Goal: Information Seeking & Learning: Learn about a topic

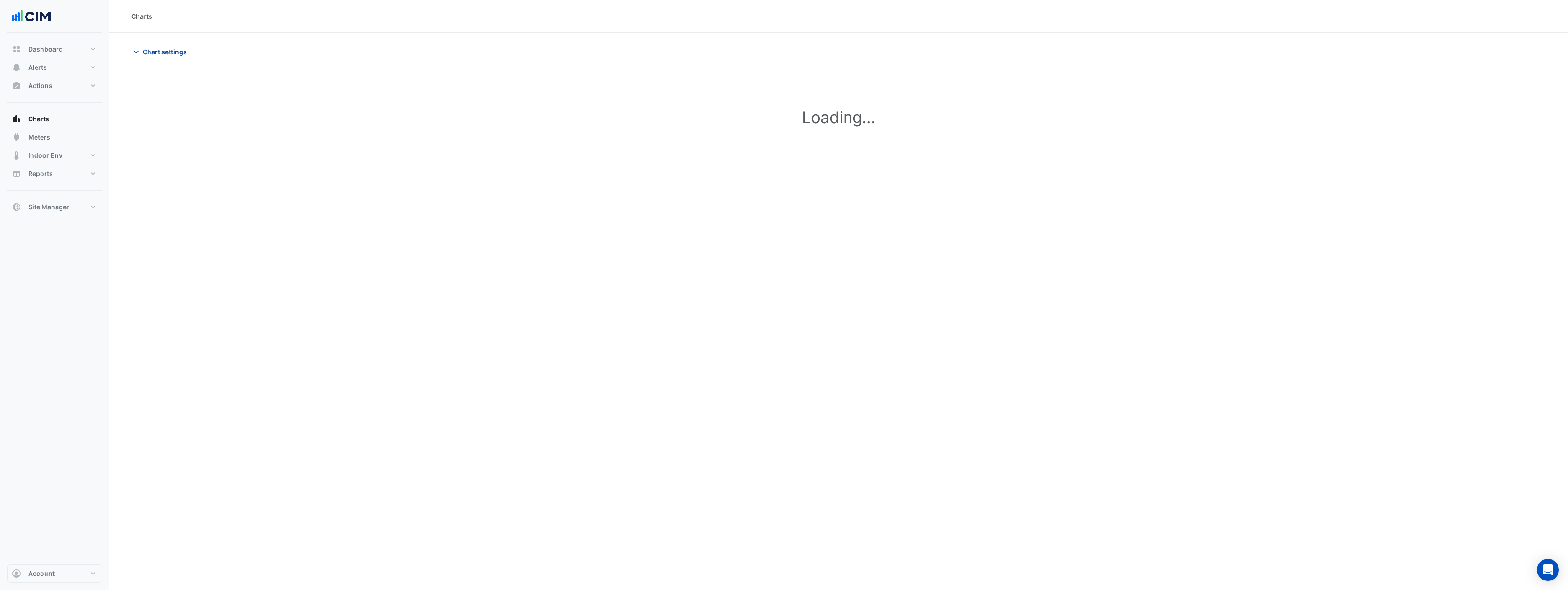
click at [147, 55] on span "Chart settings" at bounding box center [164, 52] width 44 height 10
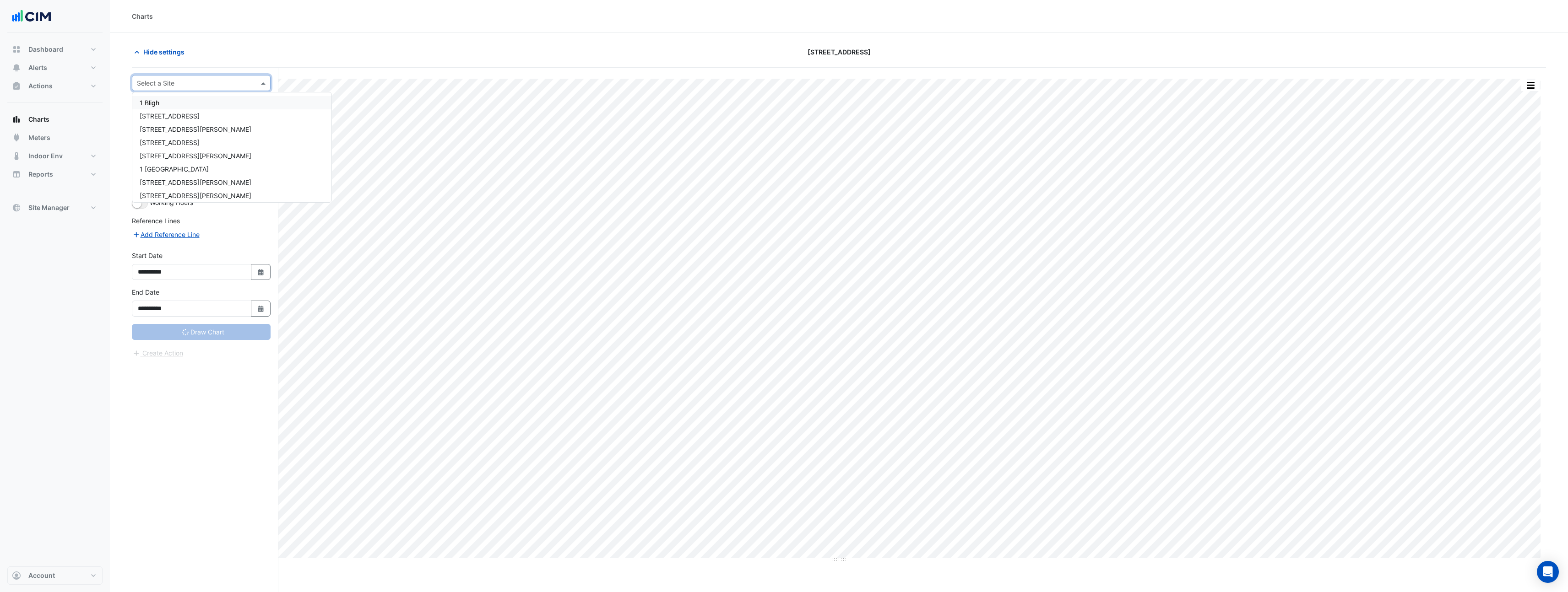
click at [169, 79] on input "text" at bounding box center [192, 84] width 110 height 10
type input "***"
type input "**********"
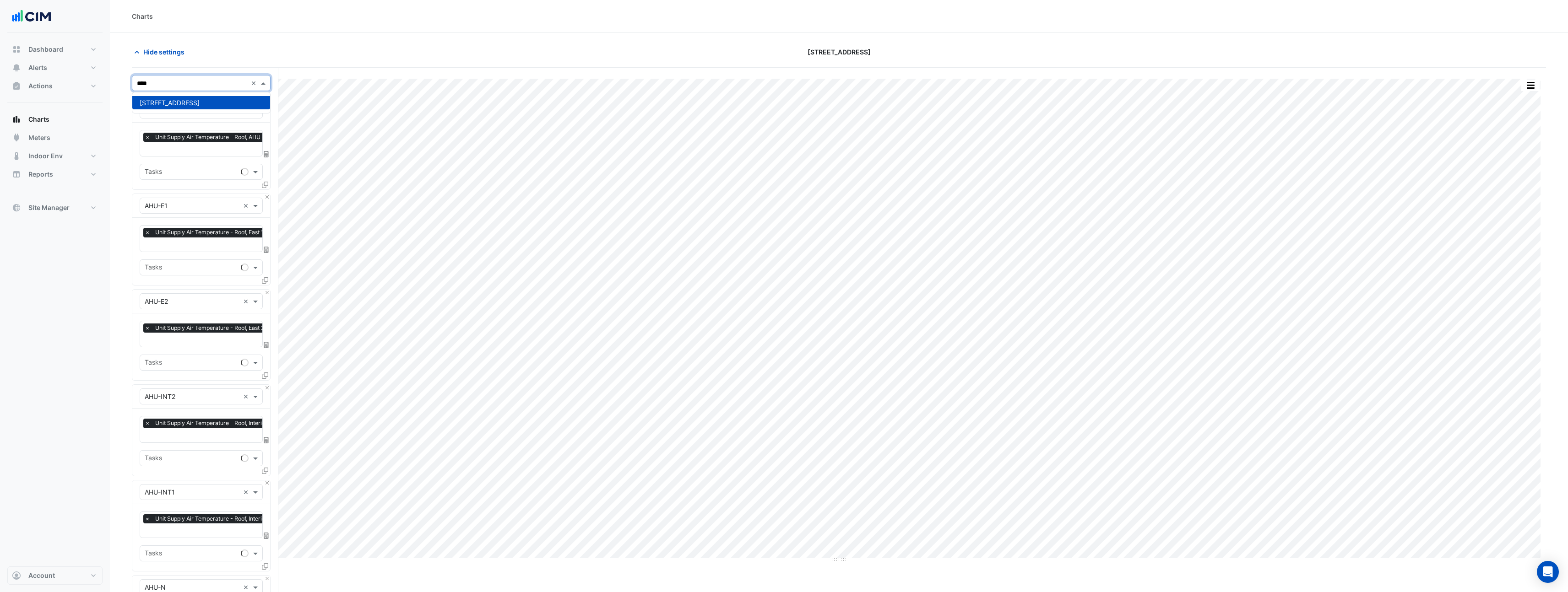
click at [175, 106] on div "990 La Trobe Street" at bounding box center [201, 103] width 138 height 13
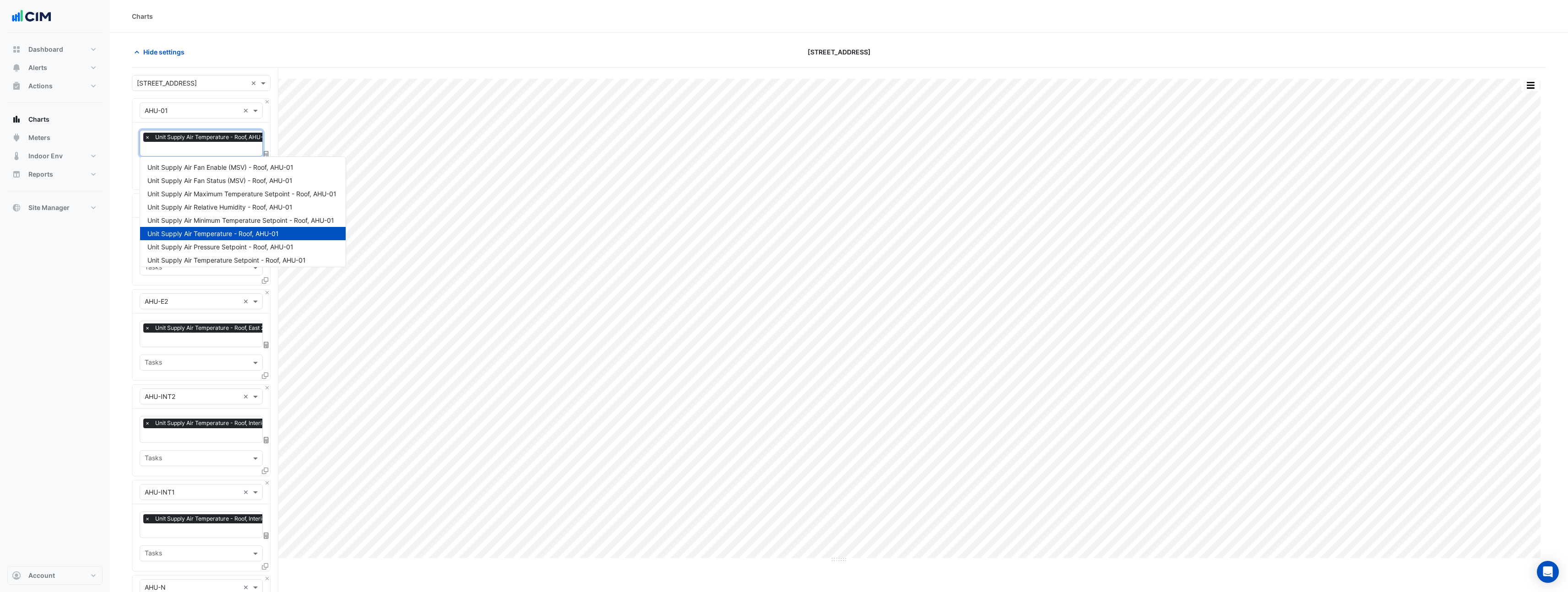
click at [163, 152] on input "text" at bounding box center [210, 150] width 130 height 10
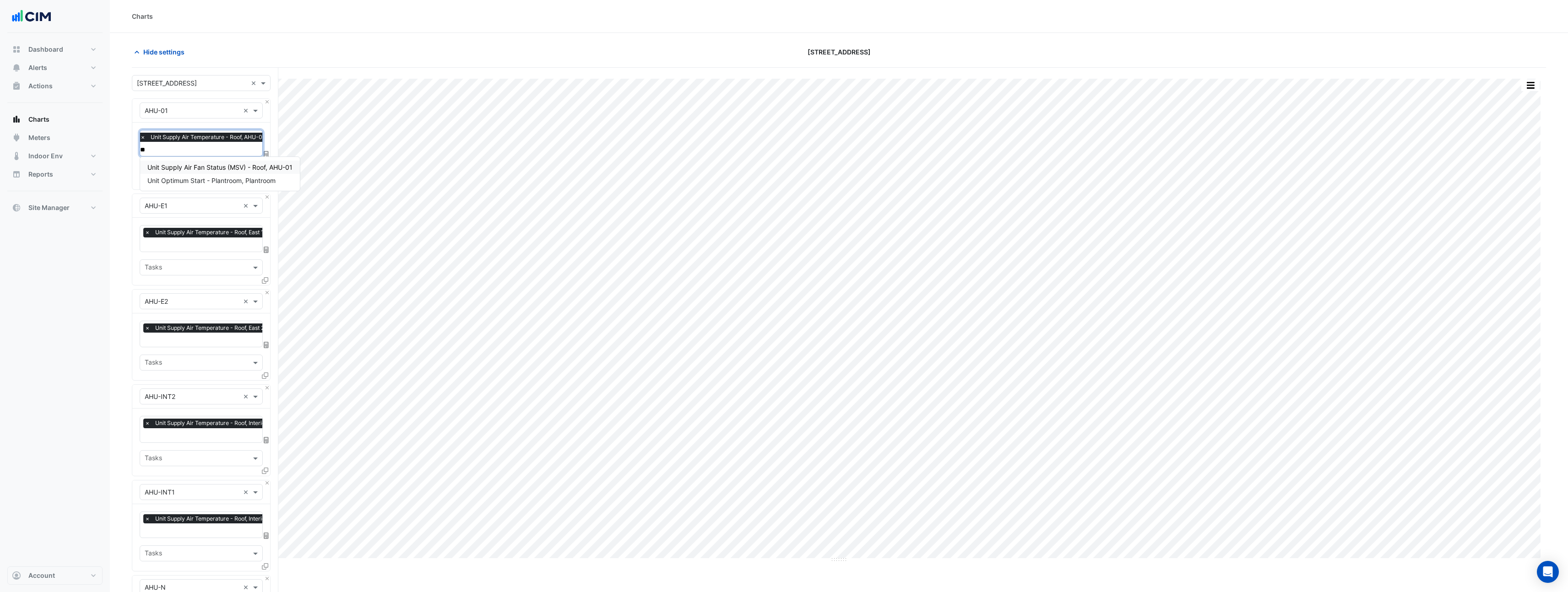
type input "*"
type input "****"
click at [183, 166] on span "Unit Supply Air Fan Enable (MSV) - Roof, AHU-01" at bounding box center [220, 167] width 146 height 8
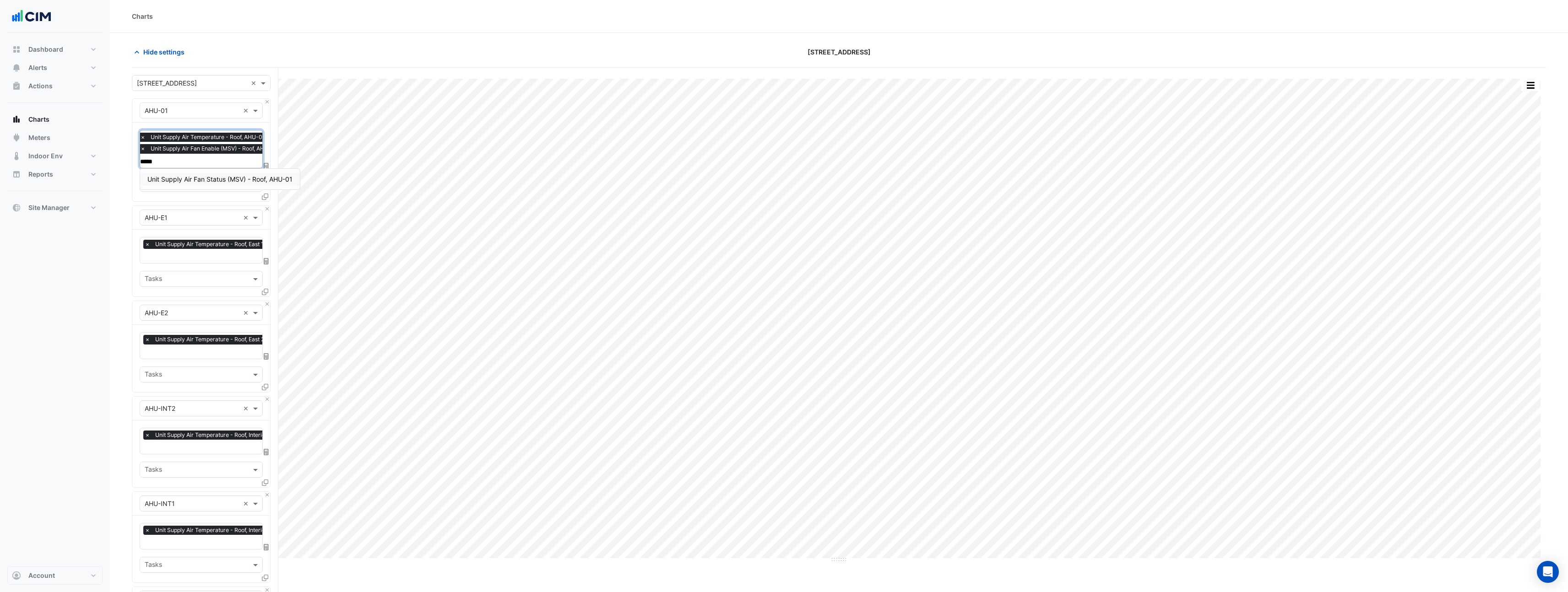
type input "******"
click at [175, 178] on span "Unit Supply Air Fan Status (MSV) - Roof, AHU-01" at bounding box center [219, 179] width 145 height 8
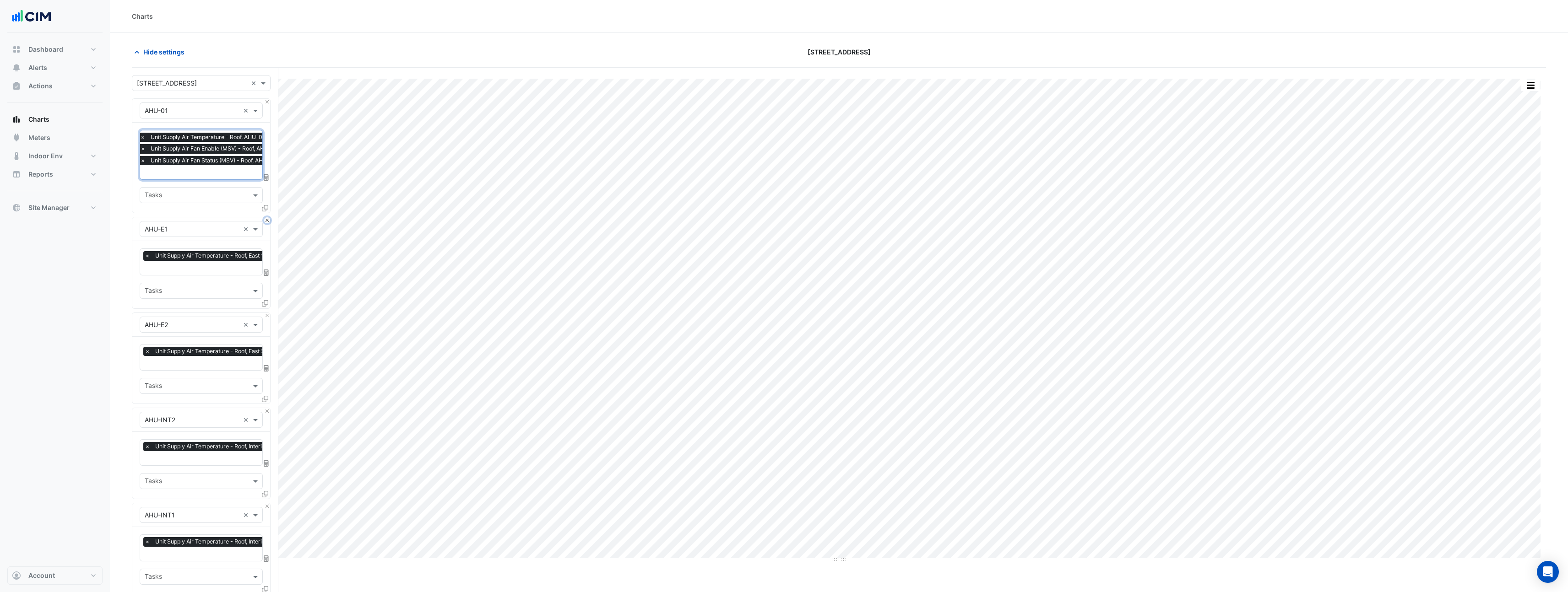
click at [267, 221] on button "Close" at bounding box center [267, 221] width 6 height 6
click at [267, 313] on button "Close" at bounding box center [267, 316] width 6 height 6
click at [267, 221] on button "Close" at bounding box center [267, 221] width 6 height 6
click at [267, 313] on button "Close" at bounding box center [267, 316] width 6 height 6
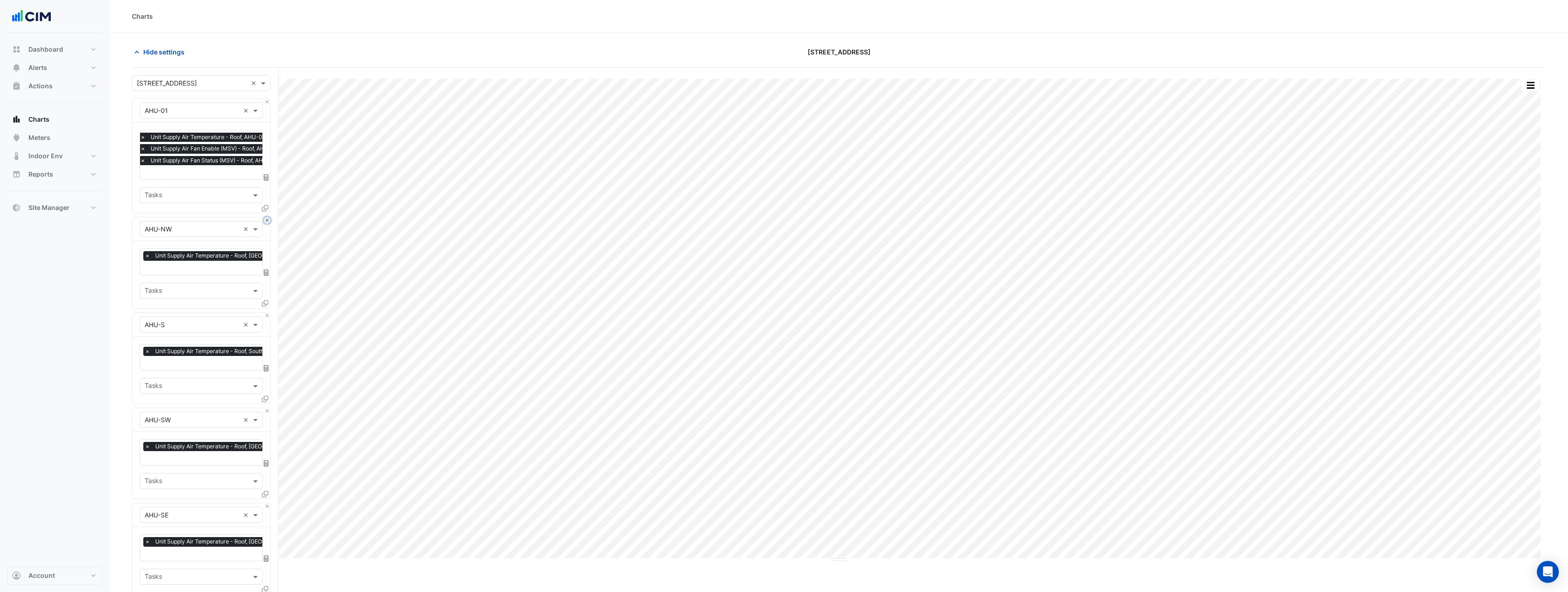
click at [267, 221] on button "Close" at bounding box center [267, 221] width 6 height 6
click at [267, 313] on button "Close" at bounding box center [267, 316] width 6 height 6
click at [267, 221] on button "Close" at bounding box center [267, 221] width 6 height 6
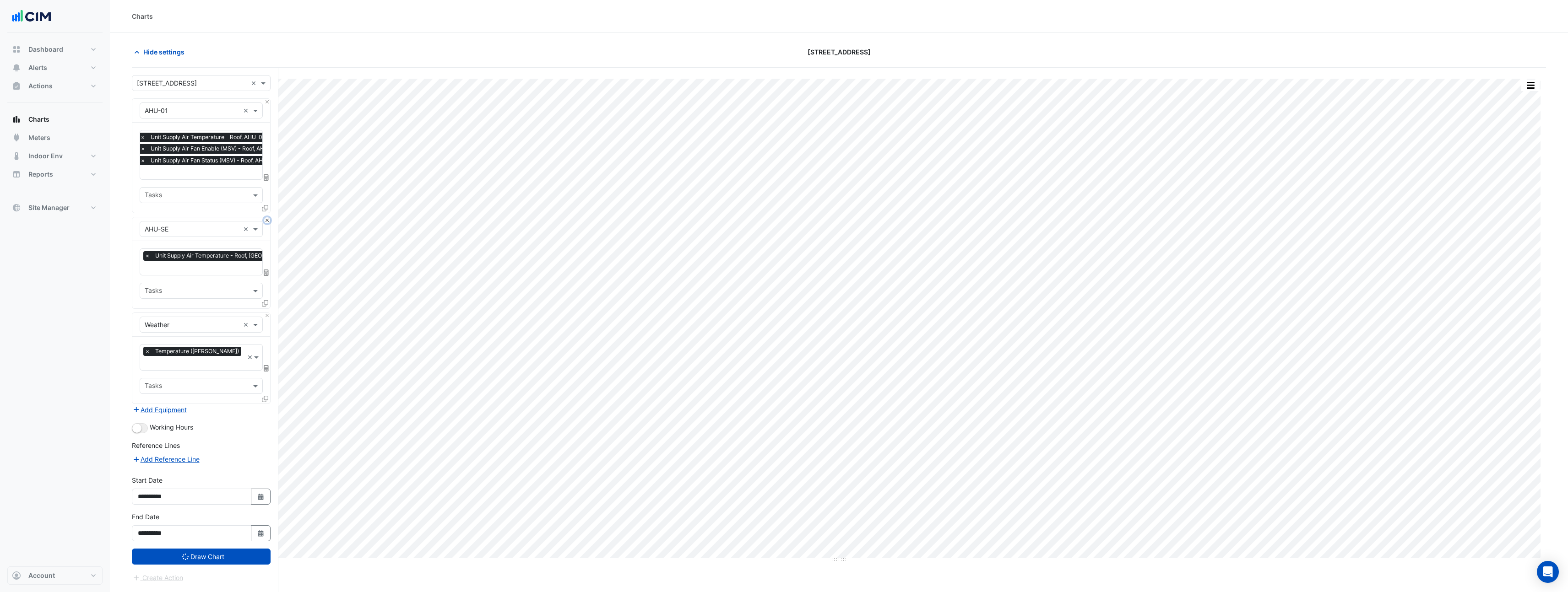
click at [267, 221] on button "Close" at bounding box center [267, 221] width 6 height 6
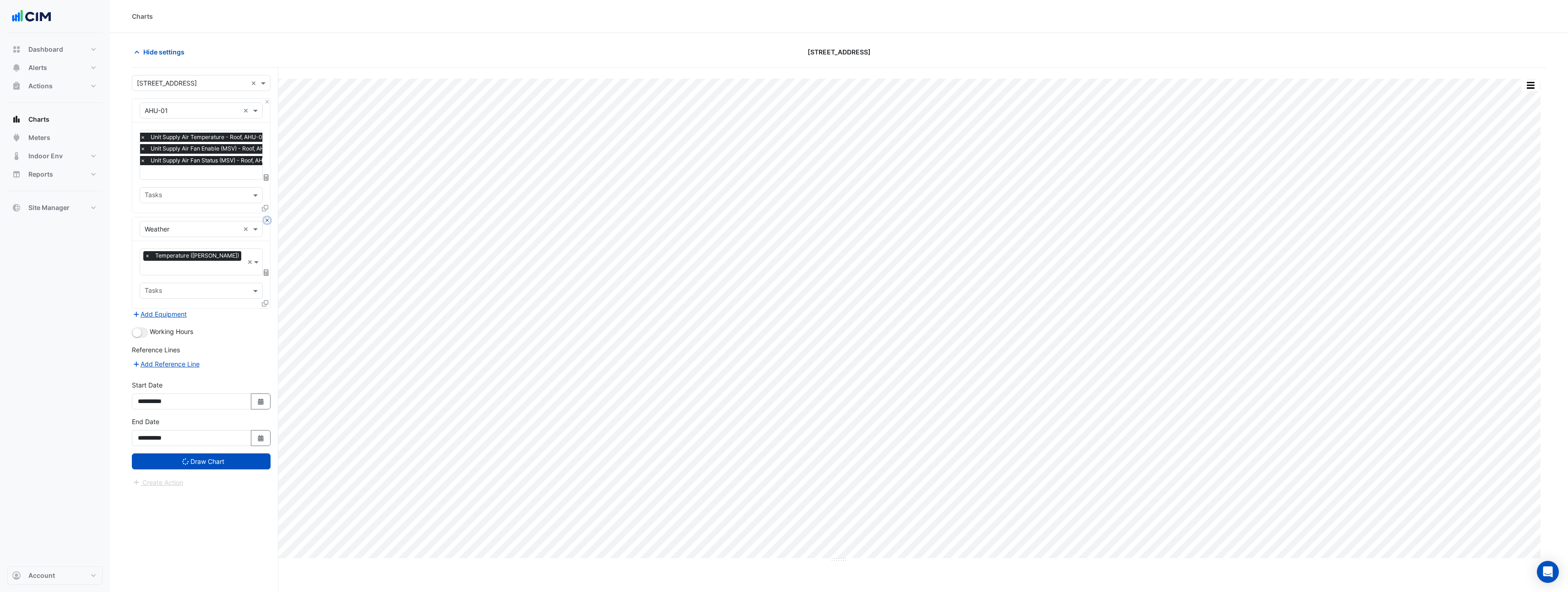
click at [267, 221] on button "Close" at bounding box center [267, 221] width 6 height 6
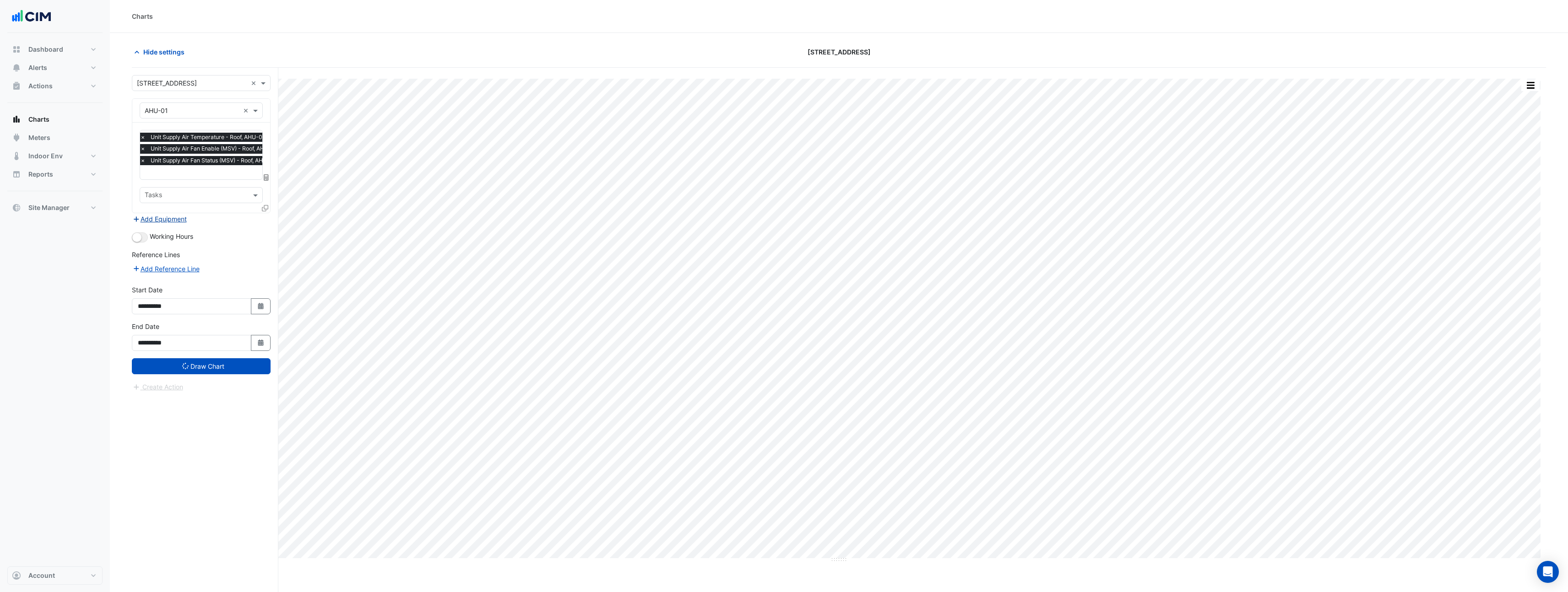
click at [179, 217] on button "Add Equipment" at bounding box center [160, 219] width 56 height 10
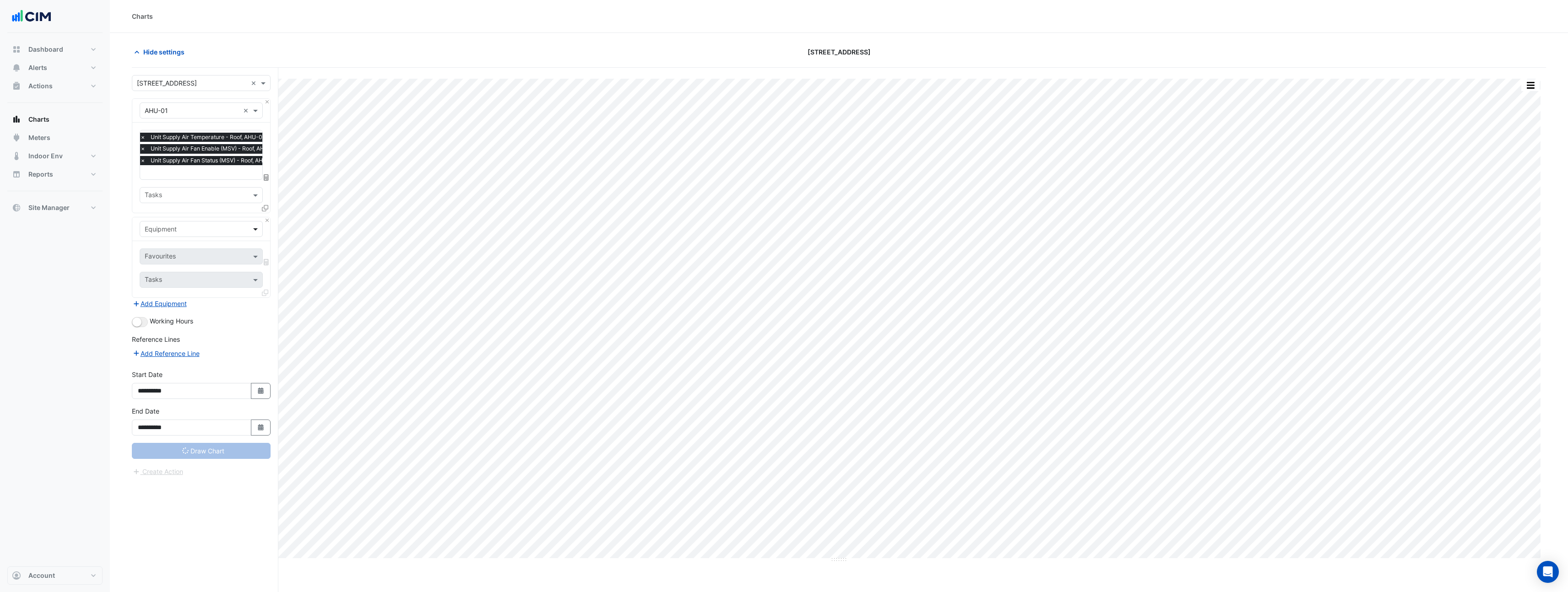
click at [254, 232] on span at bounding box center [256, 229] width 12 height 10
click at [254, 231] on span at bounding box center [256, 229] width 12 height 10
click at [269, 303] on div at bounding box center [265, 305] width 8 height 13
click at [267, 222] on div "Equipment Select an Equipment" at bounding box center [201, 234] width 138 height 34
click at [266, 219] on button "Close" at bounding box center [267, 221] width 6 height 6
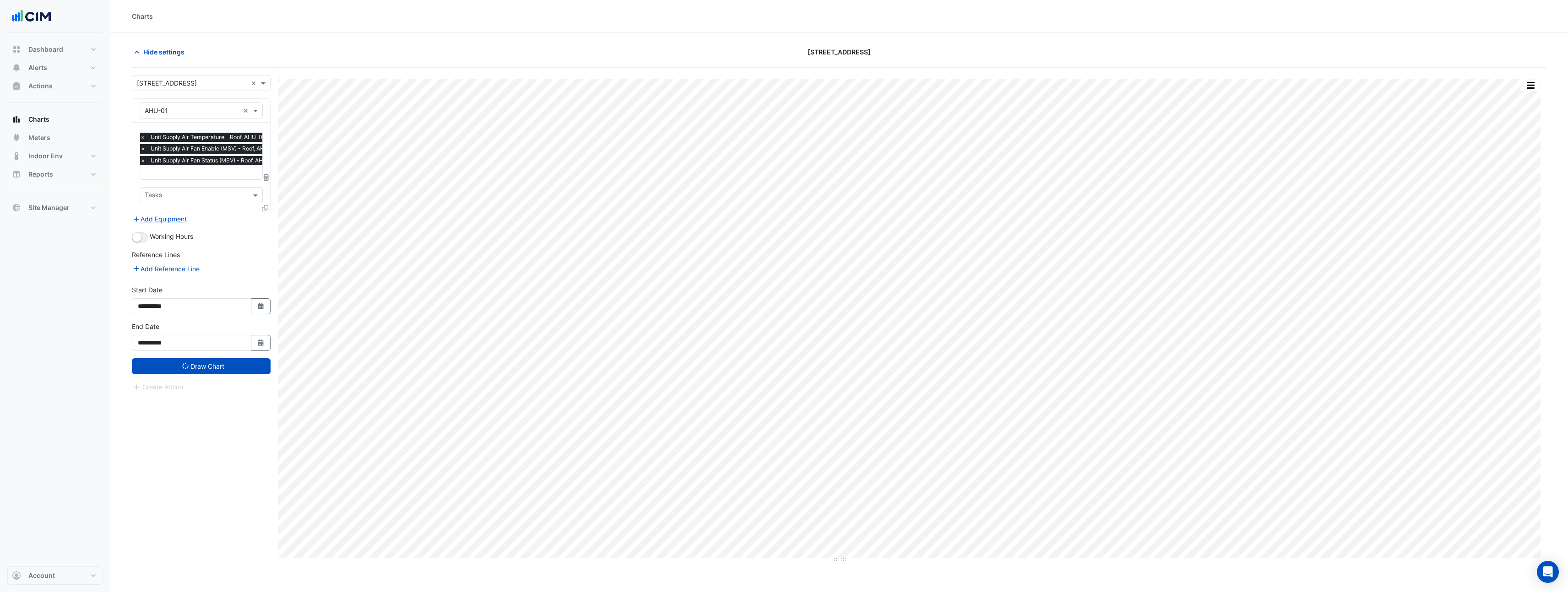
click at [268, 208] on div at bounding box center [265, 210] width 8 height 13
click at [267, 206] on icon at bounding box center [265, 208] width 6 height 6
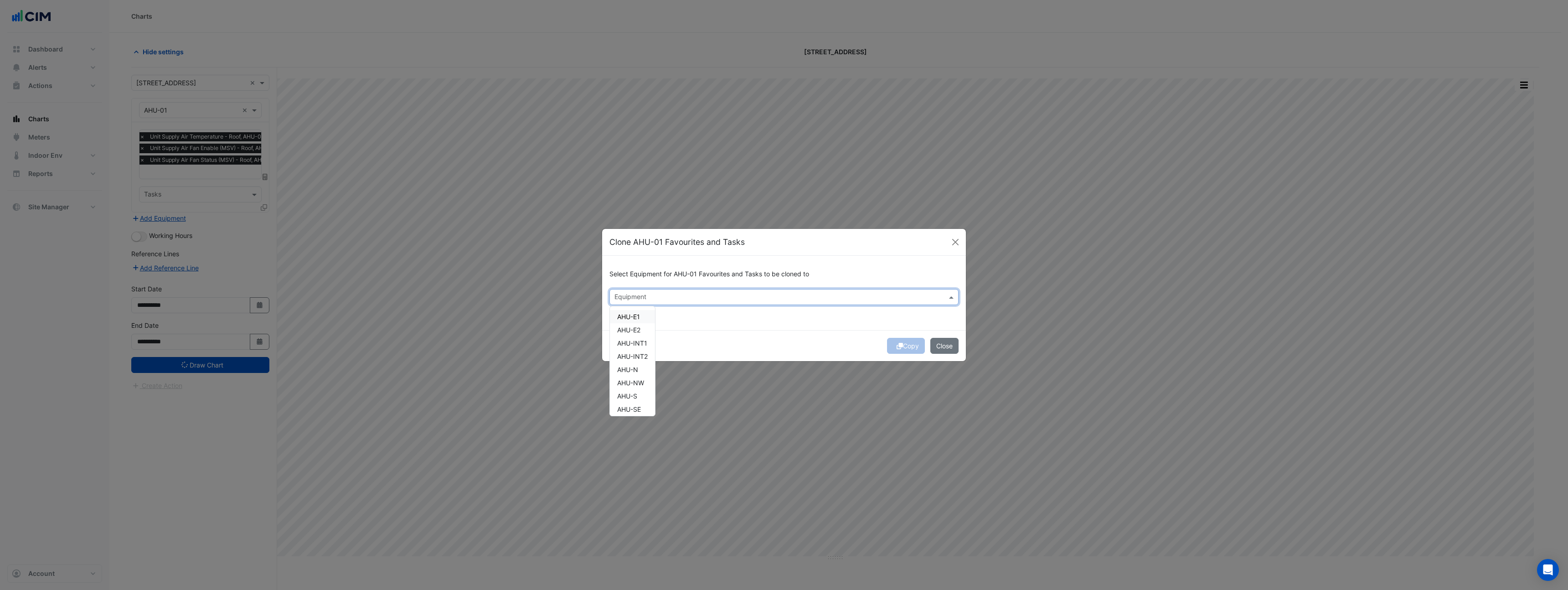
click at [643, 295] on input "text" at bounding box center [779, 298] width 329 height 10
click at [639, 314] on span "AHU-E1" at bounding box center [628, 317] width 23 height 8
click at [637, 329] on span "AHU-E2" at bounding box center [629, 329] width 23 height 8
click at [638, 340] on span "AHU-INT1" at bounding box center [632, 343] width 30 height 8
click at [642, 356] on span "AHU-INT2" at bounding box center [632, 356] width 30 height 8
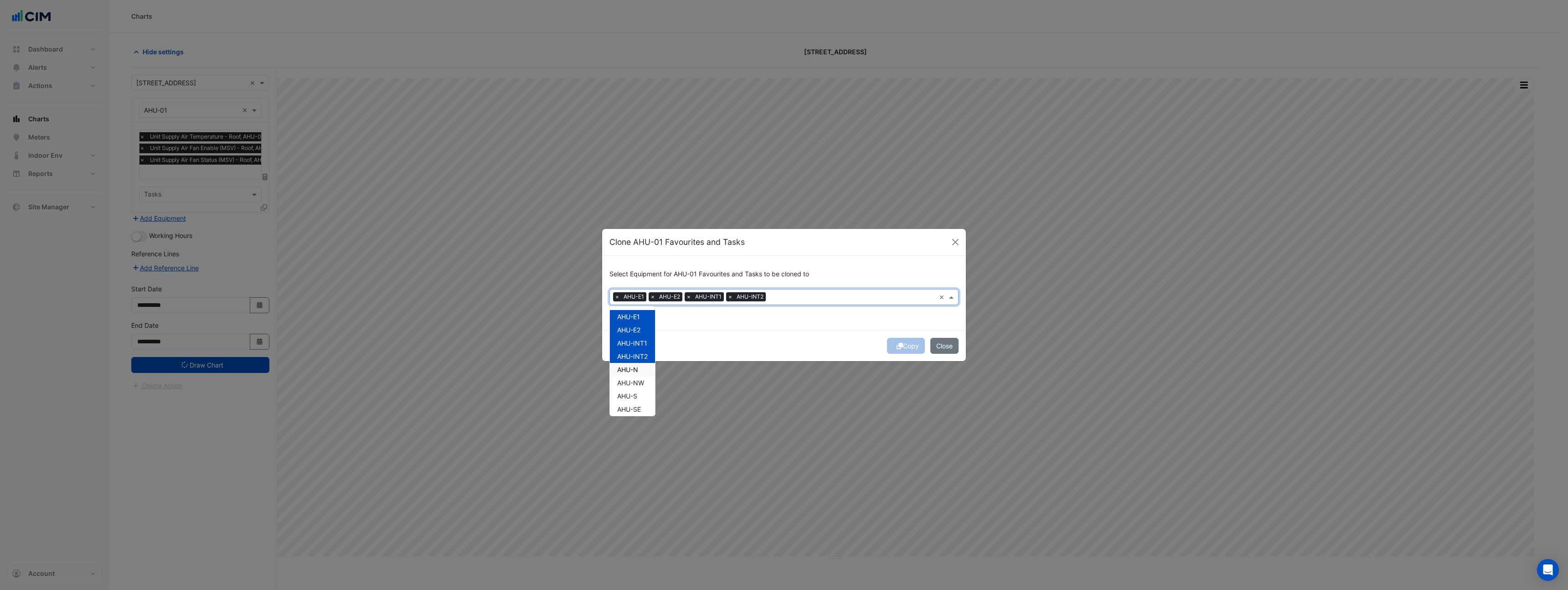
click at [642, 366] on div "AHU-N" at bounding box center [632, 370] width 45 height 13
click at [639, 376] on div "AHU-NW" at bounding box center [632, 383] width 45 height 13
click at [640, 387] on div "AHU-NW" at bounding box center [632, 383] width 45 height 13
click at [643, 402] on div "AHU-E1 AHU-E2 AHU-INT1 AHU-INT2 AHU-N AHU-NW AHU-S AHU-SE AHU-SW Level-1-N Leve…" at bounding box center [632, 475] width 45 height 331
click at [643, 387] on div "AHU-NW" at bounding box center [632, 383] width 45 height 13
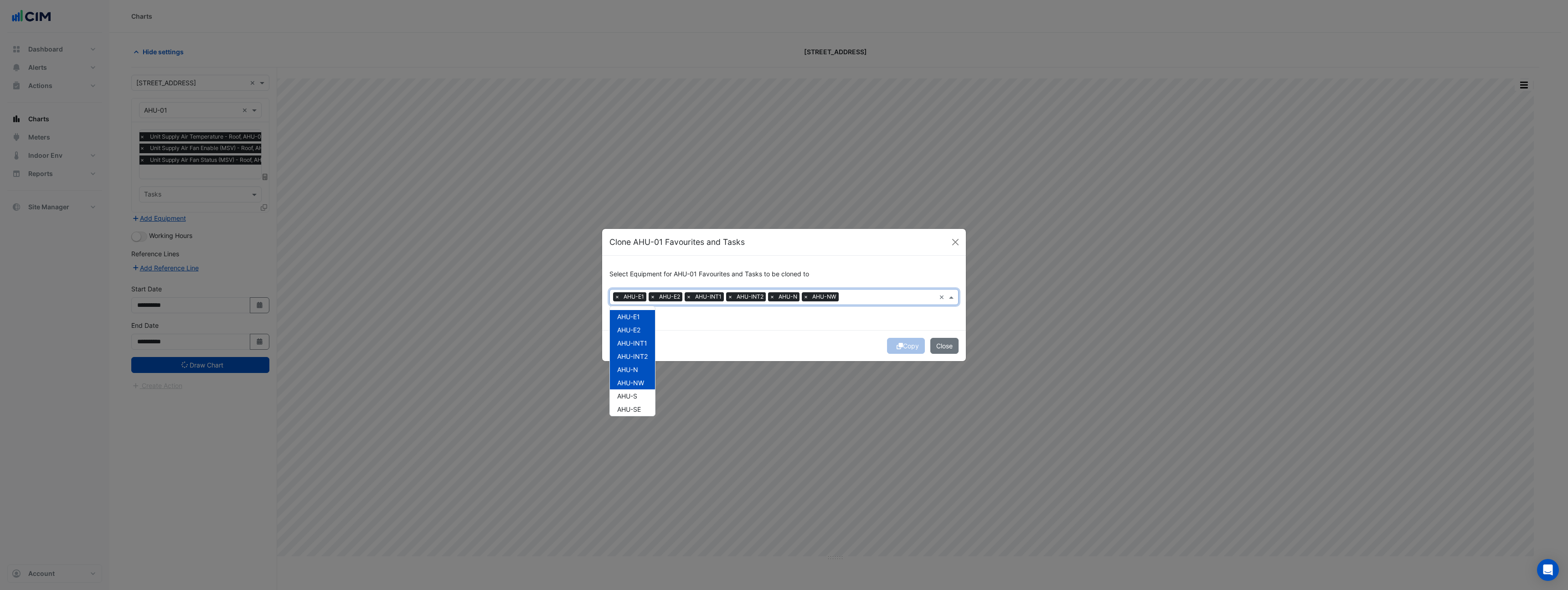
click at [643, 399] on div "AHU-S" at bounding box center [632, 396] width 45 height 13
click at [645, 415] on div "AHU-SE" at bounding box center [632, 409] width 45 height 13
click at [642, 382] on span "AHU-SW" at bounding box center [630, 384] width 26 height 8
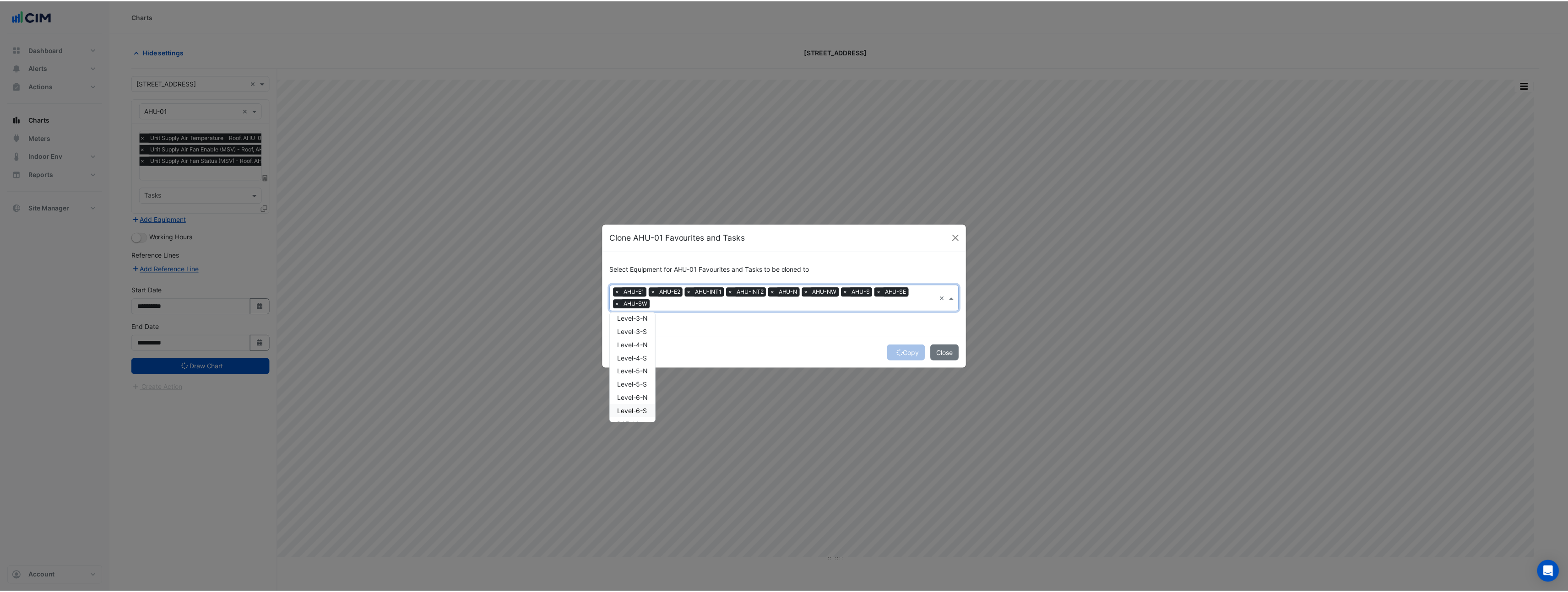
scroll to position [53, 0]
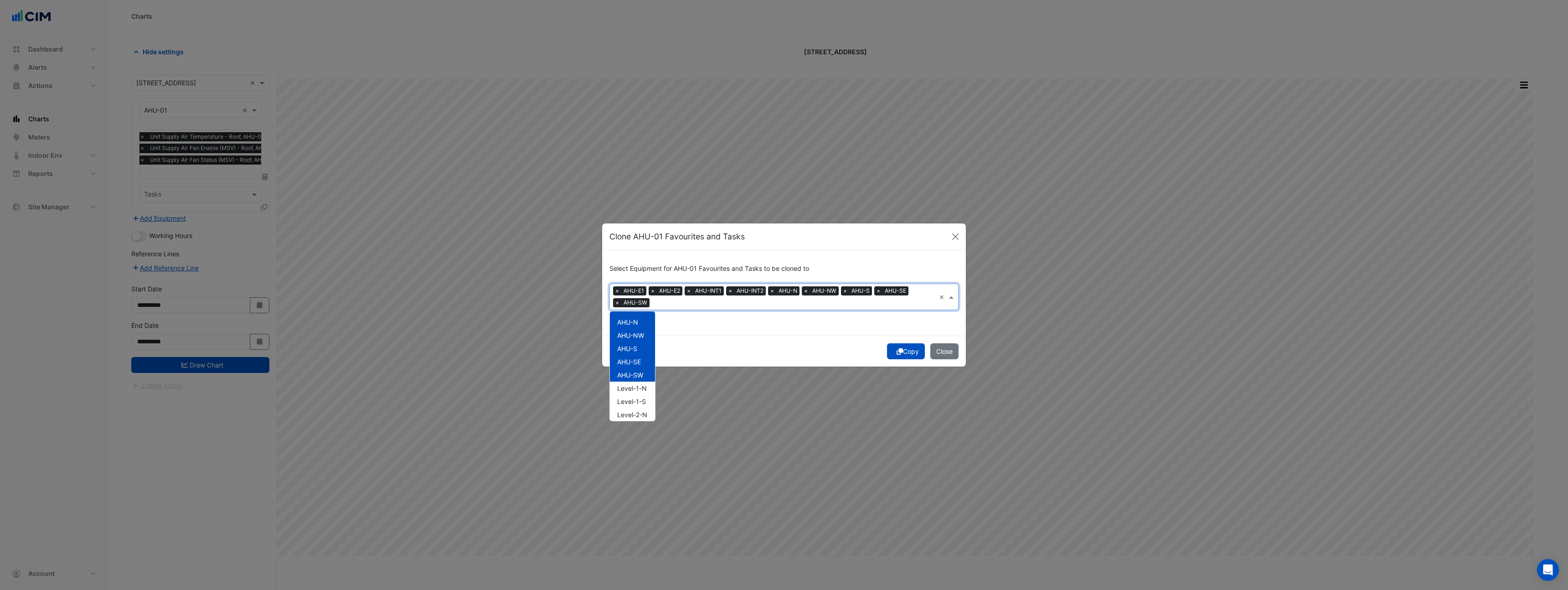
click at [900, 353] on button "Copy" at bounding box center [906, 351] width 38 height 16
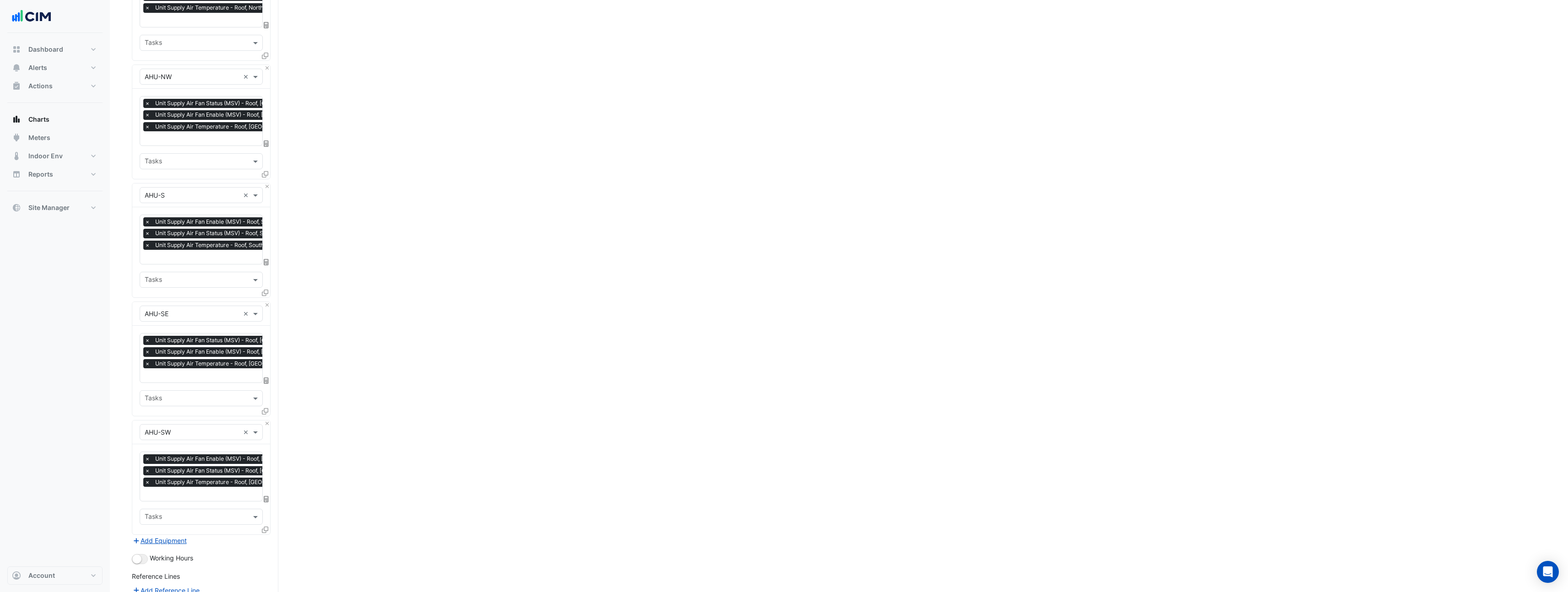
scroll to position [865, 0]
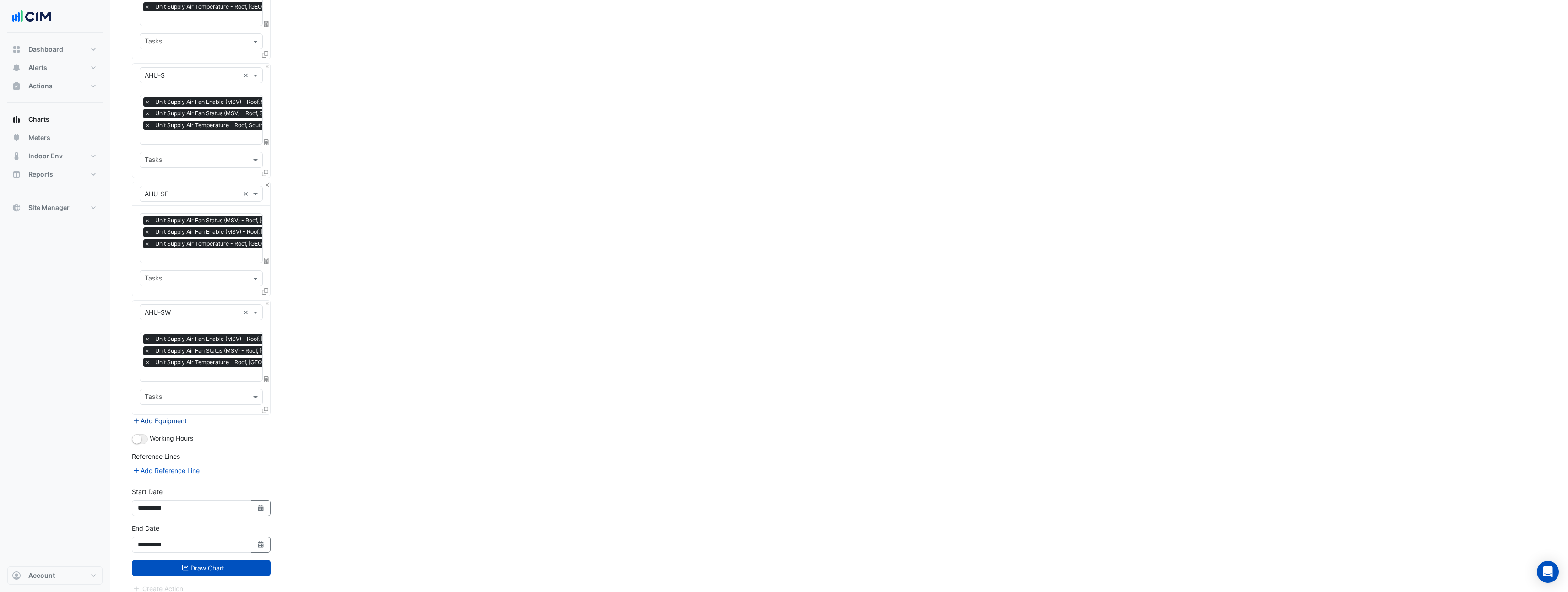
click at [160, 415] on button "Add Equipment" at bounding box center [160, 420] width 56 height 10
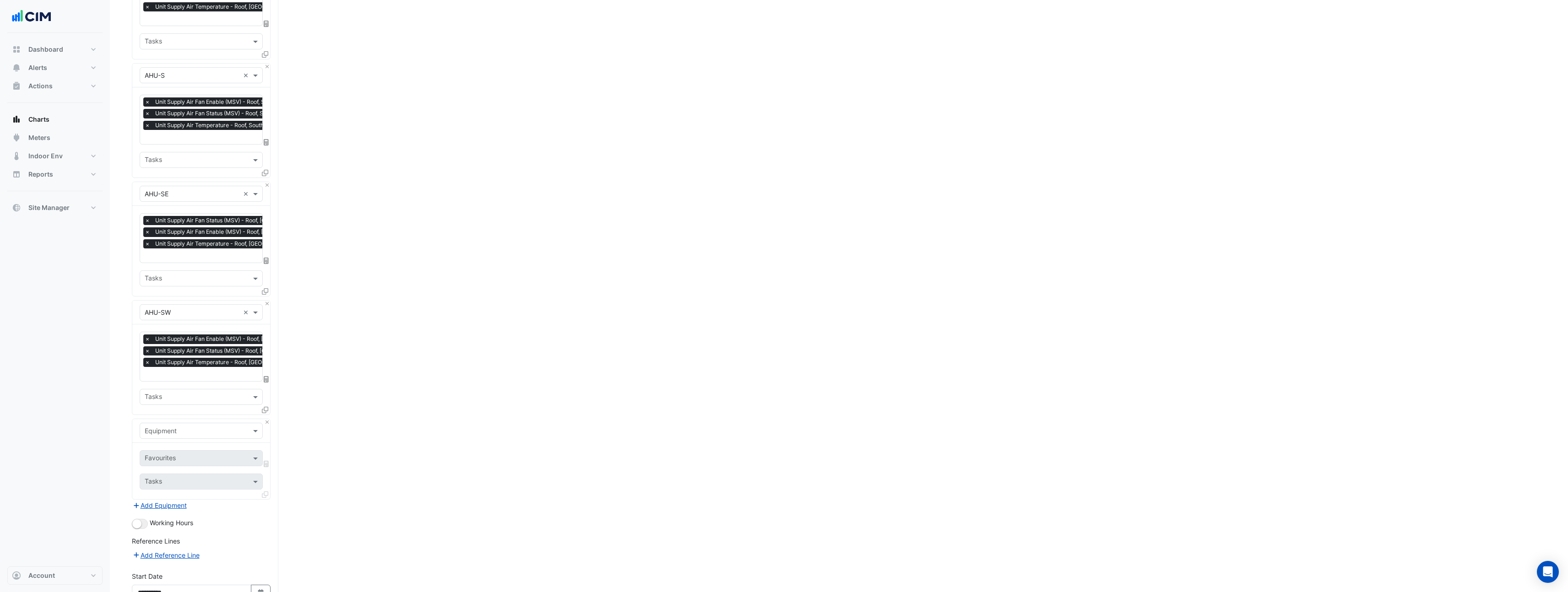
click at [161, 429] on div "Equipment" at bounding box center [201, 431] width 123 height 16
type input "***"
click at [178, 441] on div "Weather" at bounding box center [201, 441] width 122 height 13
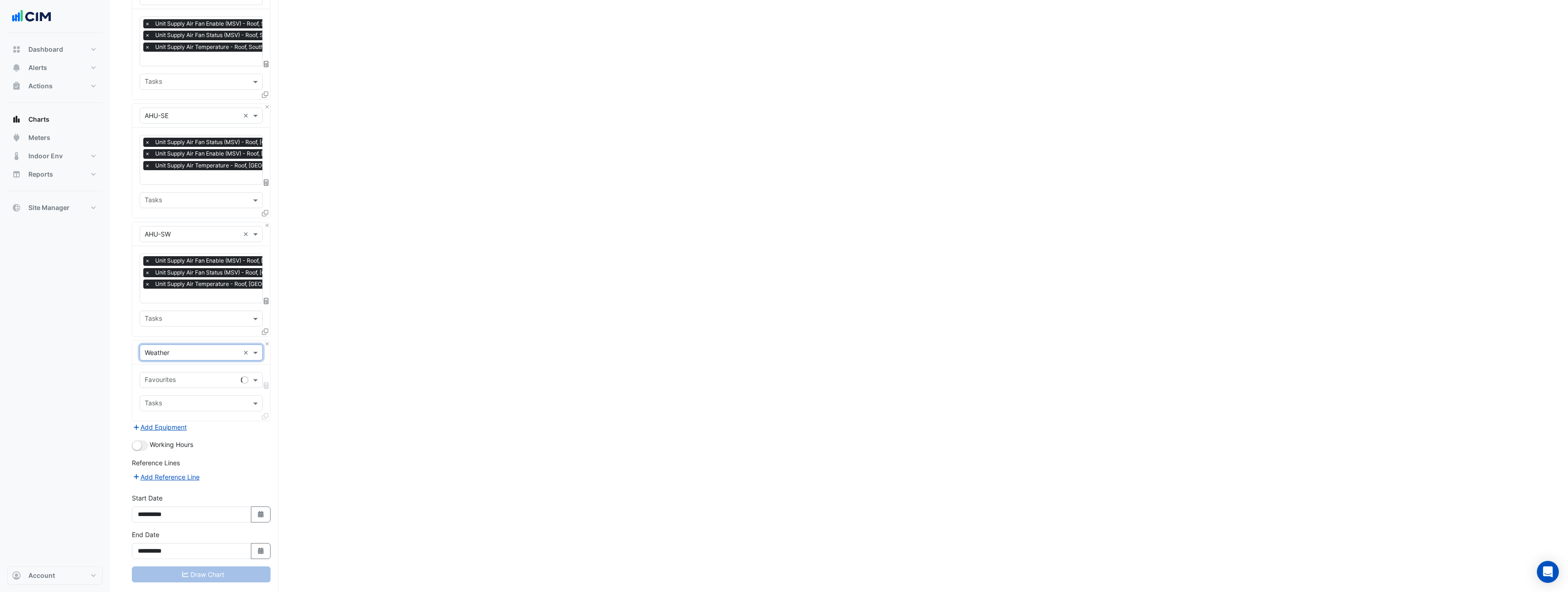
scroll to position [950, 0]
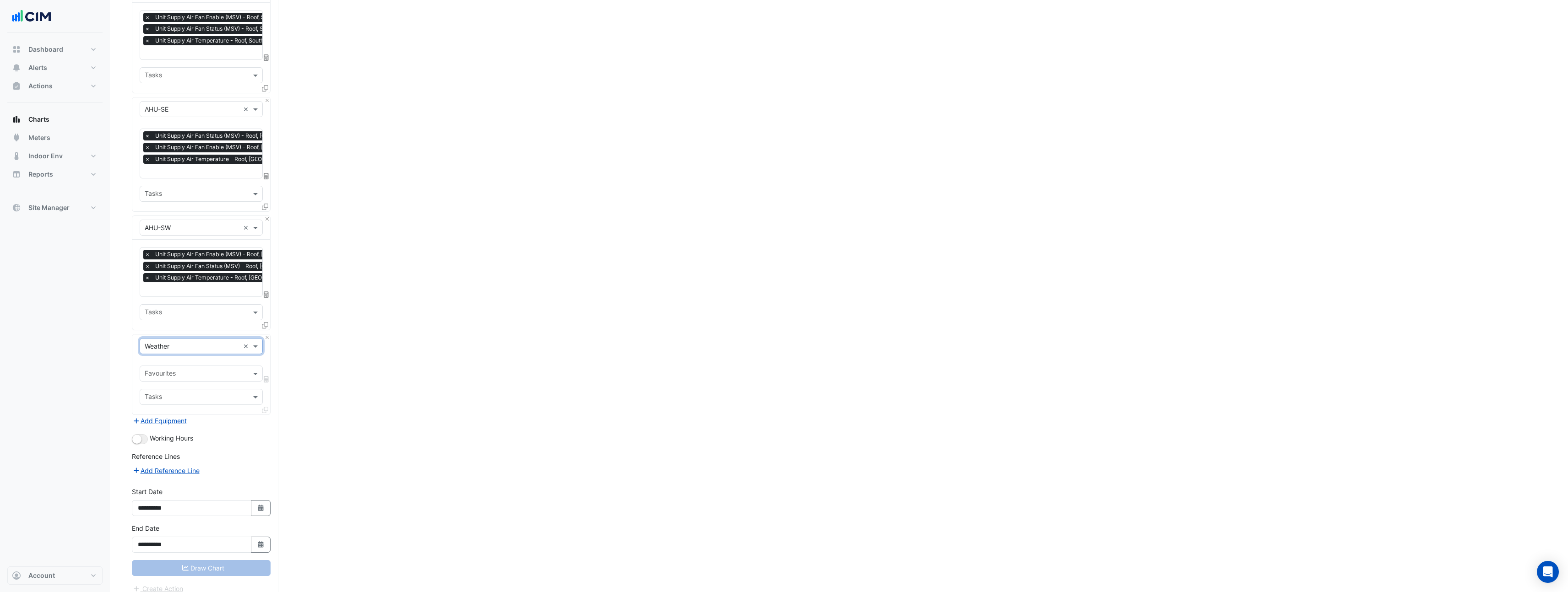
click at [203, 370] on input "text" at bounding box center [196, 375] width 103 height 10
type input "***"
click at [199, 386] on span "Temperature ([PERSON_NAME])" at bounding box center [196, 384] width 97 height 8
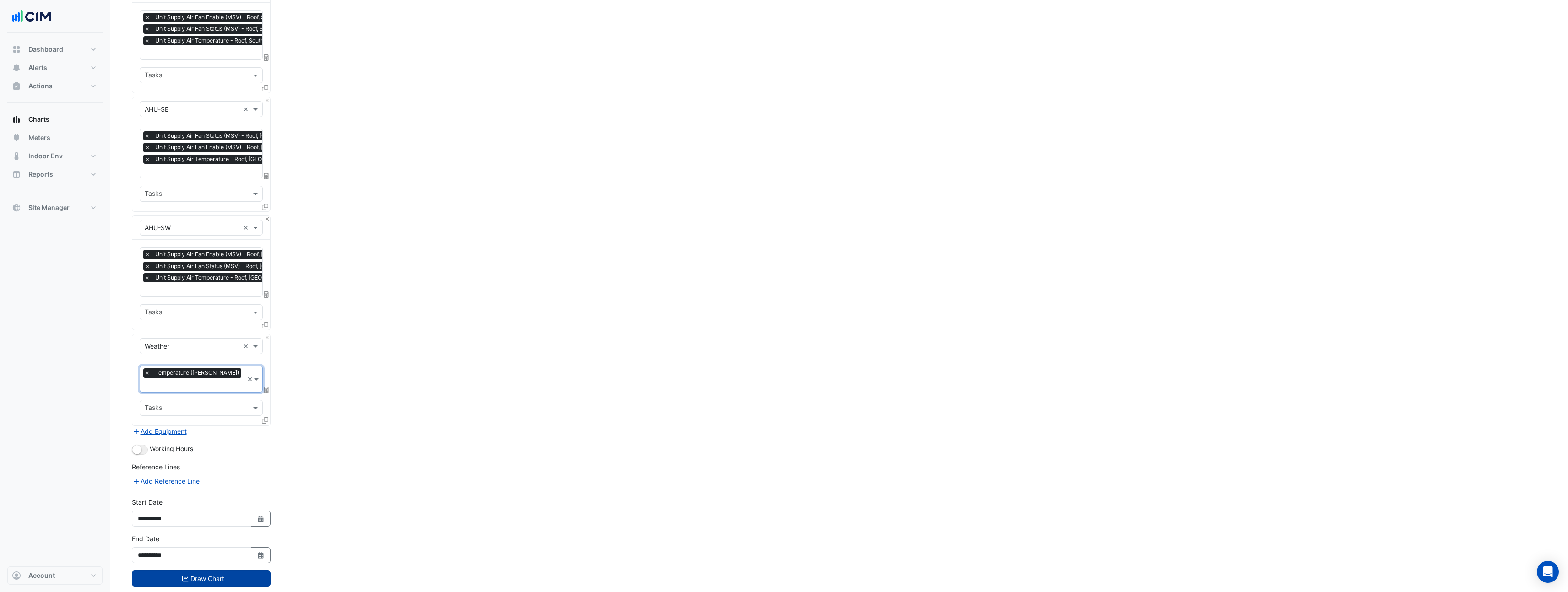
click at [202, 571] on button "Draw Chart" at bounding box center [201, 579] width 139 height 16
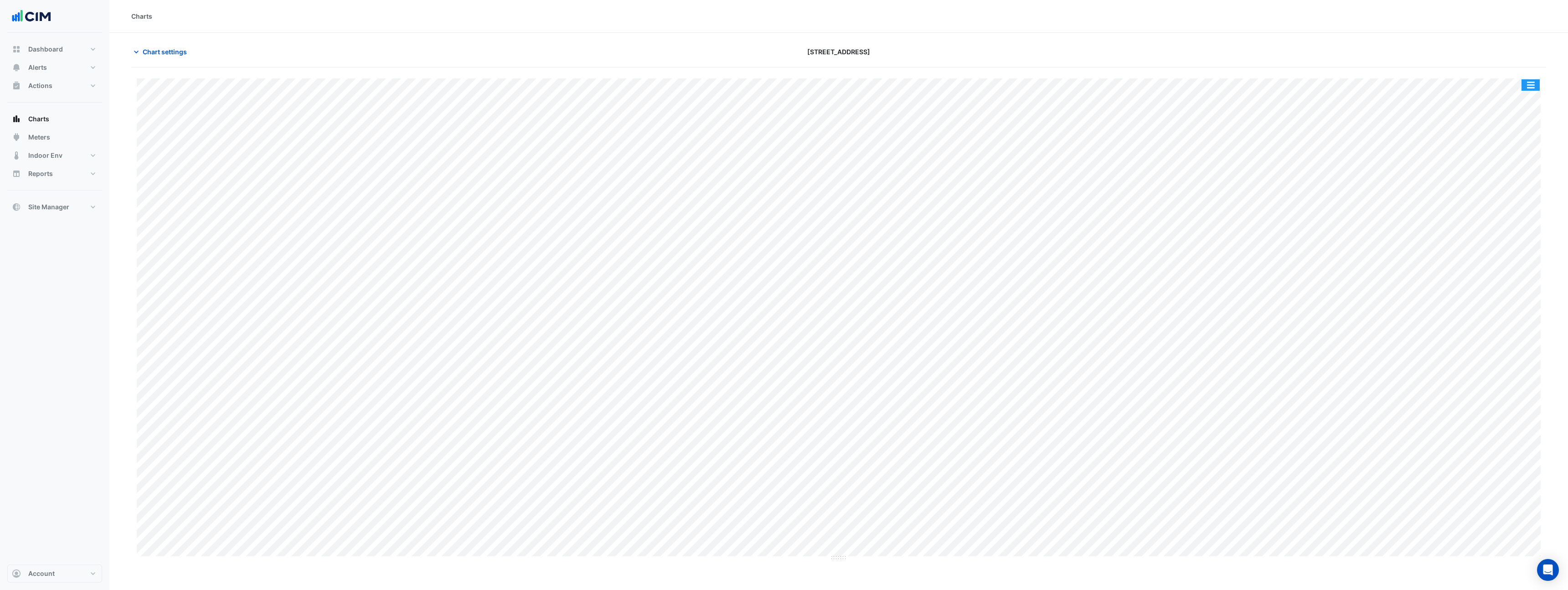
click at [1527, 88] on button "button" at bounding box center [1531, 85] width 18 height 12
click at [1509, 198] on div "Pivot Data Table" at bounding box center [1513, 200] width 55 height 22
click at [1511, 203] on div "Pivot Data Table" at bounding box center [1513, 200] width 55 height 22
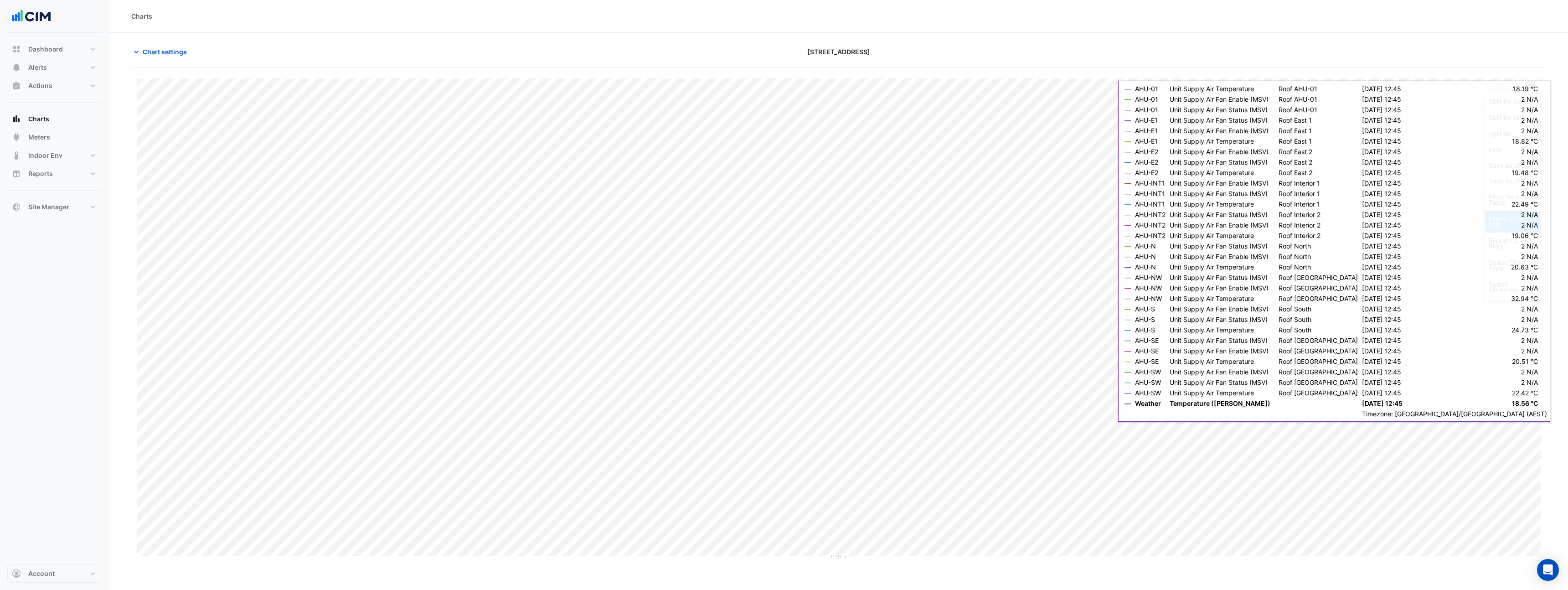
click at [1511, 220] on div "Export CSV - Flat" at bounding box center [1513, 222] width 55 height 22
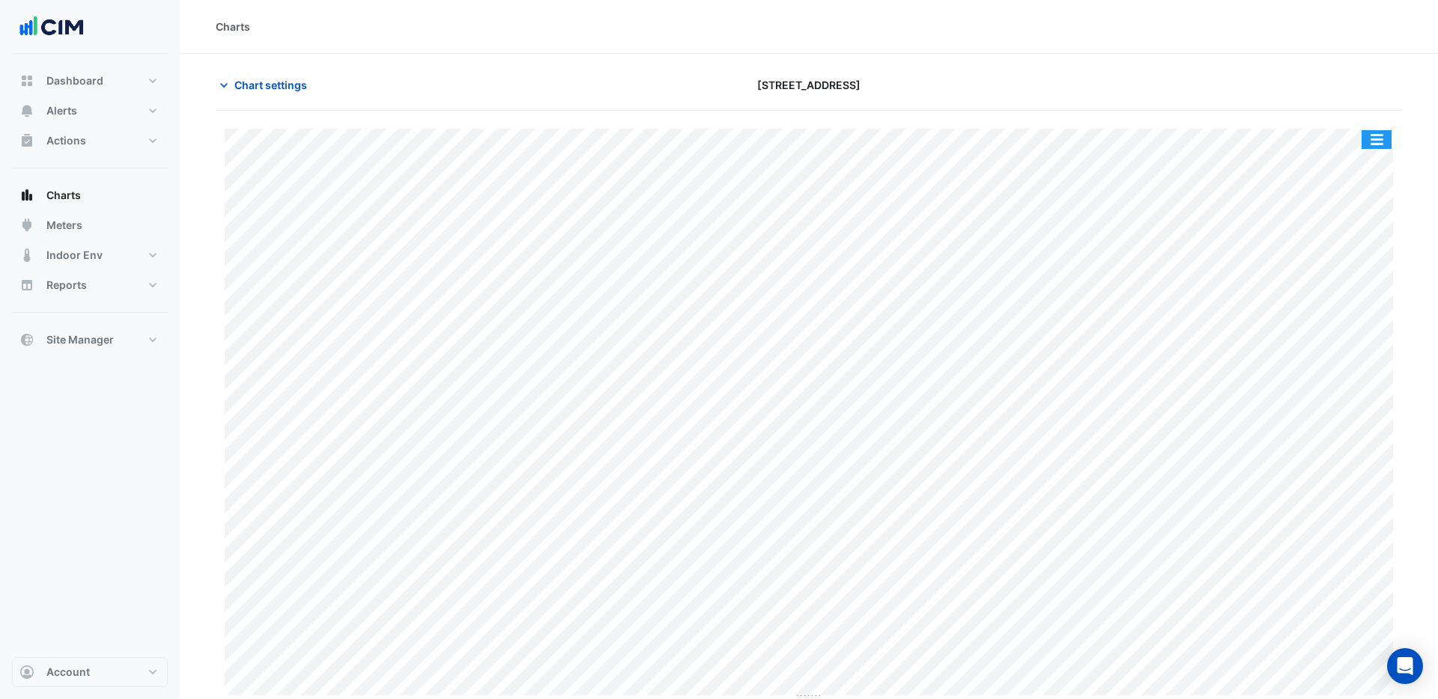
click at [1387, 143] on button "button" at bounding box center [1376, 139] width 30 height 19
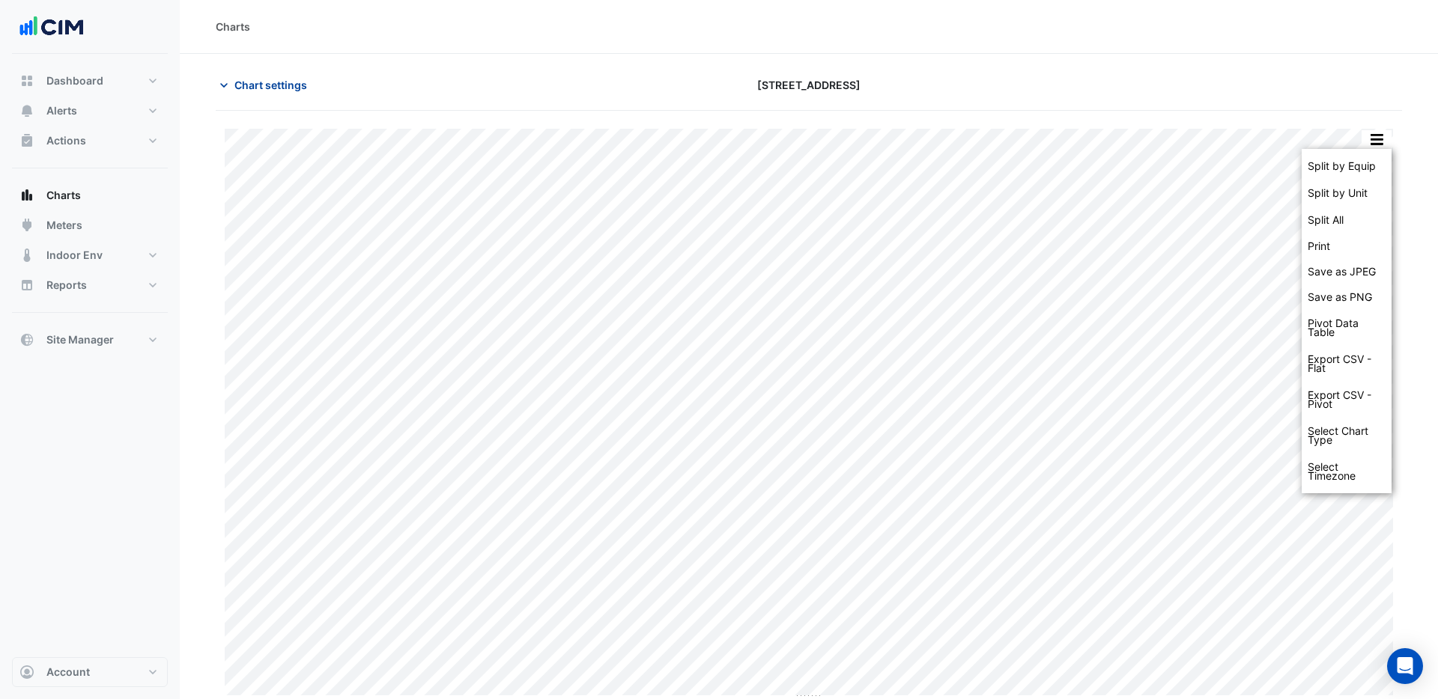
click at [294, 79] on span "Chart settings" at bounding box center [270, 85] width 73 height 16
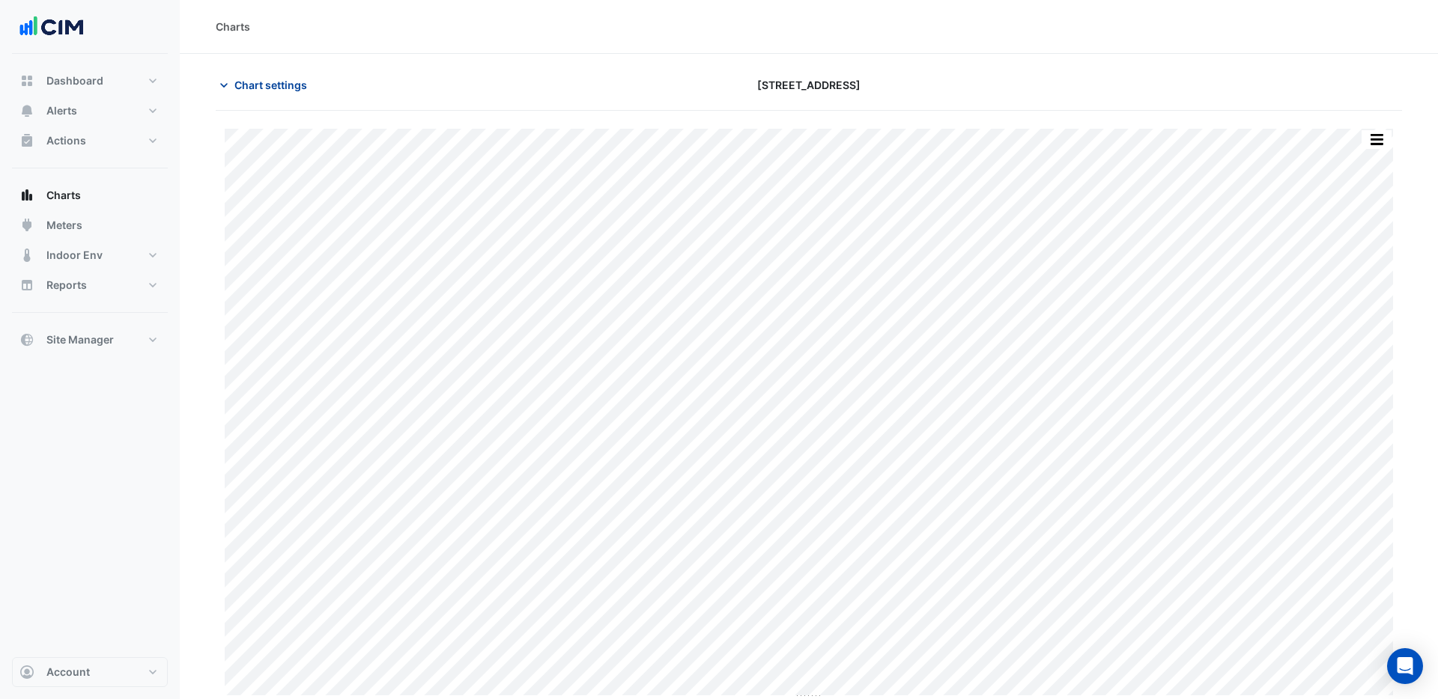
click at [268, 85] on span "Chart settings" at bounding box center [270, 85] width 73 height 16
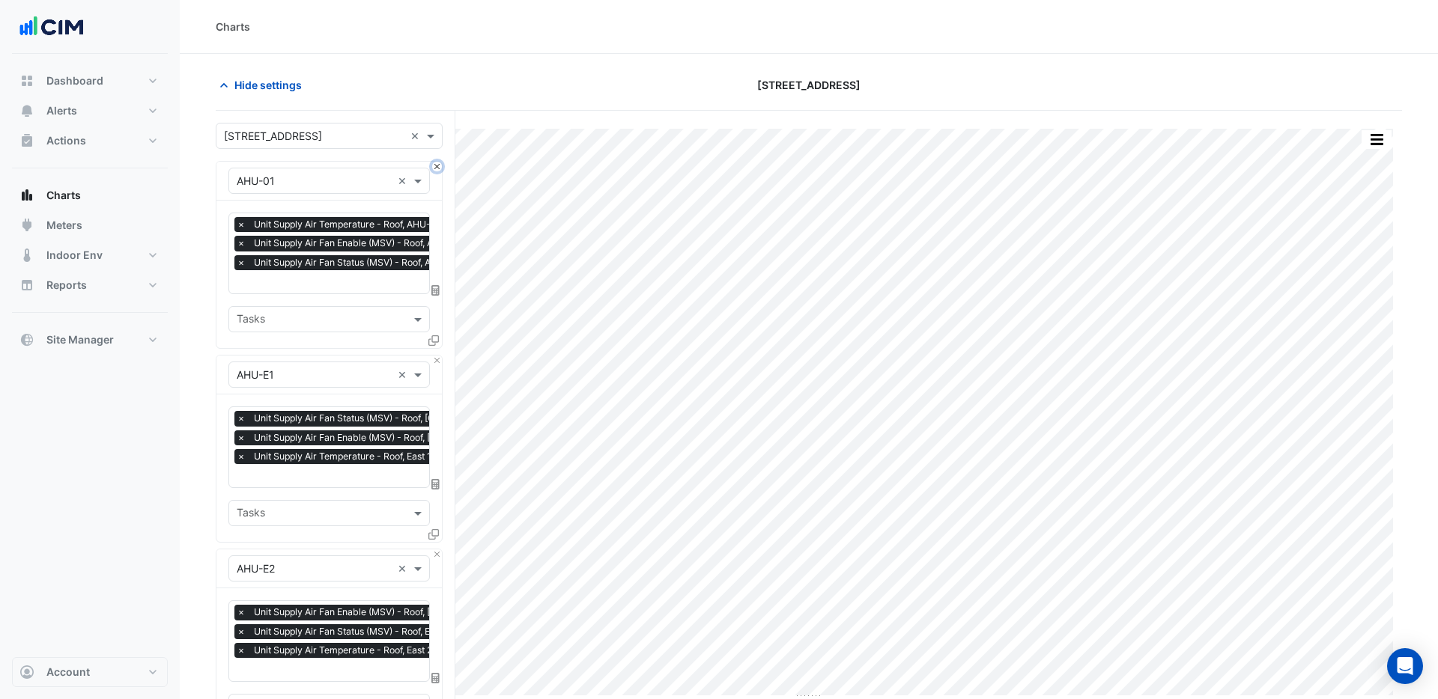
click at [437, 168] on button "Close" at bounding box center [437, 167] width 10 height 10
click at [437, 356] on button "Close" at bounding box center [437, 361] width 10 height 10
click at [437, 168] on button "Close" at bounding box center [437, 167] width 10 height 10
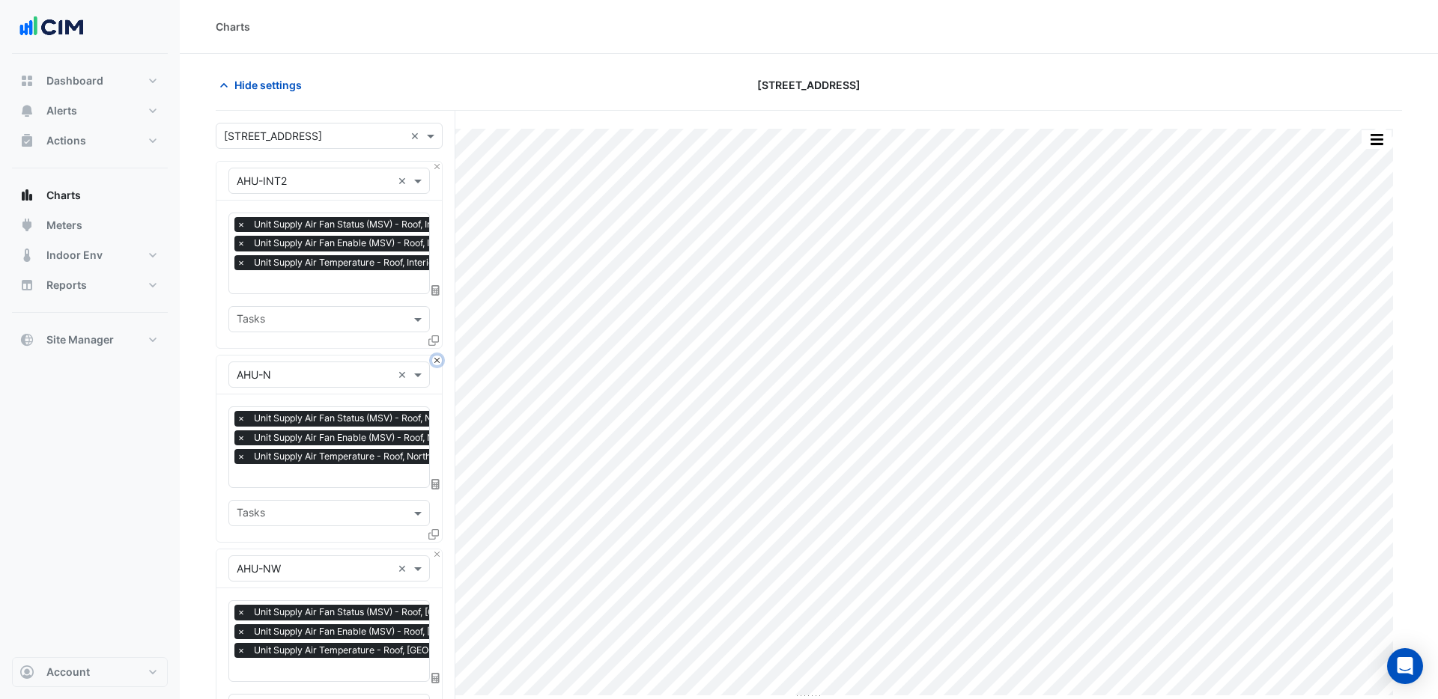
click at [437, 356] on button "Close" at bounding box center [437, 361] width 10 height 10
click at [437, 168] on button "Close" at bounding box center [437, 167] width 10 height 10
click at [437, 356] on button "Close" at bounding box center [437, 361] width 10 height 10
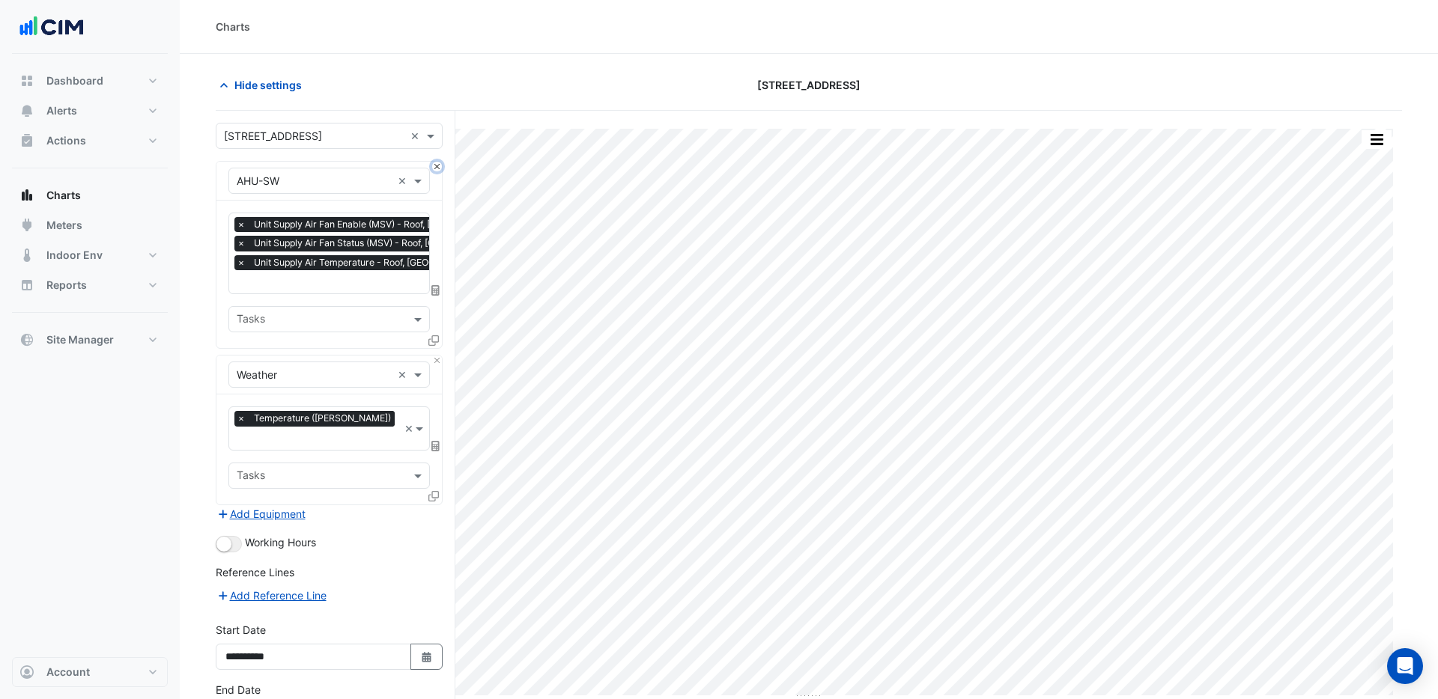
click at [437, 168] on button "Close" at bounding box center [437, 167] width 10 height 10
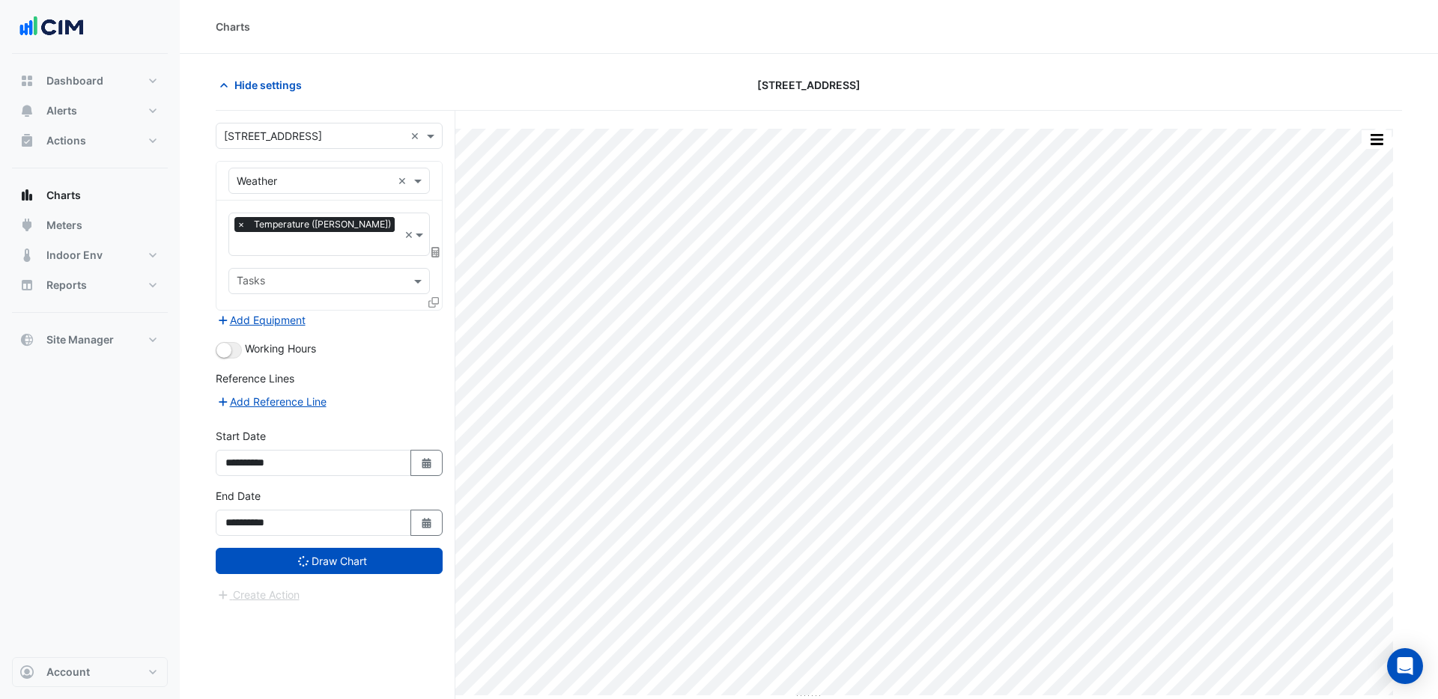
click at [437, 168] on div "Equipment × Weather ×" at bounding box center [328, 181] width 225 height 39
click at [341, 275] on input "text" at bounding box center [321, 283] width 168 height 16
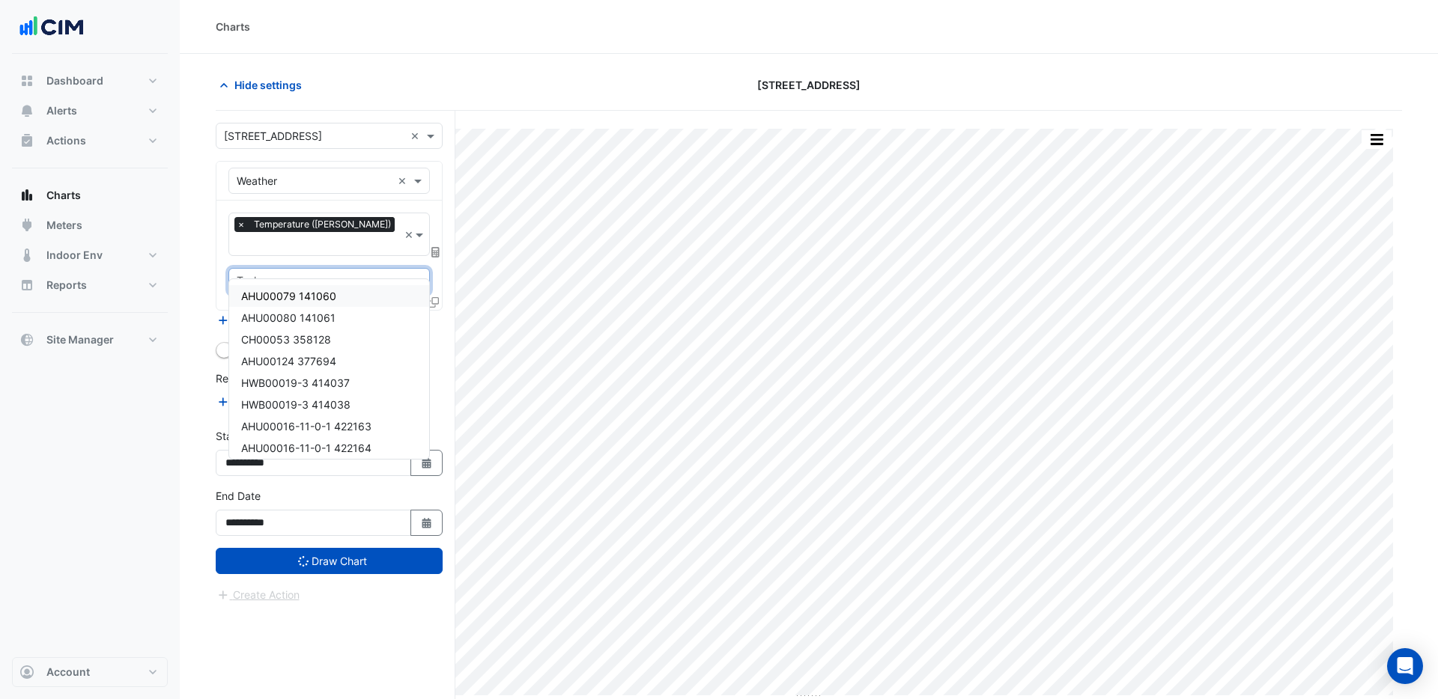
click at [207, 242] on section "Hide settings 990 La Trobe Street Print Save as JPEG Save as PNG Sample Tooltip…" at bounding box center [809, 405] width 1258 height 702
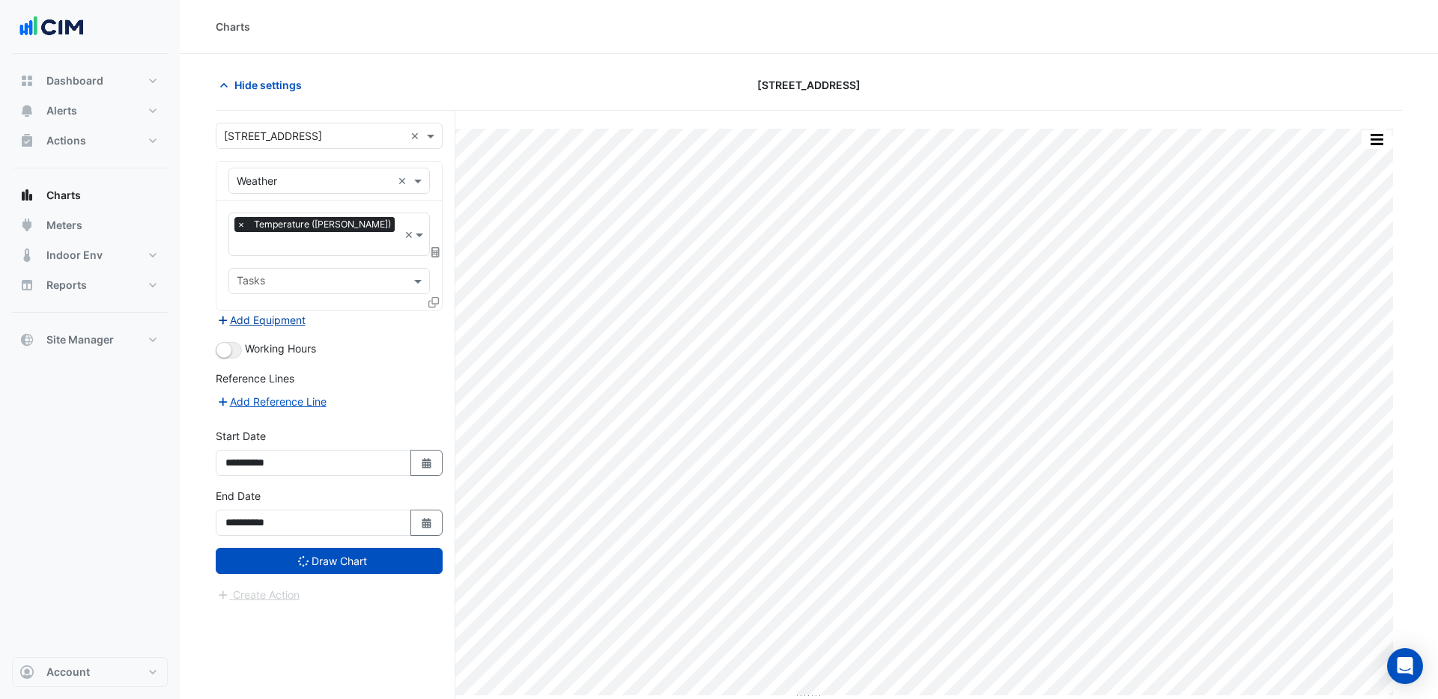
click at [246, 312] on button "Add Equipment" at bounding box center [261, 320] width 91 height 17
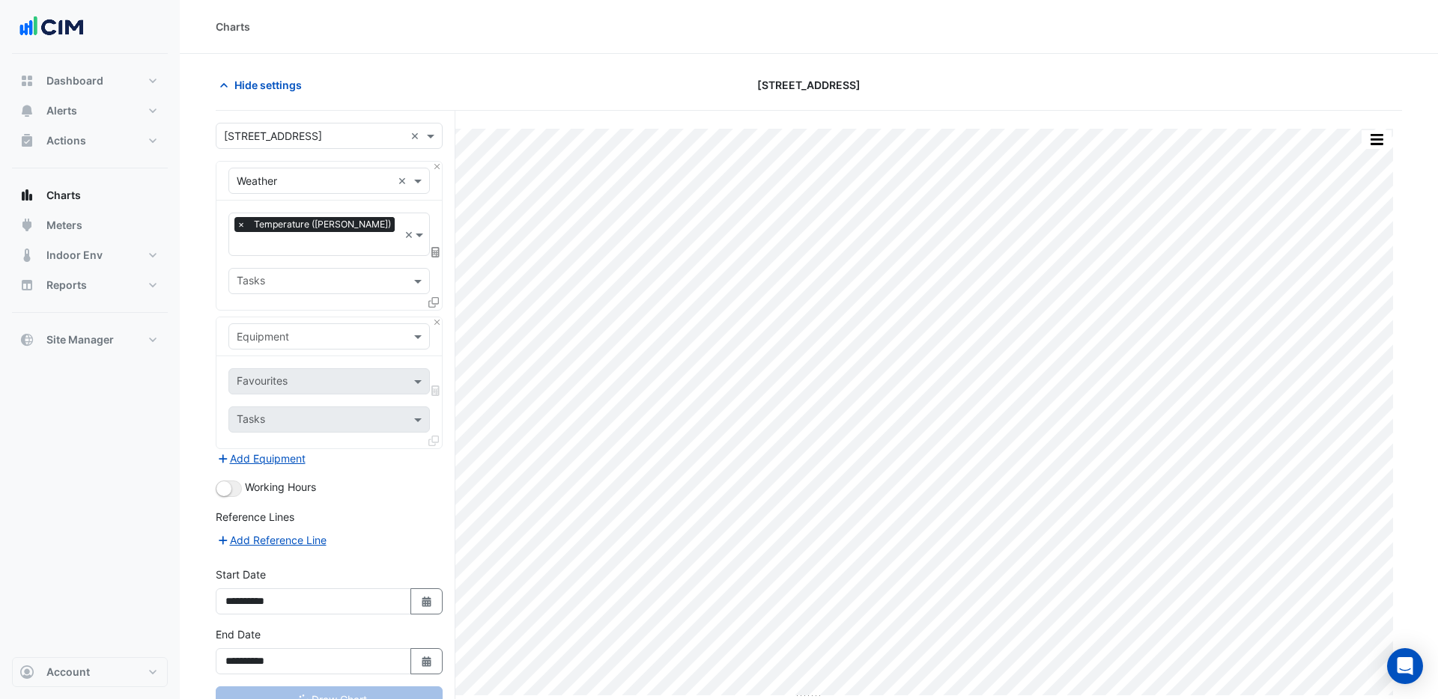
click at [270, 329] on input "text" at bounding box center [314, 337] width 155 height 16
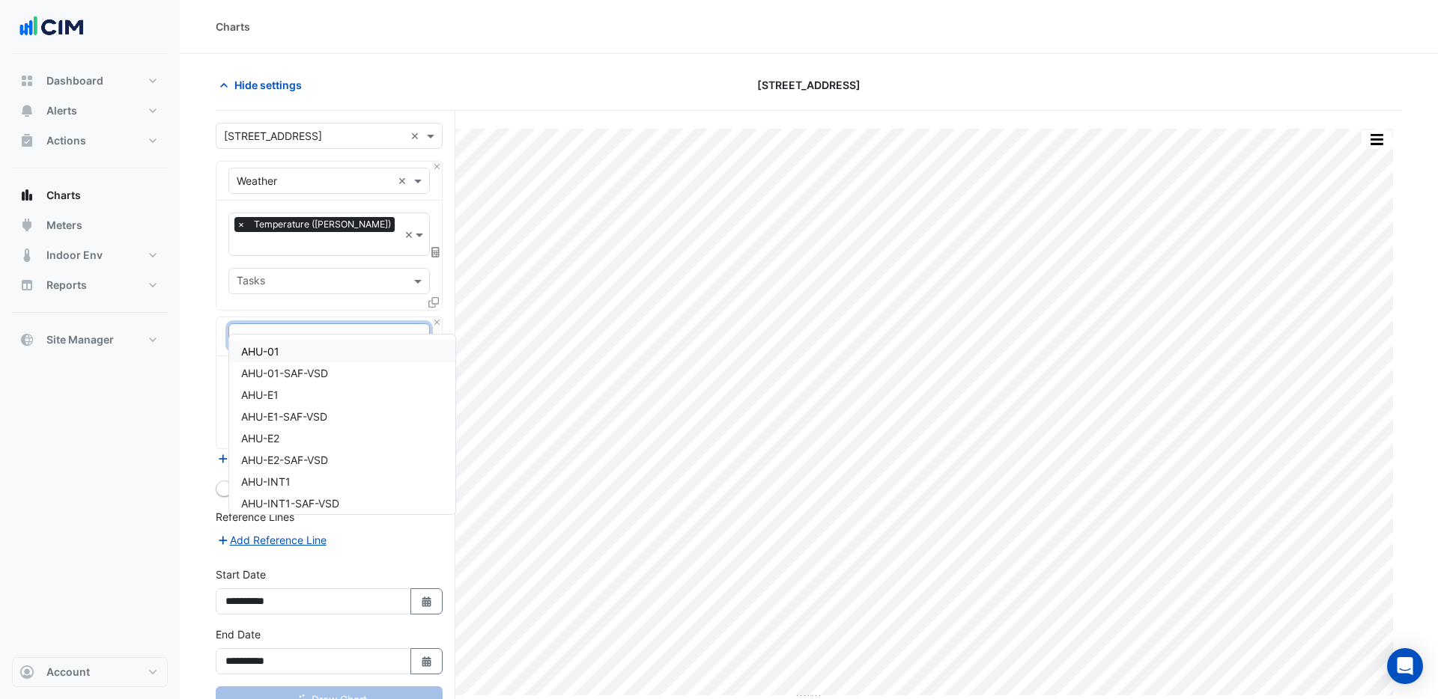
type input "***"
click at [218, 240] on div "Favourites × Temperature (Celcius) × Tasks" at bounding box center [328, 255] width 225 height 109
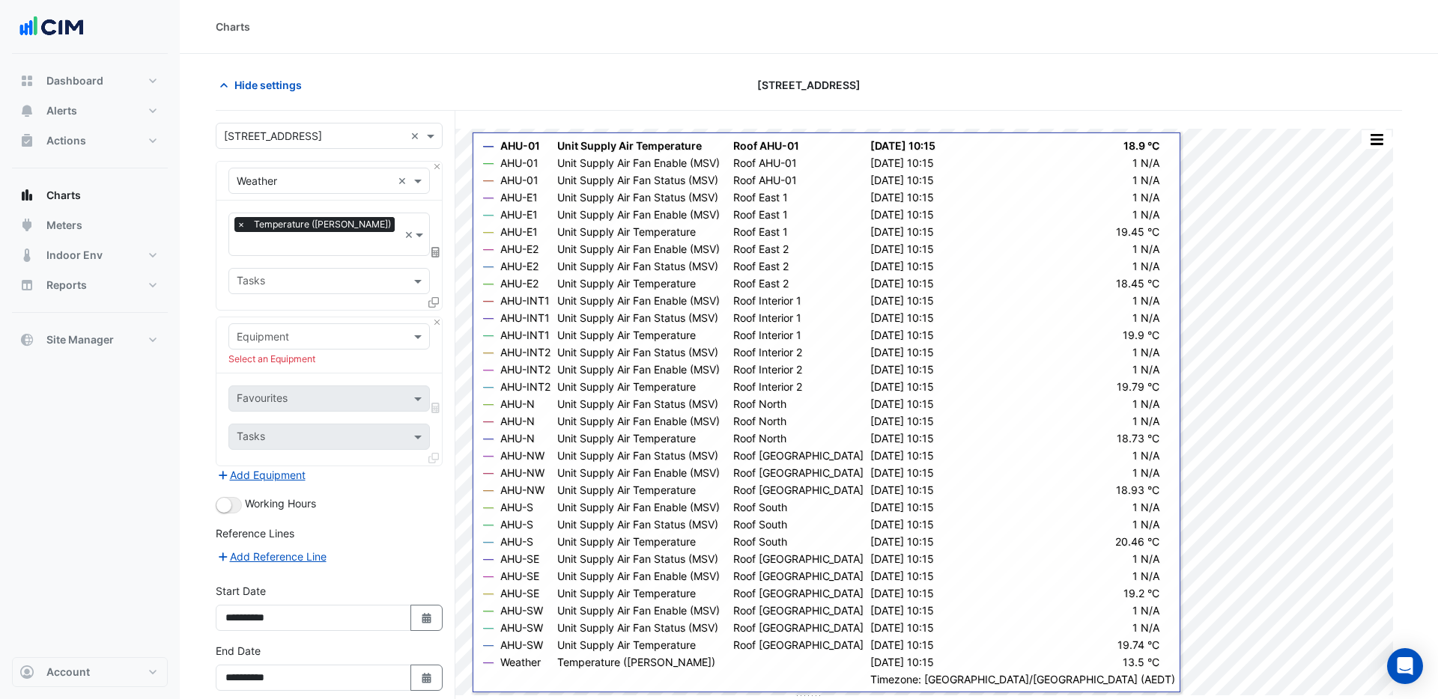
click at [348, 329] on input "text" at bounding box center [314, 337] width 155 height 16
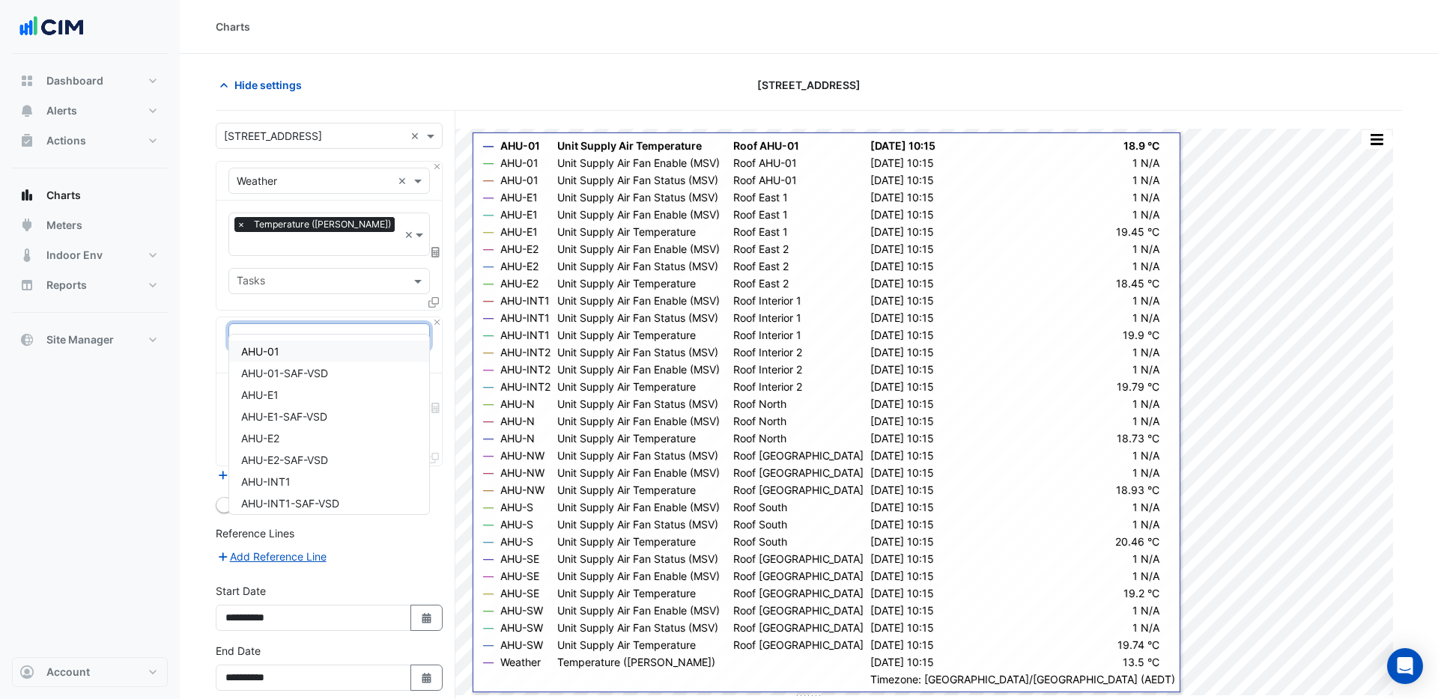
type input "*****"
click at [277, 392] on span "AHU-E2" at bounding box center [260, 395] width 38 height 13
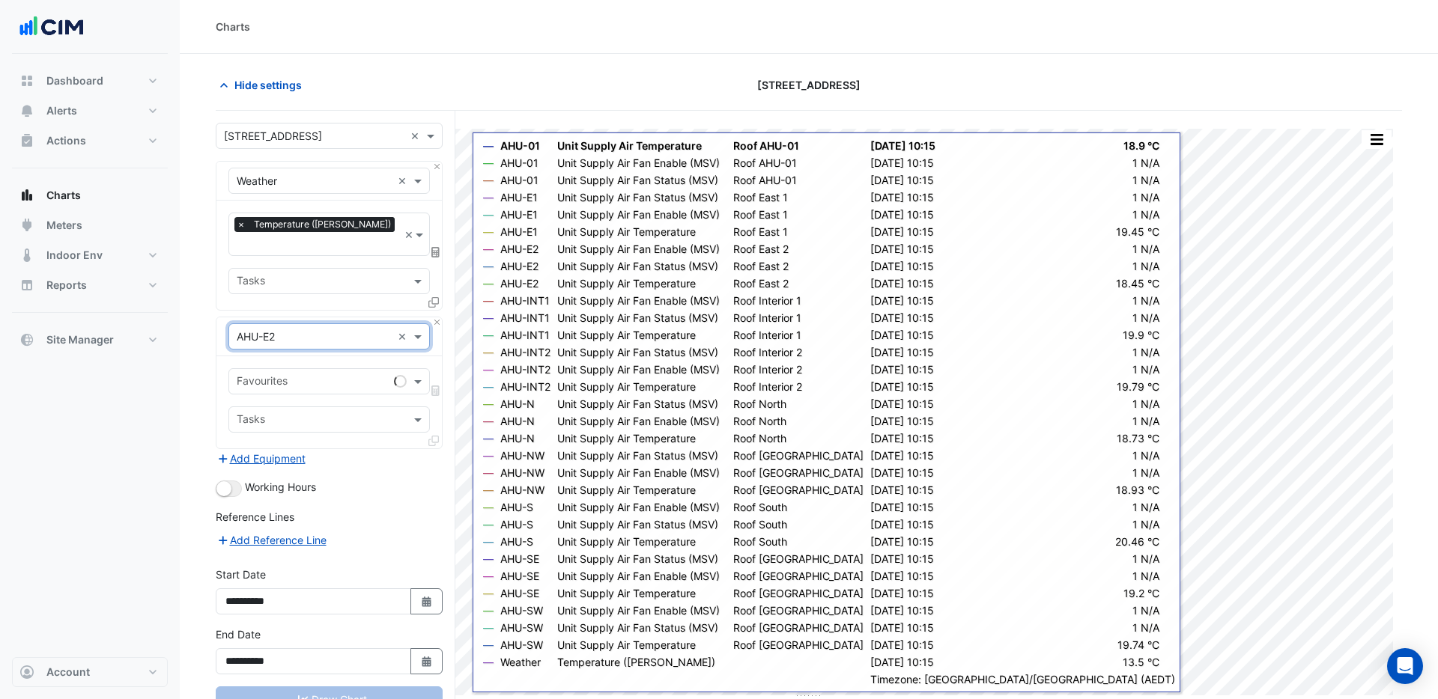
click at [193, 389] on section "Hide settings 990 La Trobe Street Split by Equip Split by Unit Split All Print …" at bounding box center [809, 405] width 1258 height 702
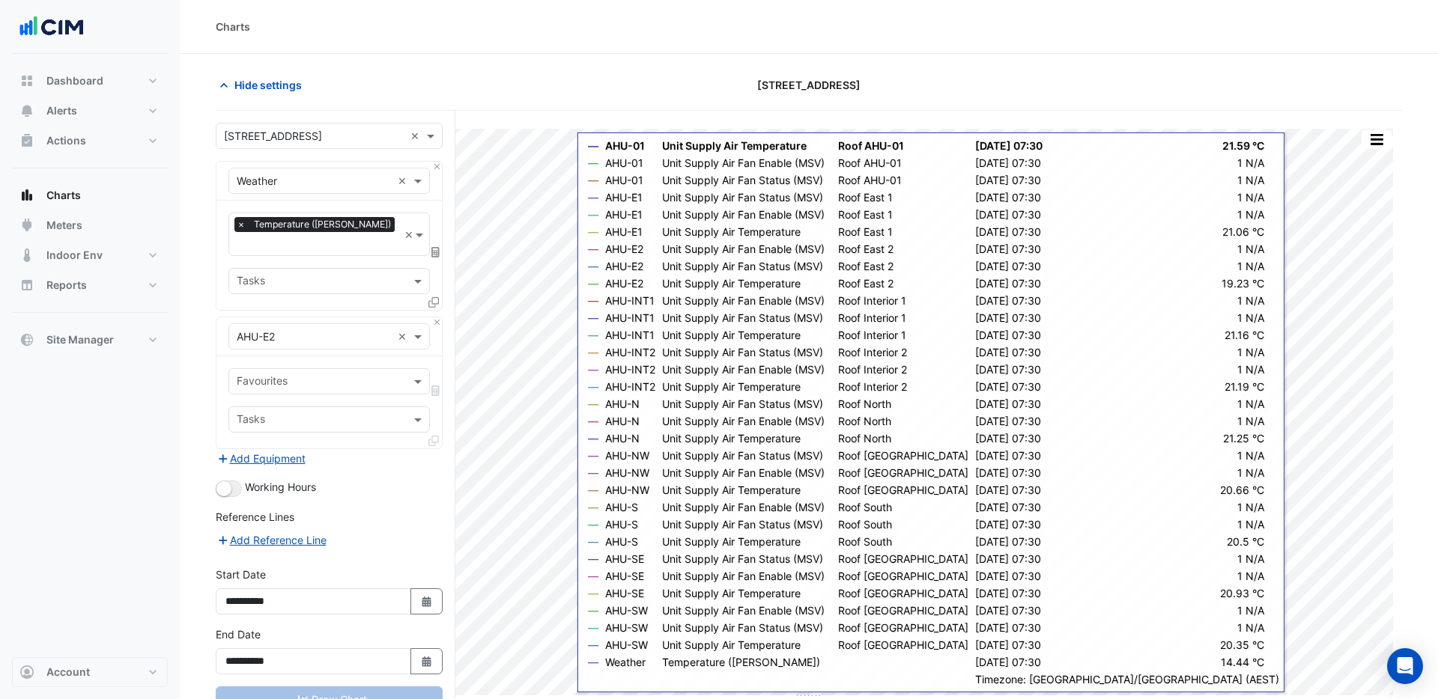
click at [268, 375] on input "text" at bounding box center [321, 383] width 168 height 16
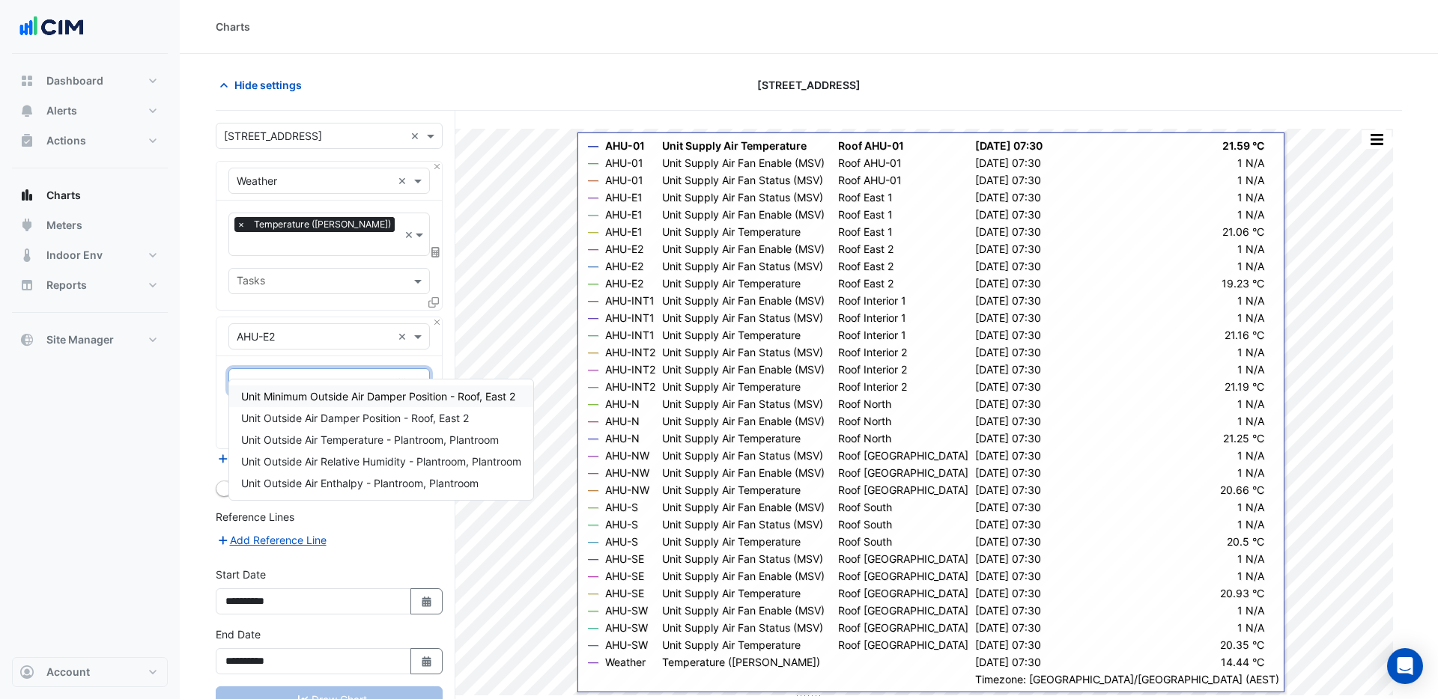
type input "*********"
click at [289, 415] on span "Unit Outside Air Damper Position - Roof, East 2" at bounding box center [355, 418] width 228 height 13
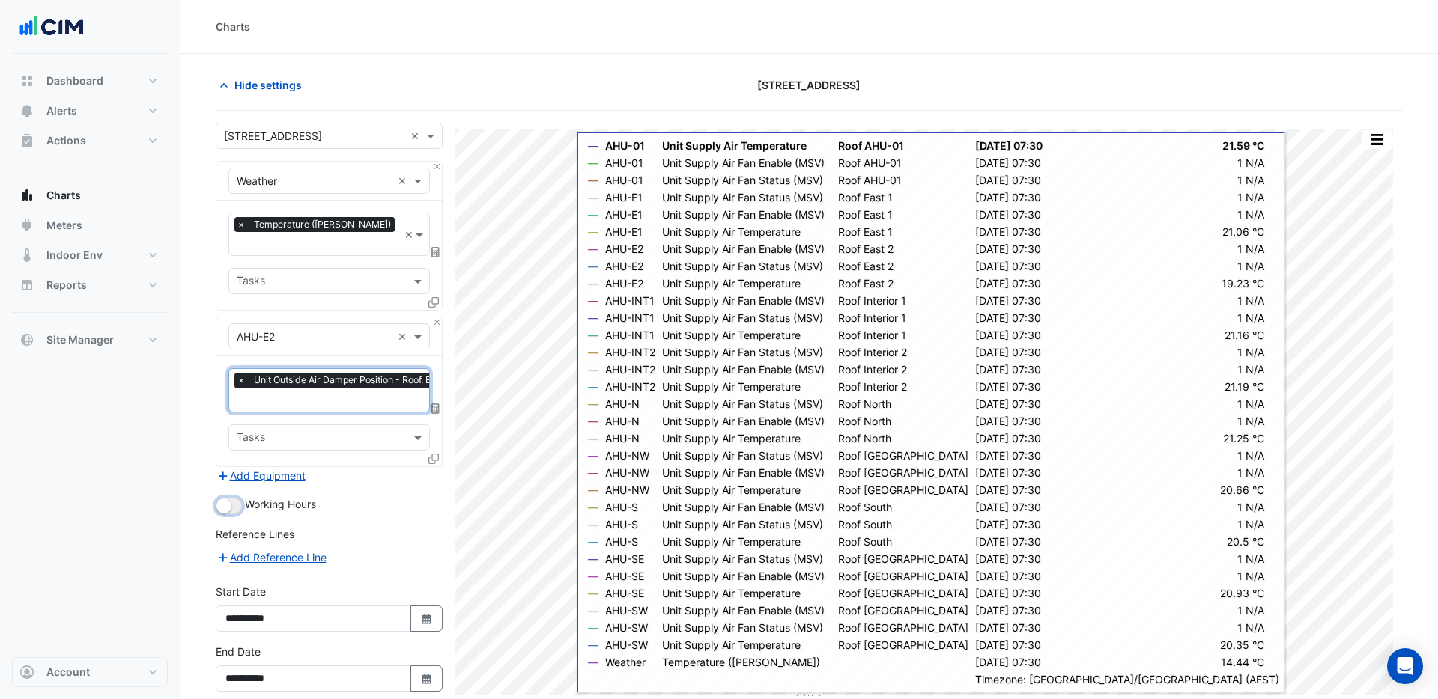
click at [233, 498] on button "button" at bounding box center [229, 506] width 26 height 16
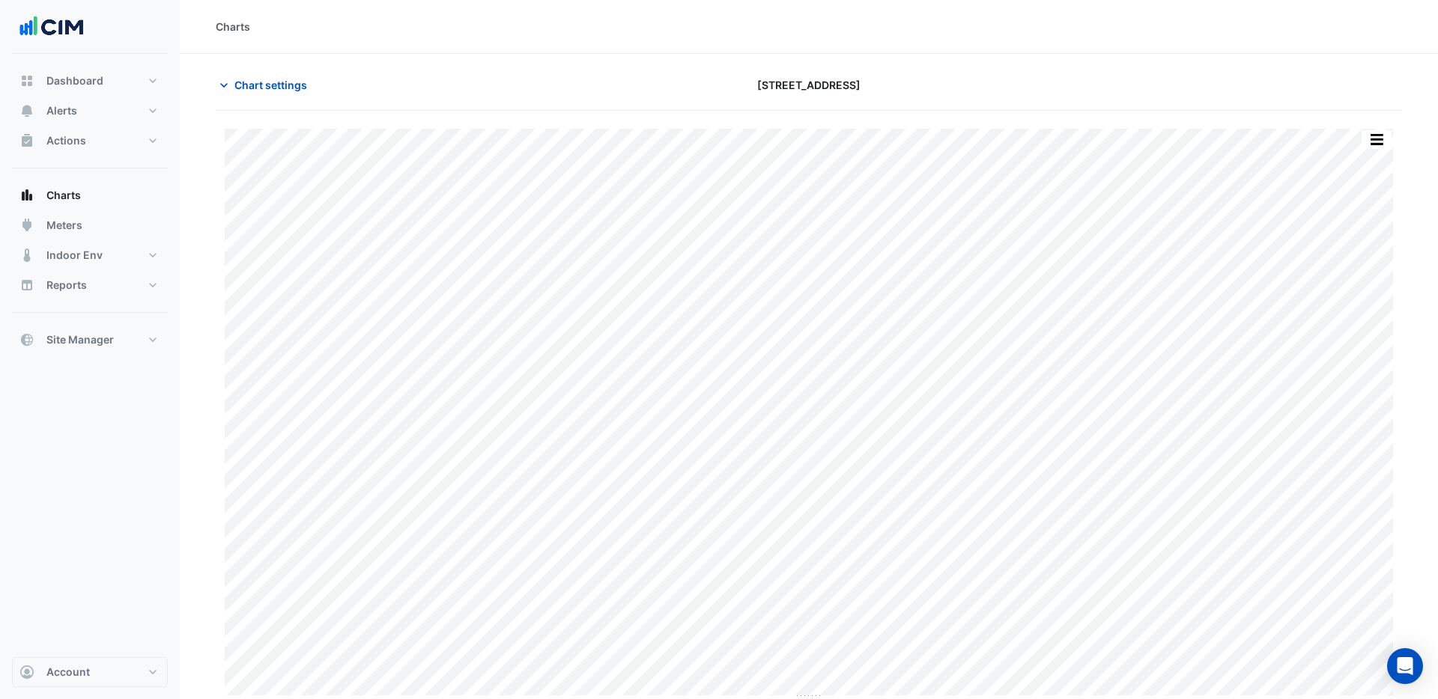
scroll to position [3, 0]
click at [264, 94] on button "Chart settings" at bounding box center [266, 82] width 101 height 26
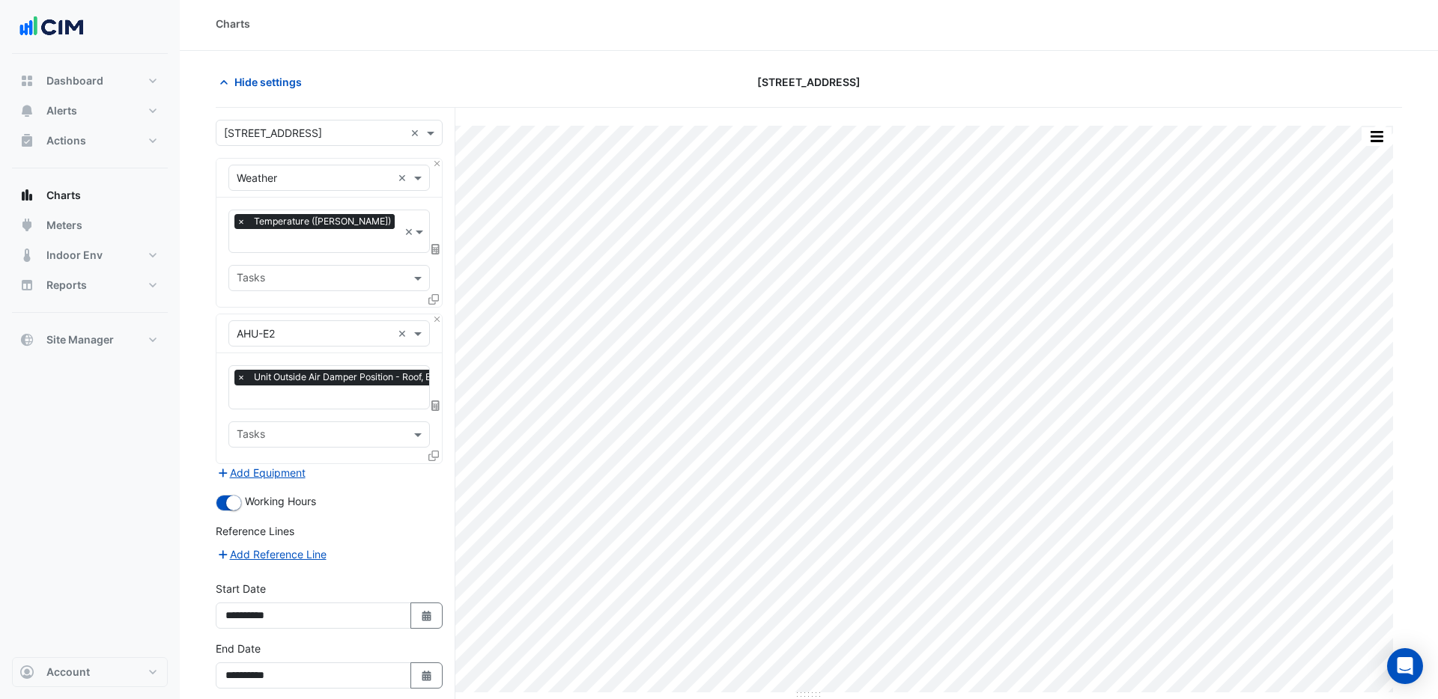
scroll to position [57, 0]
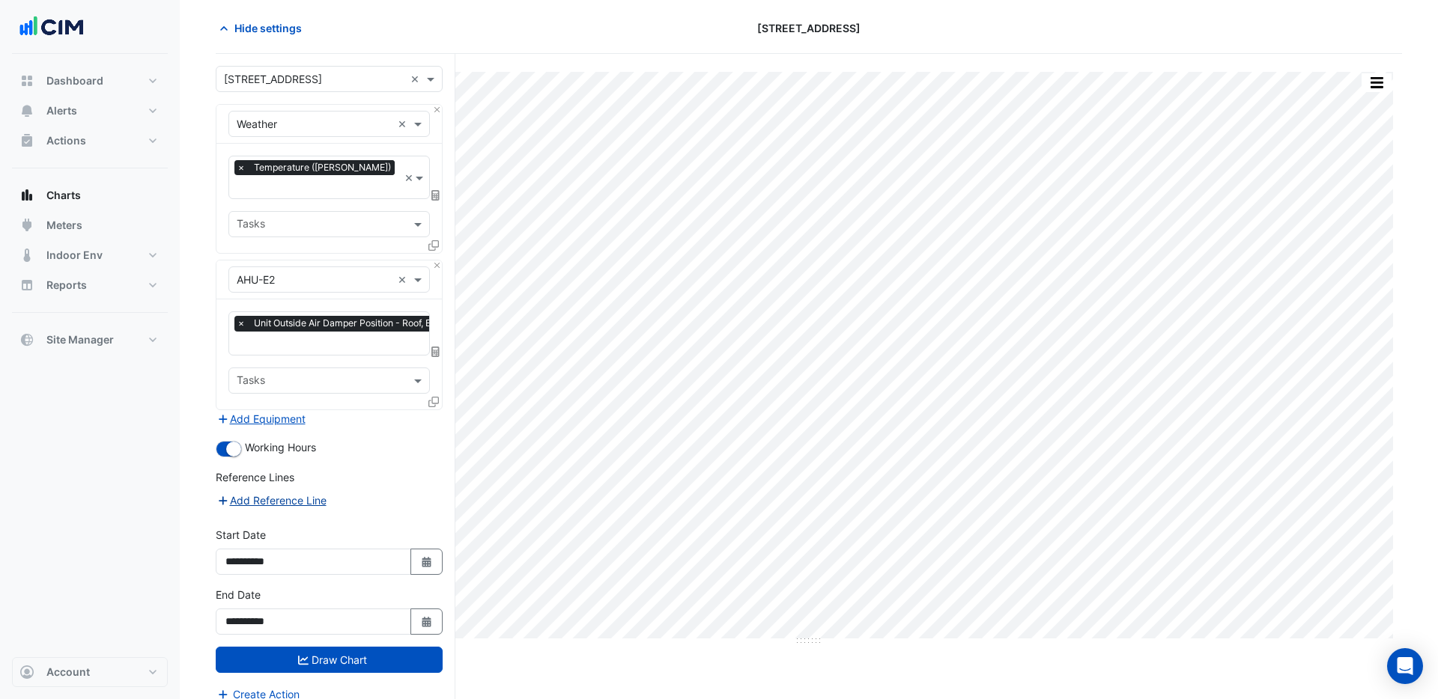
click at [268, 492] on button "Add Reference Line" at bounding box center [272, 500] width 112 height 17
select select "*"
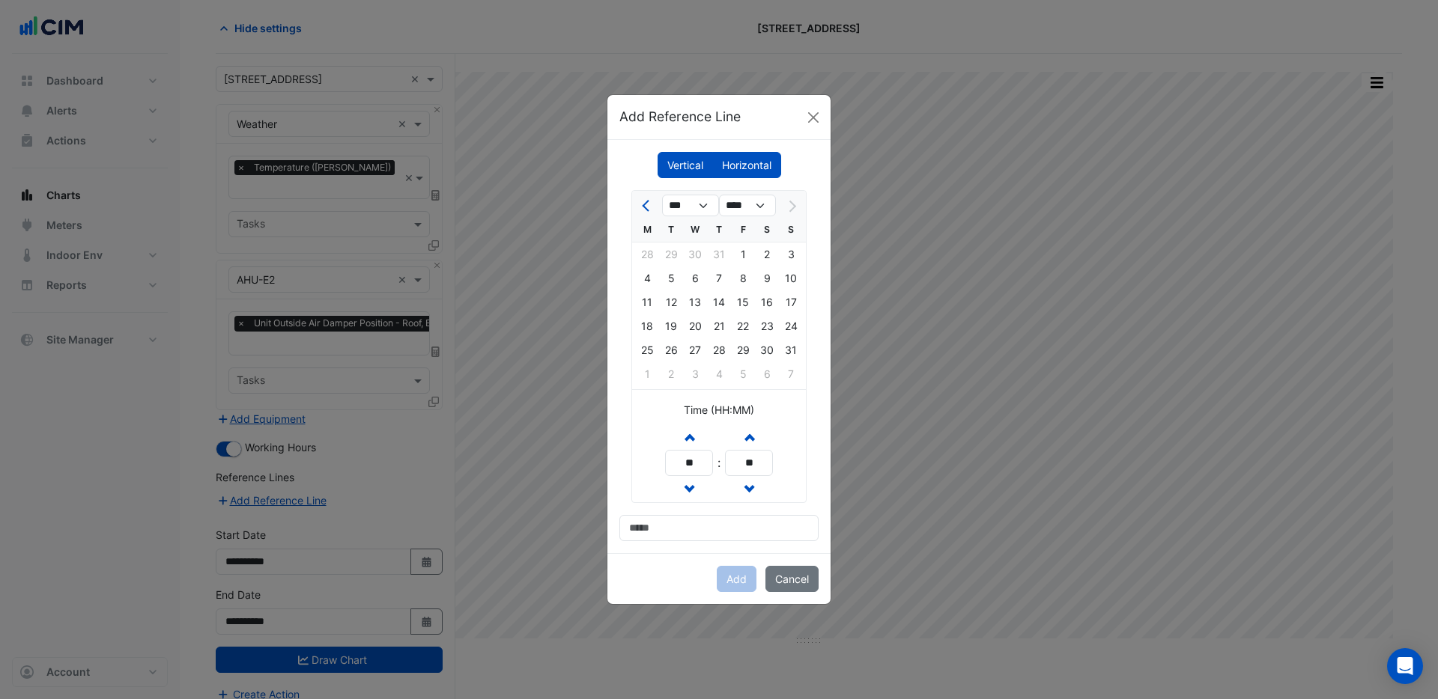
click at [741, 165] on label "Horizontal" at bounding box center [746, 165] width 69 height 26
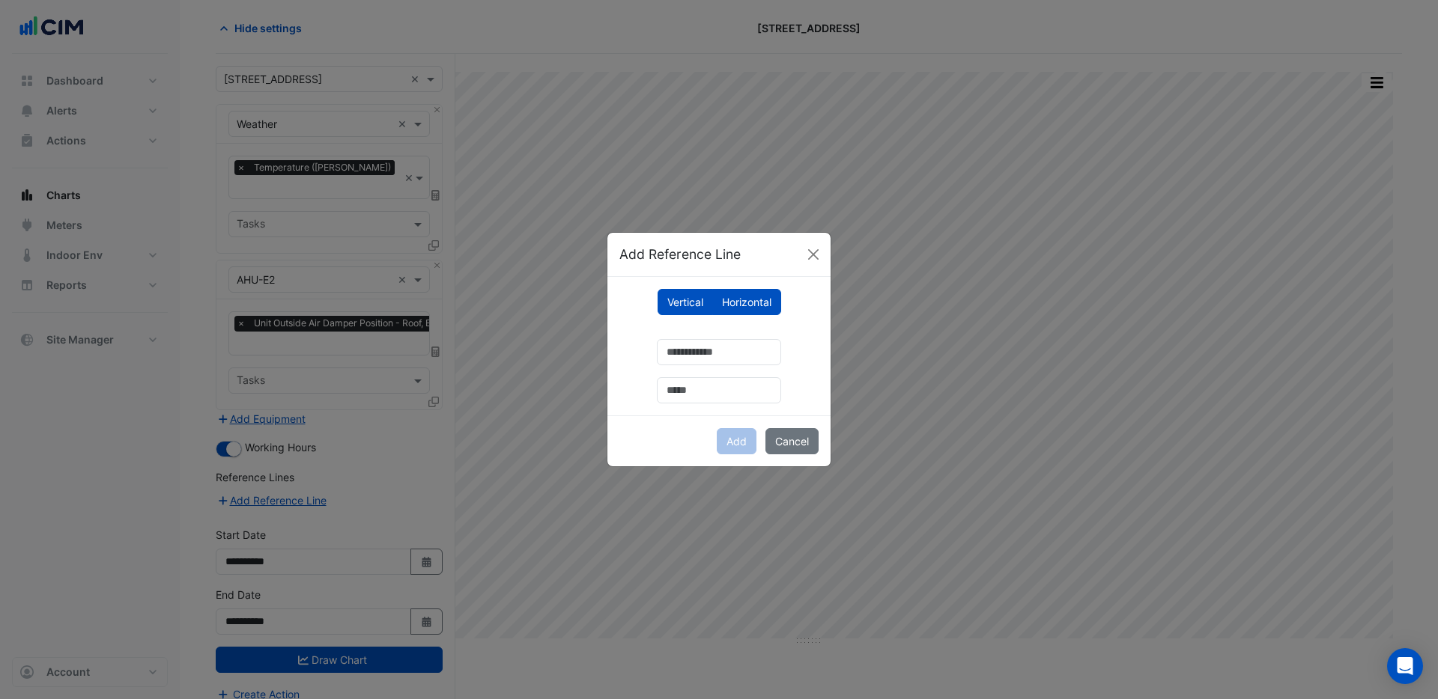
click at [729, 308] on label "Horizontal" at bounding box center [746, 302] width 69 height 26
click at [712, 356] on input "number" at bounding box center [719, 352] width 124 height 26
type input "**"
click at [707, 387] on input "text" at bounding box center [719, 390] width 124 height 26
type input "***"
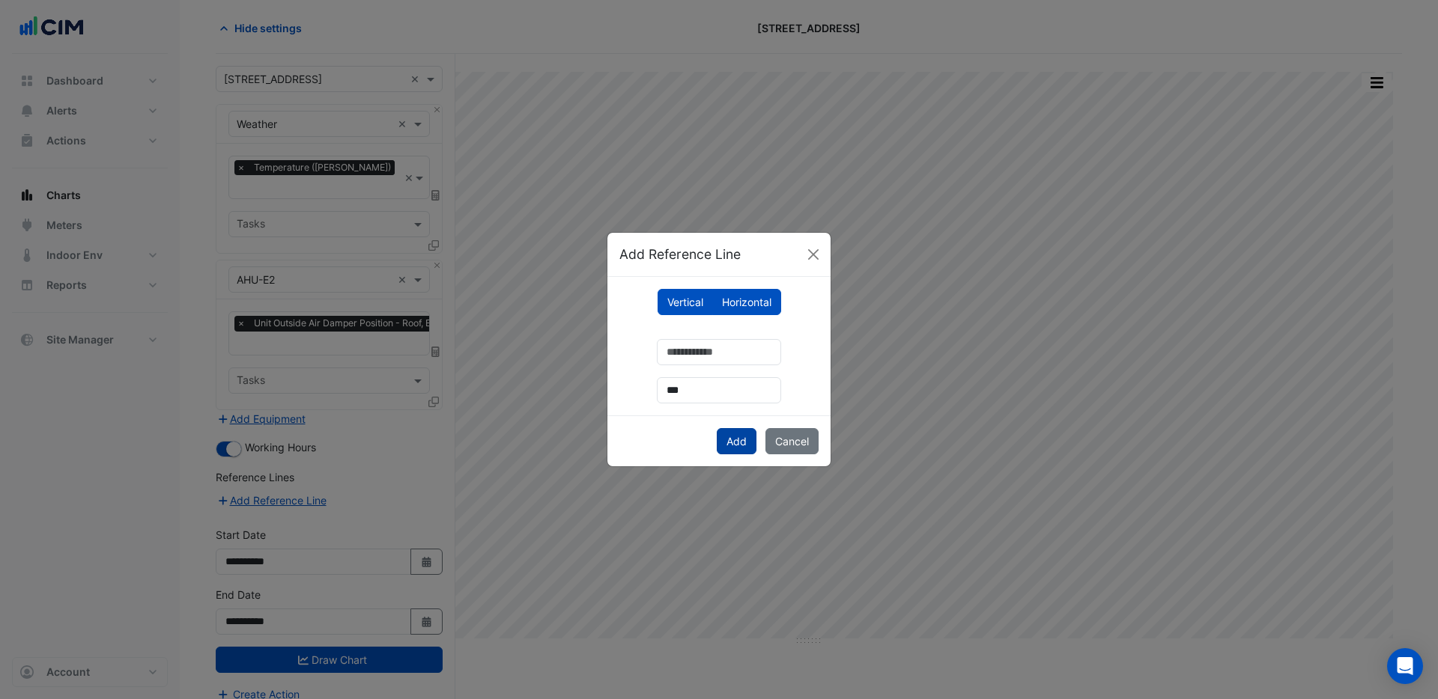
click at [750, 443] on button "Add" at bounding box center [737, 441] width 40 height 26
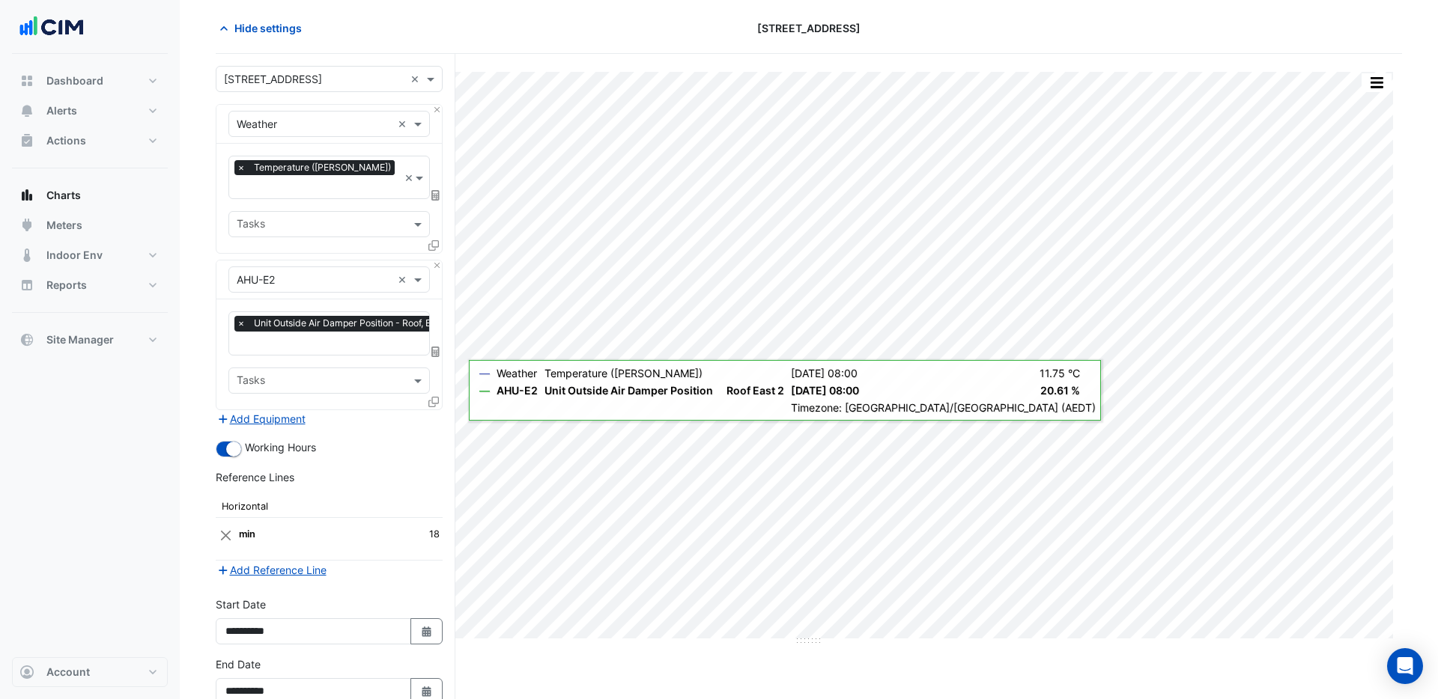
scroll to position [121, 0]
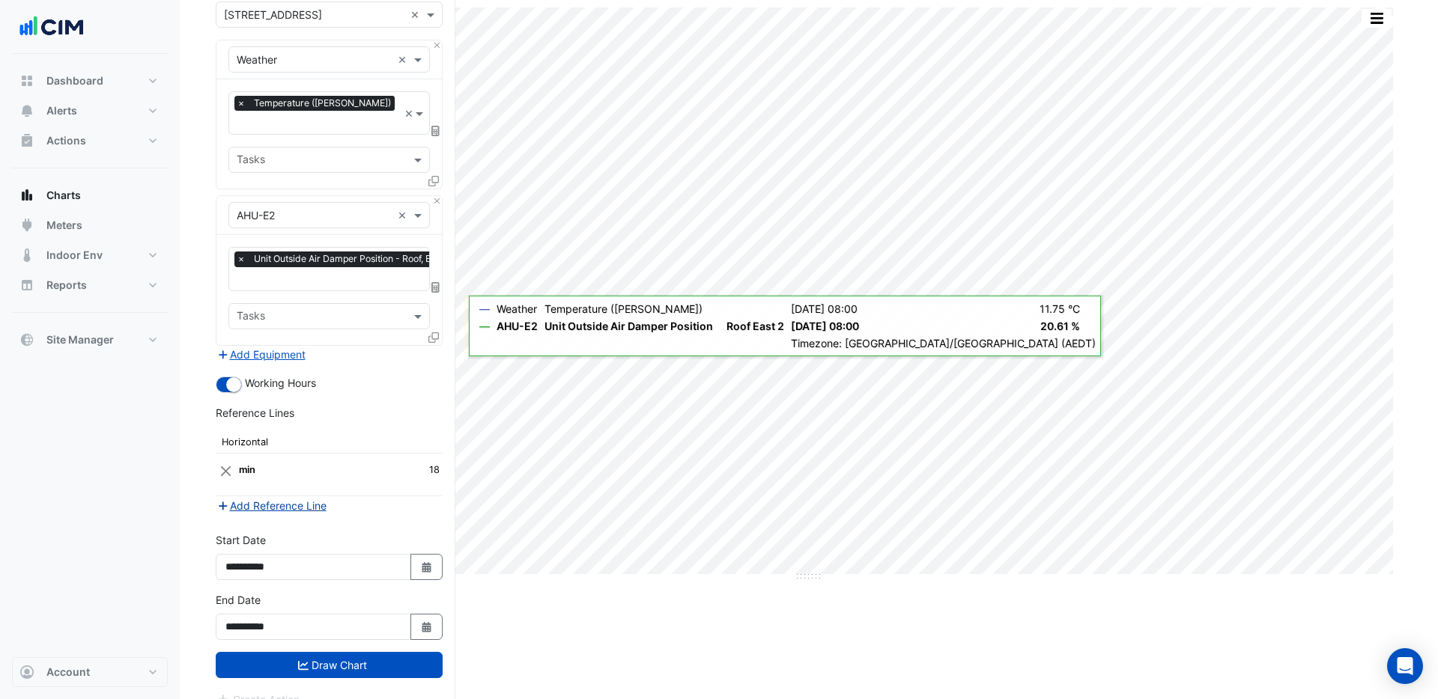
click at [294, 497] on button "Add Reference Line" at bounding box center [272, 505] width 112 height 17
select select "*"
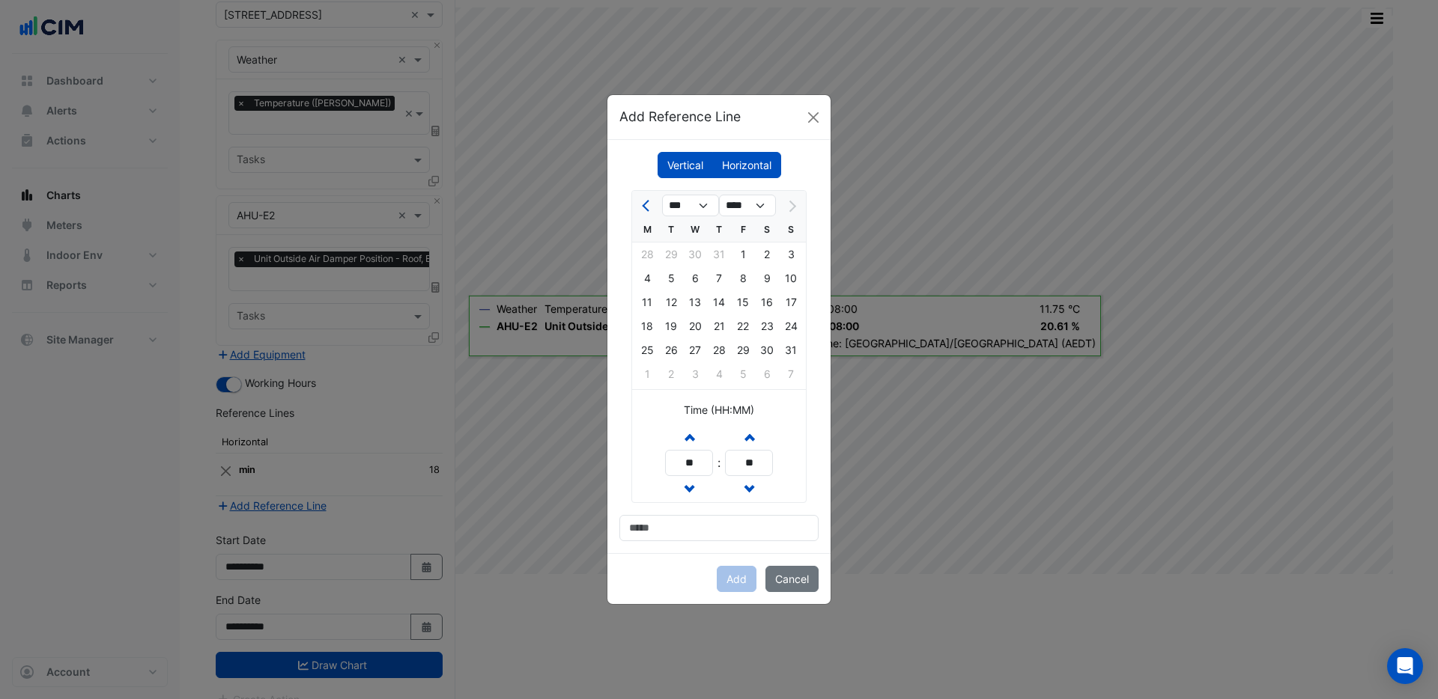
click at [751, 167] on label "Horizontal" at bounding box center [746, 165] width 69 height 26
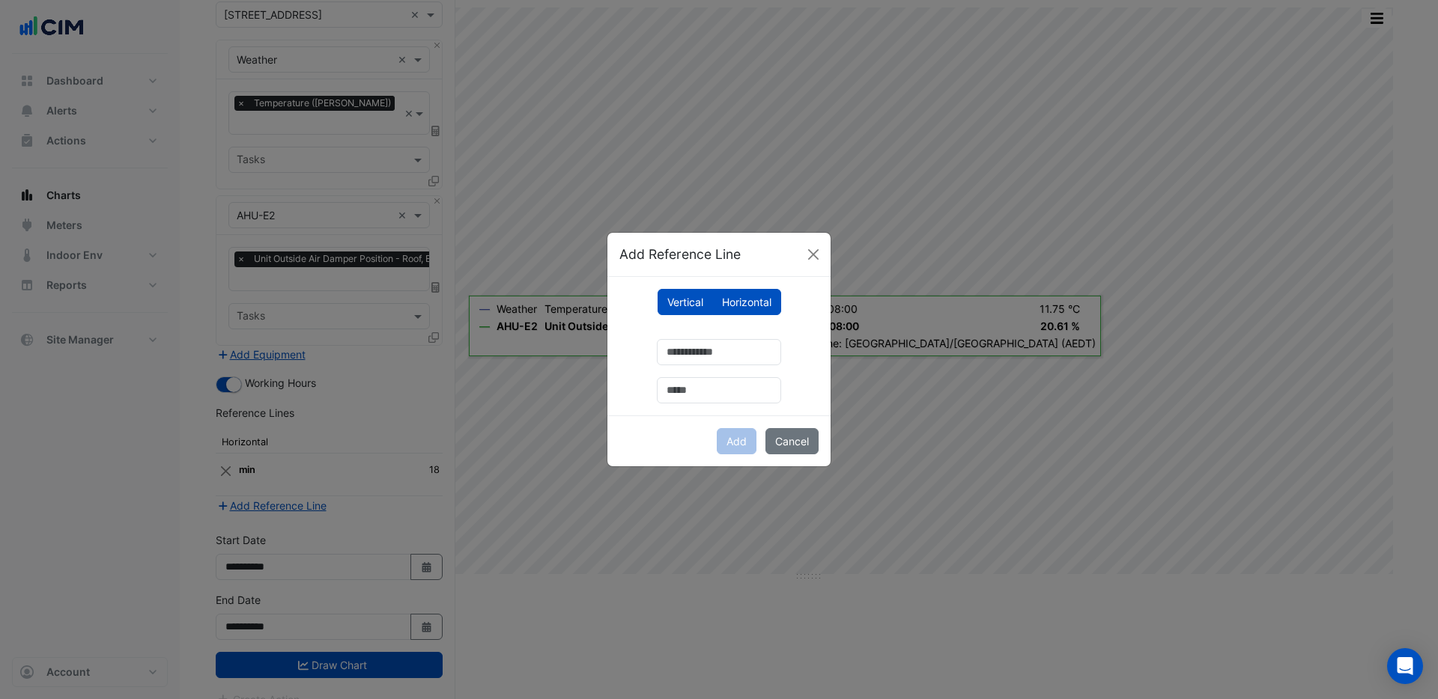
click at [747, 297] on label "Horizontal" at bounding box center [746, 302] width 69 height 26
click at [720, 355] on input "number" at bounding box center [719, 352] width 124 height 26
type input "**"
click at [705, 391] on input "text" at bounding box center [719, 390] width 124 height 26
type input "***"
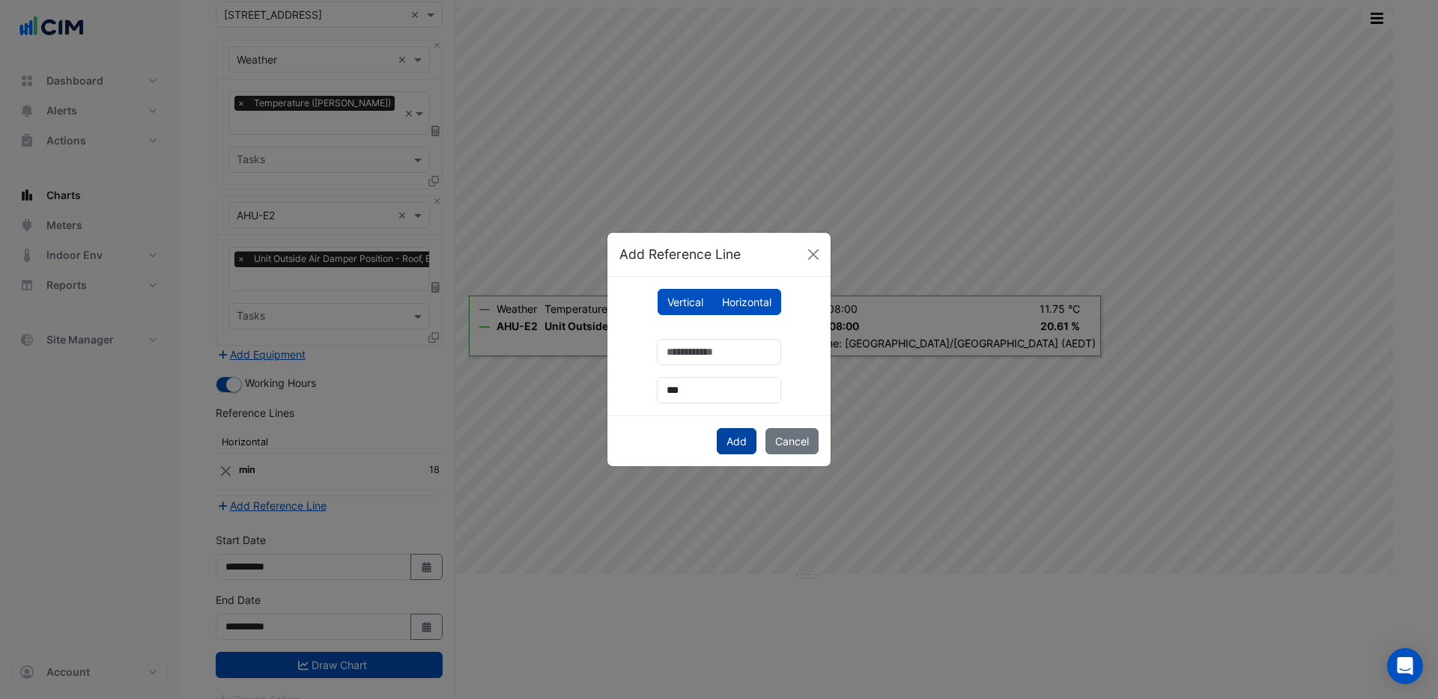
click at [729, 443] on button "Add" at bounding box center [737, 441] width 40 height 26
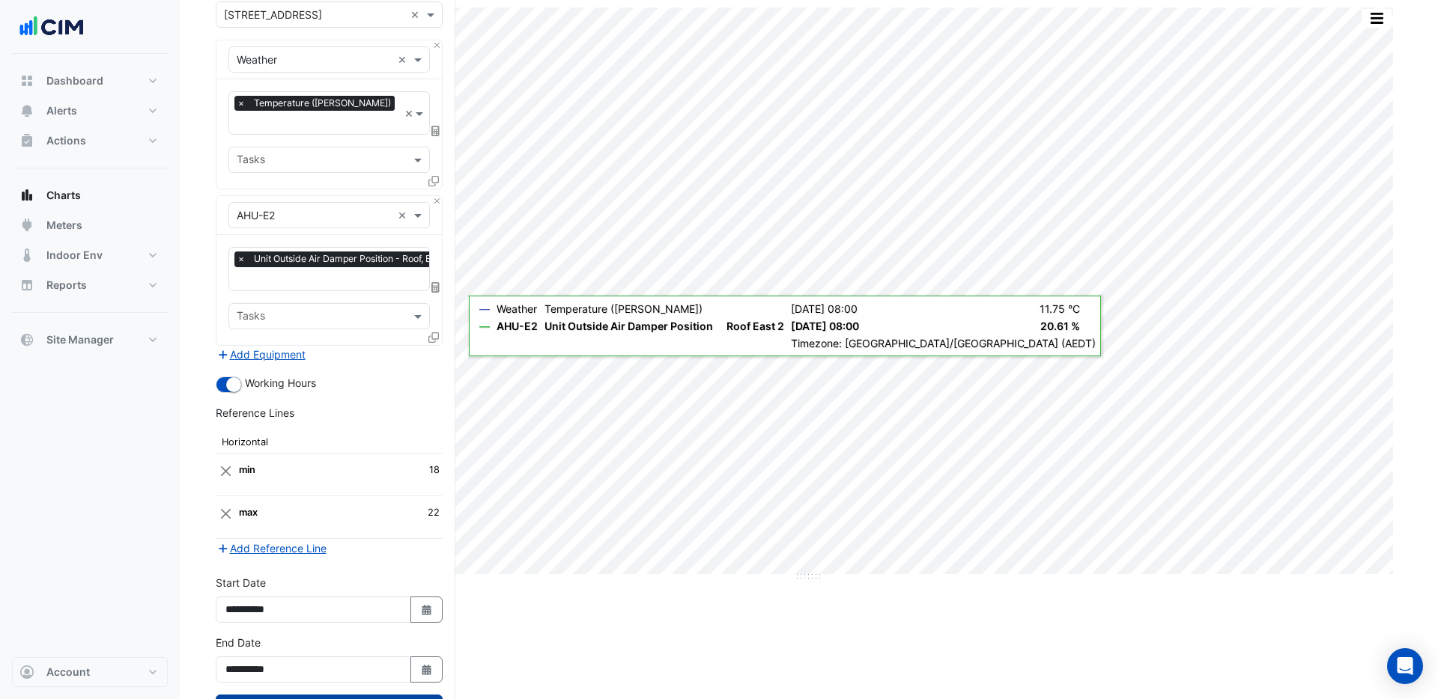
click at [368, 695] on button "Draw Chart" at bounding box center [329, 708] width 227 height 26
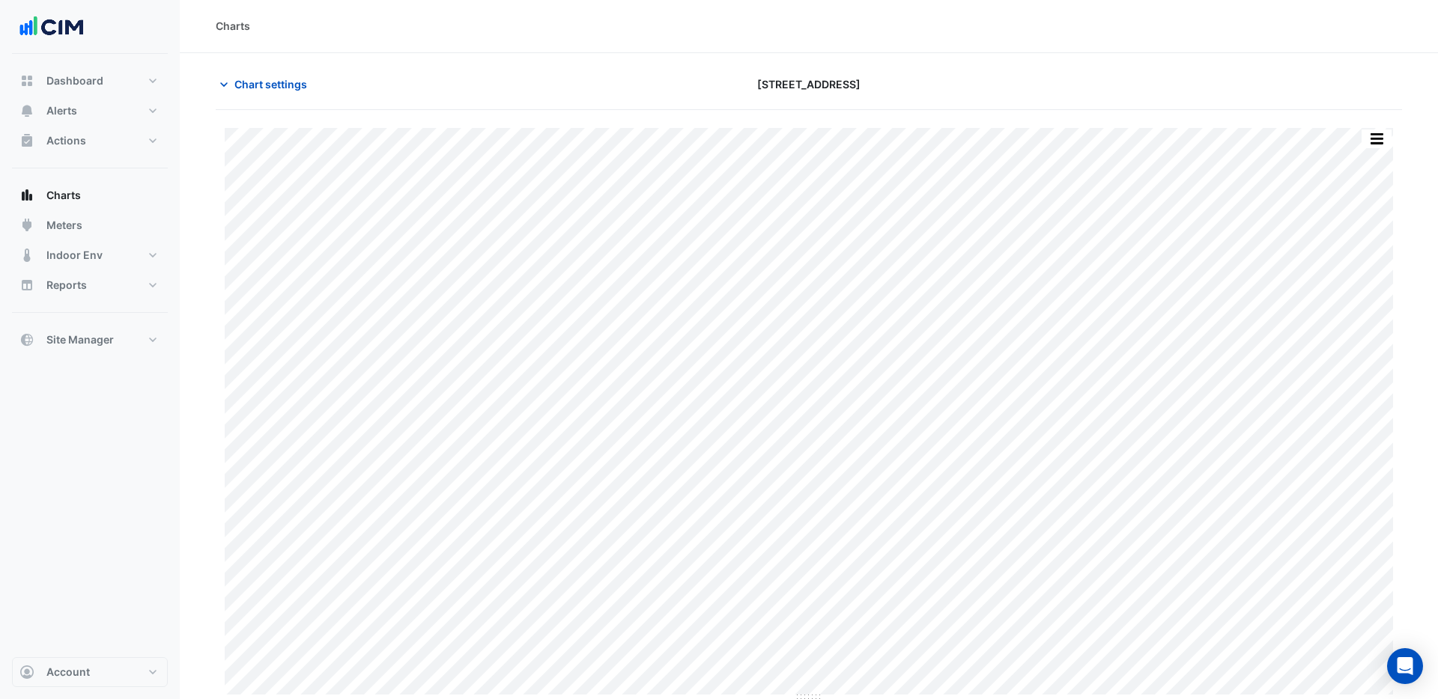
scroll to position [3, 0]
click at [1381, 141] on button "button" at bounding box center [1376, 136] width 30 height 19
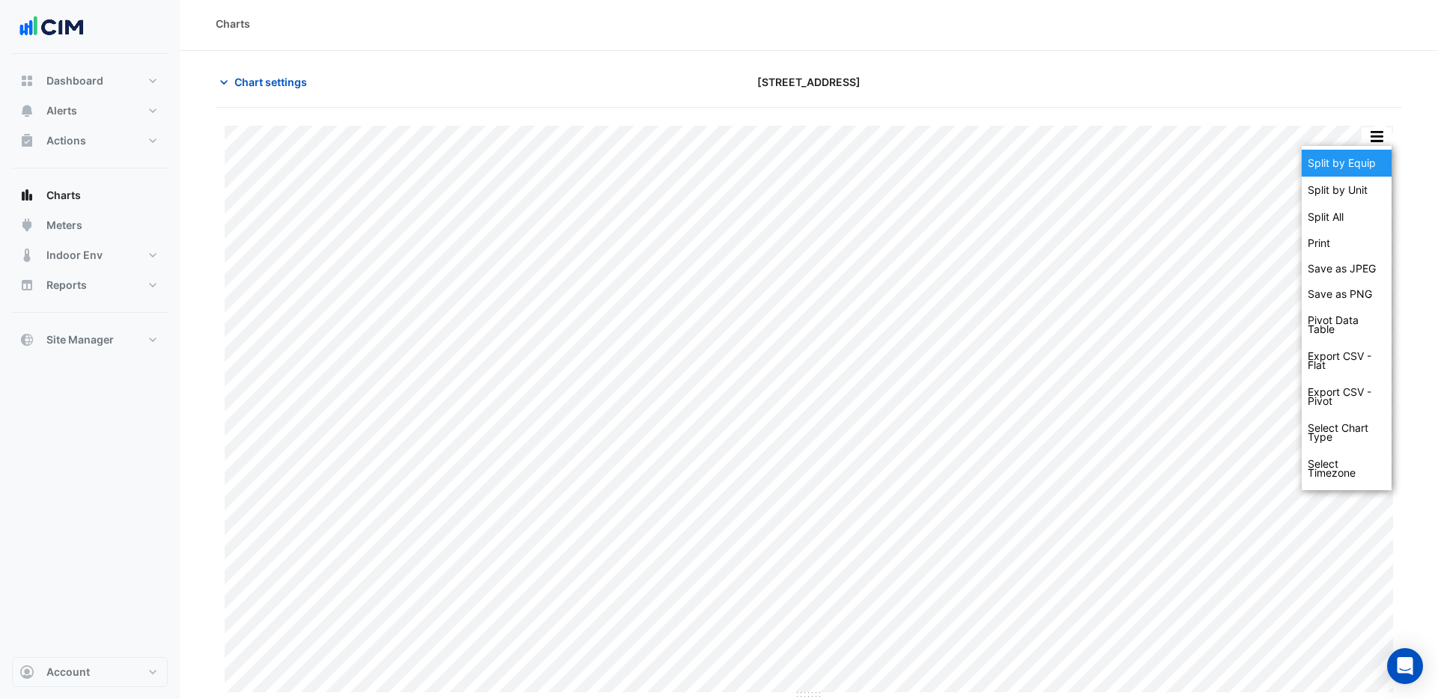
click at [1358, 162] on div "Split by Equip" at bounding box center [1346, 163] width 90 height 27
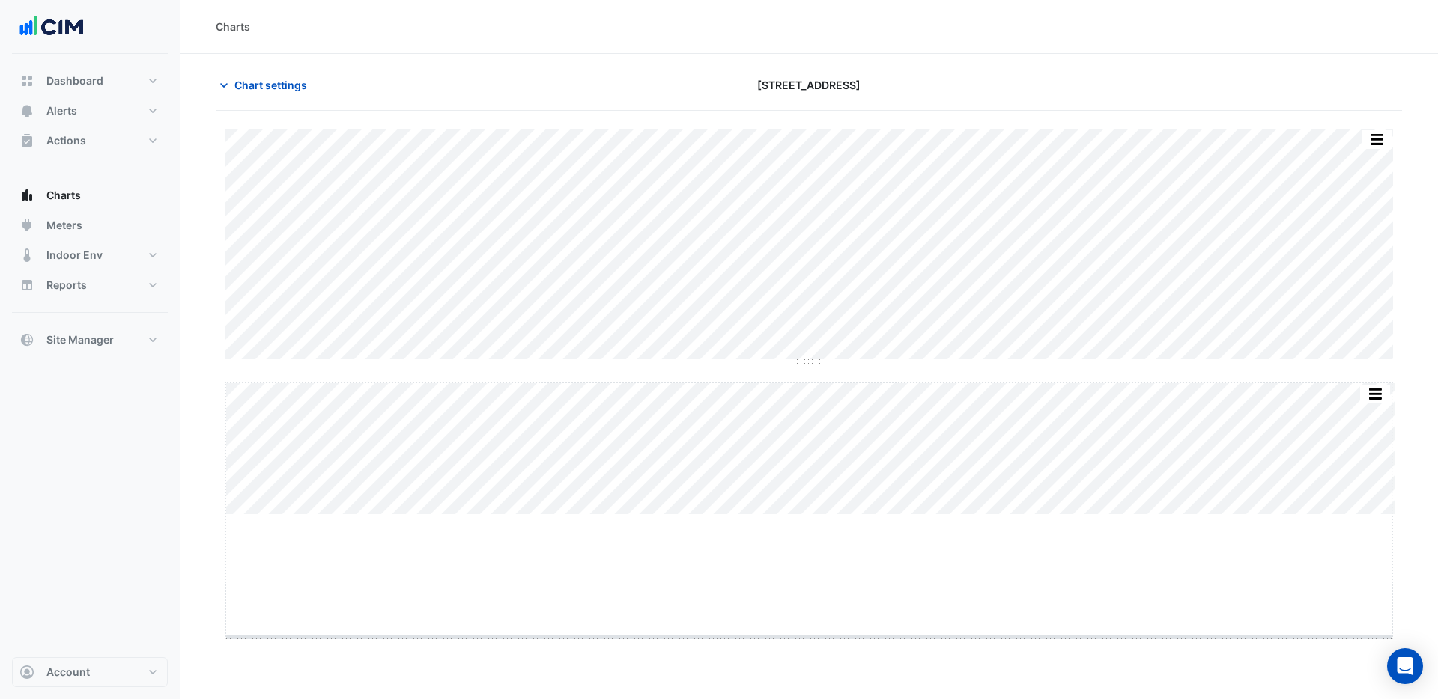
drag, startPoint x: 809, startPoint y: 515, endPoint x: 792, endPoint y: 672, distance: 157.5
click at [1343, 139] on button "button" at bounding box center [1346, 139] width 30 height 19
click at [1357, 142] on button "button" at bounding box center [1346, 139] width 30 height 19
click at [242, 82] on span "Chart settings" at bounding box center [270, 85] width 73 height 16
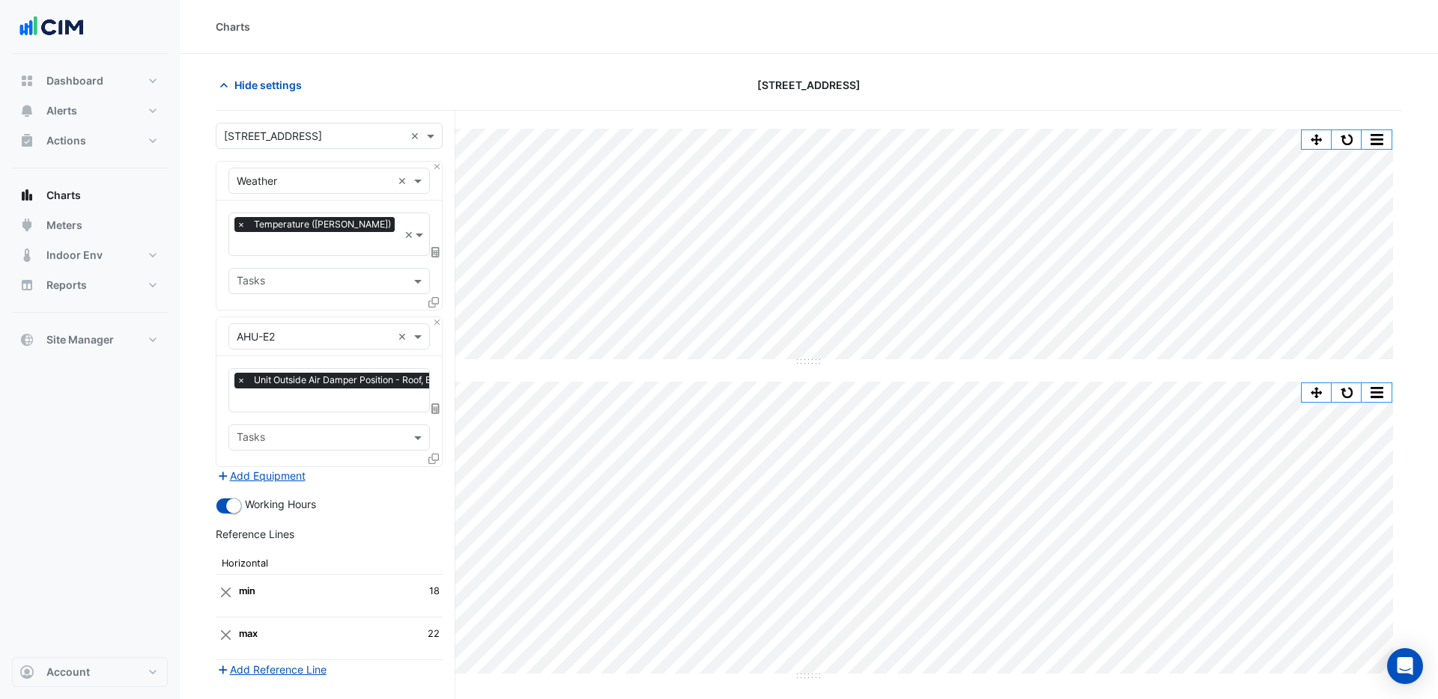
click at [435, 454] on icon at bounding box center [433, 459] width 10 height 10
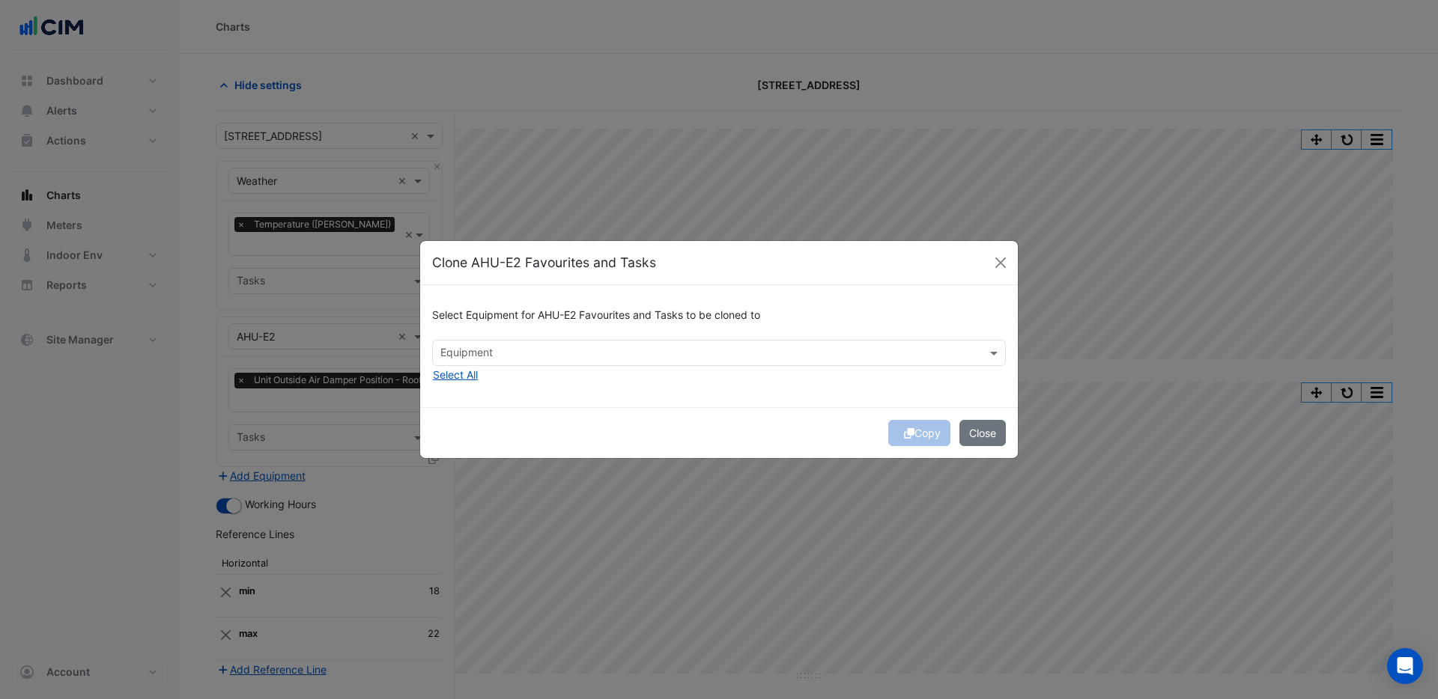
click at [502, 353] on input "text" at bounding box center [710, 355] width 540 height 16
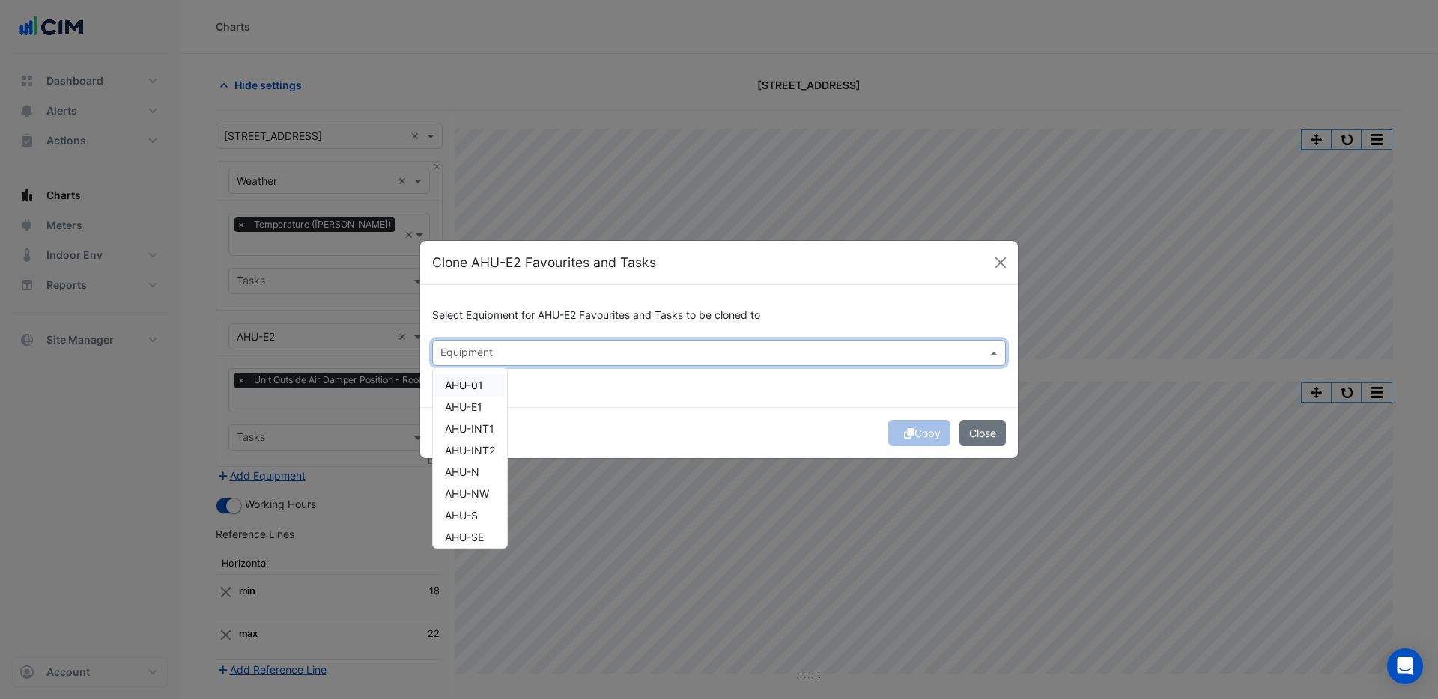
click at [483, 393] on div "AHU-01" at bounding box center [470, 385] width 74 height 22
click at [443, 351] on span "×" at bounding box center [444, 352] width 13 height 15
click at [522, 425] on div "Copy Close" at bounding box center [719, 432] width 598 height 51
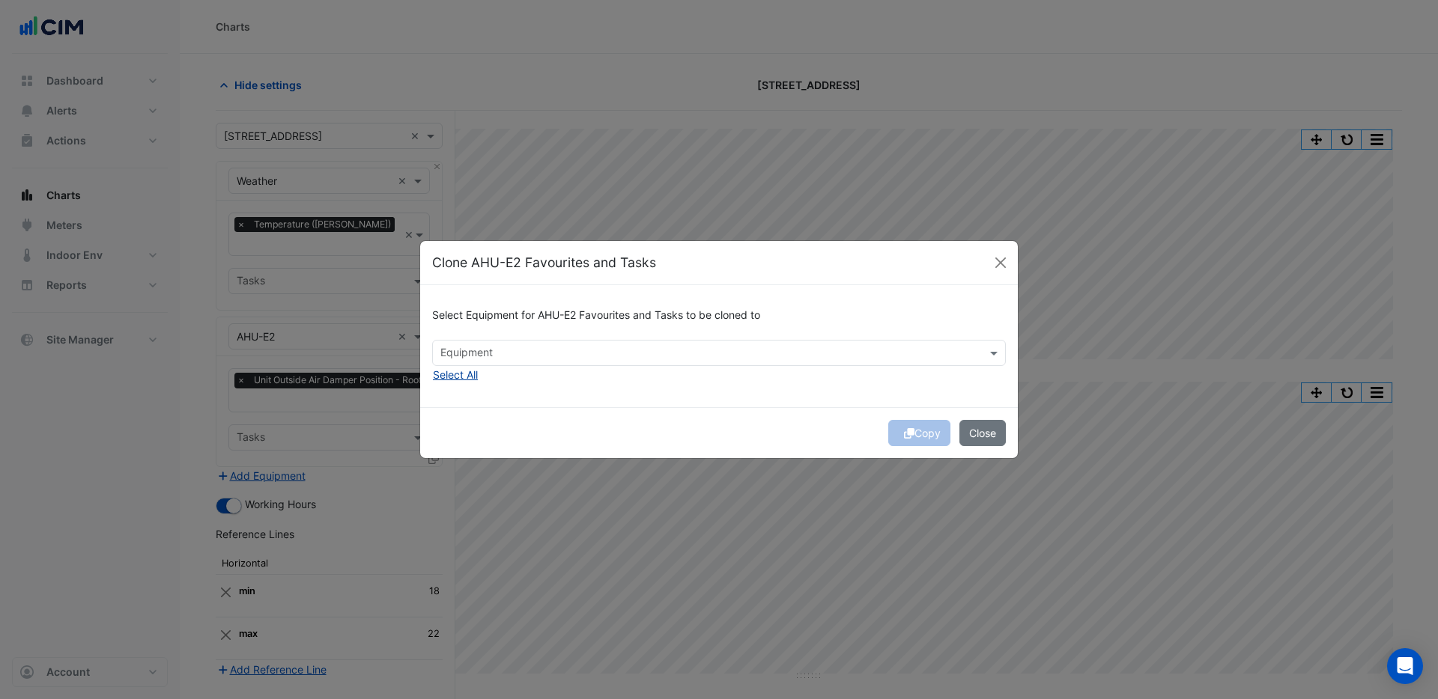
click at [467, 376] on button "Select All" at bounding box center [455, 374] width 46 height 17
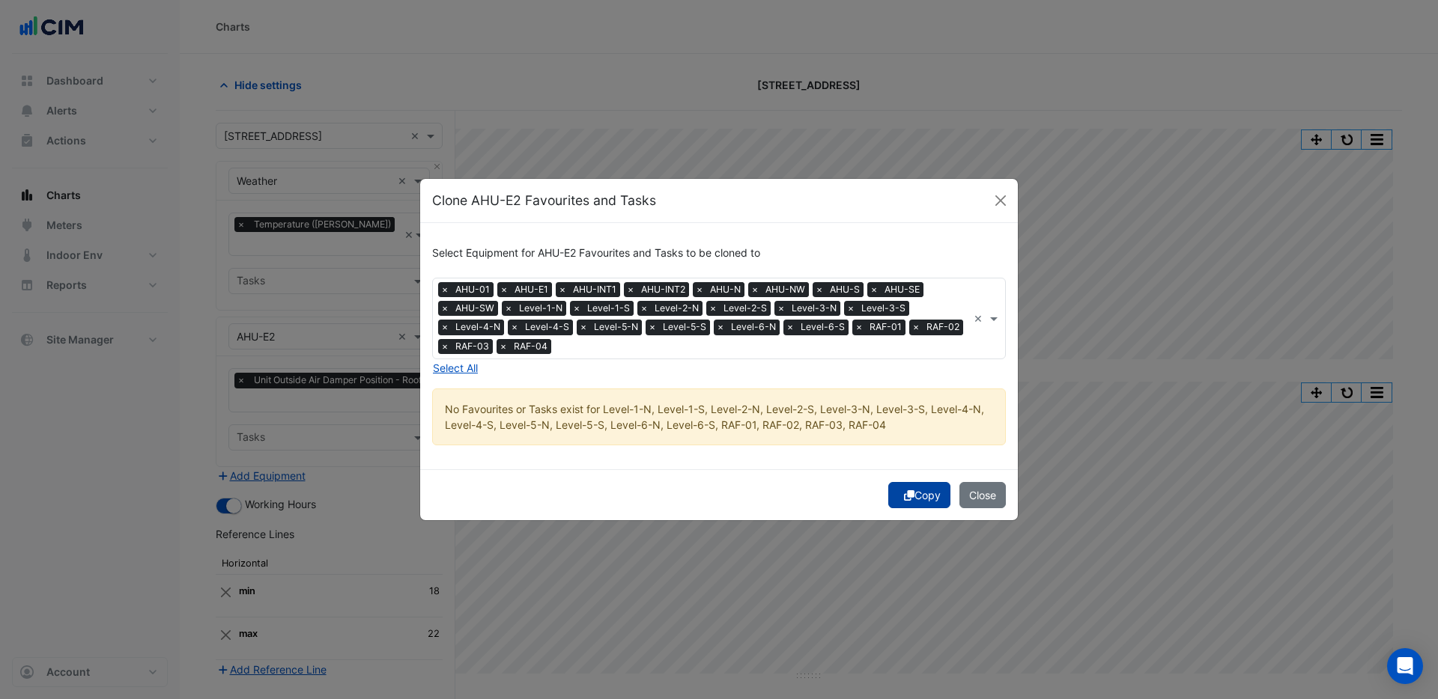
click at [910, 493] on icon "submit" at bounding box center [909, 495] width 10 height 10
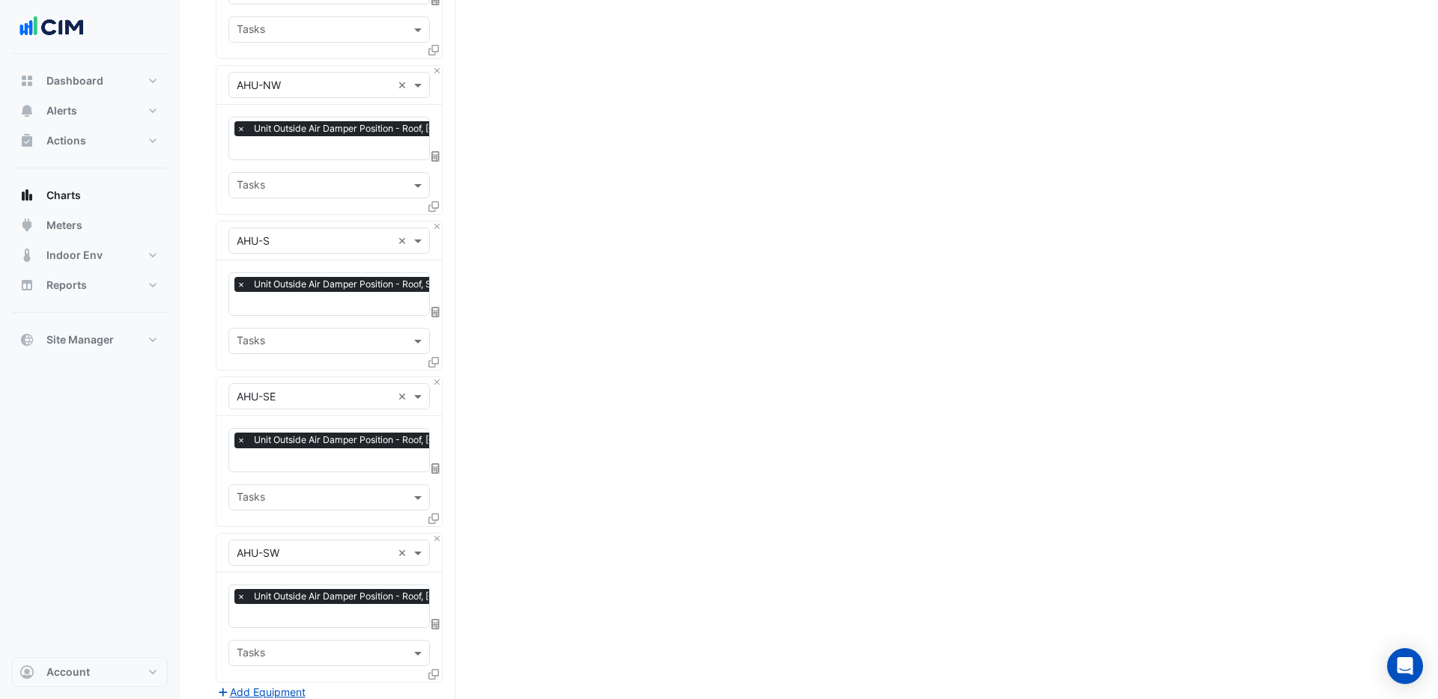
scroll to position [1555, 0]
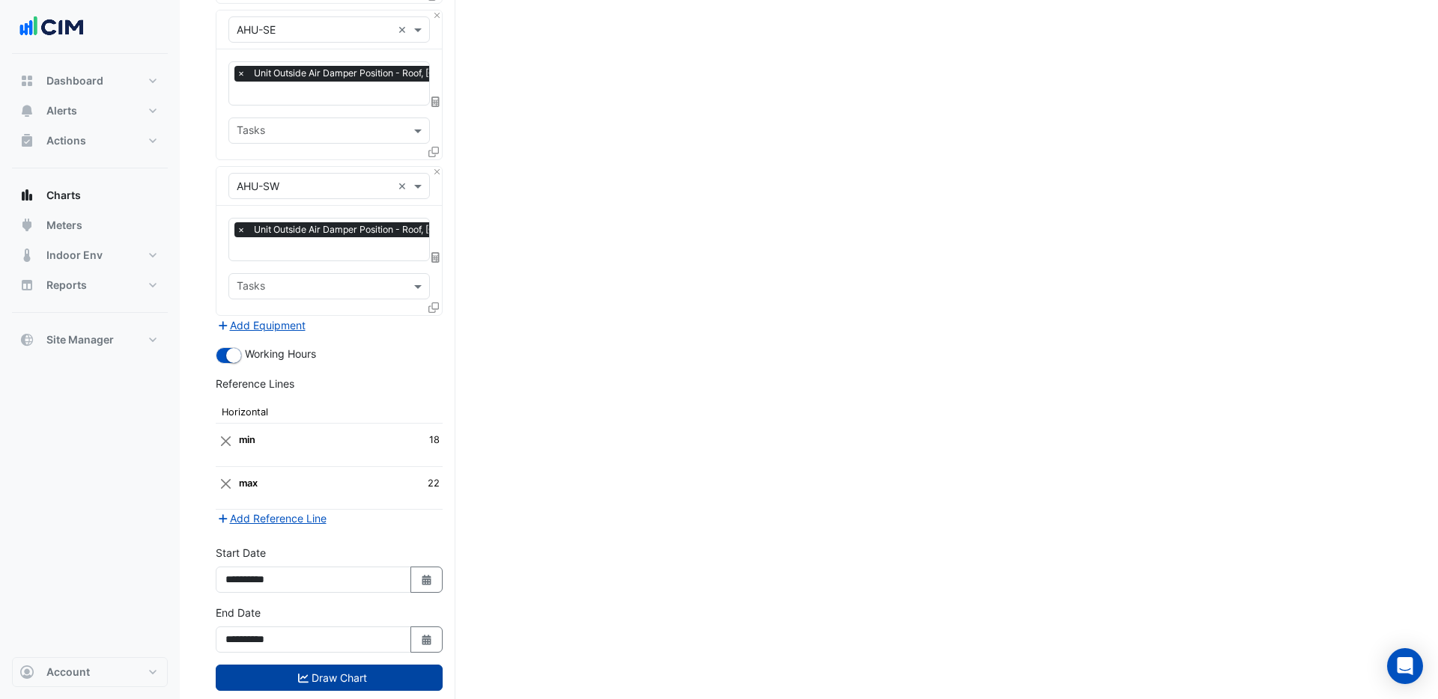
click at [332, 665] on button "Draw Chart" at bounding box center [329, 678] width 227 height 26
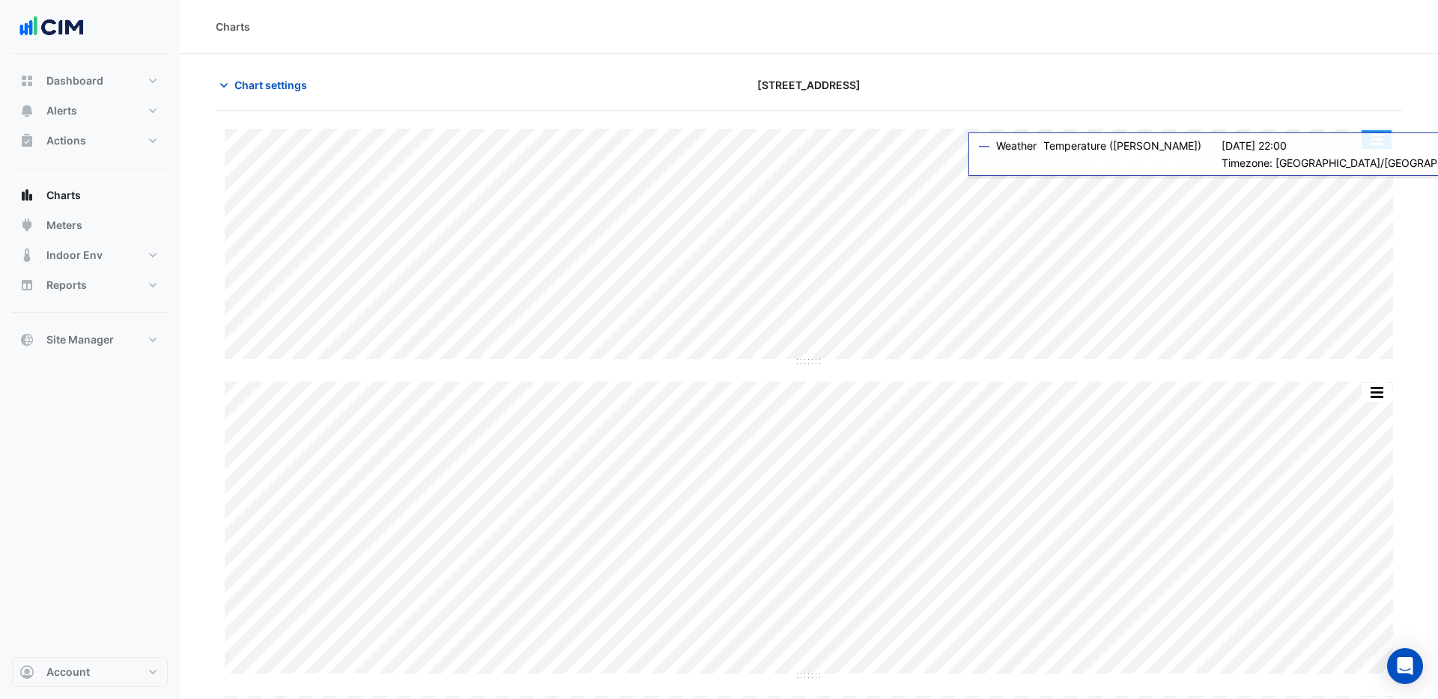
click at [1375, 140] on button "button" at bounding box center [1376, 139] width 30 height 19
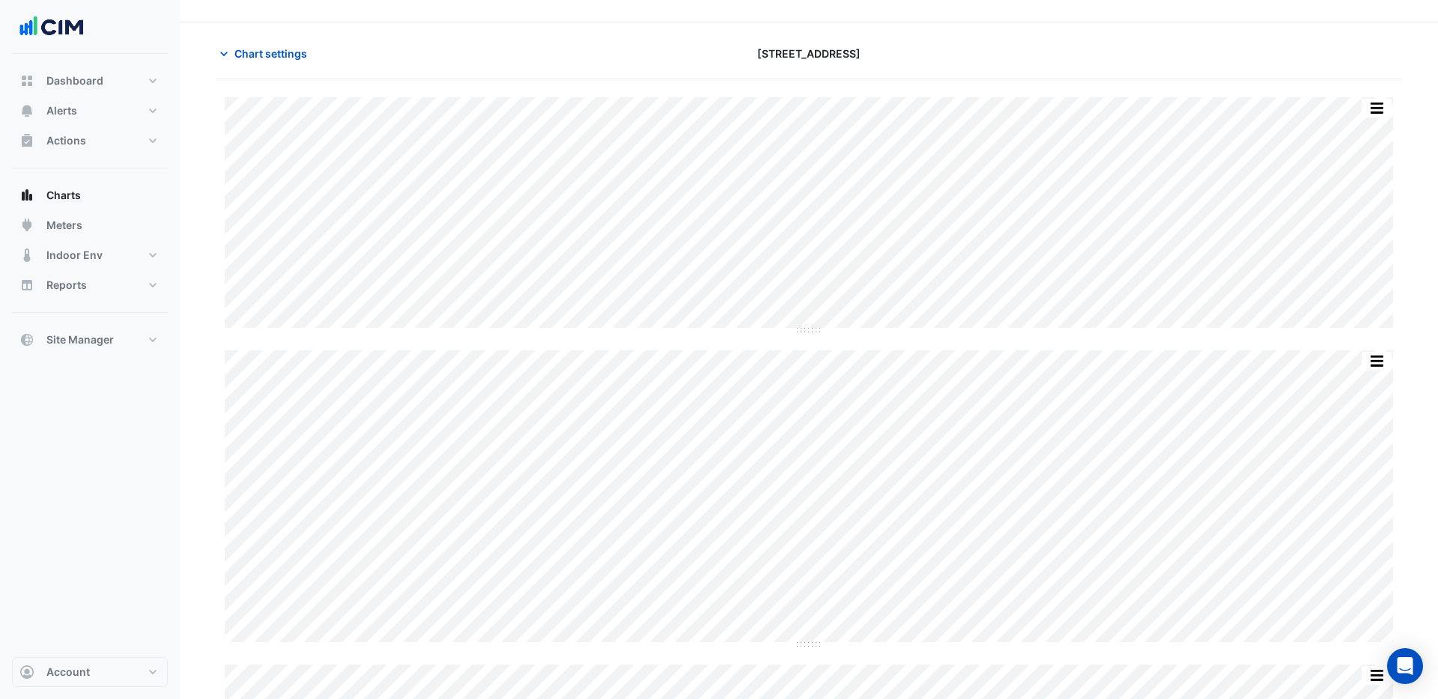
scroll to position [26, 0]
click at [1377, 111] on button "button" at bounding box center [1376, 113] width 30 height 19
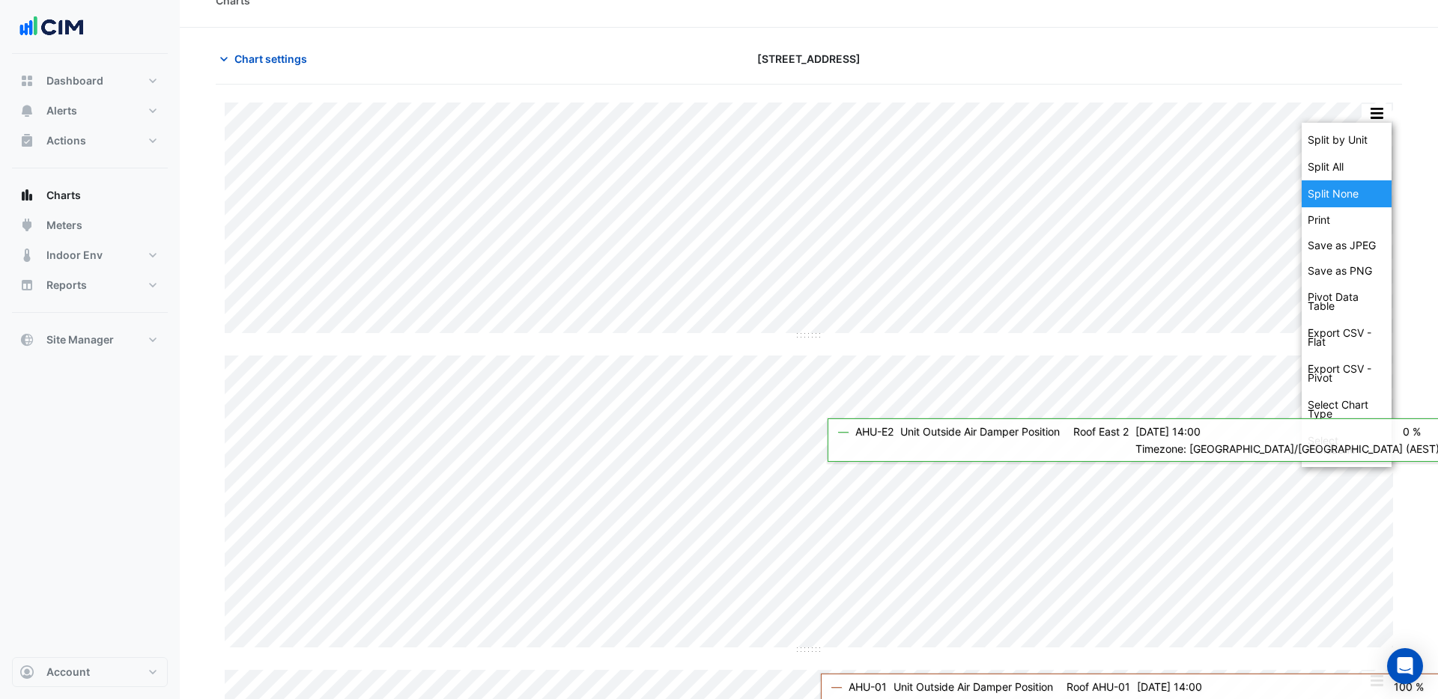
click at [1346, 189] on div "Split None" at bounding box center [1346, 193] width 90 height 27
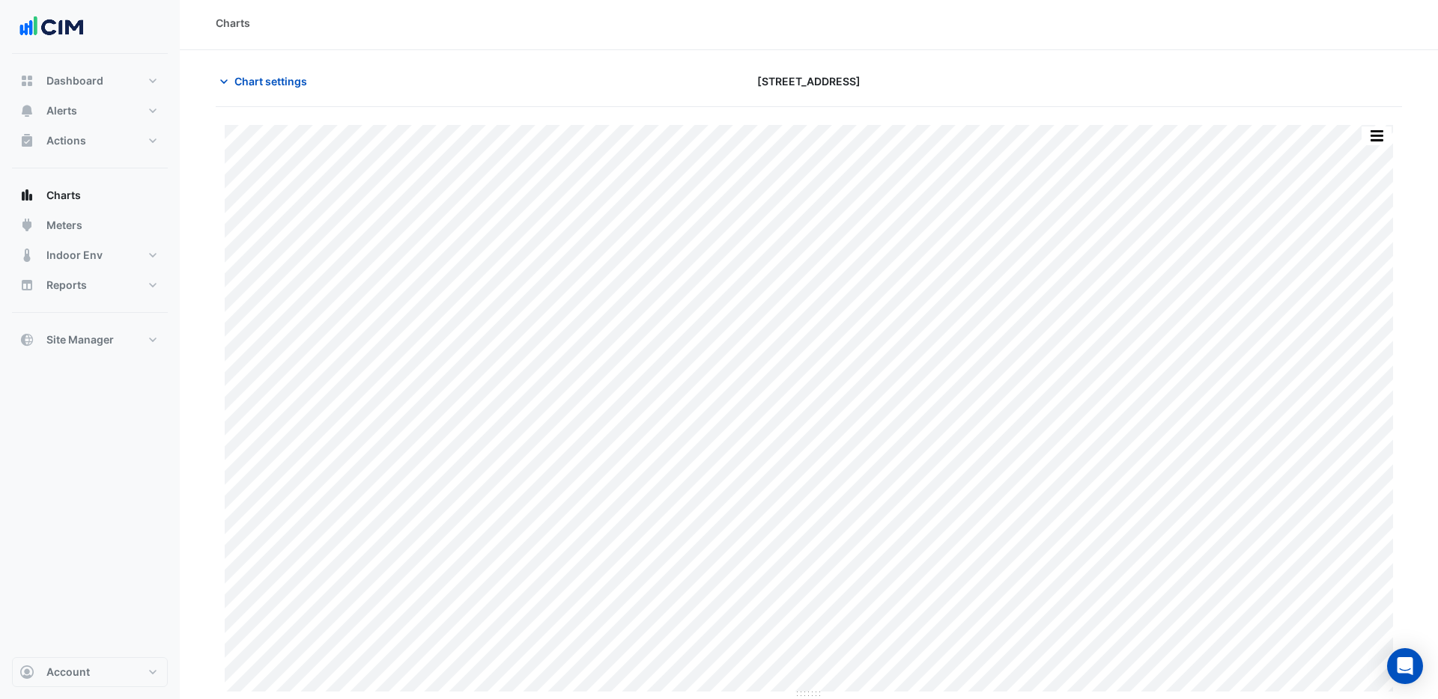
scroll to position [3, 0]
click at [1374, 134] on button "button" at bounding box center [1376, 136] width 30 height 19
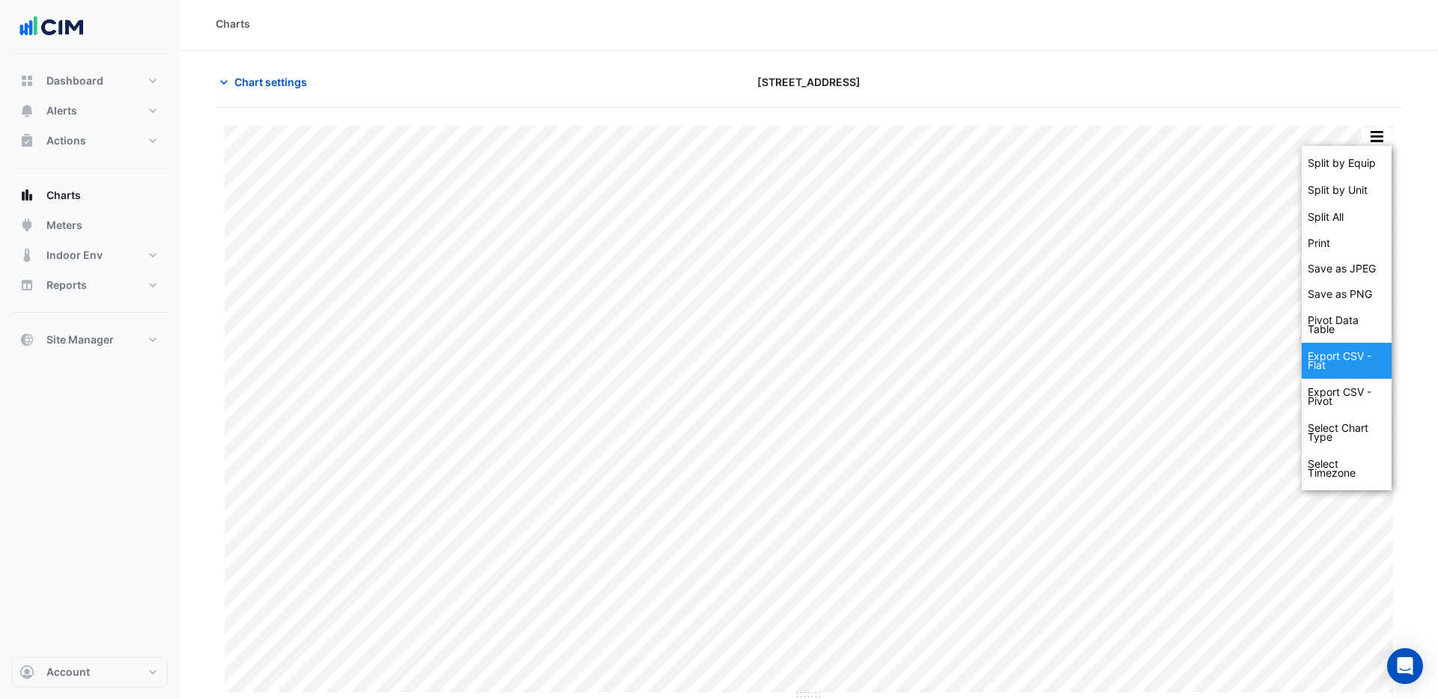
click at [1337, 368] on div "Export CSV - Flat" at bounding box center [1346, 361] width 90 height 36
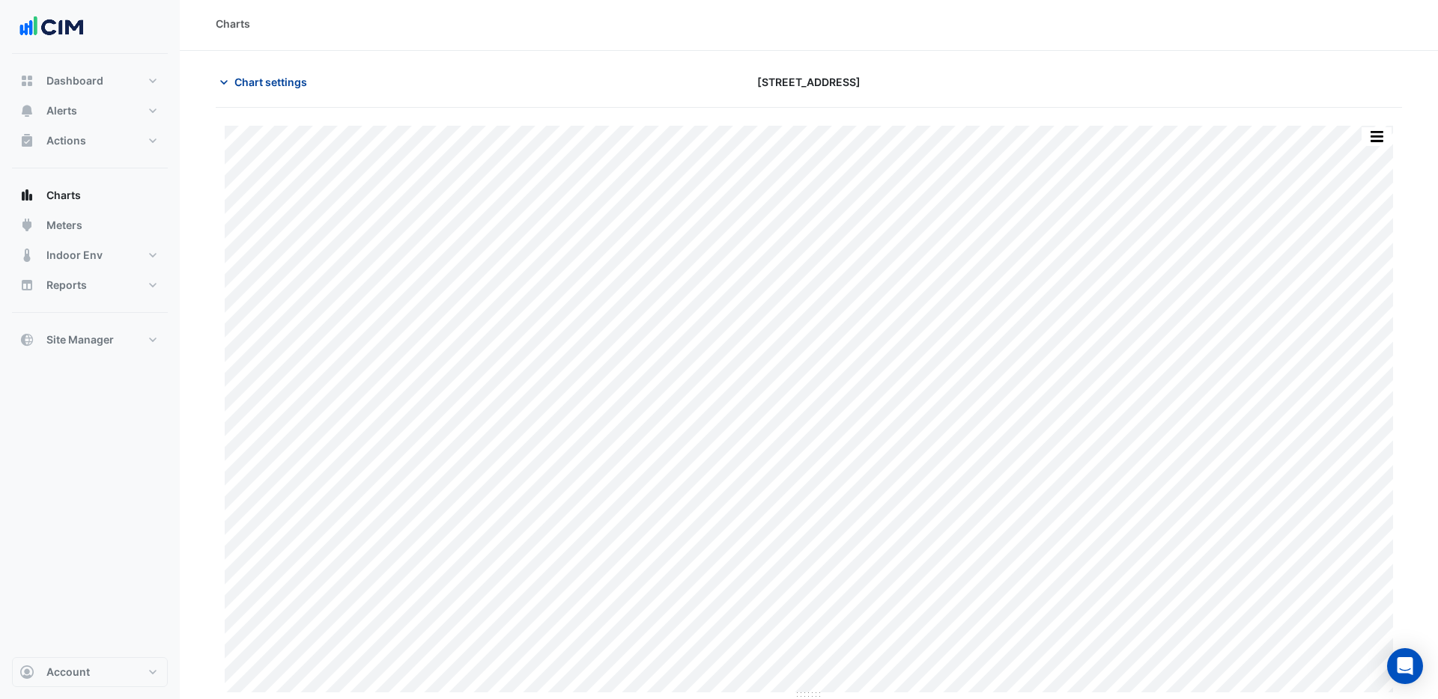
click at [247, 82] on span "Chart settings" at bounding box center [270, 82] width 73 height 16
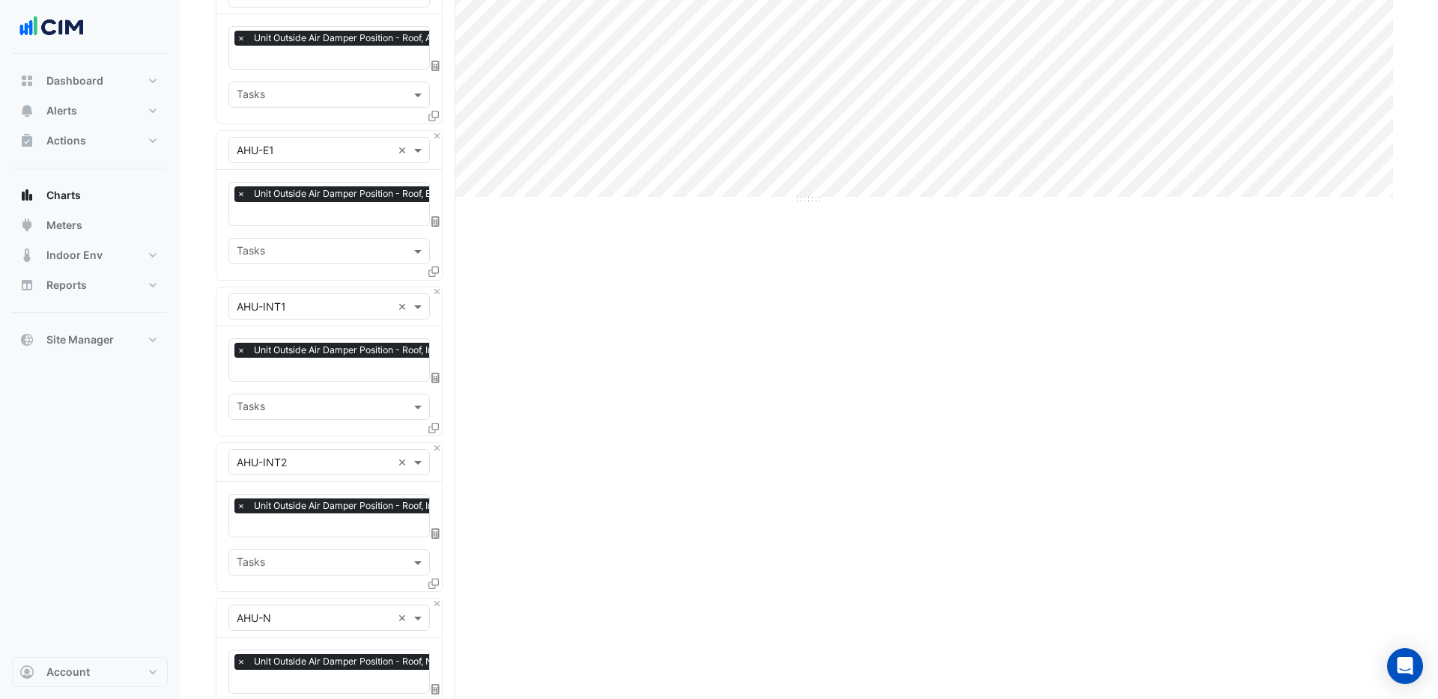
scroll to position [0, 0]
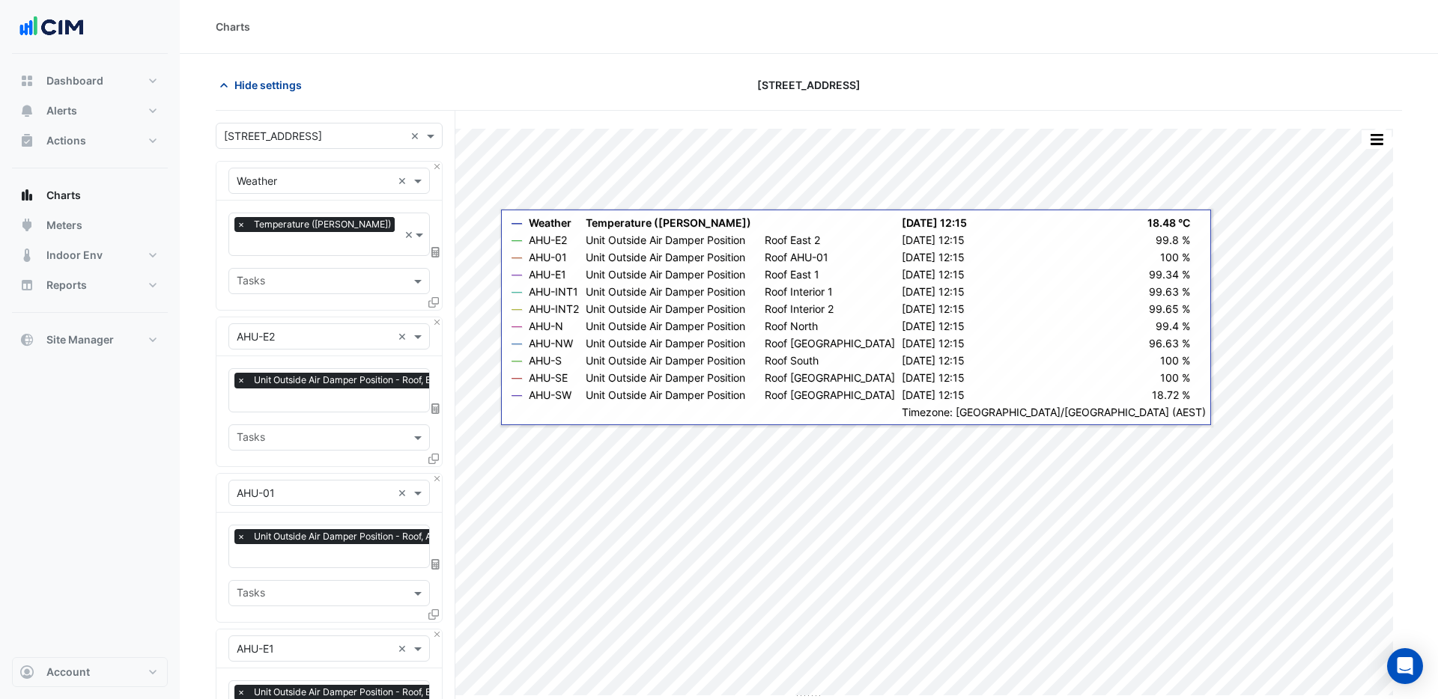
click at [270, 88] on span "Hide settings" at bounding box center [267, 85] width 67 height 16
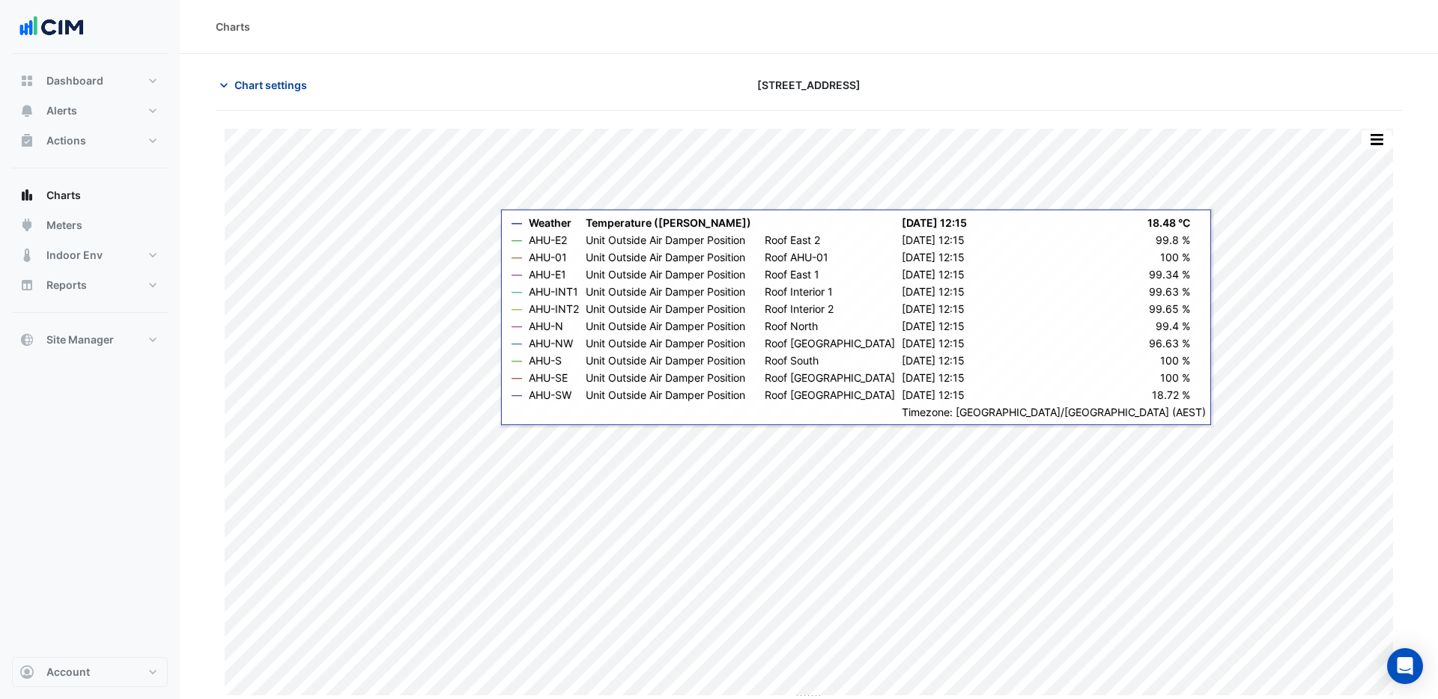
click at [270, 88] on span "Chart settings" at bounding box center [270, 85] width 73 height 16
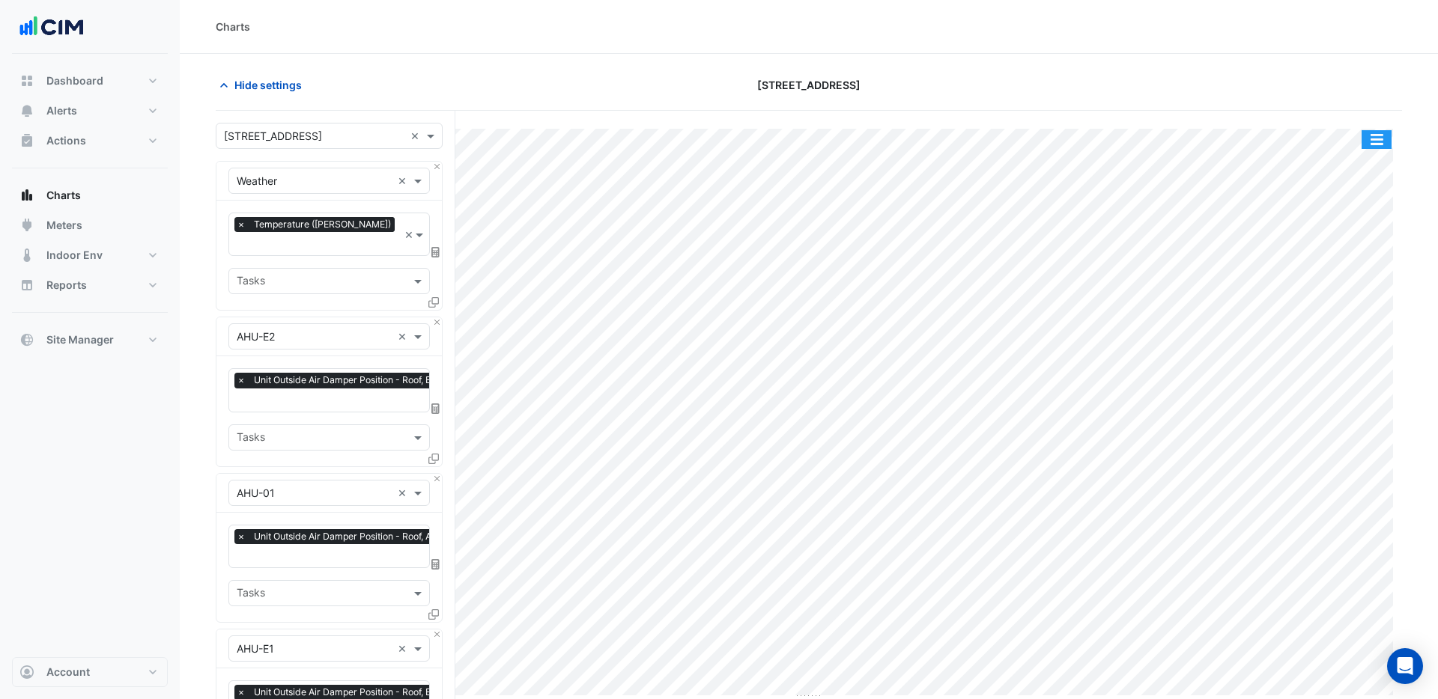
click at [1389, 143] on button "button" at bounding box center [1376, 139] width 30 height 19
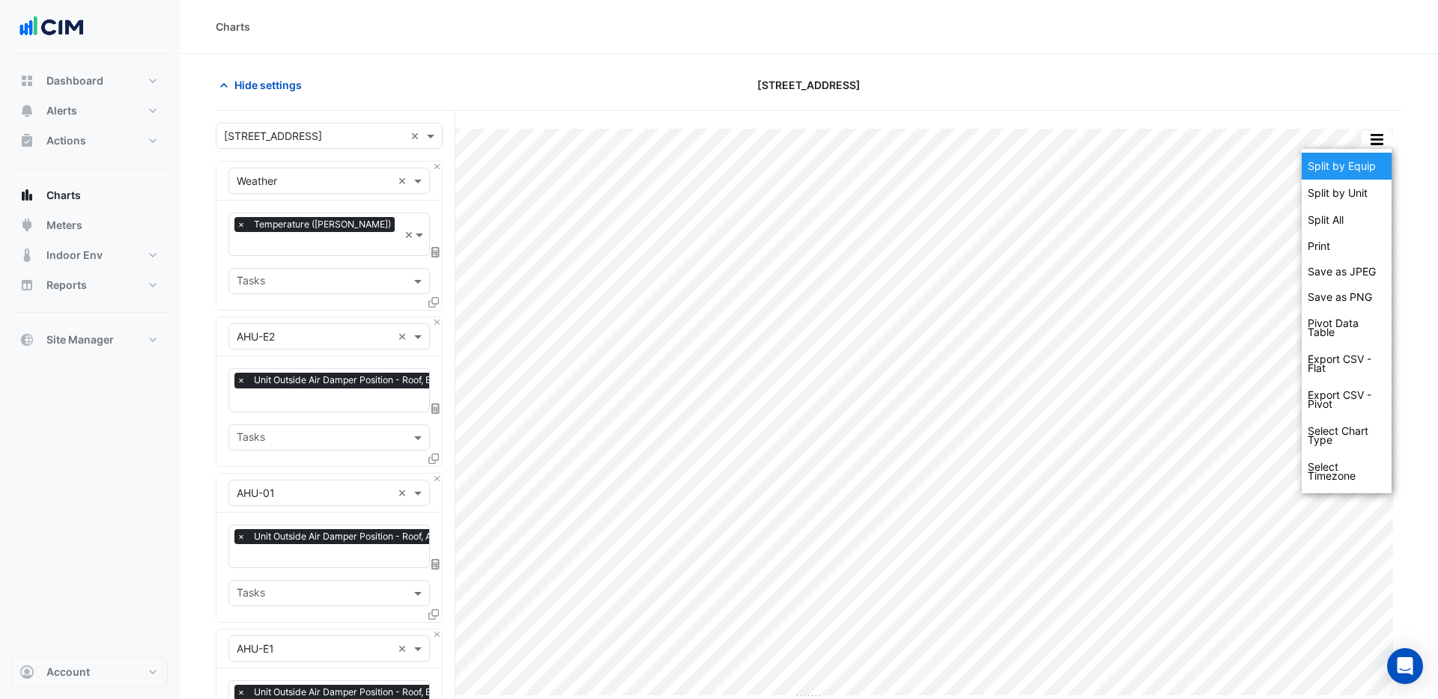
click at [1377, 167] on div "Split by Equip" at bounding box center [1346, 166] width 90 height 27
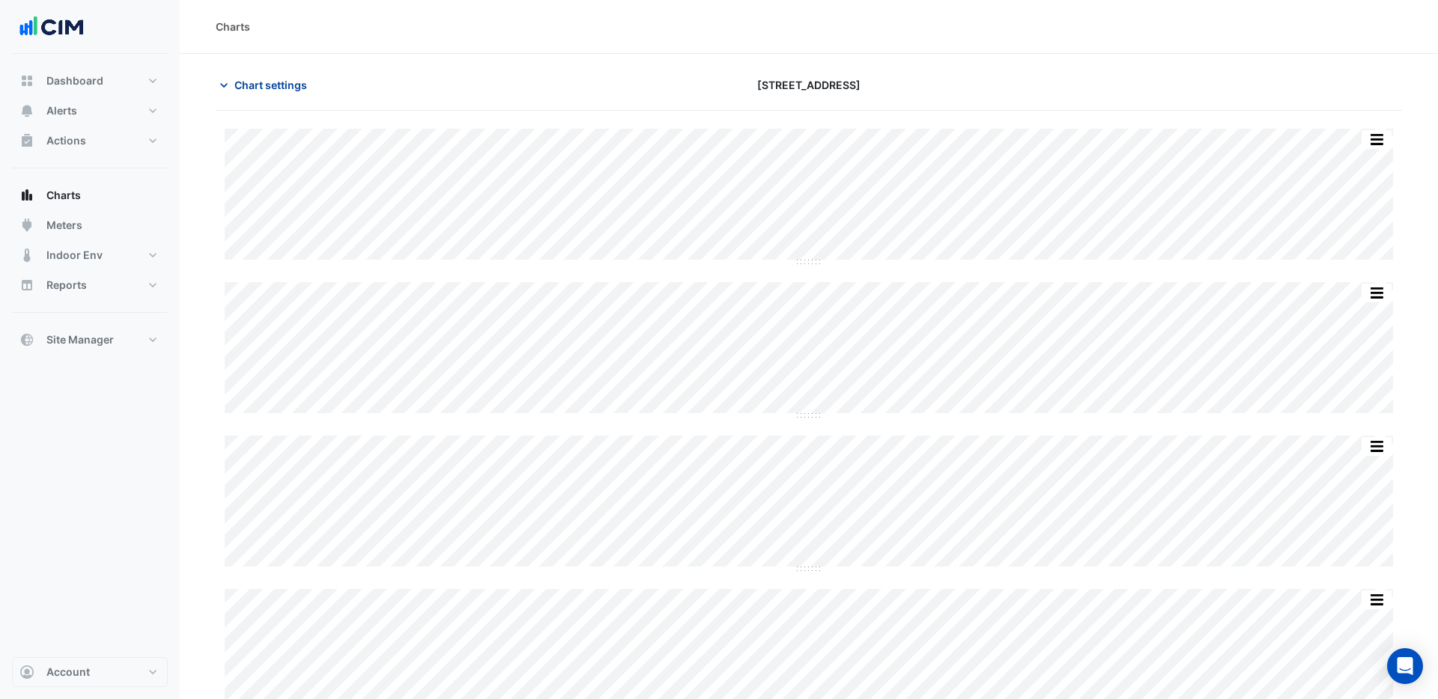
click at [281, 85] on span "Chart settings" at bounding box center [270, 85] width 73 height 16
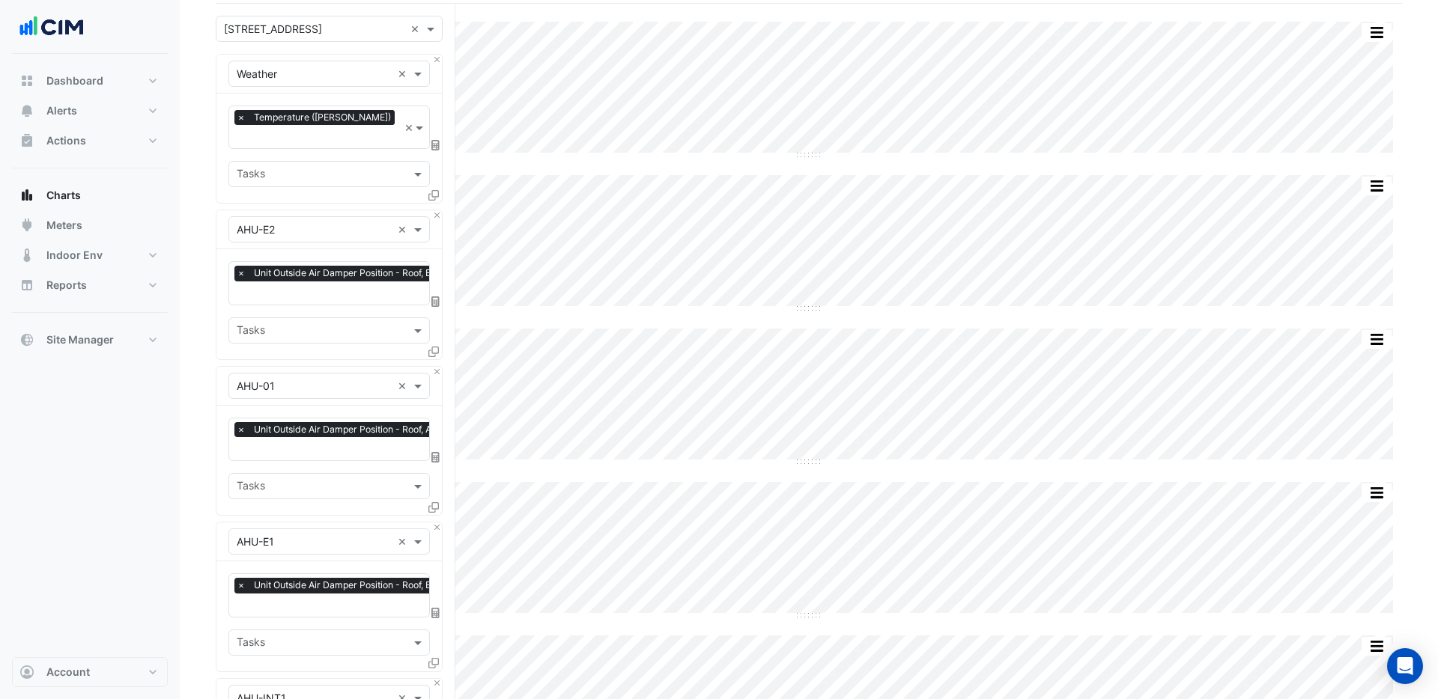
scroll to position [122, 0]
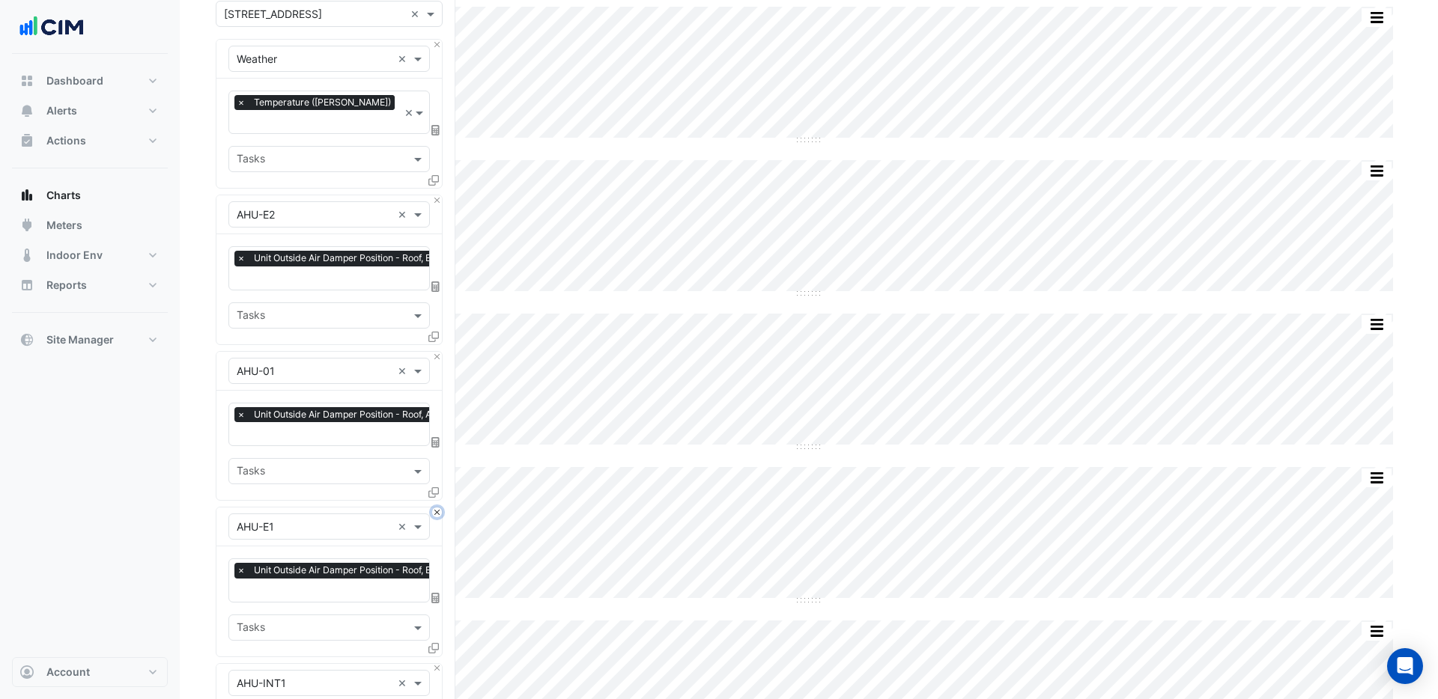
click at [437, 508] on button "Close" at bounding box center [437, 513] width 10 height 10
click at [437, 664] on button "Close" at bounding box center [437, 669] width 10 height 10
click at [437, 508] on button "Close" at bounding box center [437, 513] width 10 height 10
click at [437, 664] on button "Close" at bounding box center [437, 669] width 10 height 10
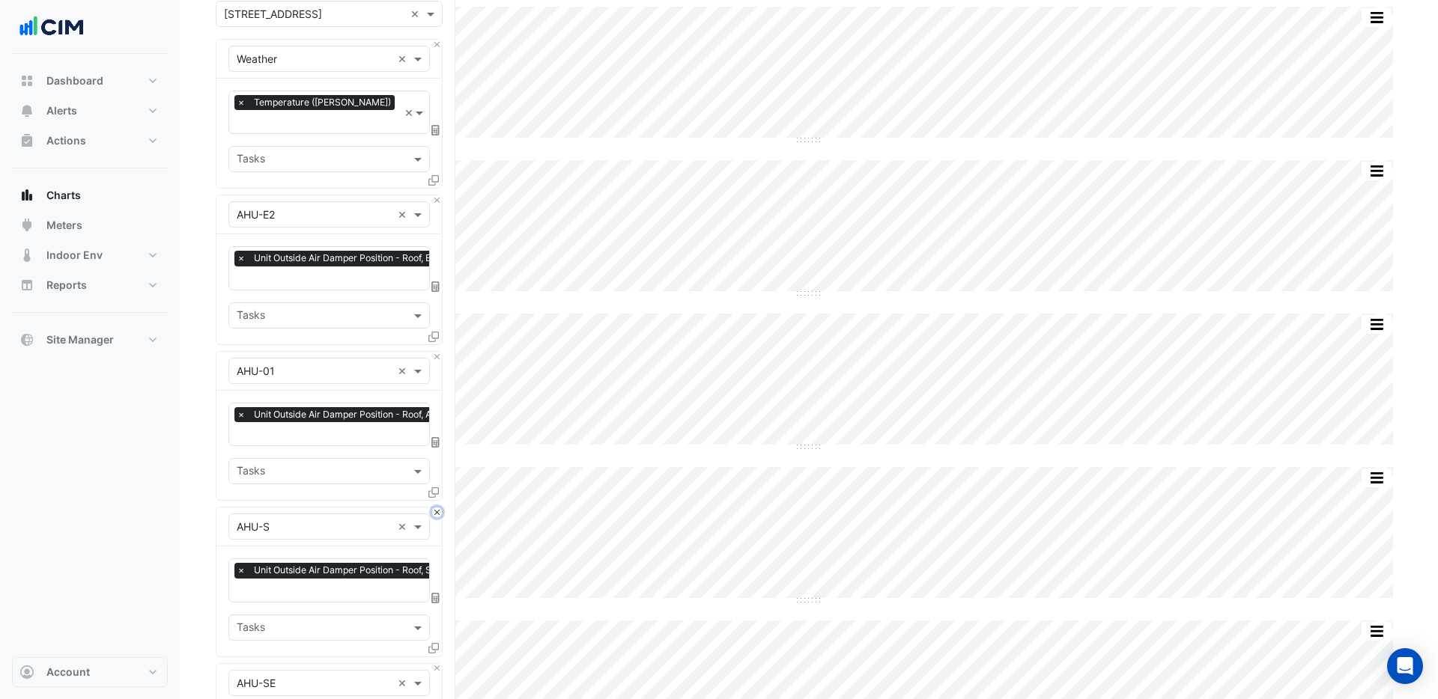
click at [437, 508] on button "Close" at bounding box center [437, 513] width 10 height 10
click at [437, 664] on button "Close" at bounding box center [437, 669] width 10 height 10
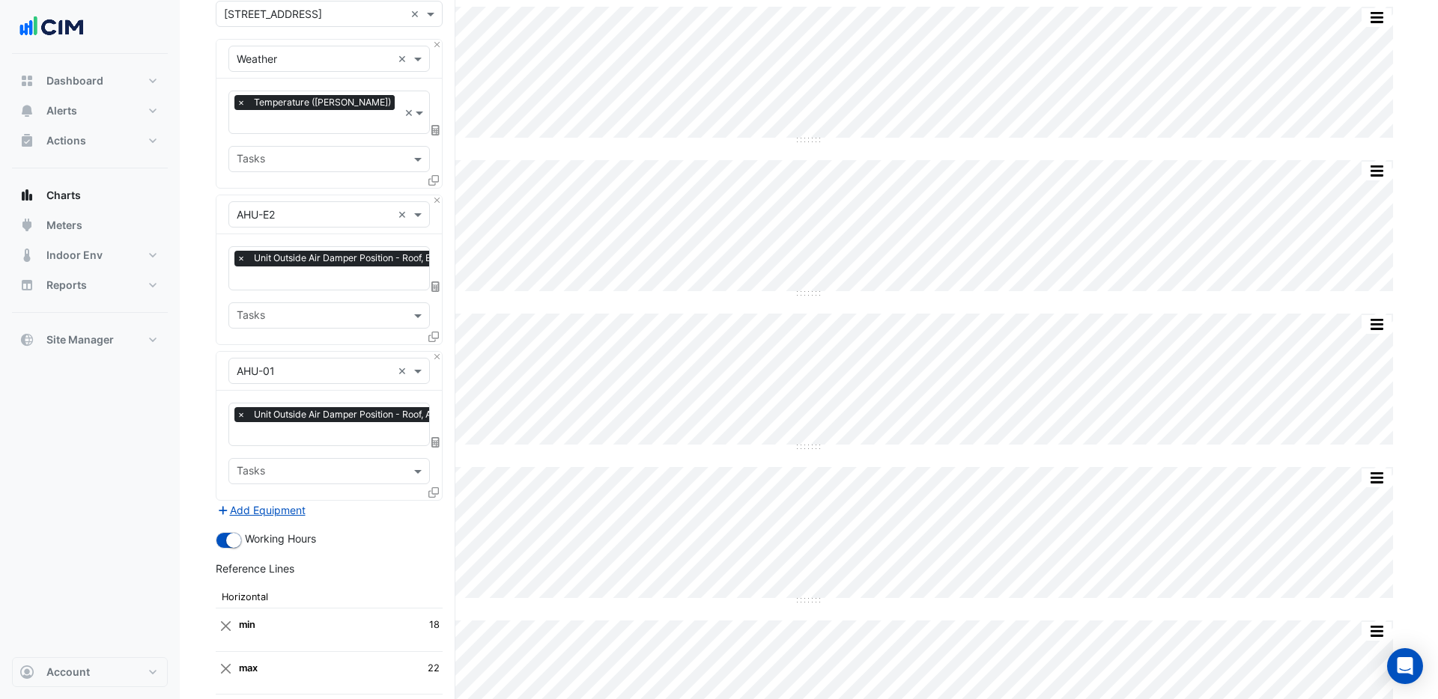
click at [437, 501] on div "Add Equipment" at bounding box center [329, 510] width 227 height 18
click at [437, 352] on button "Close" at bounding box center [437, 357] width 10 height 10
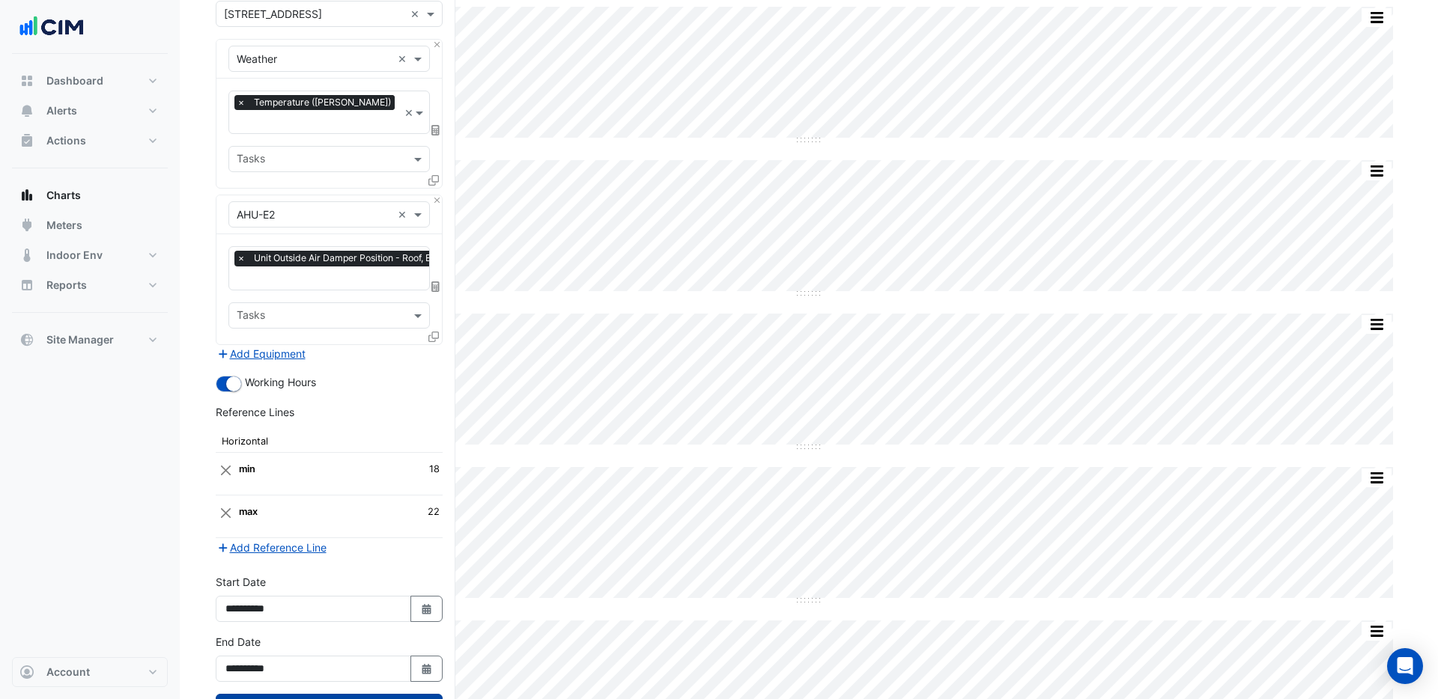
click at [282, 694] on button "Draw Chart" at bounding box center [329, 707] width 227 height 26
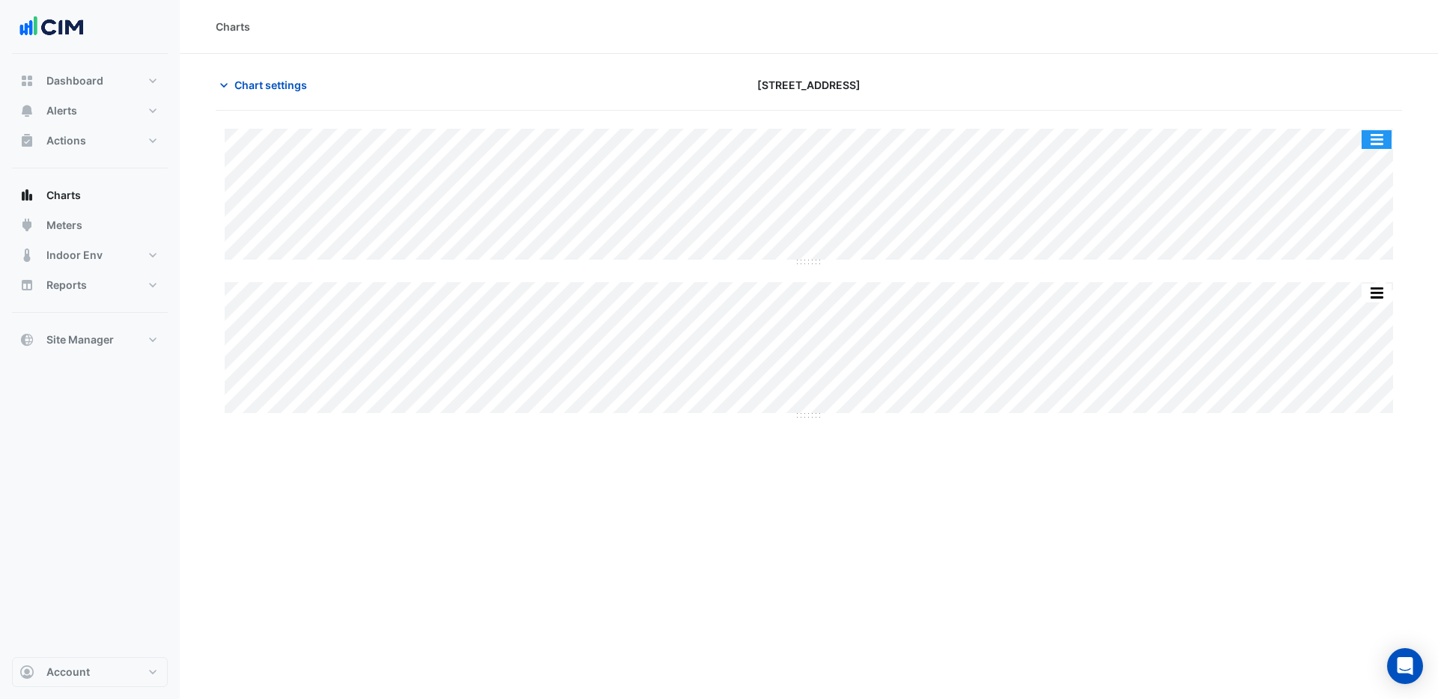
click at [1382, 136] on button "button" at bounding box center [1376, 139] width 30 height 19
click at [1323, 103] on div "Chart settings 990 La Trobe Street" at bounding box center [809, 91] width 1186 height 39
drag, startPoint x: 815, startPoint y: 264, endPoint x: 815, endPoint y: 274, distance: 10.5
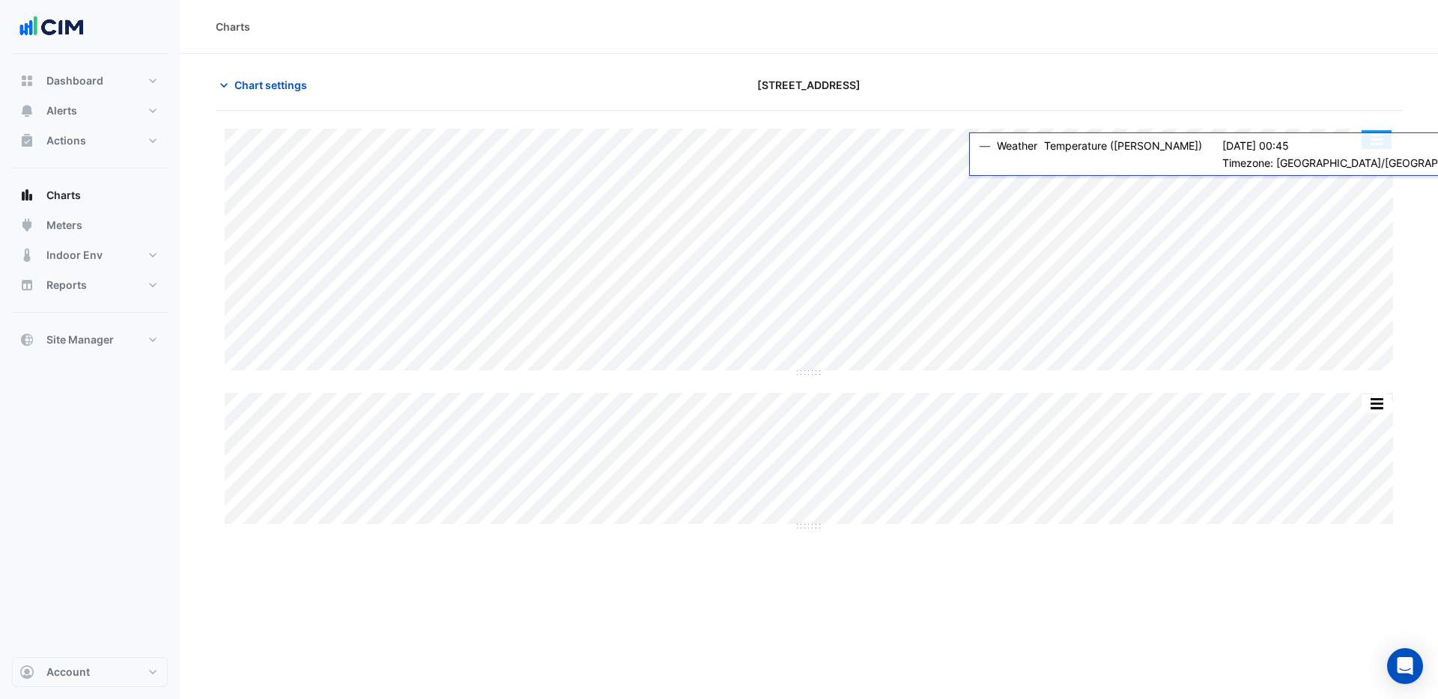
click at [1376, 143] on button "button" at bounding box center [1376, 139] width 30 height 19
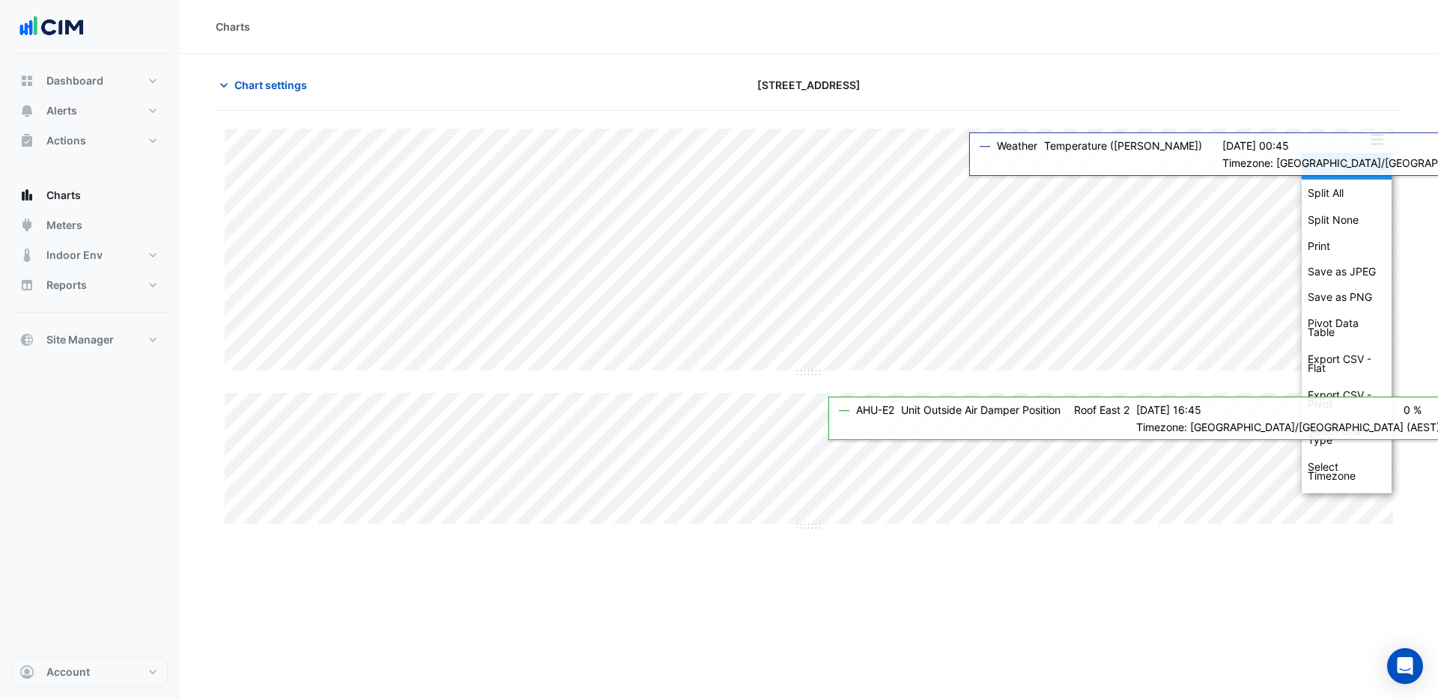
click at [1346, 174] on div "Split by Unit" at bounding box center [1346, 166] width 90 height 27
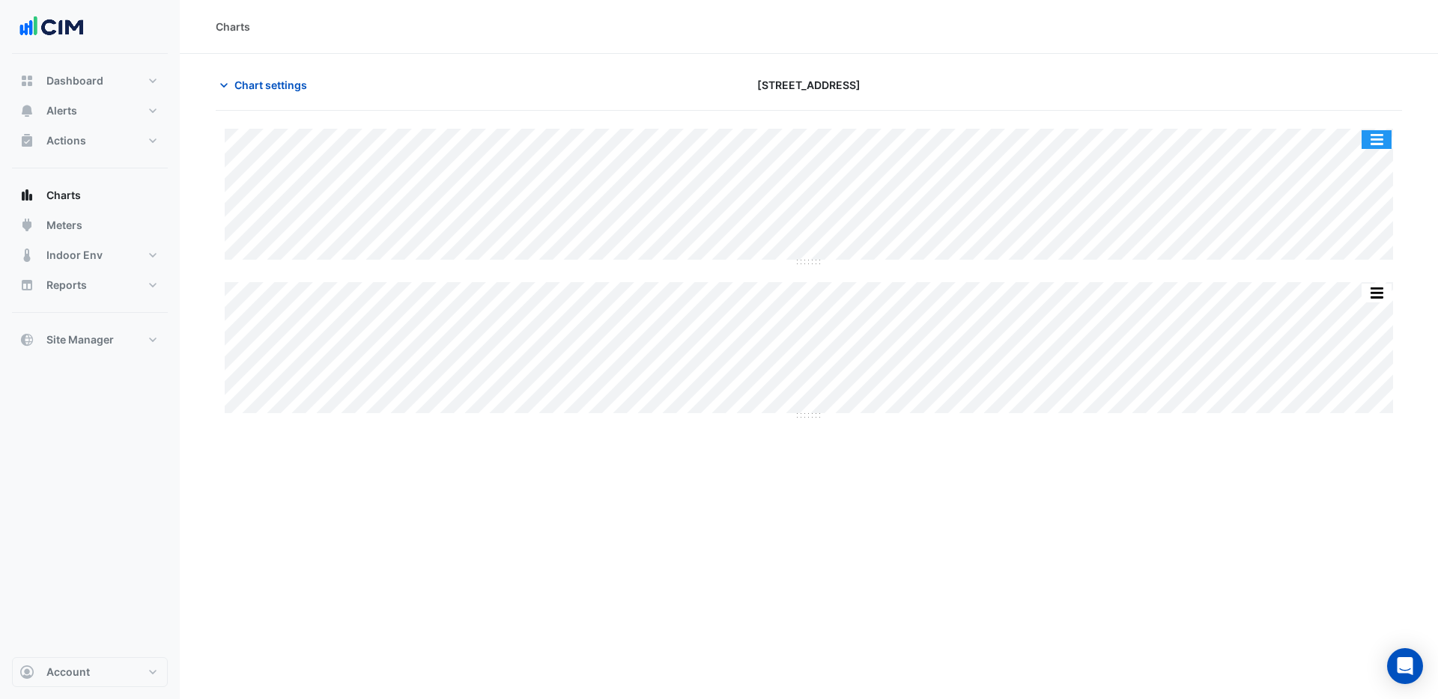
click at [1378, 141] on button "button" at bounding box center [1376, 139] width 30 height 19
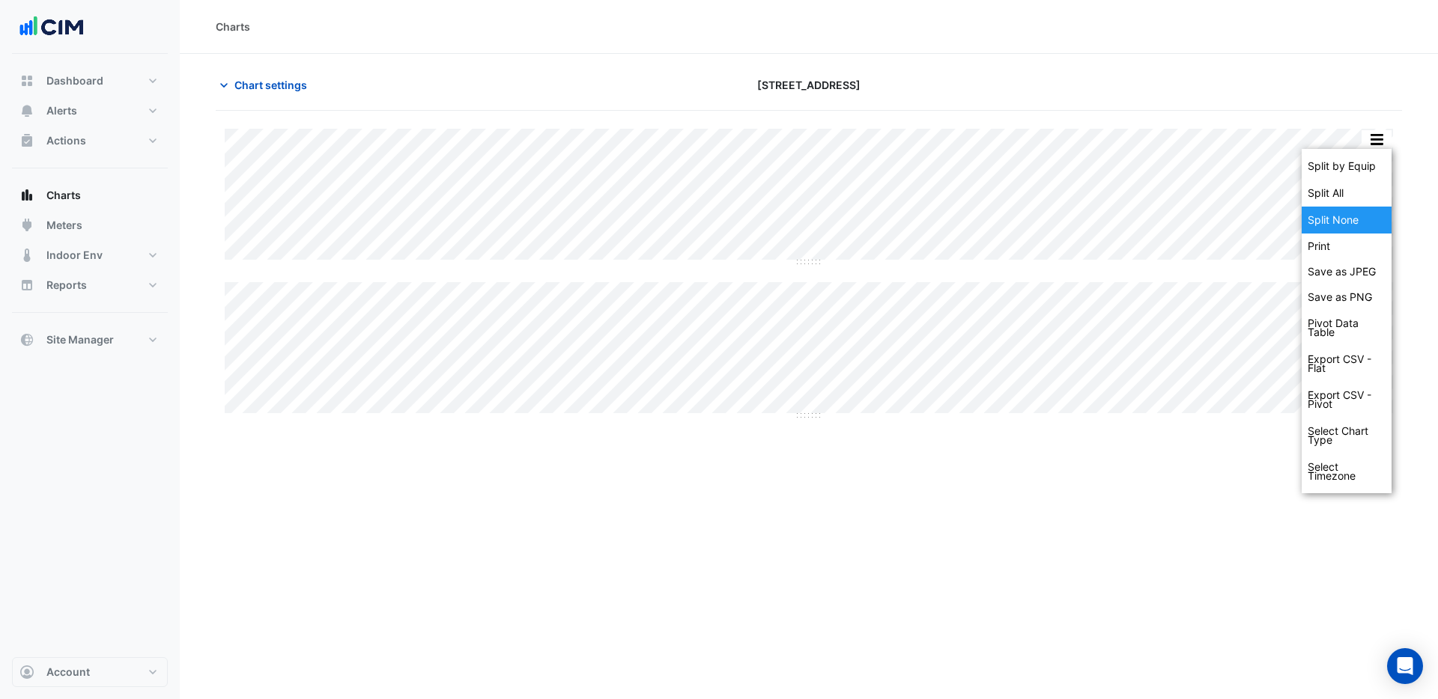
click at [1346, 225] on div "Split None" at bounding box center [1346, 220] width 90 height 27
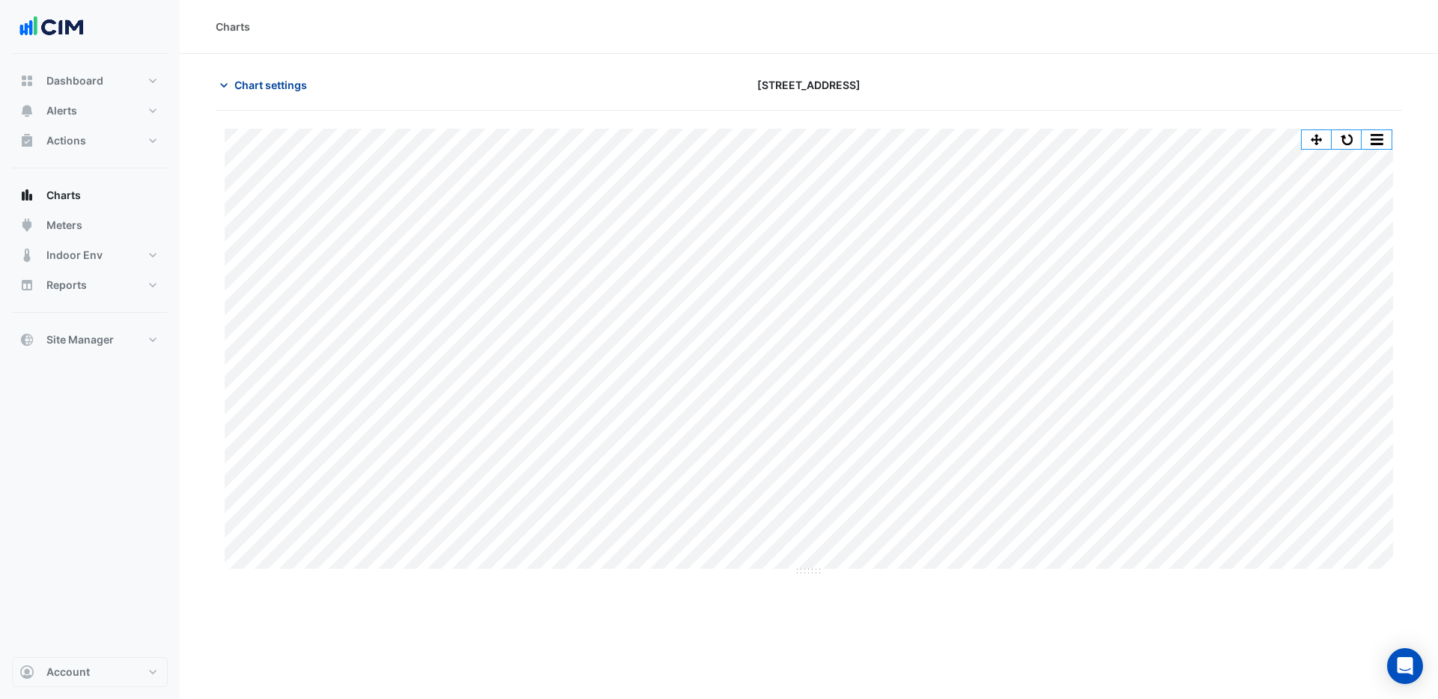
click at [300, 81] on span "Chart settings" at bounding box center [270, 85] width 73 height 16
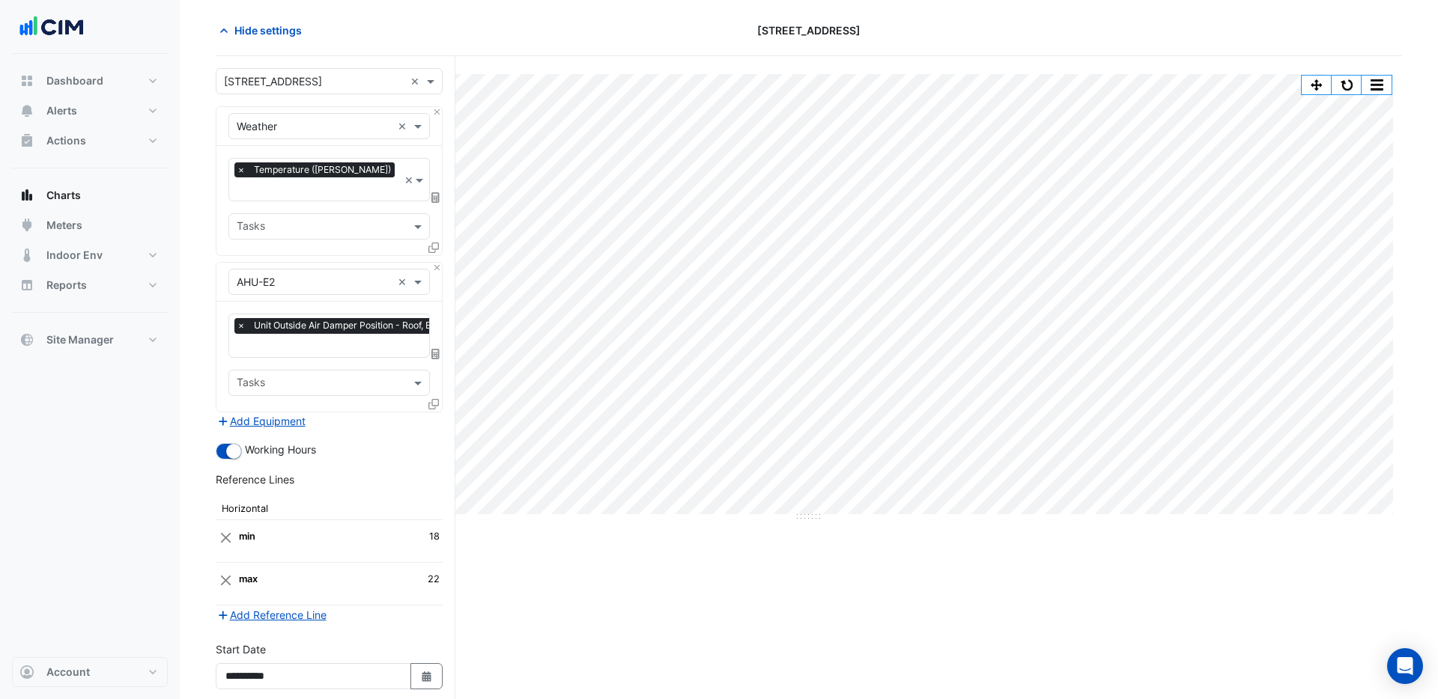
scroll to position [58, 0]
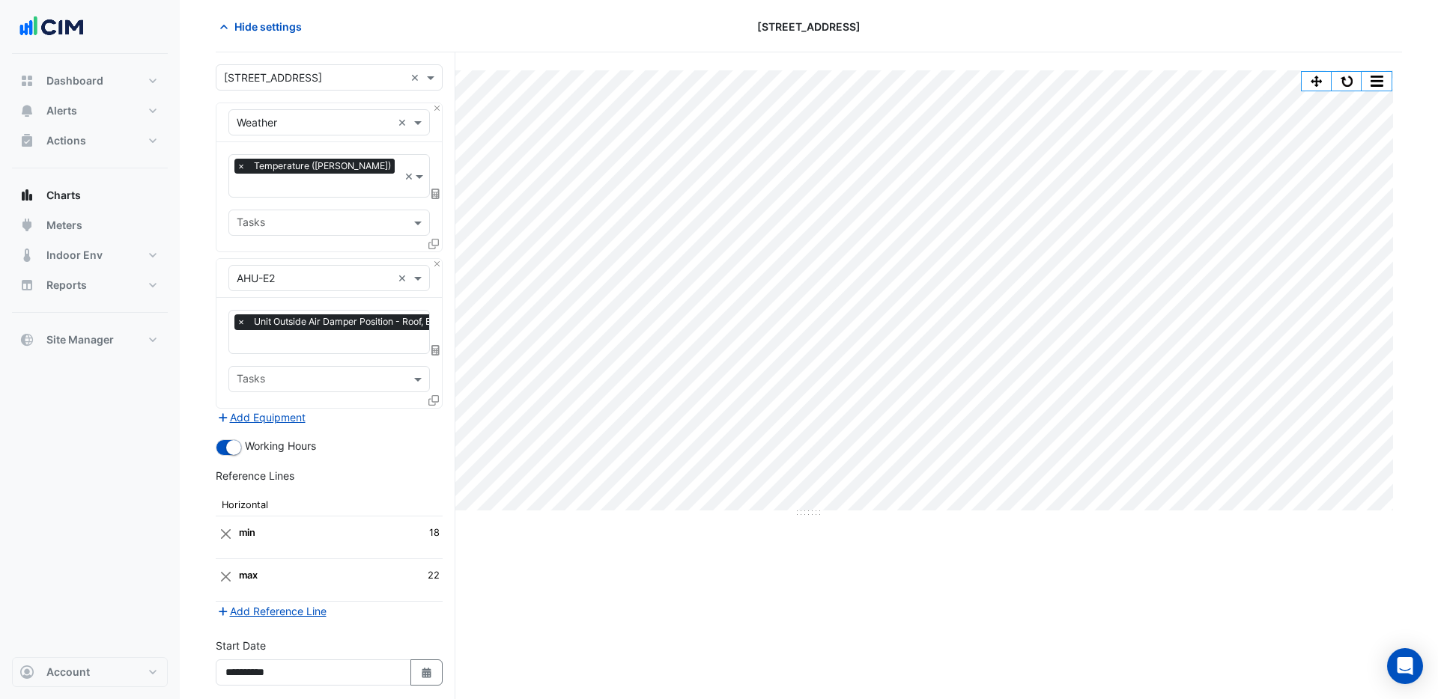
click at [434, 189] on icon at bounding box center [435, 194] width 8 height 10
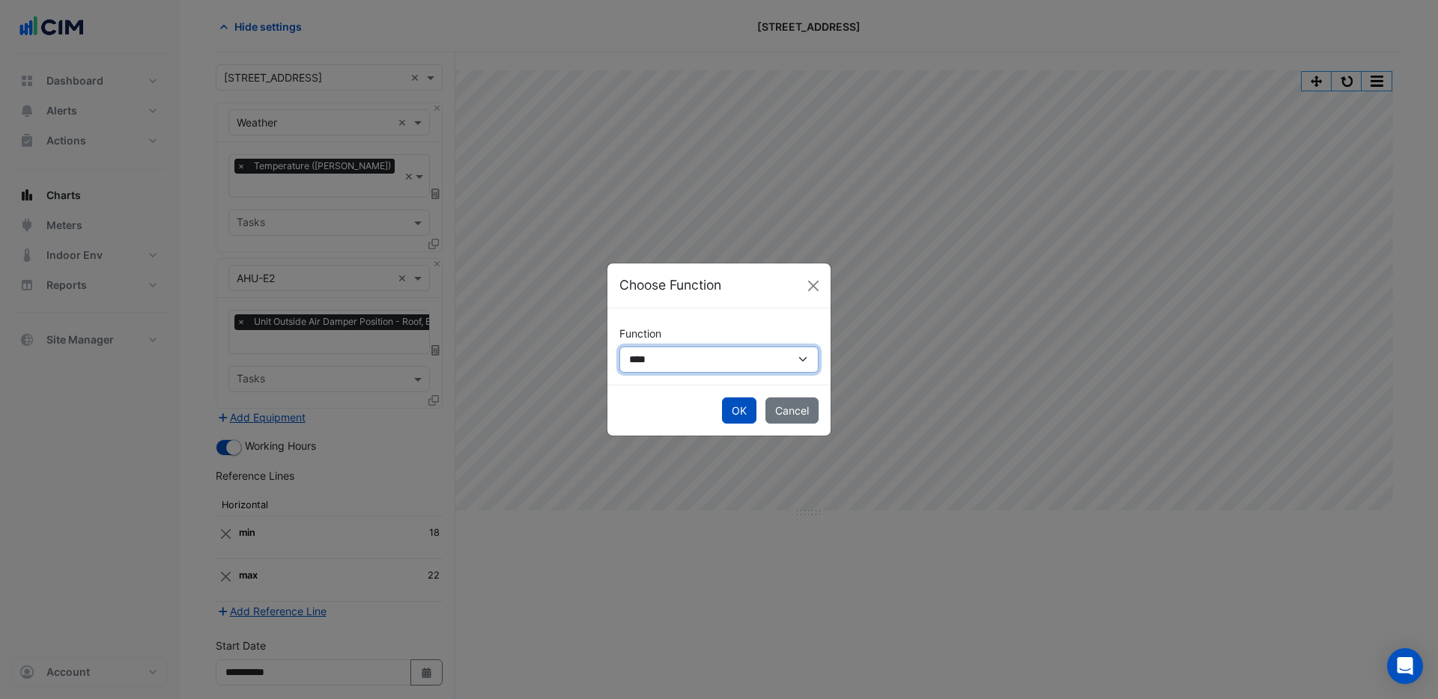
click at [642, 356] on select "**********" at bounding box center [718, 360] width 199 height 26
click at [619, 347] on select "**********" at bounding box center [718, 360] width 199 height 26
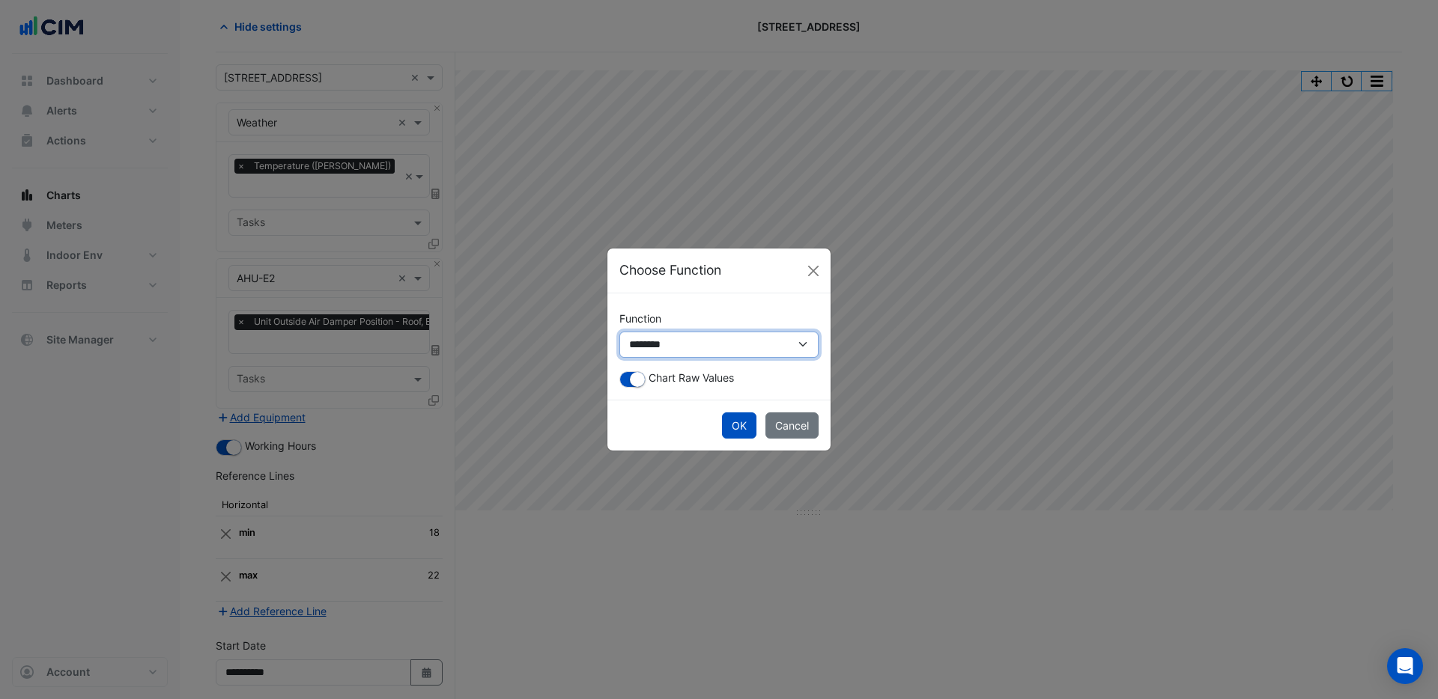
click at [690, 352] on select "**********" at bounding box center [718, 345] width 199 height 26
select select "******"
click at [619, 332] on select "**********" at bounding box center [718, 345] width 199 height 26
click at [685, 353] on select "**********" at bounding box center [718, 345] width 199 height 26
click at [619, 332] on select "**********" at bounding box center [718, 345] width 199 height 26
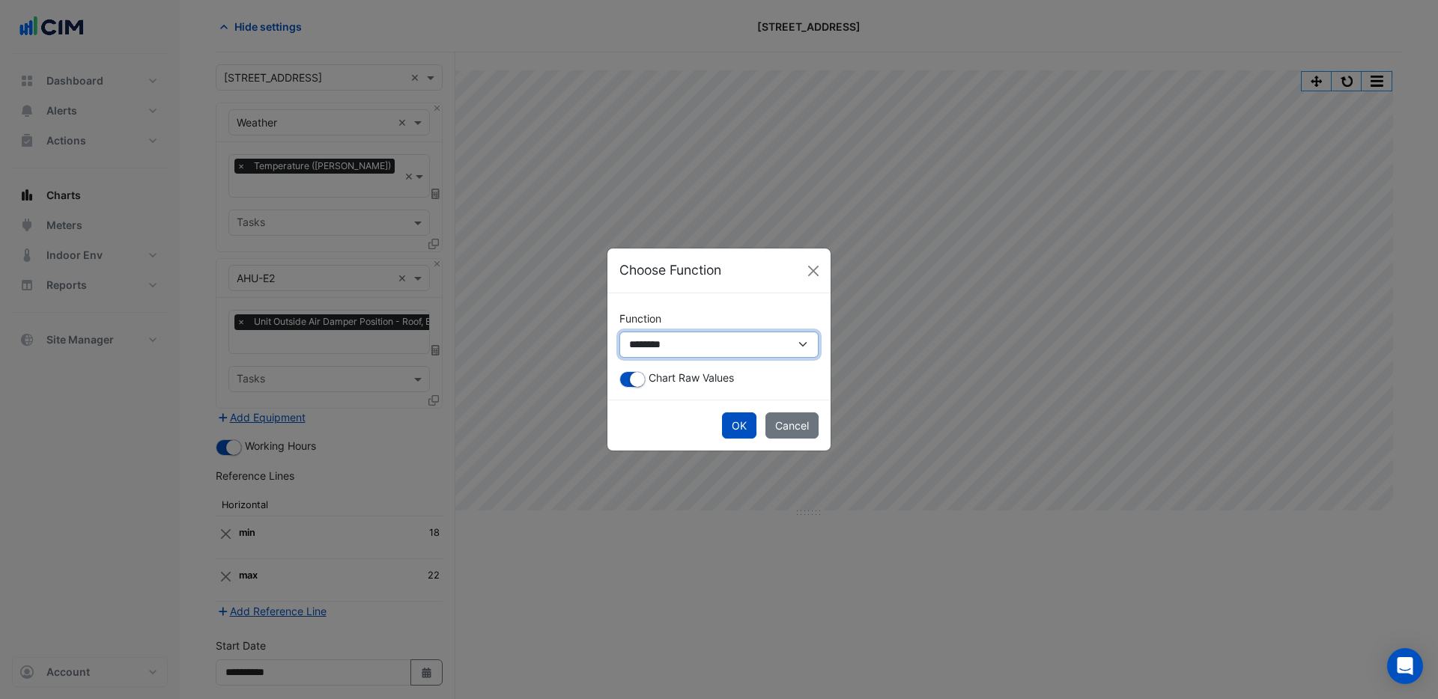
click at [685, 353] on select "**********" at bounding box center [718, 345] width 199 height 26
click at [619, 332] on select "**********" at bounding box center [718, 345] width 199 height 26
click at [640, 376] on small "button" at bounding box center [637, 379] width 15 height 15
click at [734, 422] on button "OK" at bounding box center [739, 426] width 34 height 26
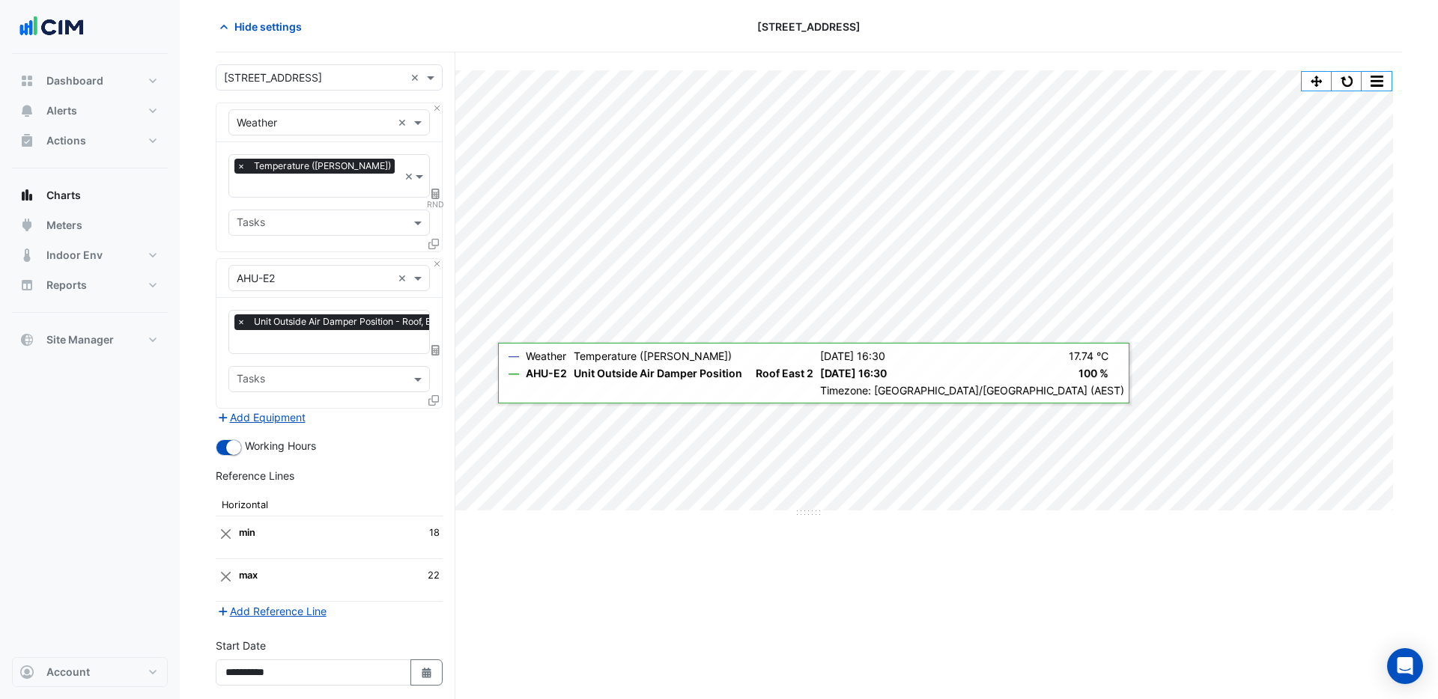
scroll to position [165, 0]
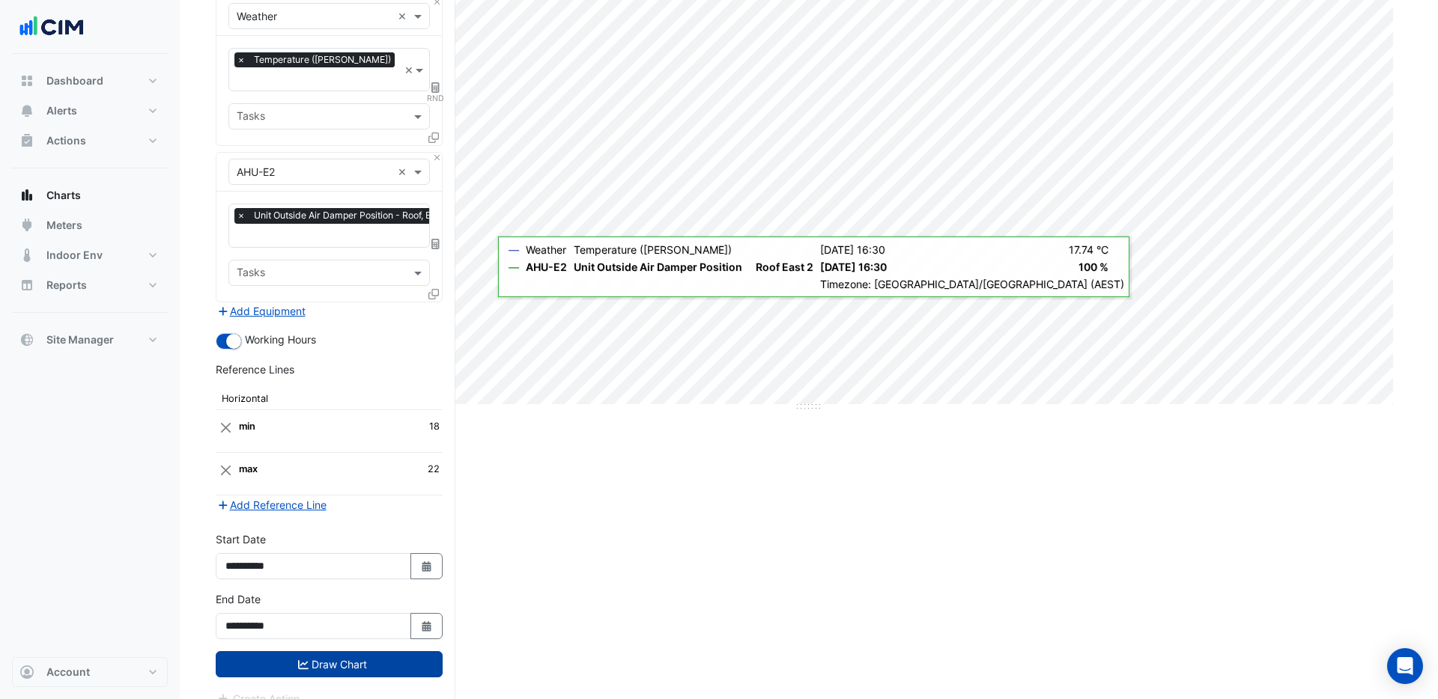
click at [294, 651] on button "Draw Chart" at bounding box center [329, 664] width 227 height 26
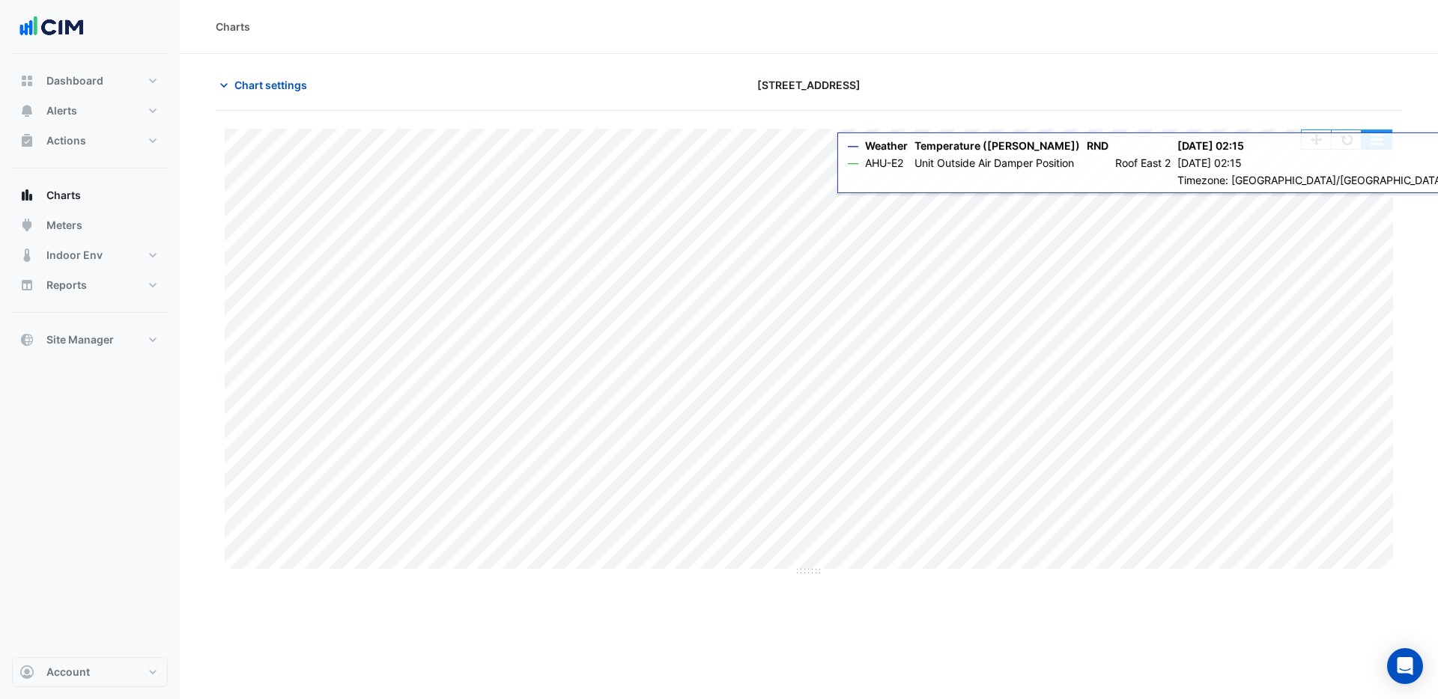
click at [1382, 145] on button "button" at bounding box center [1376, 139] width 30 height 19
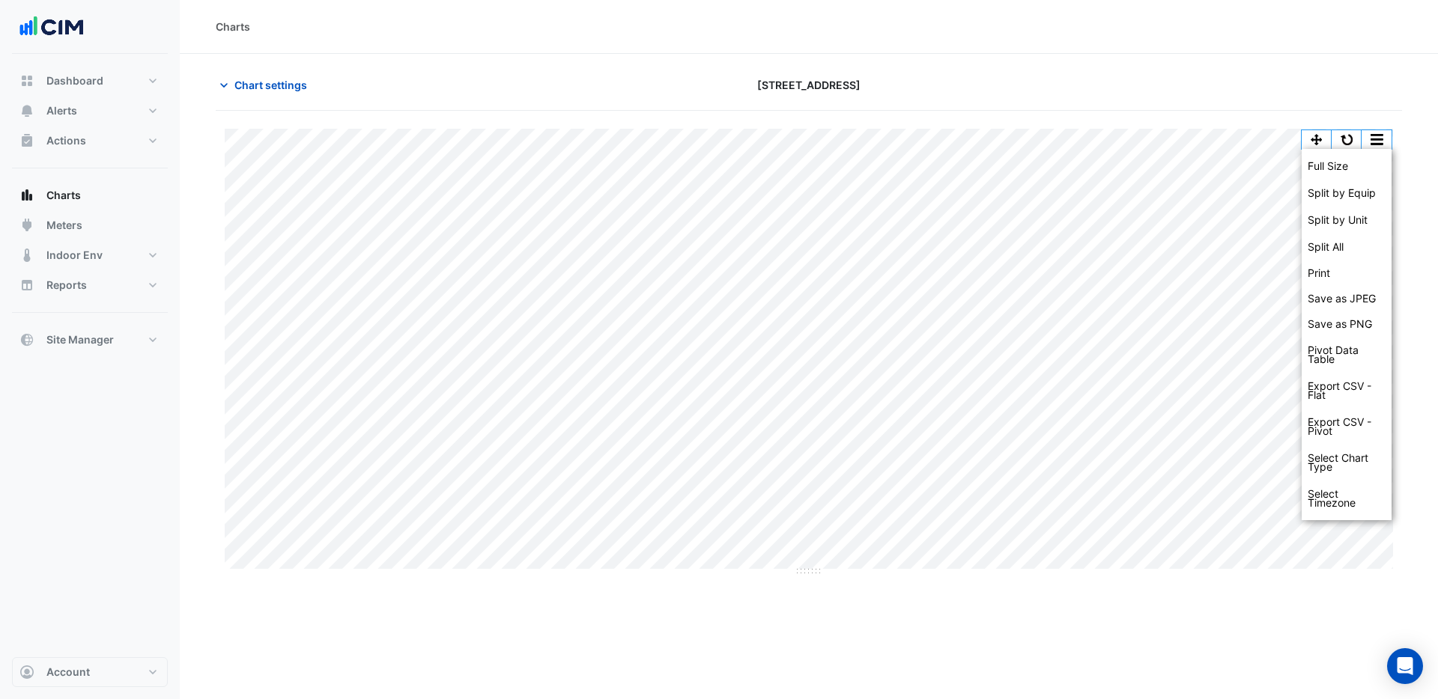
click at [1252, 85] on div at bounding box center [1209, 85] width 401 height 26
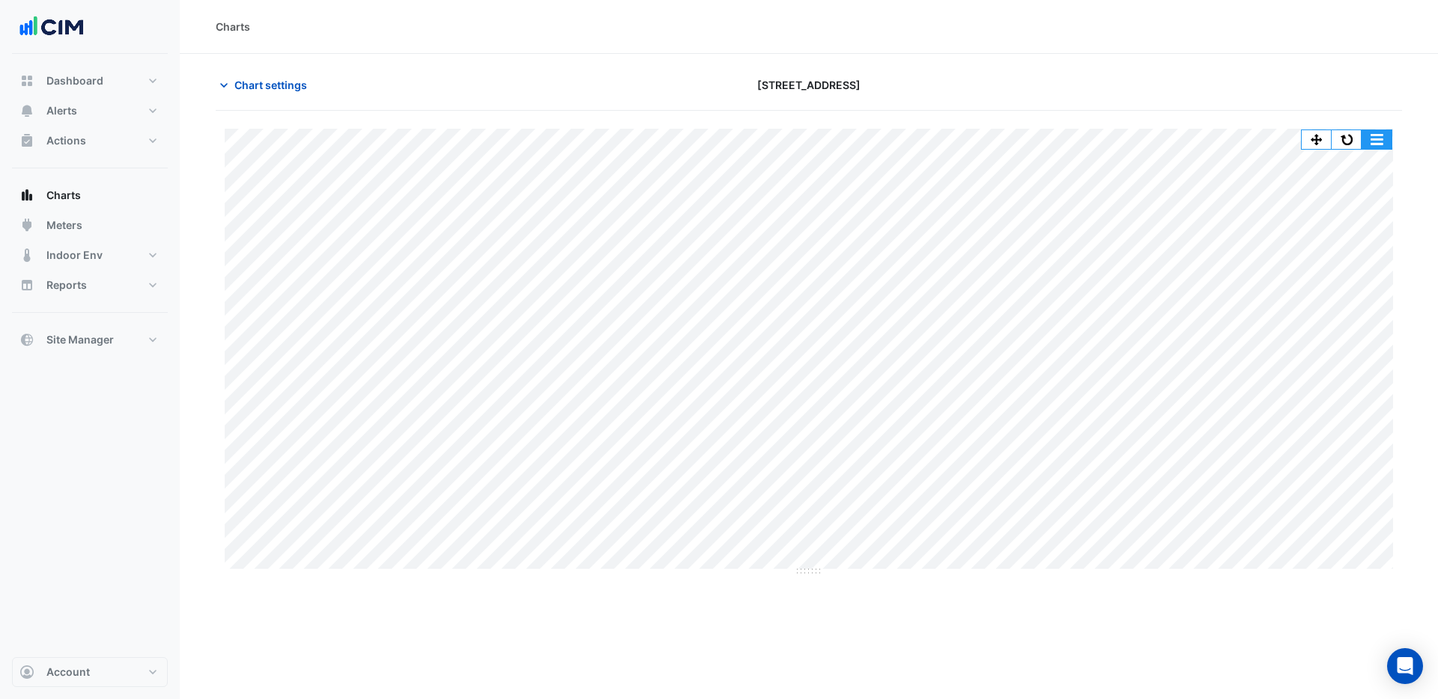
click at [1367, 139] on button "button" at bounding box center [1376, 139] width 30 height 19
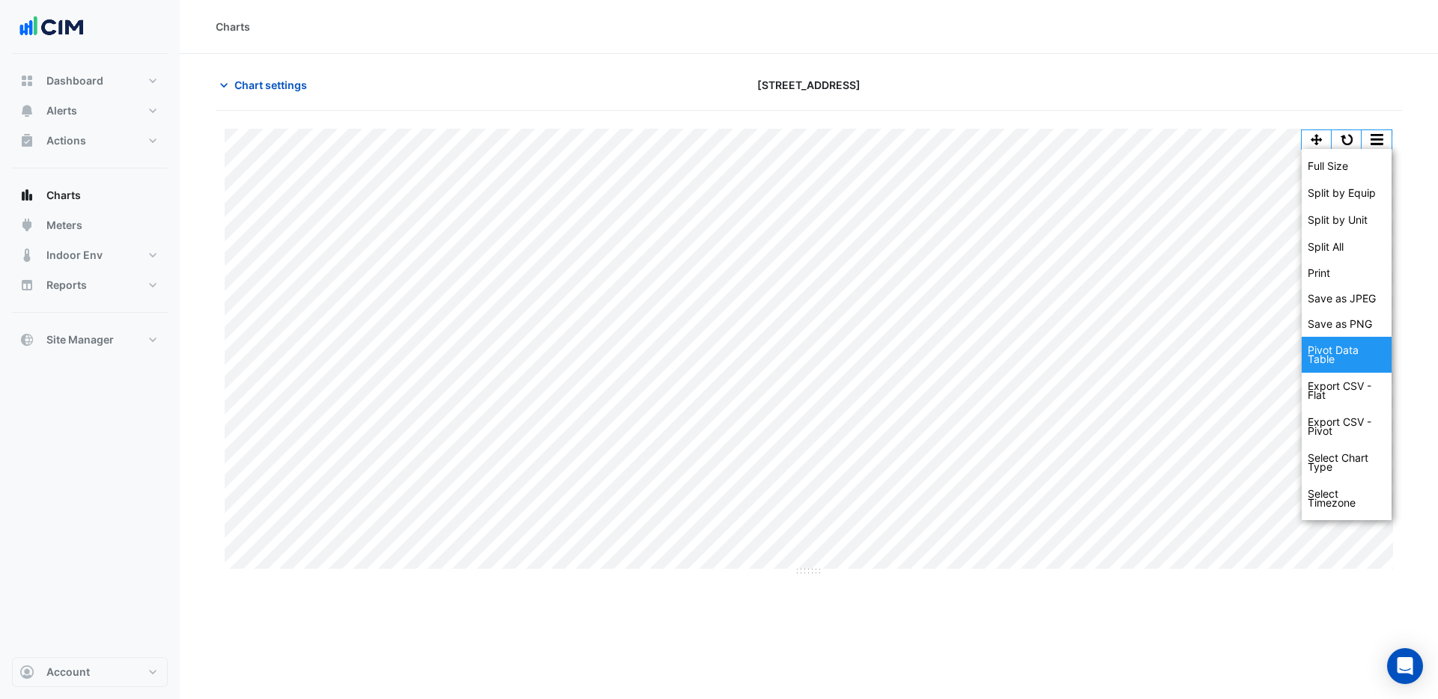
click at [1342, 362] on div "Pivot Data Table" at bounding box center [1346, 355] width 90 height 36
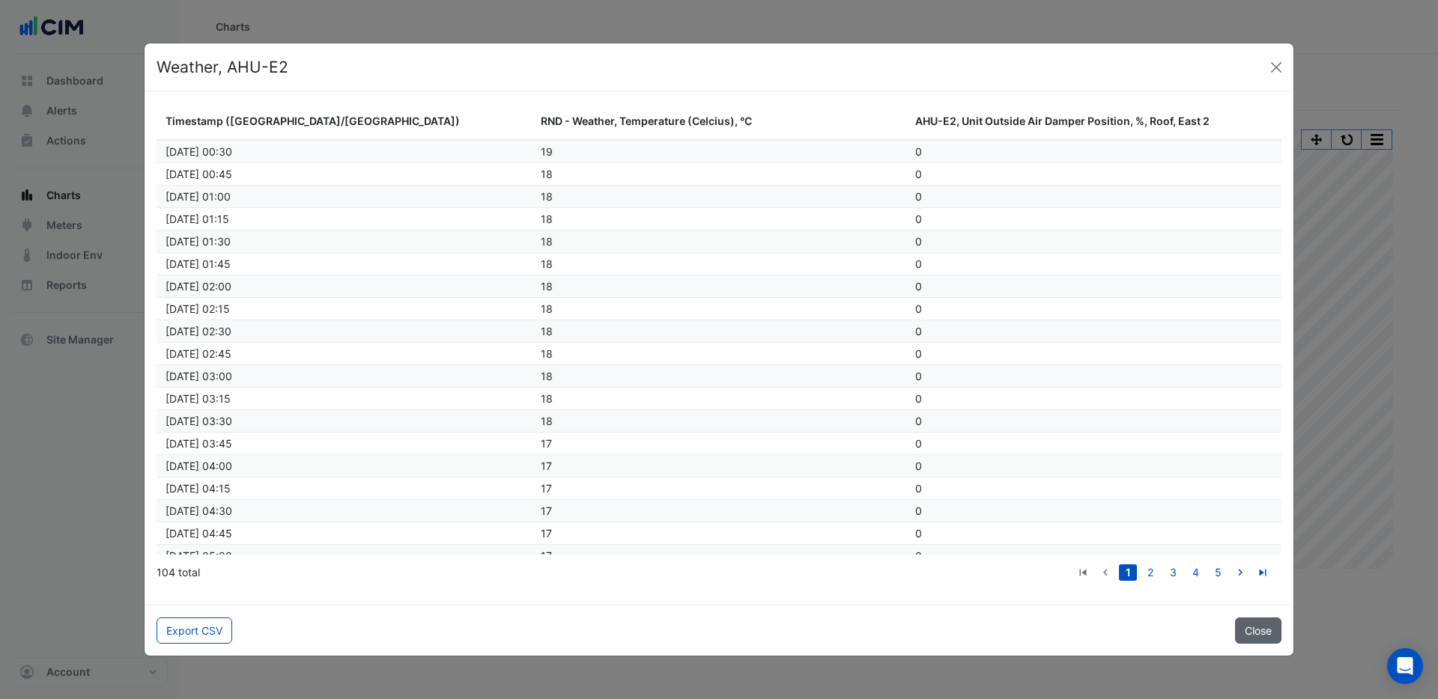
click at [1258, 628] on button "Close" at bounding box center [1258, 631] width 46 height 26
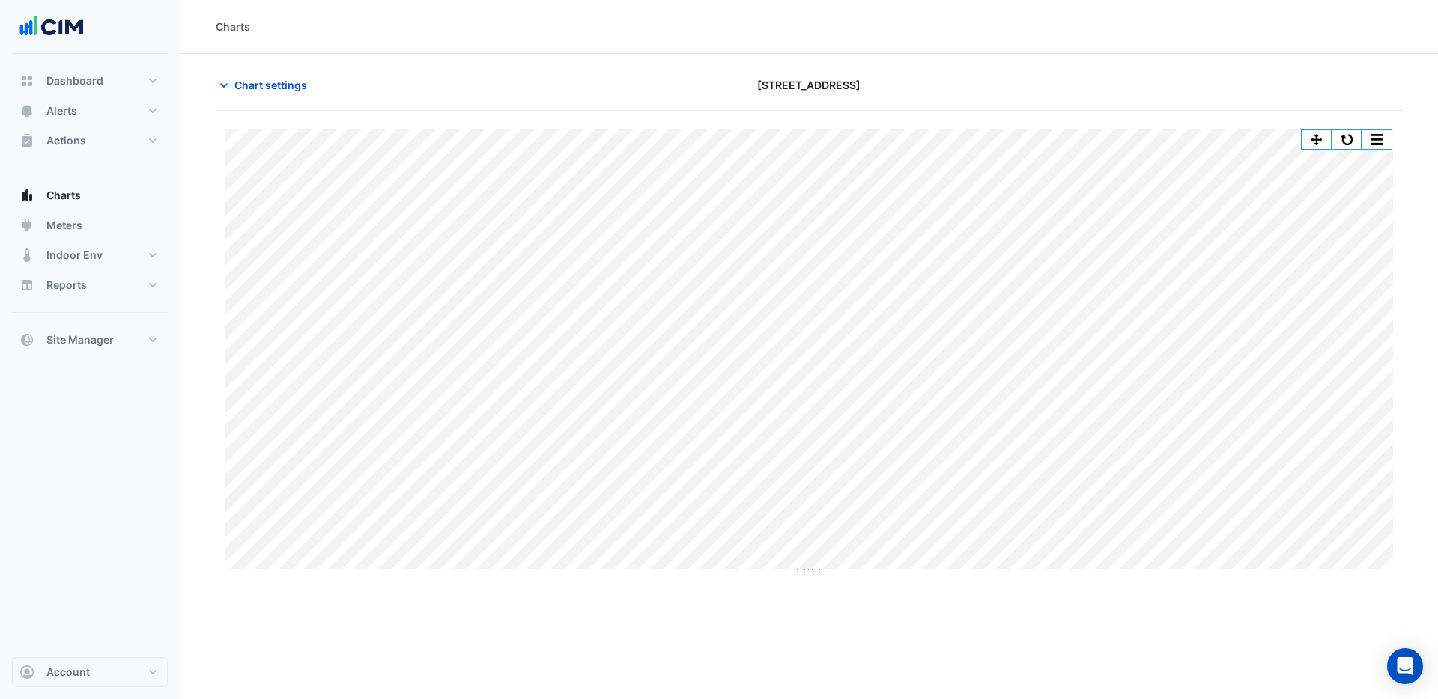
click at [1382, 128] on div "Full Size Split by Equip Split by Unit Split All Print Save as JPEG Save as PNG…" at bounding box center [809, 344] width 1186 height 466
click at [1380, 142] on button "button" at bounding box center [1376, 139] width 30 height 19
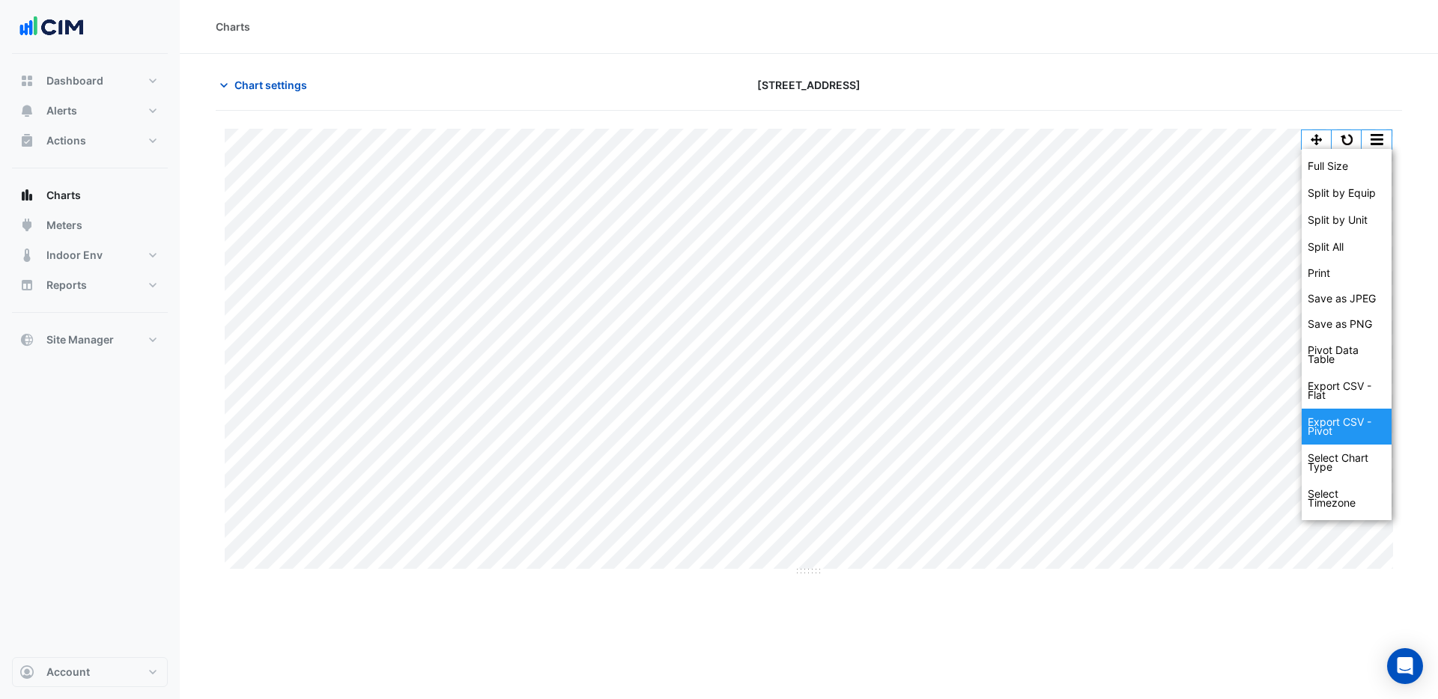
click at [1326, 426] on div "Export CSV - Pivot" at bounding box center [1346, 427] width 90 height 36
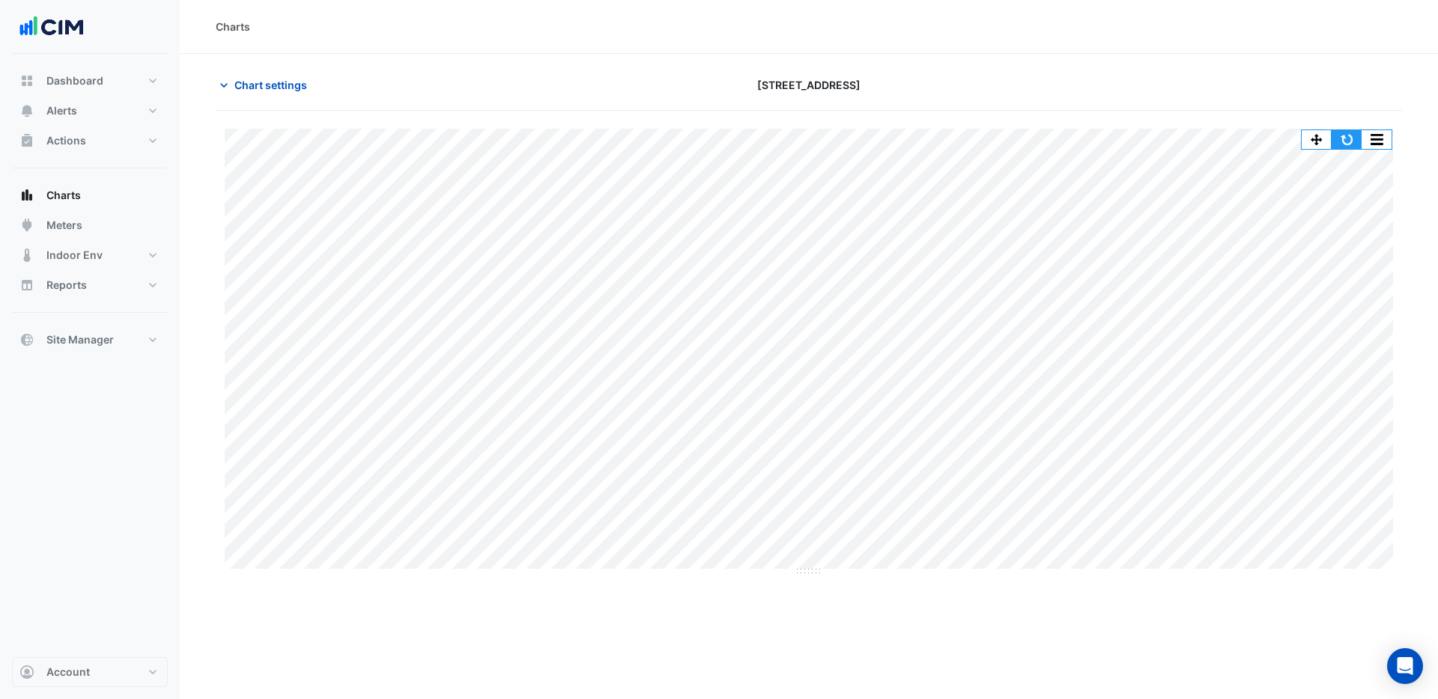
click at [1344, 137] on button "button" at bounding box center [1346, 139] width 30 height 19
click at [1379, 141] on button "button" at bounding box center [1376, 139] width 30 height 19
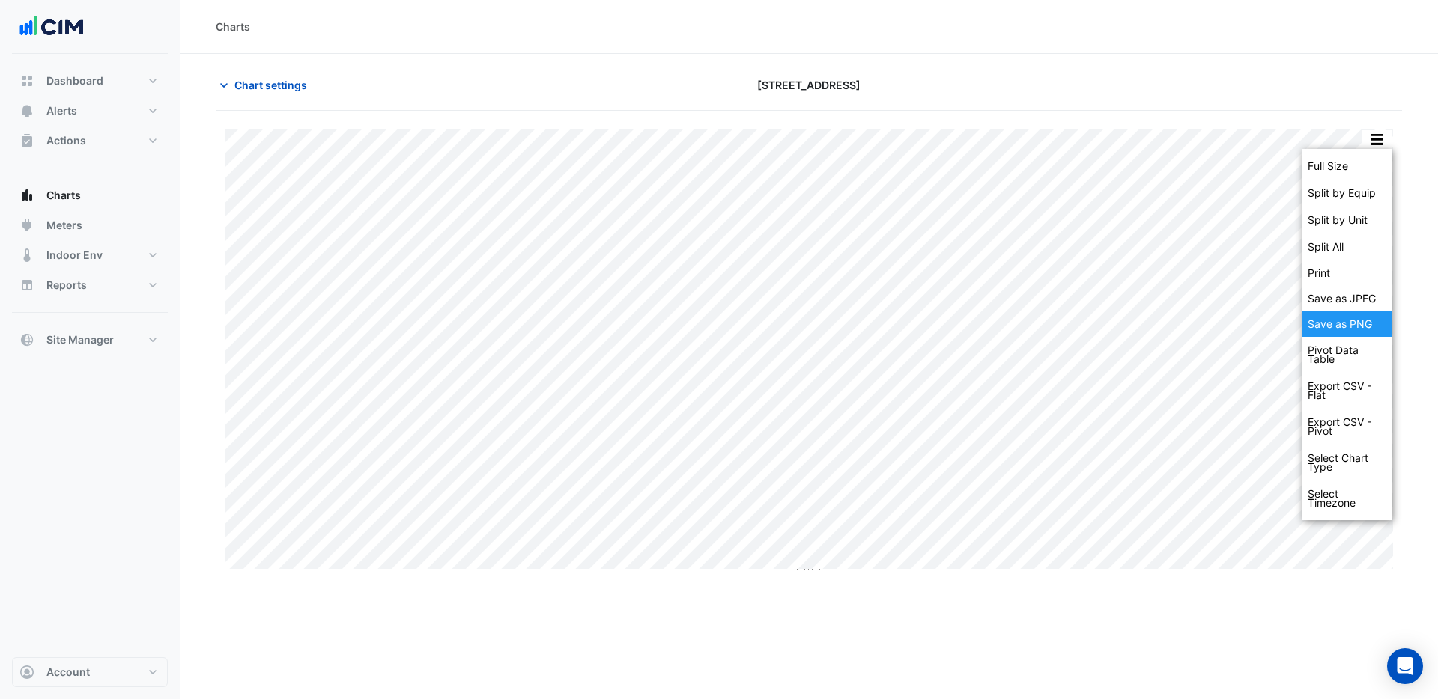
click at [1328, 335] on div "Save as PNG" at bounding box center [1346, 324] width 90 height 25
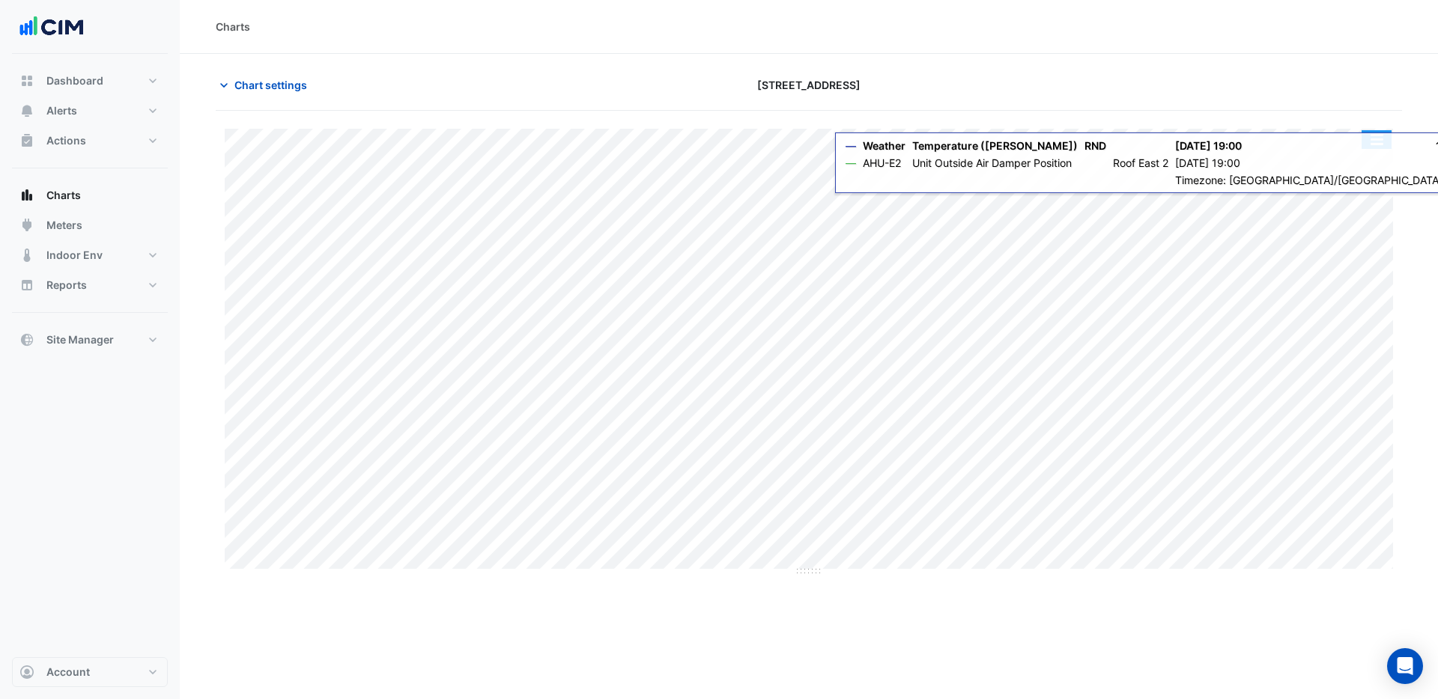
click at [1377, 140] on button "button" at bounding box center [1376, 139] width 30 height 19
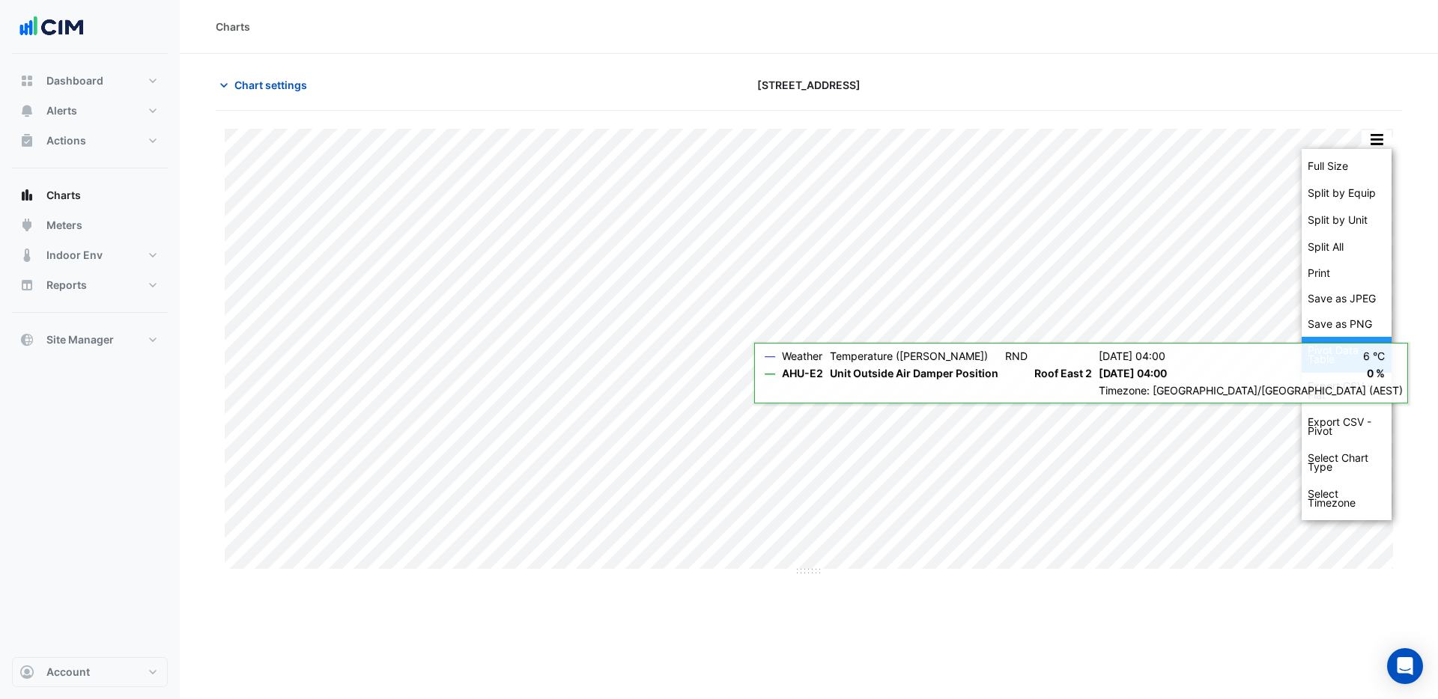
click at [1331, 360] on div "Pivot Data Table" at bounding box center [1346, 355] width 90 height 36
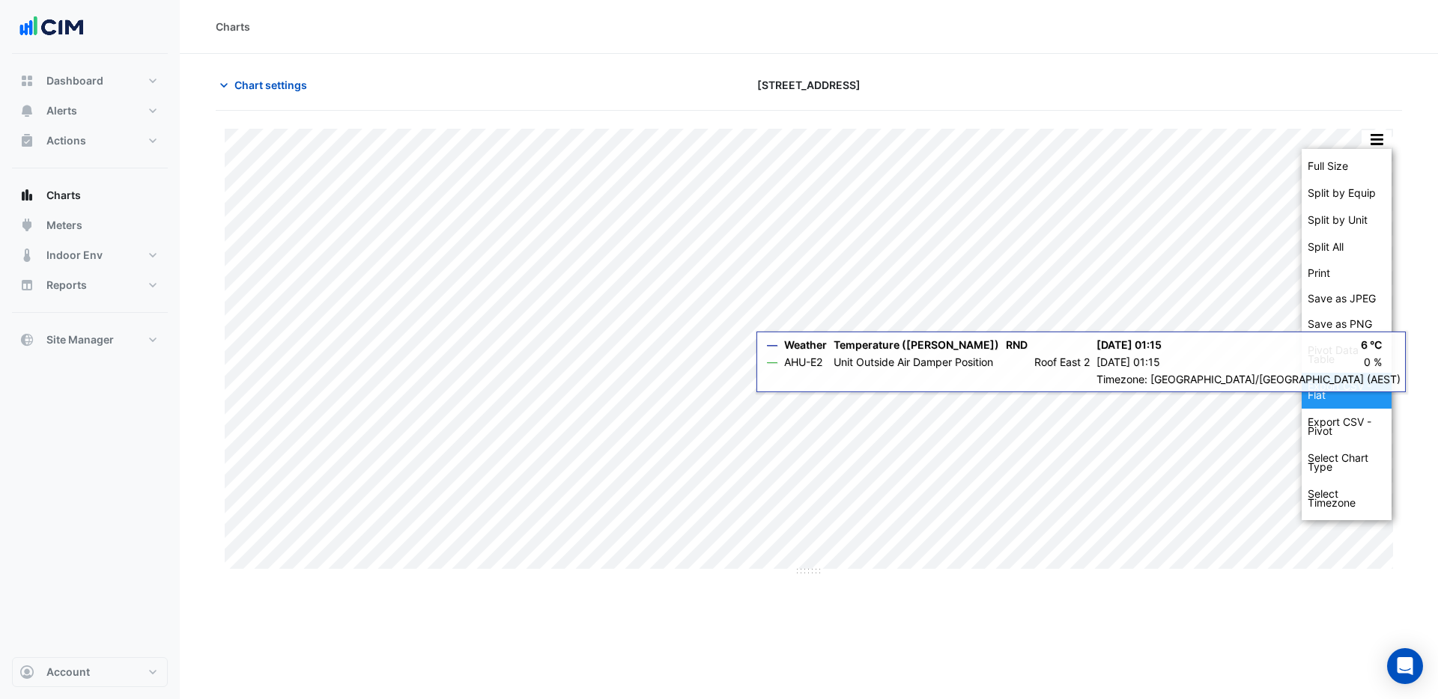
click at [1319, 386] on div "Export CSV - Flat" at bounding box center [1346, 391] width 90 height 36
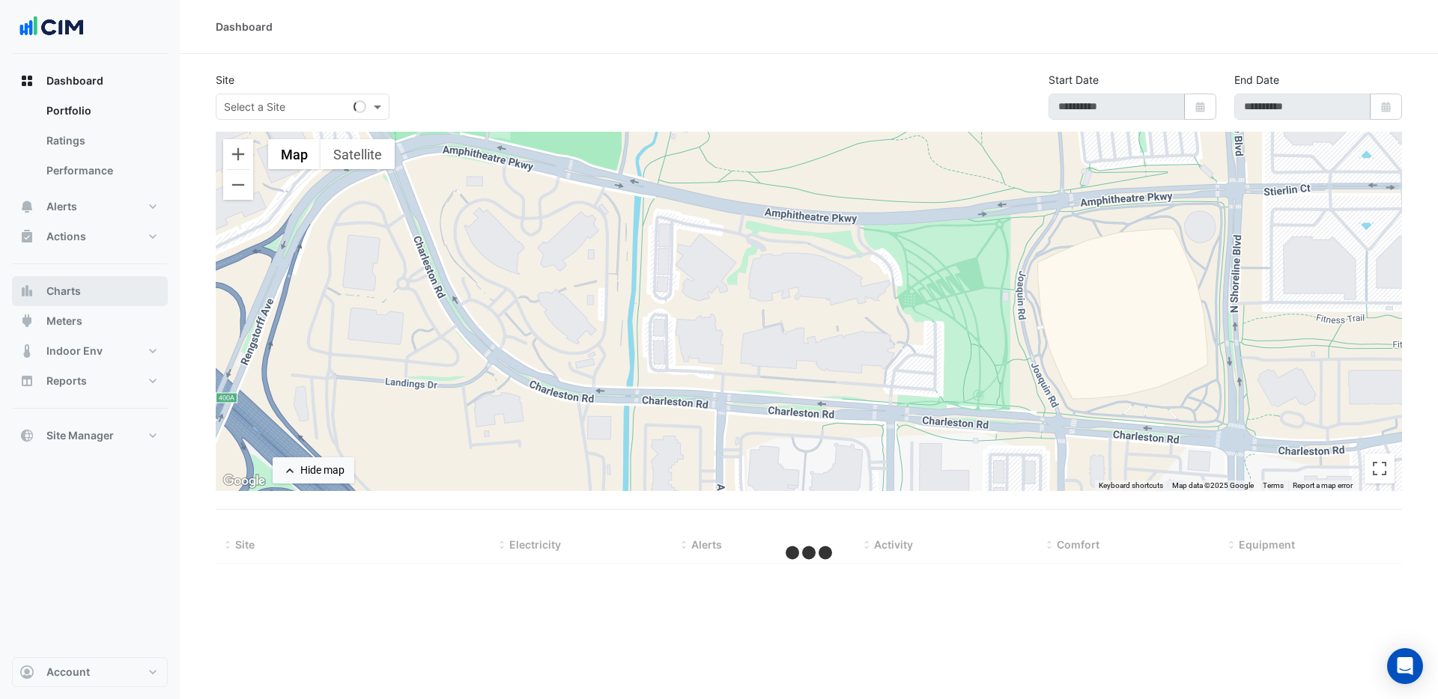
click at [79, 288] on span "Charts" at bounding box center [63, 291] width 34 height 15
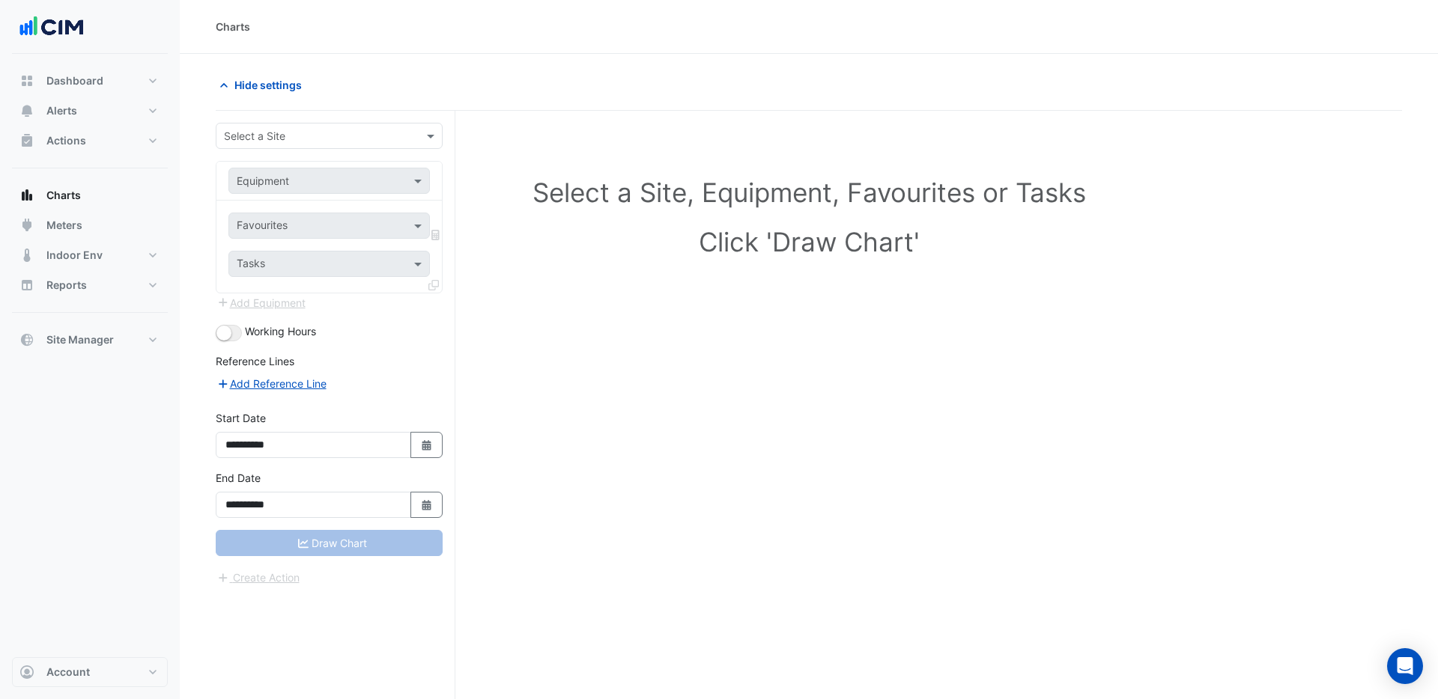
click at [297, 136] on input "text" at bounding box center [314, 137] width 180 height 16
type input "********"
click at [277, 165] on span "99 Elizabeth St" at bounding box center [319, 168] width 183 height 13
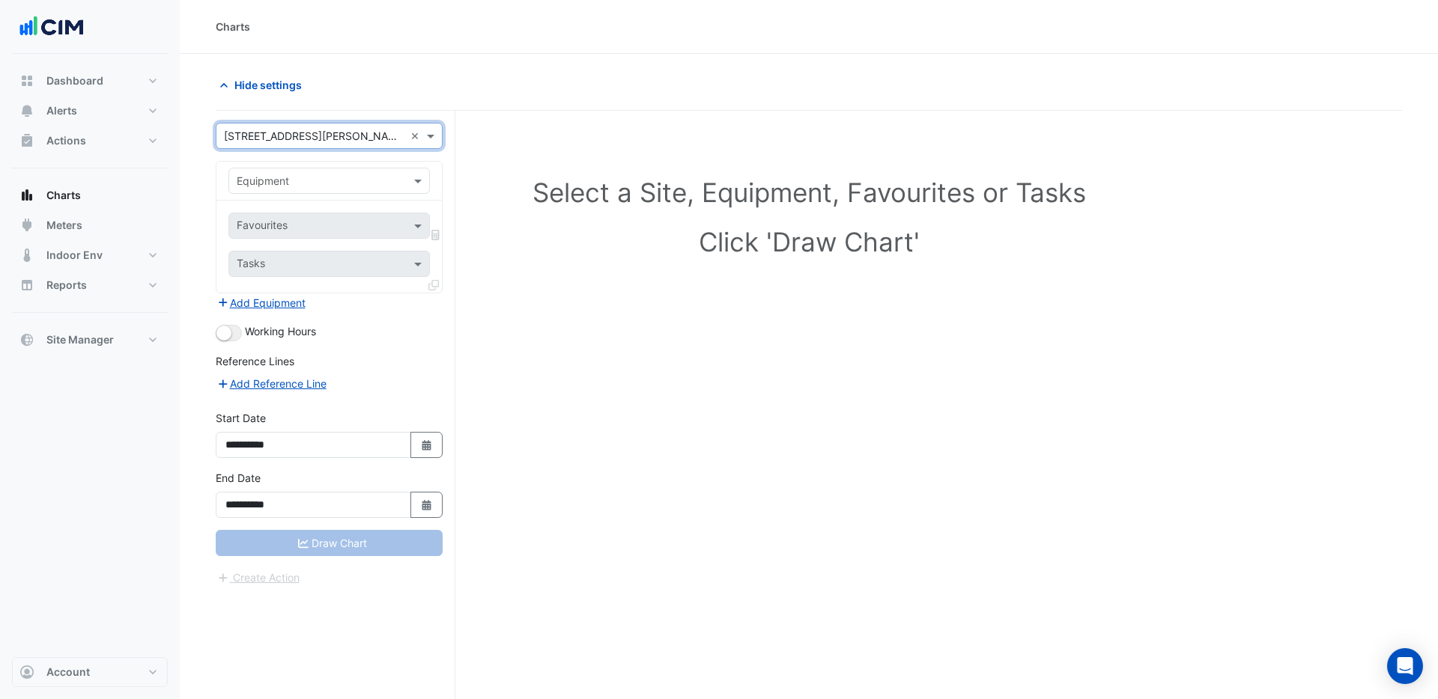
click at [288, 192] on div "Equipment" at bounding box center [328, 181] width 201 height 26
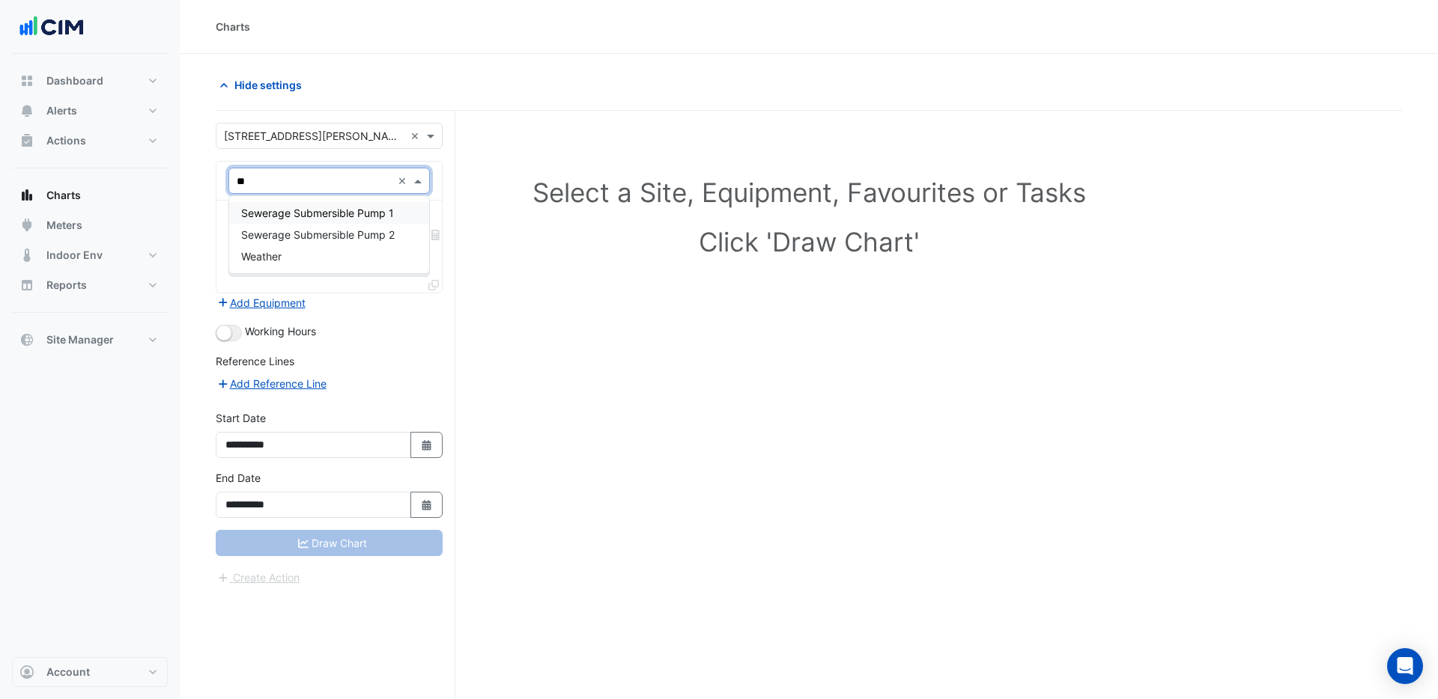
type input "***"
click at [291, 213] on div "Weather" at bounding box center [329, 213] width 200 height 22
click at [288, 237] on div "Favourites" at bounding box center [328, 226] width 201 height 26
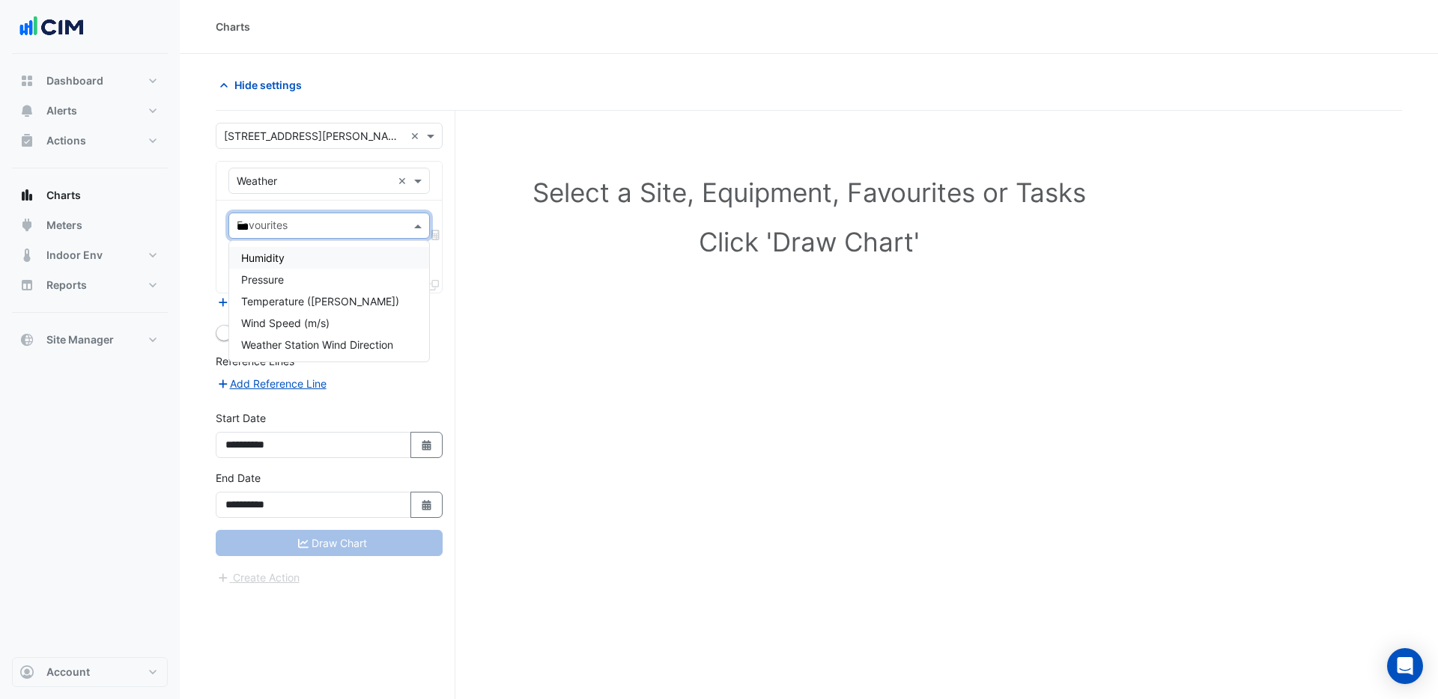
type input "****"
click at [300, 259] on span "Temperature ([PERSON_NAME])" at bounding box center [320, 258] width 158 height 13
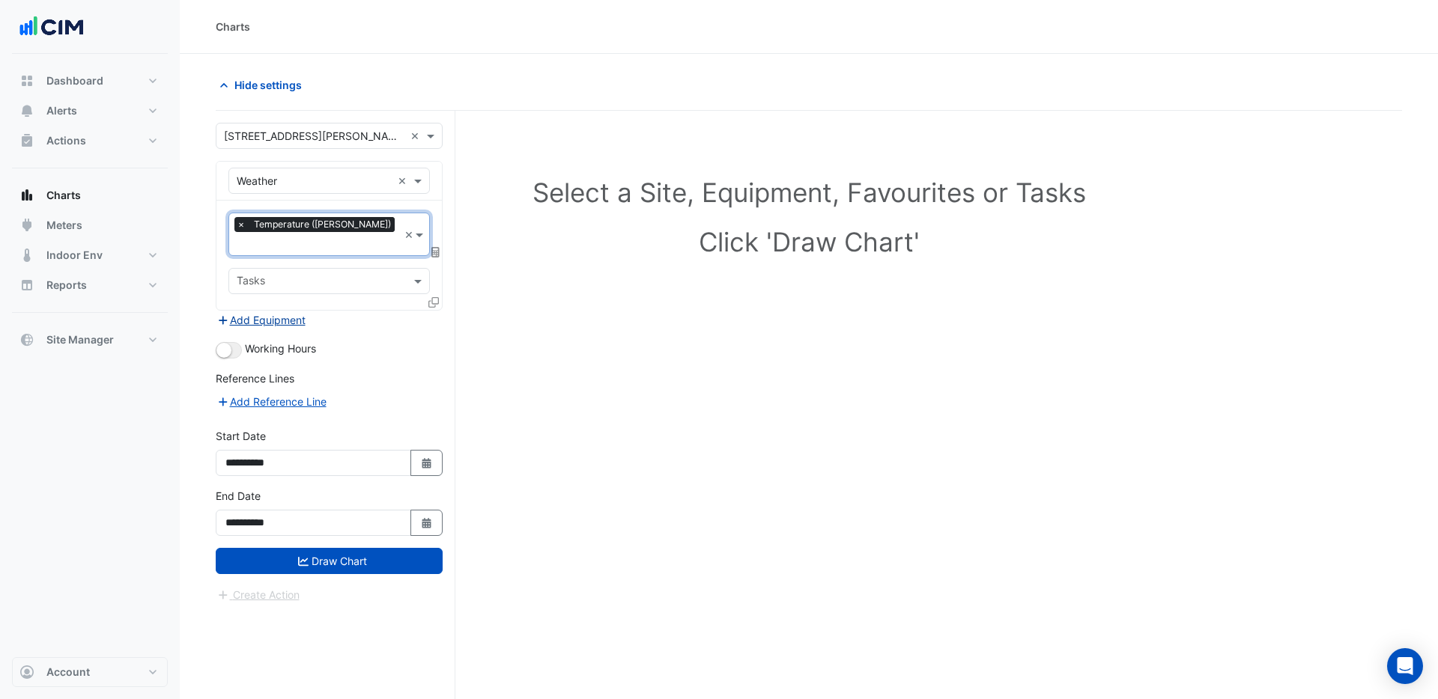
click at [267, 312] on button "Add Equipment" at bounding box center [261, 320] width 91 height 17
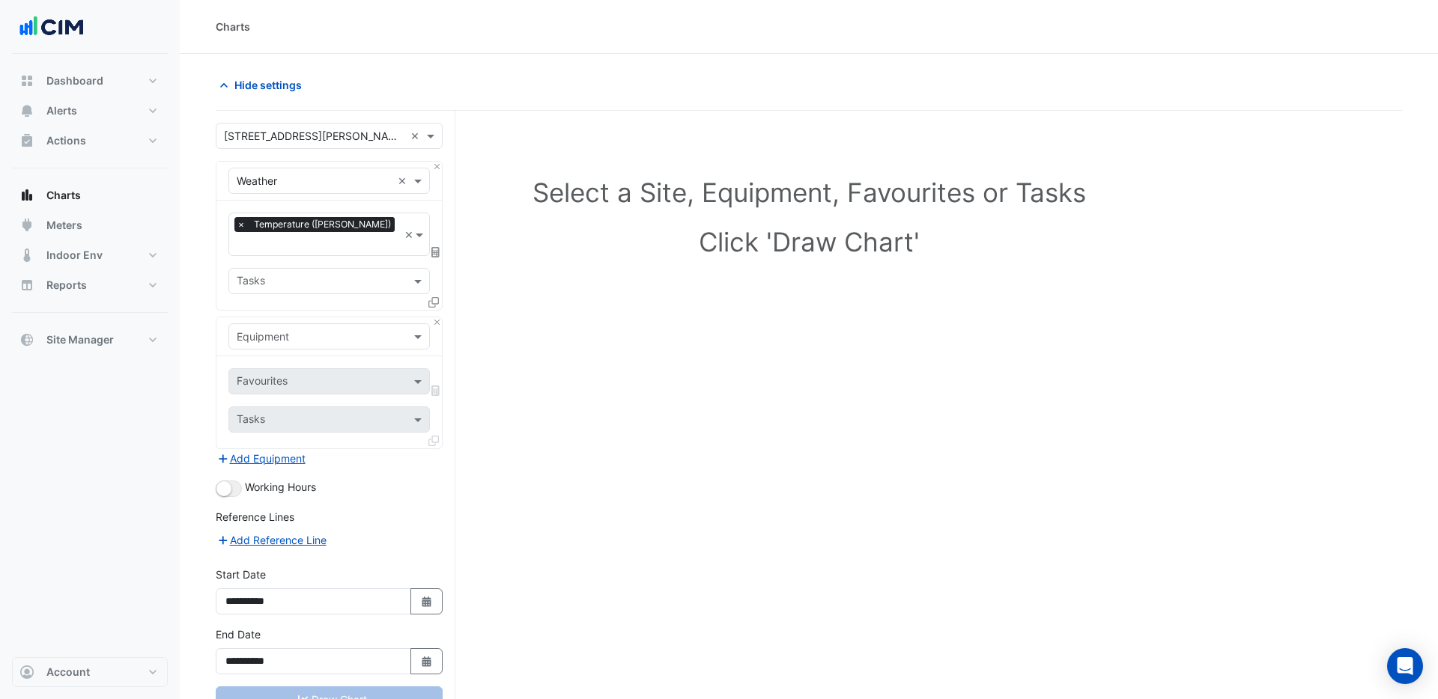
click at [279, 329] on input "text" at bounding box center [314, 337] width 155 height 16
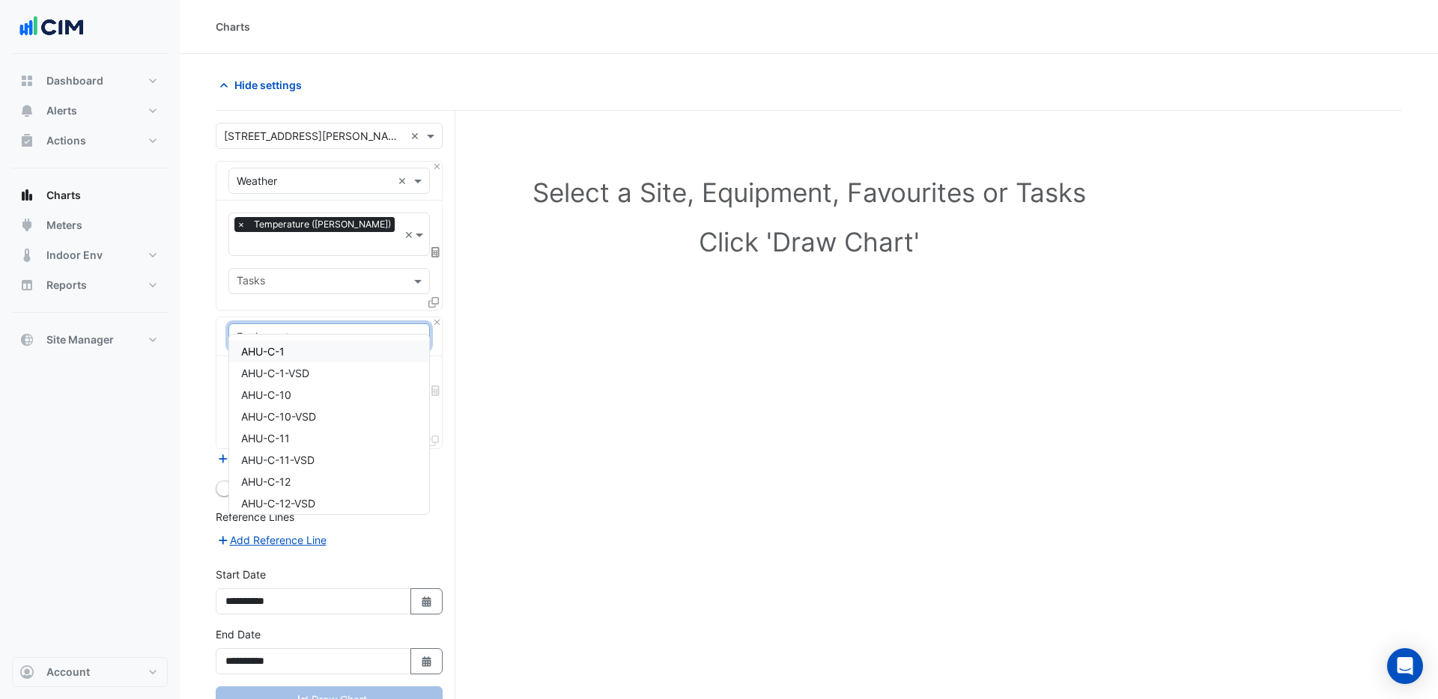
type input "***"
click at [291, 350] on div "AHU-C-1" at bounding box center [329, 352] width 200 height 22
click at [289, 375] on input "text" at bounding box center [312, 383] width 151 height 16
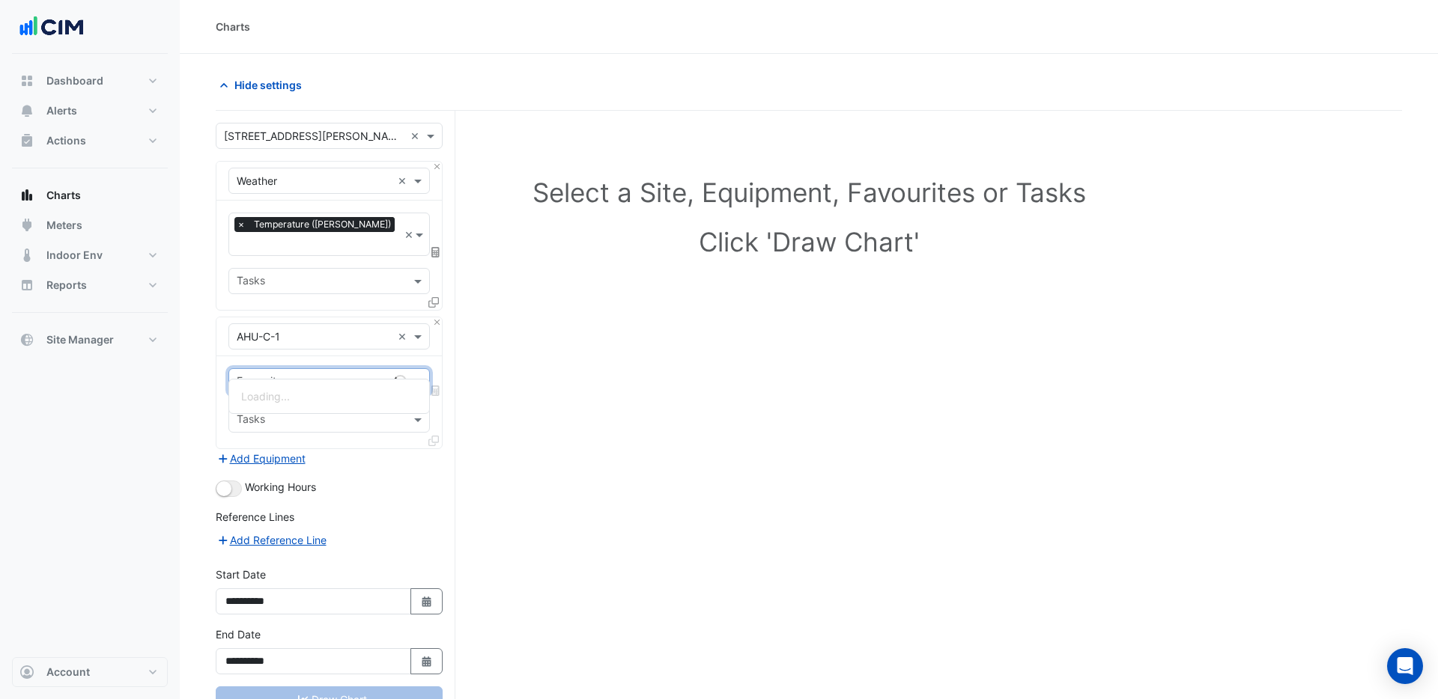
click at [289, 375] on input "text" at bounding box center [312, 383] width 151 height 16
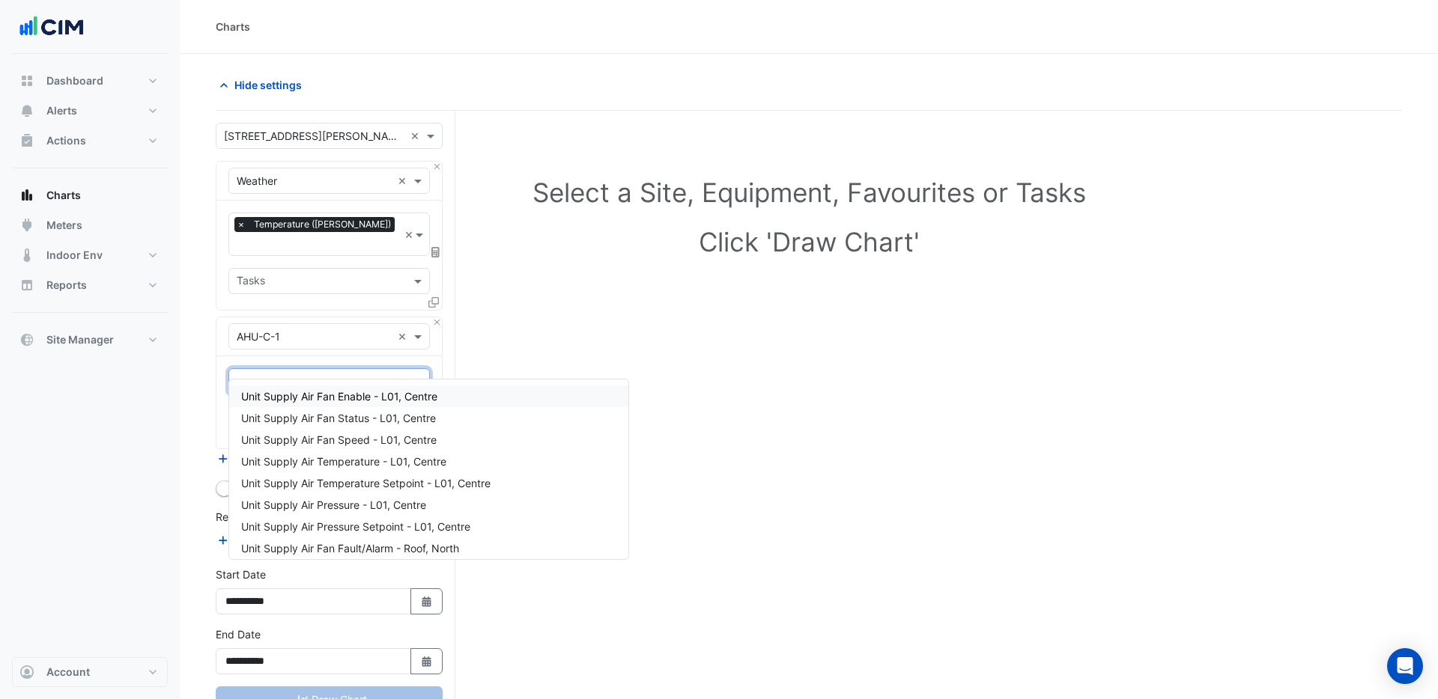
type input "**********"
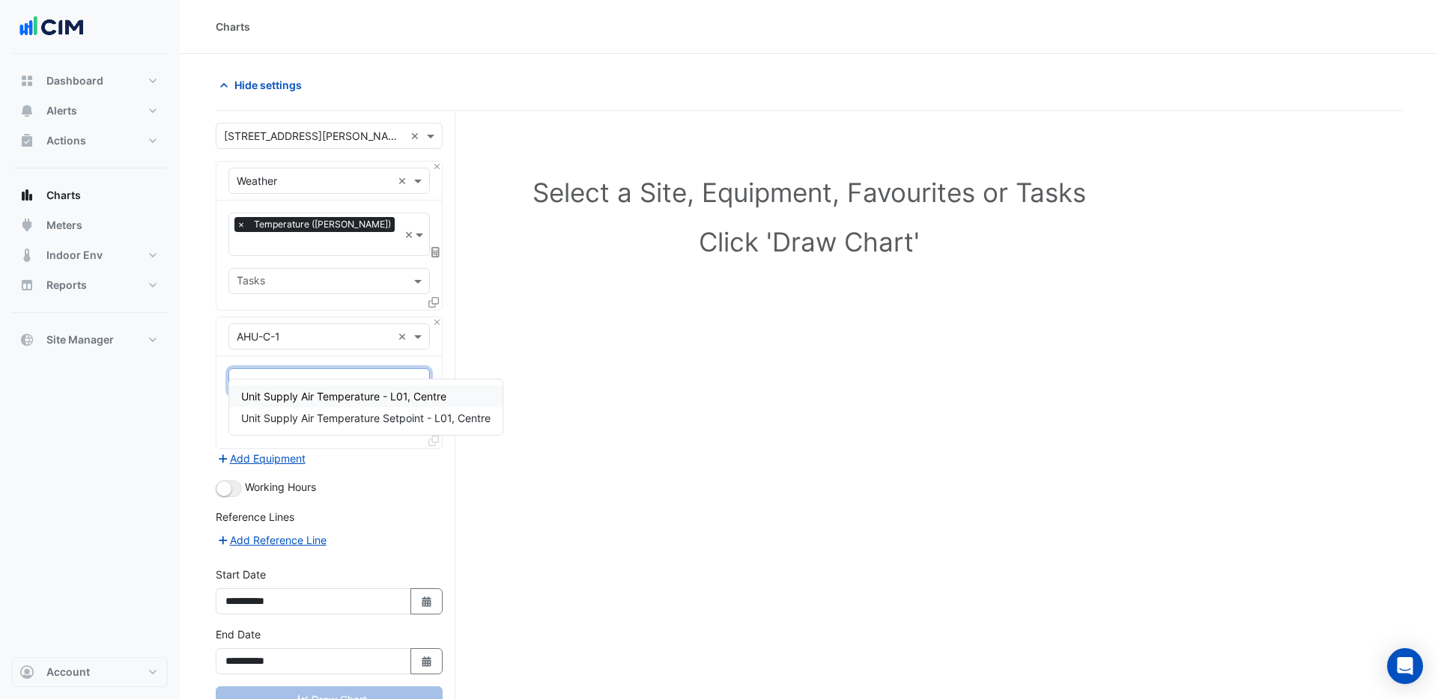
click at [351, 398] on span "Unit Supply Air Temperature - L01, Centre" at bounding box center [343, 396] width 205 height 13
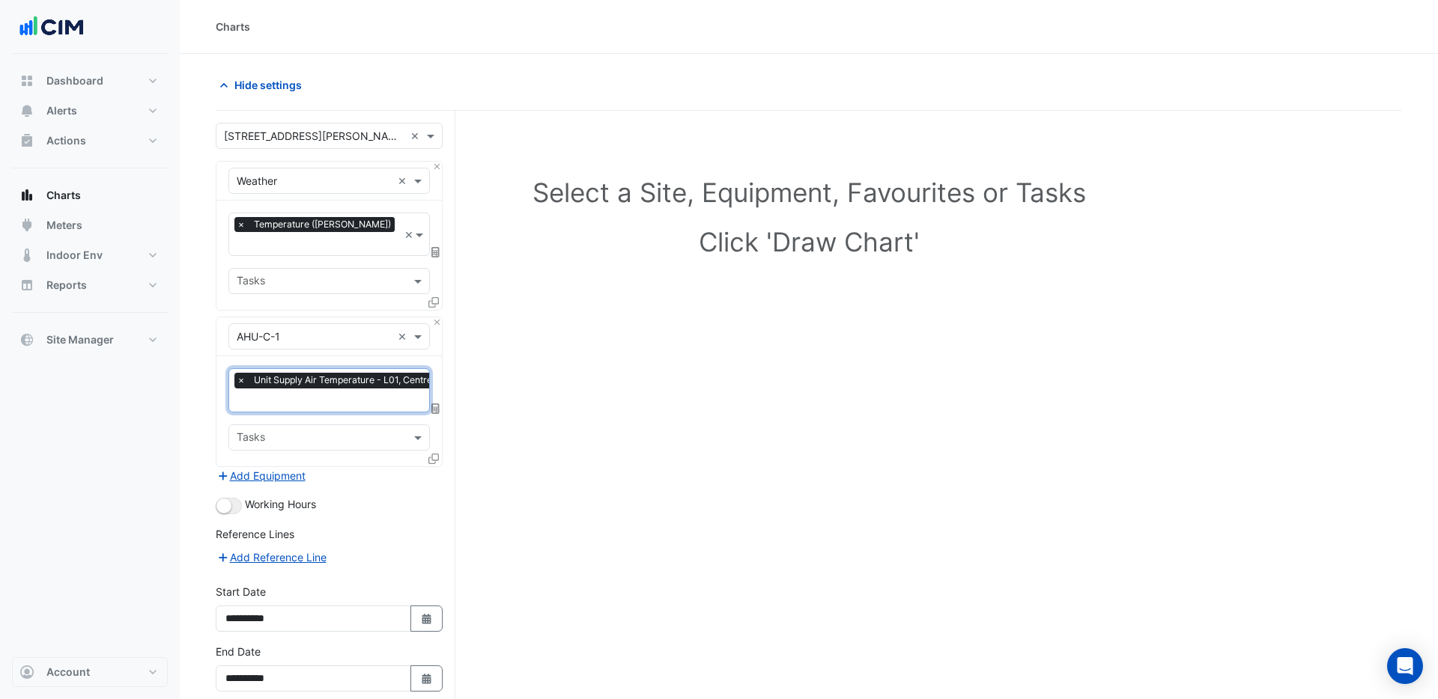
click at [434, 454] on icon at bounding box center [433, 459] width 10 height 10
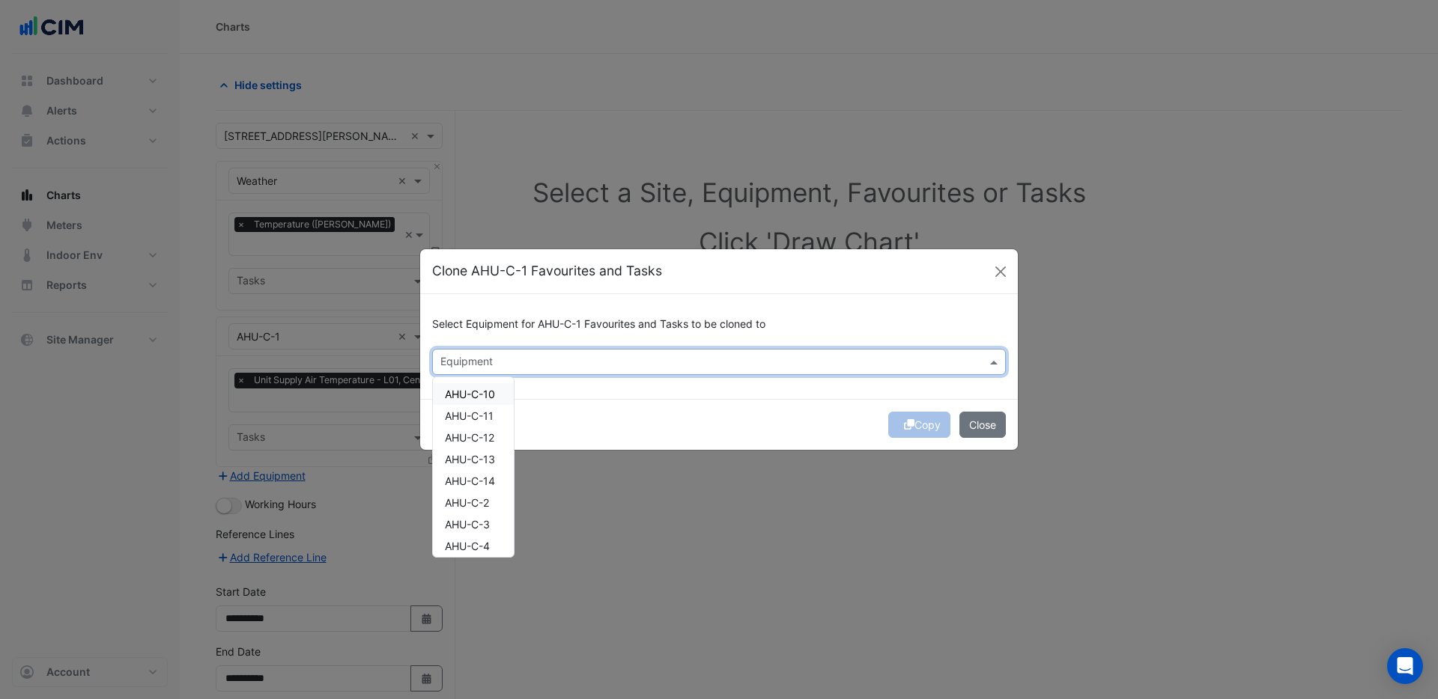
click at [491, 363] on input "text" at bounding box center [710, 364] width 540 height 16
click at [490, 391] on span "AHU-C-10" at bounding box center [470, 394] width 50 height 13
click at [487, 414] on span "AHU-C-11" at bounding box center [469, 416] width 49 height 13
click at [486, 434] on span "AHU-C-12" at bounding box center [469, 437] width 49 height 13
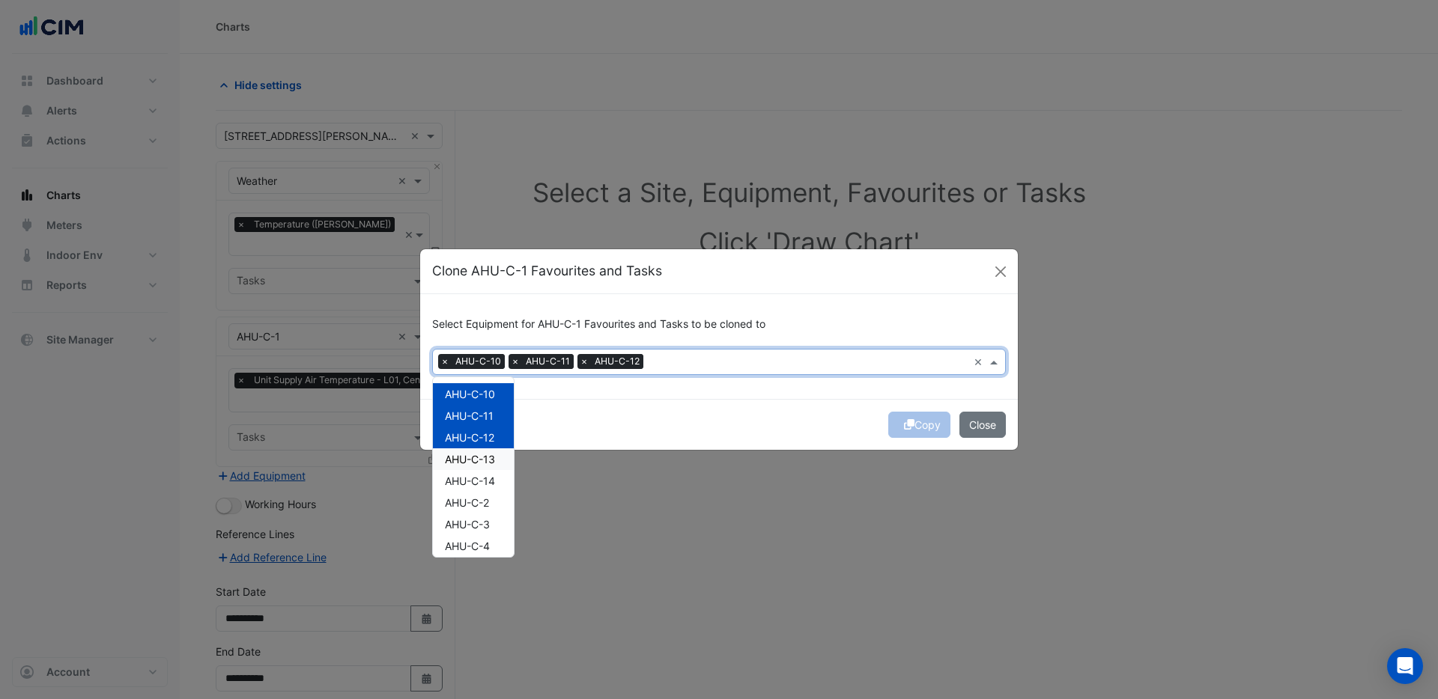
click at [484, 455] on span "AHU-C-13" at bounding box center [470, 459] width 50 height 13
drag, startPoint x: 484, startPoint y: 477, endPoint x: 481, endPoint y: 502, distance: 25.7
click at [484, 481] on span "AHU-C-14" at bounding box center [470, 481] width 50 height 13
click at [478, 506] on span "AHU-C-2" at bounding box center [467, 502] width 44 height 13
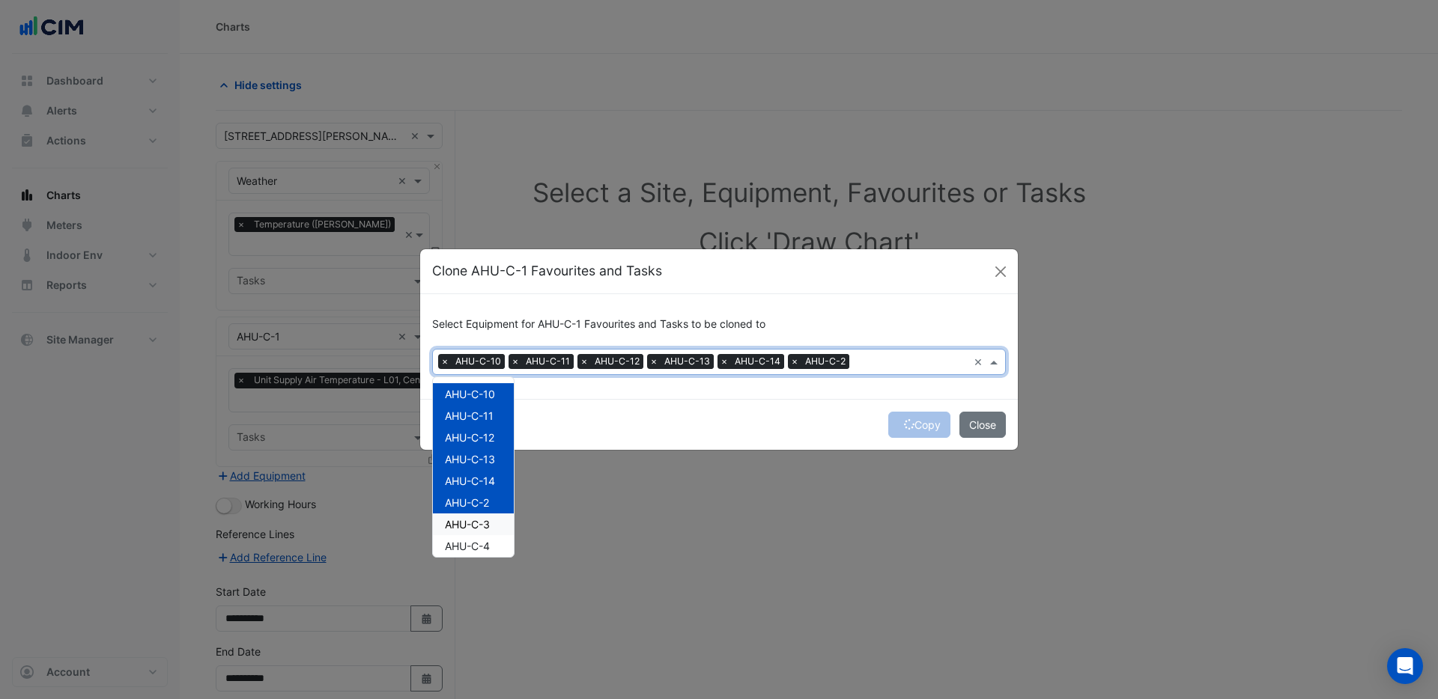
click at [478, 529] on span "AHU-C-3" at bounding box center [467, 524] width 45 height 13
click at [477, 551] on span "AHU-C-4" at bounding box center [467, 546] width 45 height 13
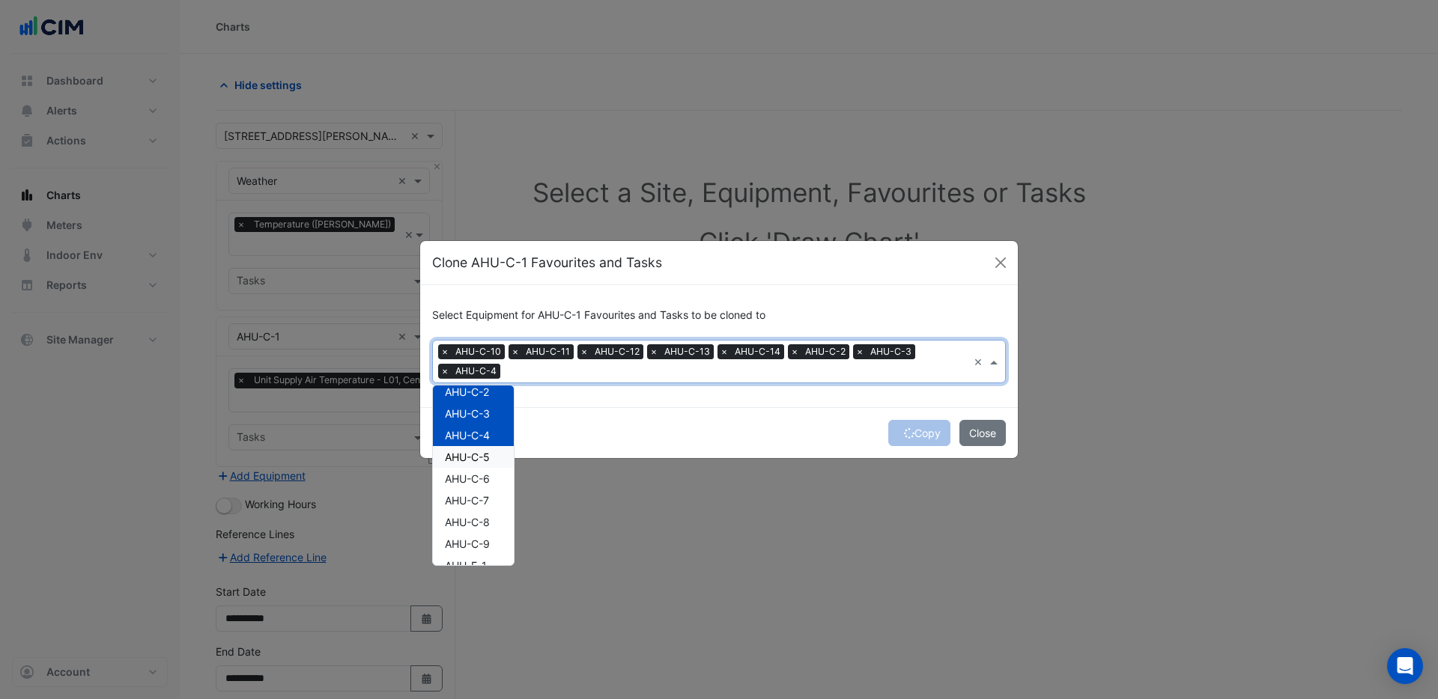
scroll to position [127, 0]
click at [485, 451] on span "AHU-C-5" at bounding box center [467, 449] width 45 height 13
click at [484, 470] on span "AHU-C-6" at bounding box center [467, 471] width 45 height 13
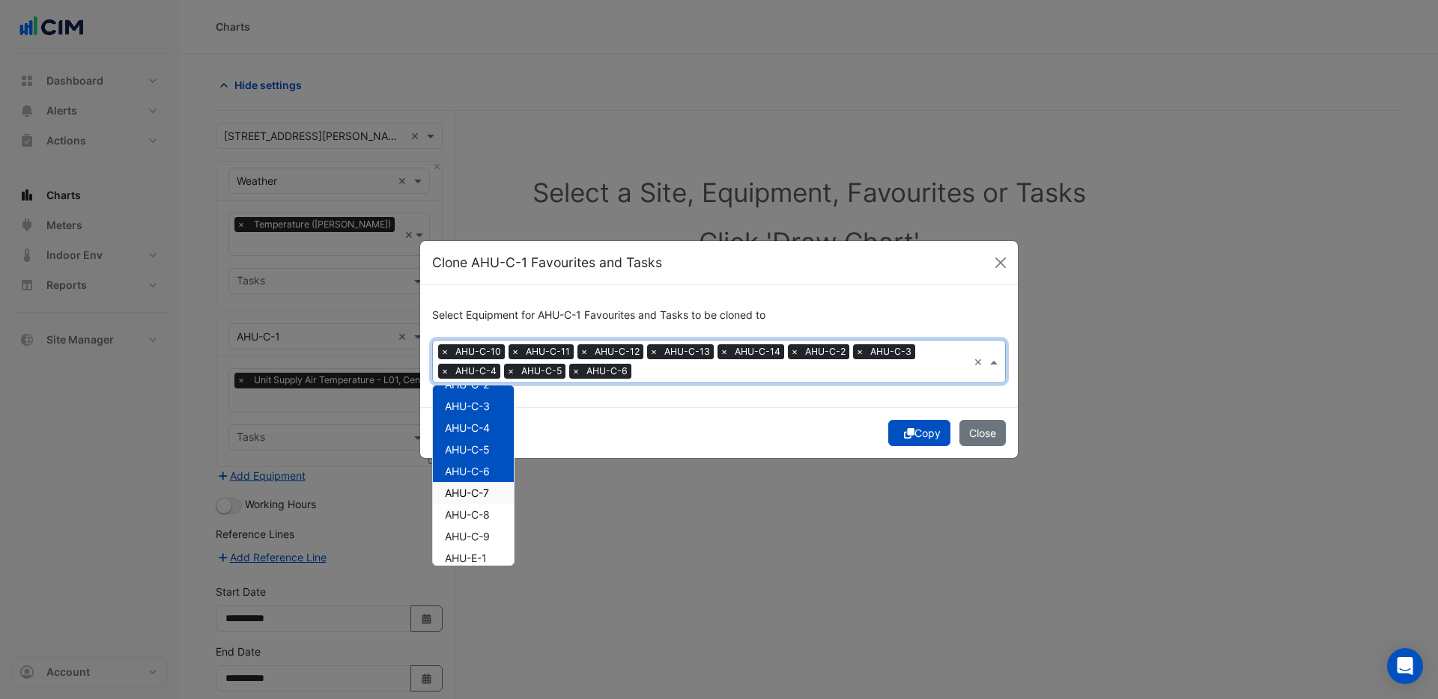
click at [479, 493] on span "AHU-C-7" at bounding box center [467, 493] width 44 height 13
click at [479, 515] on span "AHU-C-8" at bounding box center [467, 514] width 45 height 13
click at [479, 538] on span "AHU-C-9" at bounding box center [467, 536] width 45 height 13
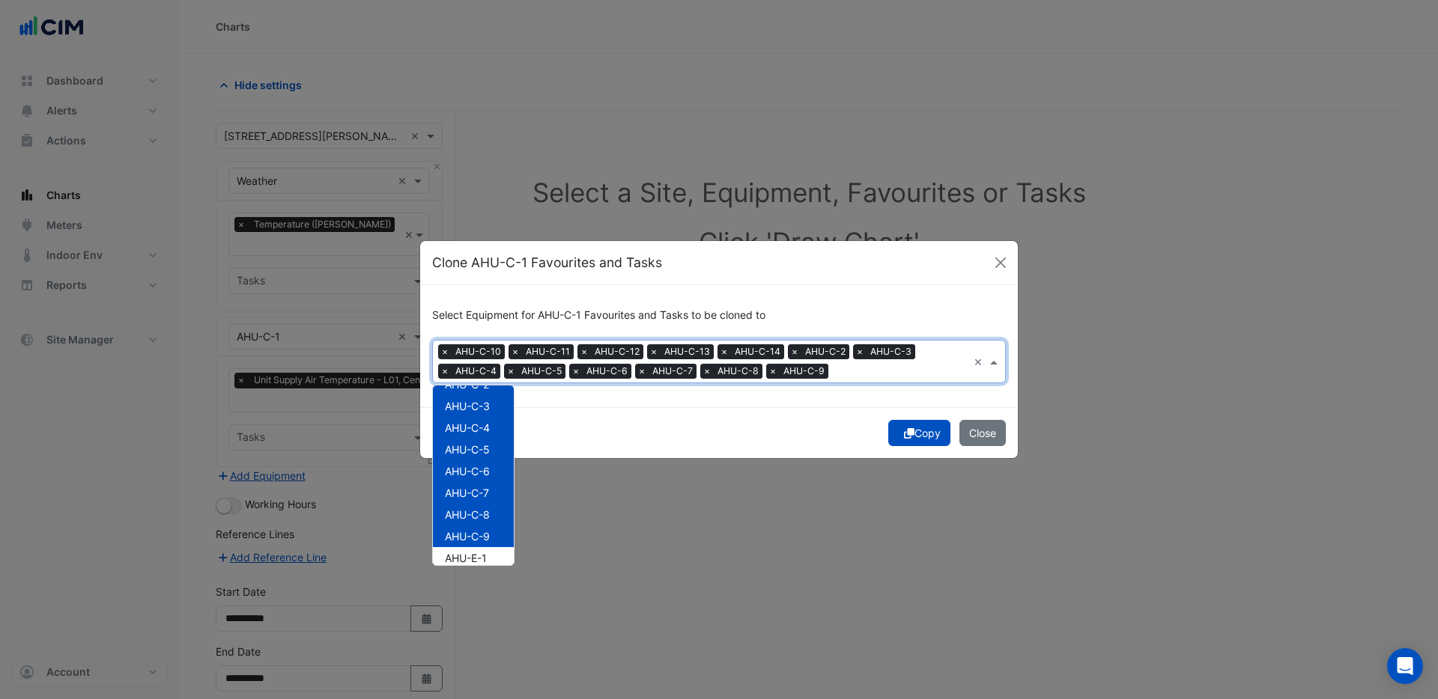
scroll to position [136, 0]
click at [479, 559] on div "AHU-E-10" at bounding box center [473, 570] width 81 height 22
click at [481, 544] on span "AHU-E-1" at bounding box center [466, 548] width 42 height 13
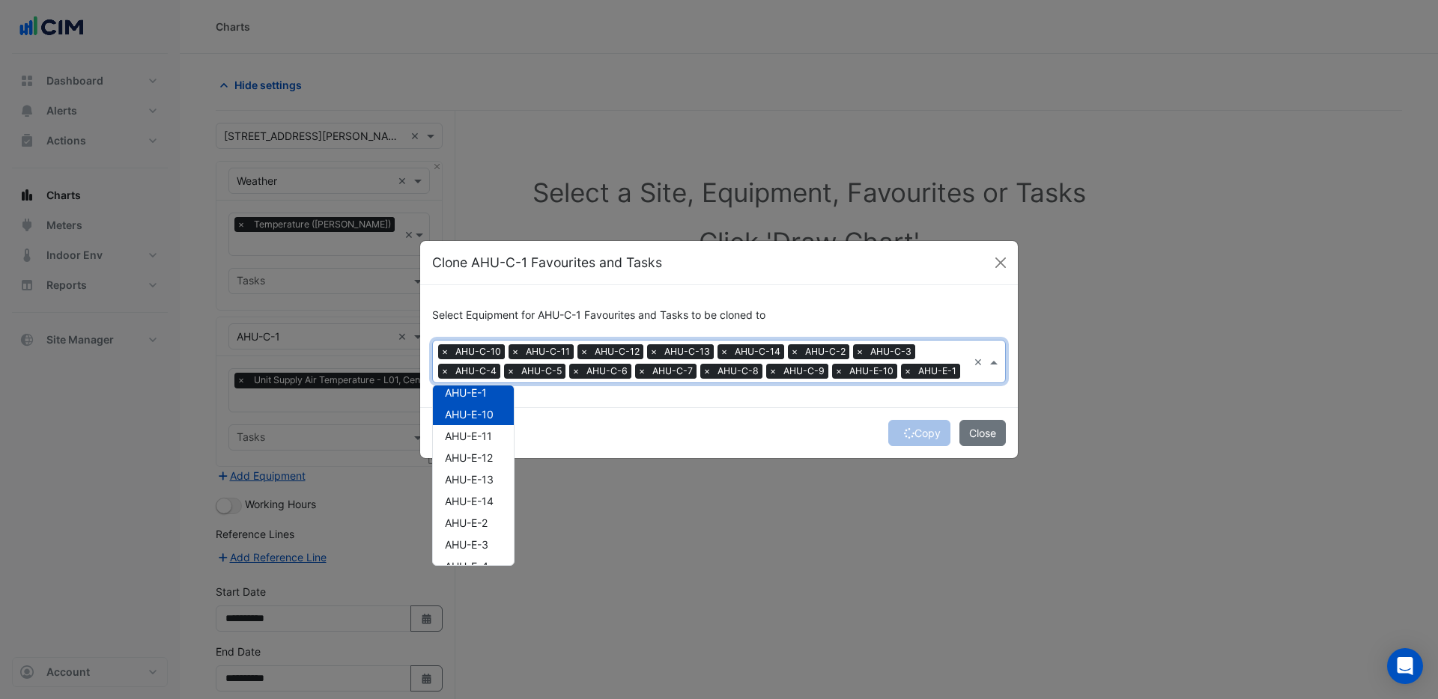
scroll to position [291, 0]
click at [476, 444] on div "AHU-E-11" at bounding box center [473, 437] width 81 height 22
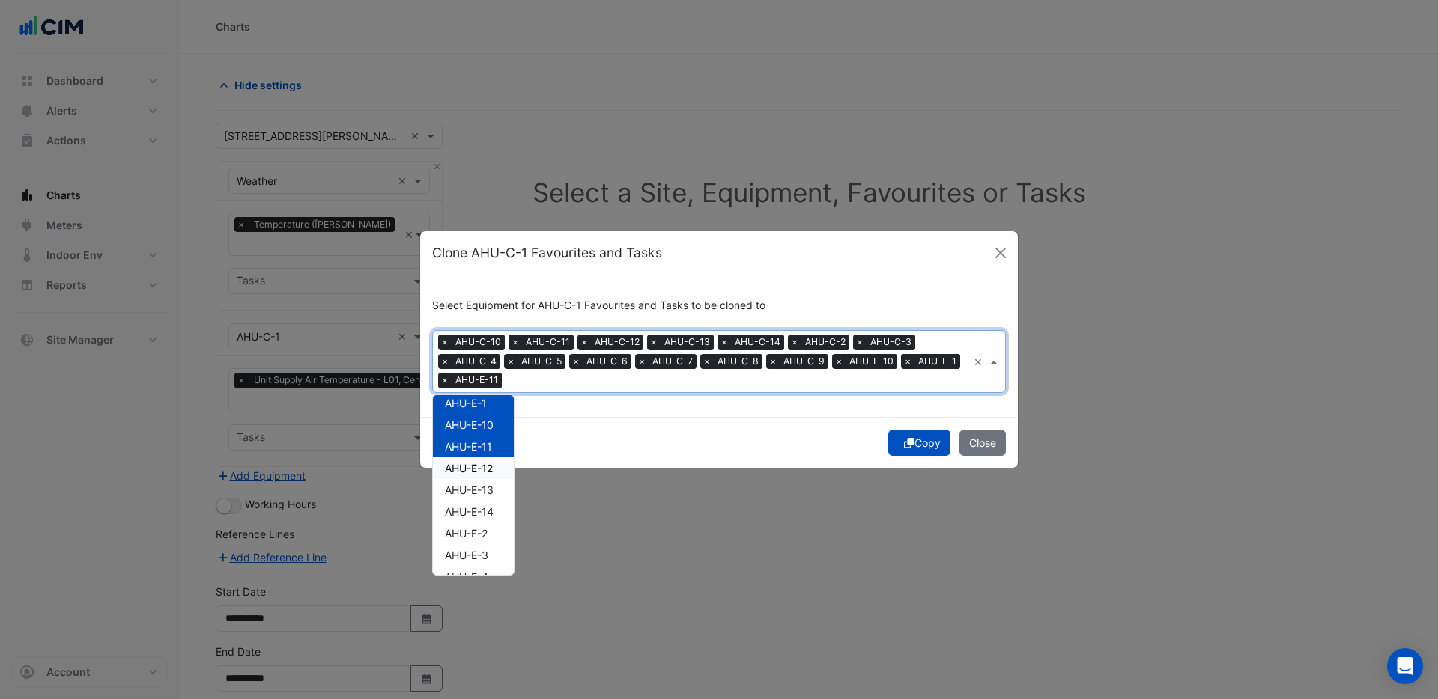
click at [481, 468] on span "AHU-E-12" at bounding box center [469, 468] width 48 height 13
click at [482, 489] on span "AHU-E-13" at bounding box center [469, 490] width 49 height 13
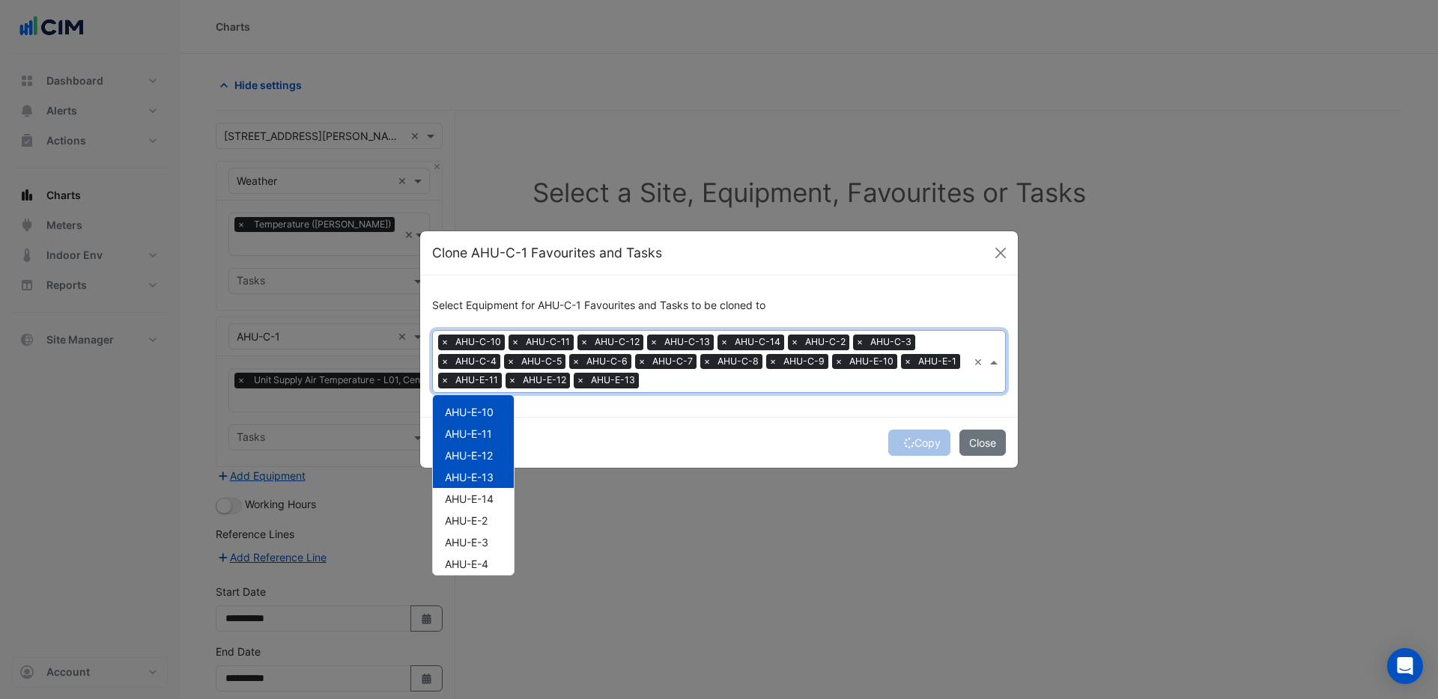
scroll to position [327, 0]
click at [484, 473] on span "AHU-E-14" at bounding box center [469, 476] width 49 height 13
click at [481, 496] on span "AHU-E-2" at bounding box center [466, 497] width 43 height 13
click at [479, 516] on span "AHU-E-3" at bounding box center [466, 519] width 43 height 13
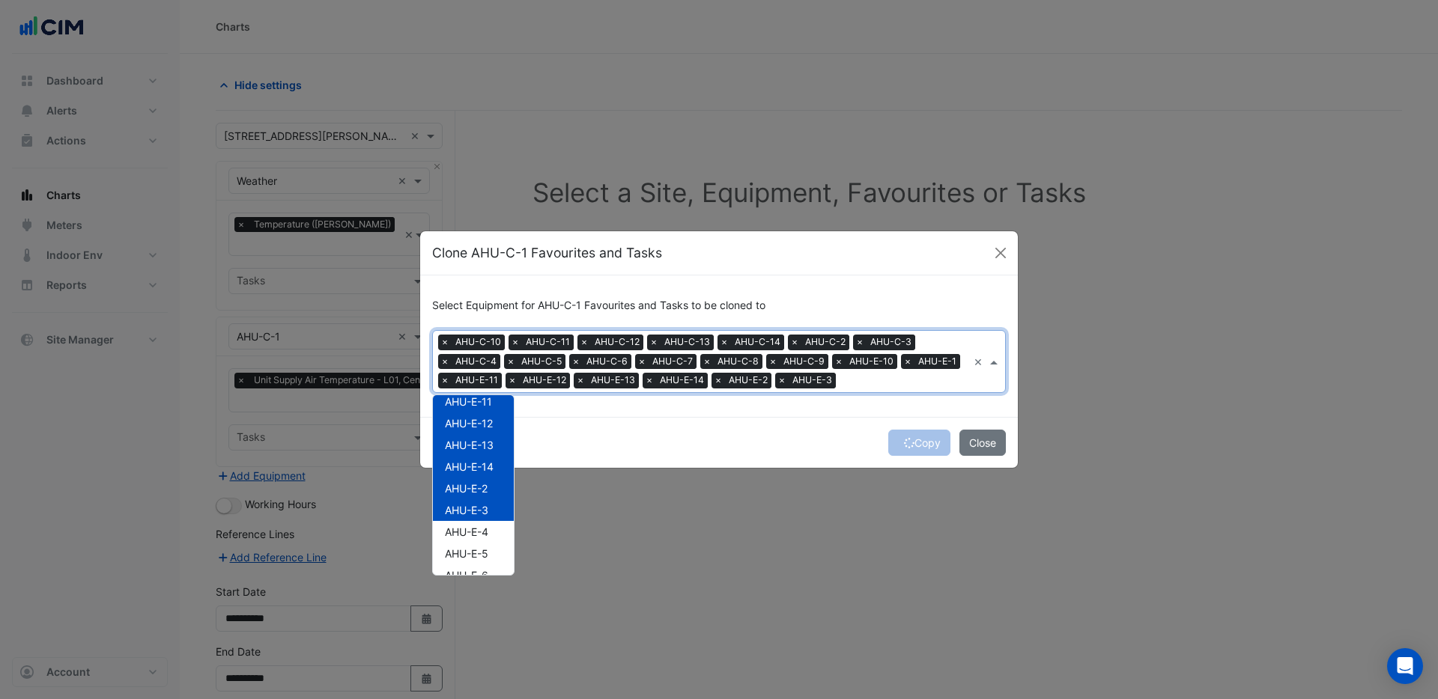
scroll to position [344, 0]
click at [479, 525] on span "AHU-E-4" at bounding box center [466, 524] width 43 height 13
click at [479, 525] on span "AHU-E-5" at bounding box center [466, 521] width 43 height 13
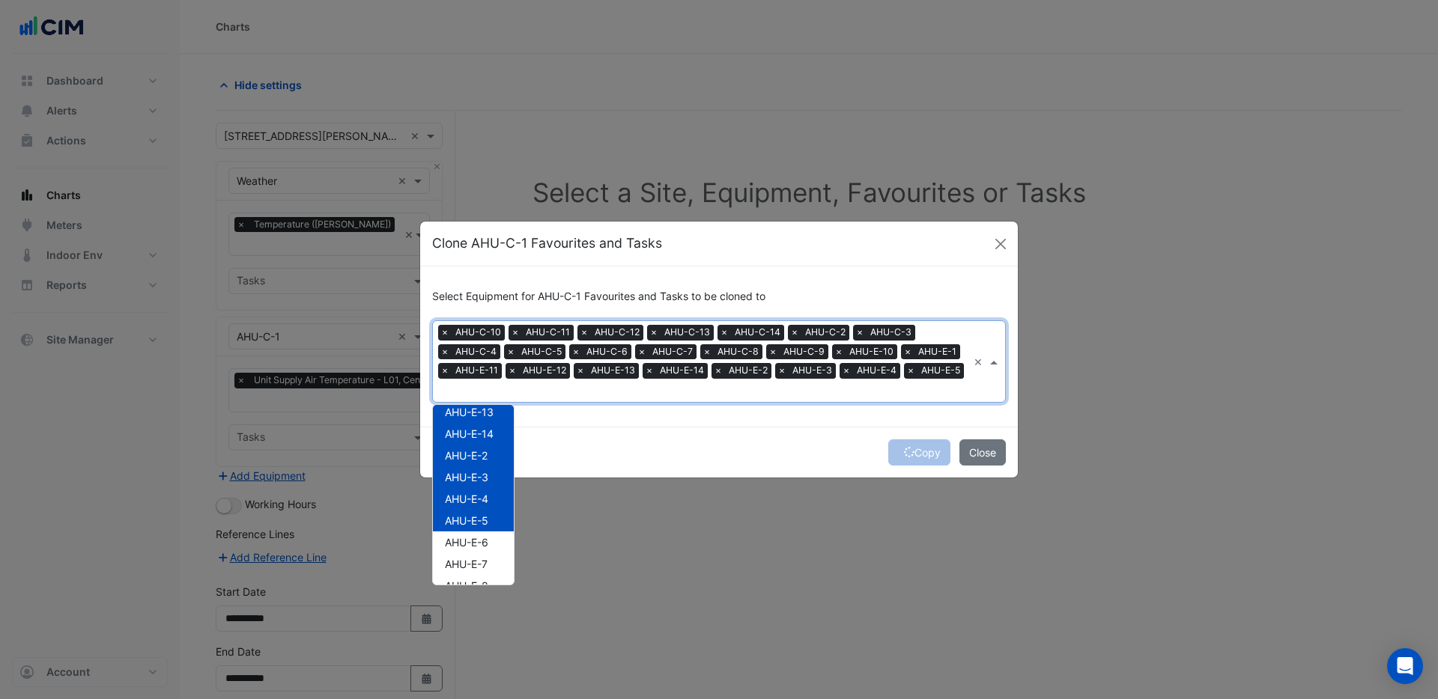
scroll to position [380, 0]
click at [479, 541] on span "AHU-E-6" at bounding box center [466, 541] width 43 height 13
click at [482, 499] on div "AHU-E-8" at bounding box center [473, 508] width 81 height 22
click at [482, 486] on span "AHU-E-7" at bounding box center [466, 486] width 43 height 13
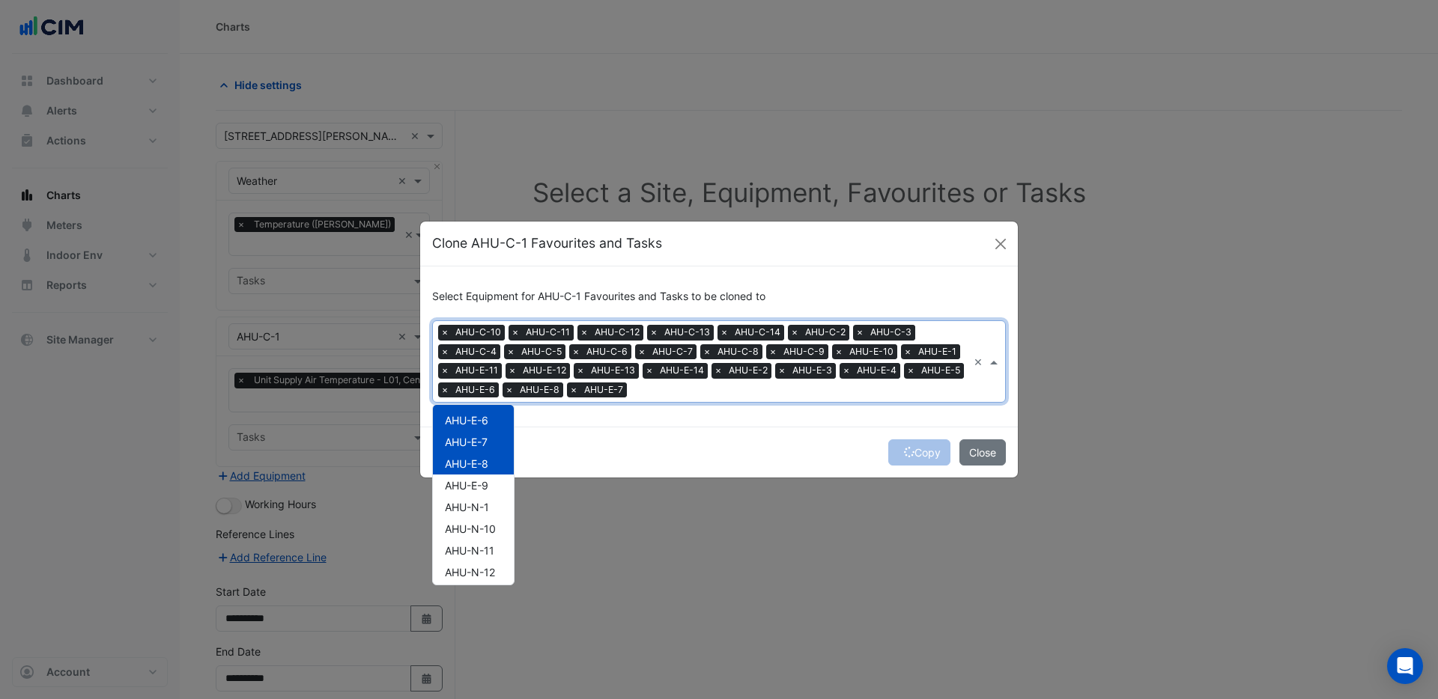
scroll to position [514, 0]
click at [921, 454] on button "Copy" at bounding box center [919, 453] width 62 height 26
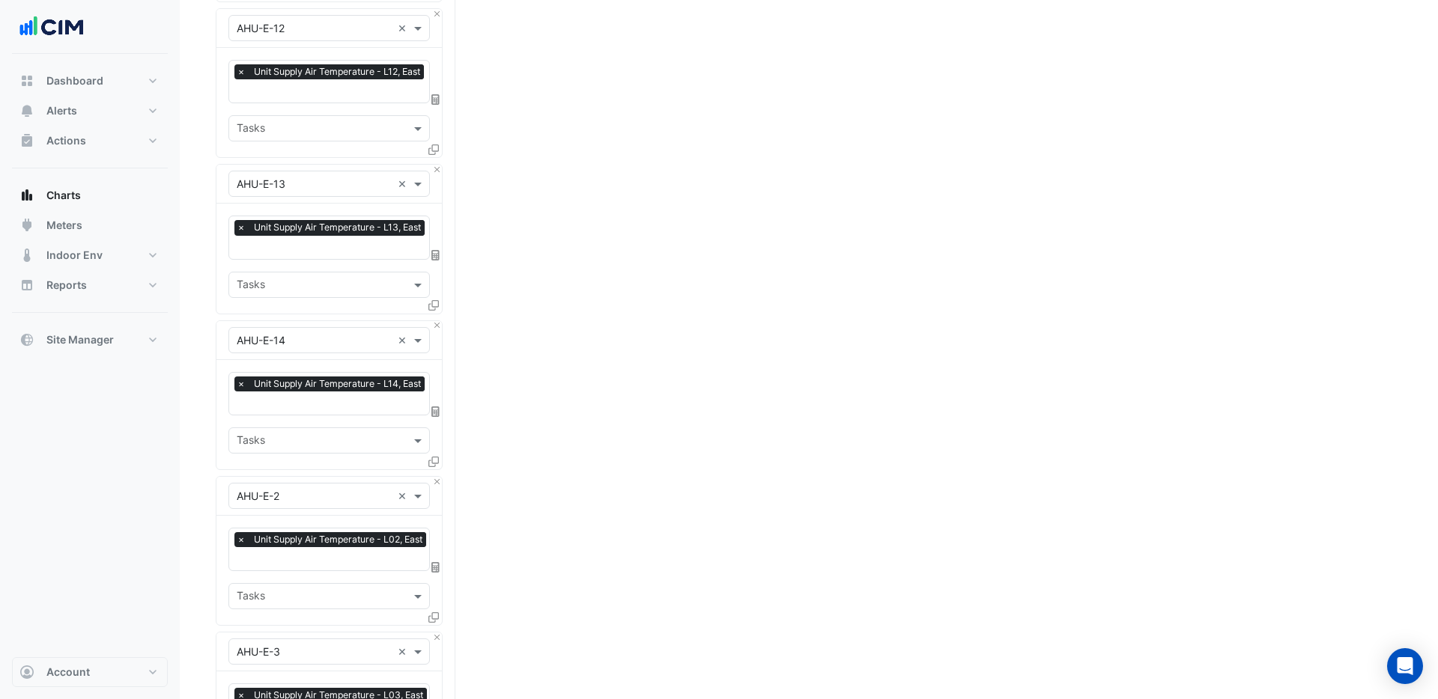
scroll to position [4070, 0]
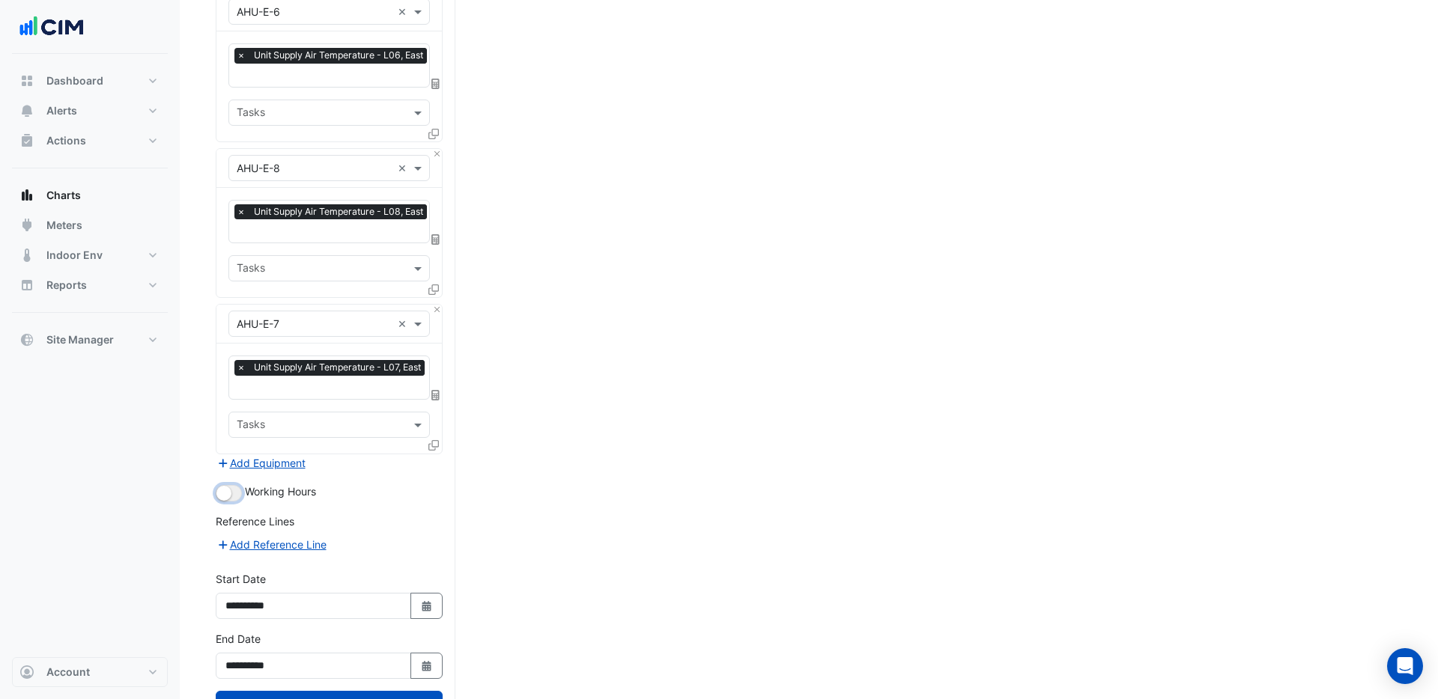
click at [234, 485] on button "button" at bounding box center [229, 493] width 26 height 16
click at [431, 601] on icon "Select Date" at bounding box center [426, 606] width 13 height 10
select select "*"
select select "****"
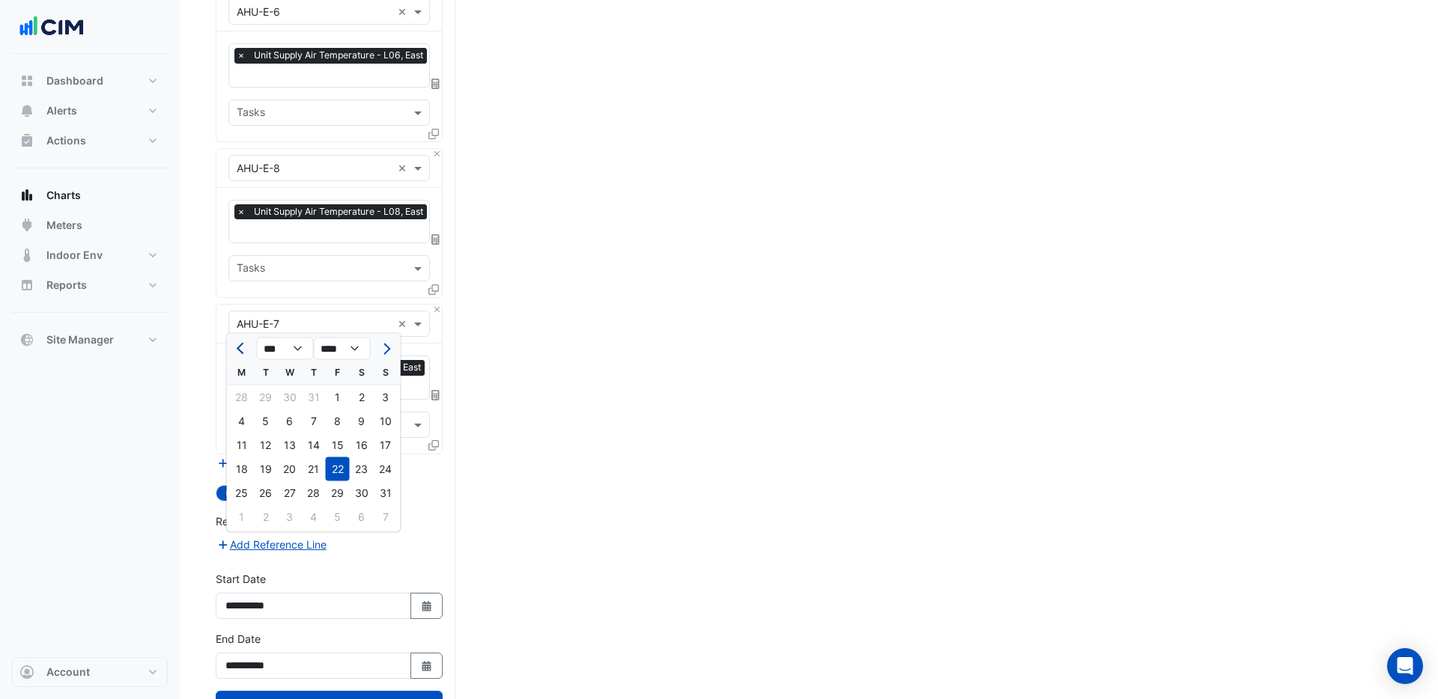
click at [240, 344] on span "Previous month" at bounding box center [242, 348] width 11 height 11
select select "*"
click at [384, 401] on div "1" at bounding box center [386, 398] width 24 height 24
type input "**********"
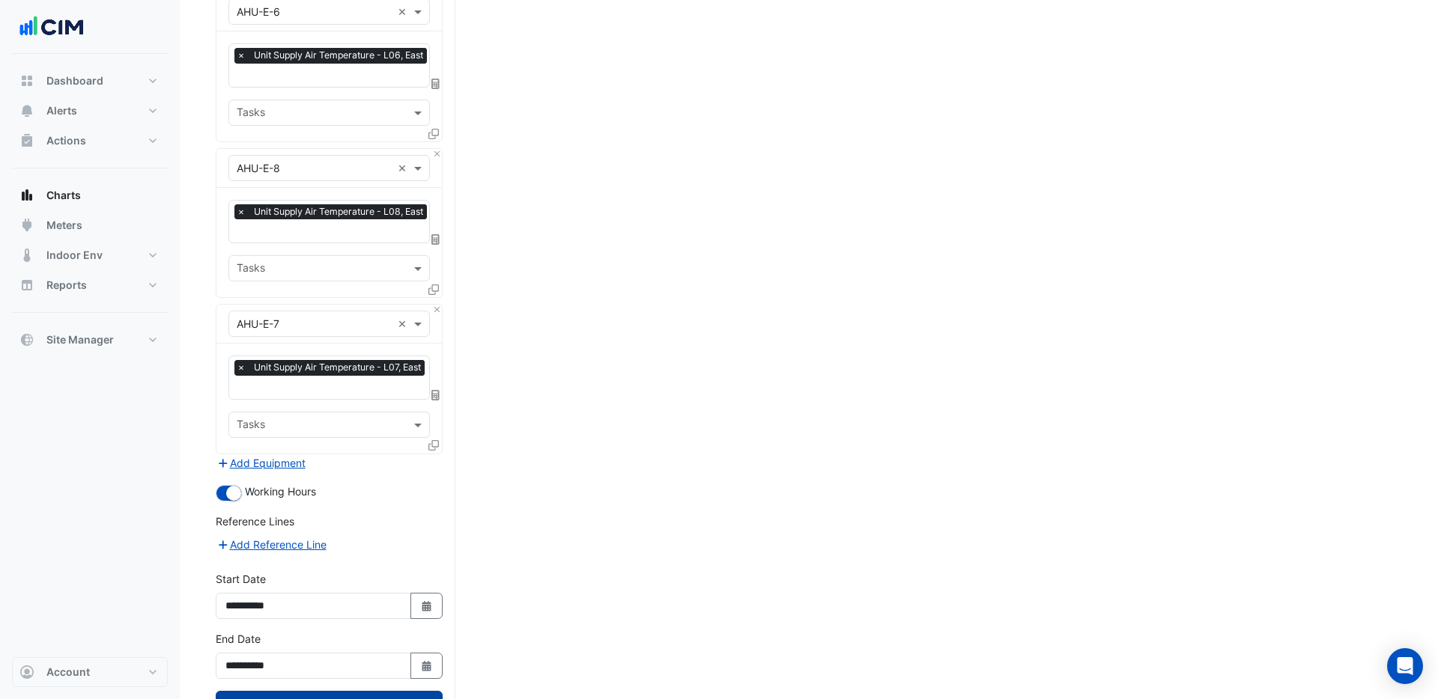
click at [337, 691] on button "Draw Chart" at bounding box center [329, 704] width 227 height 26
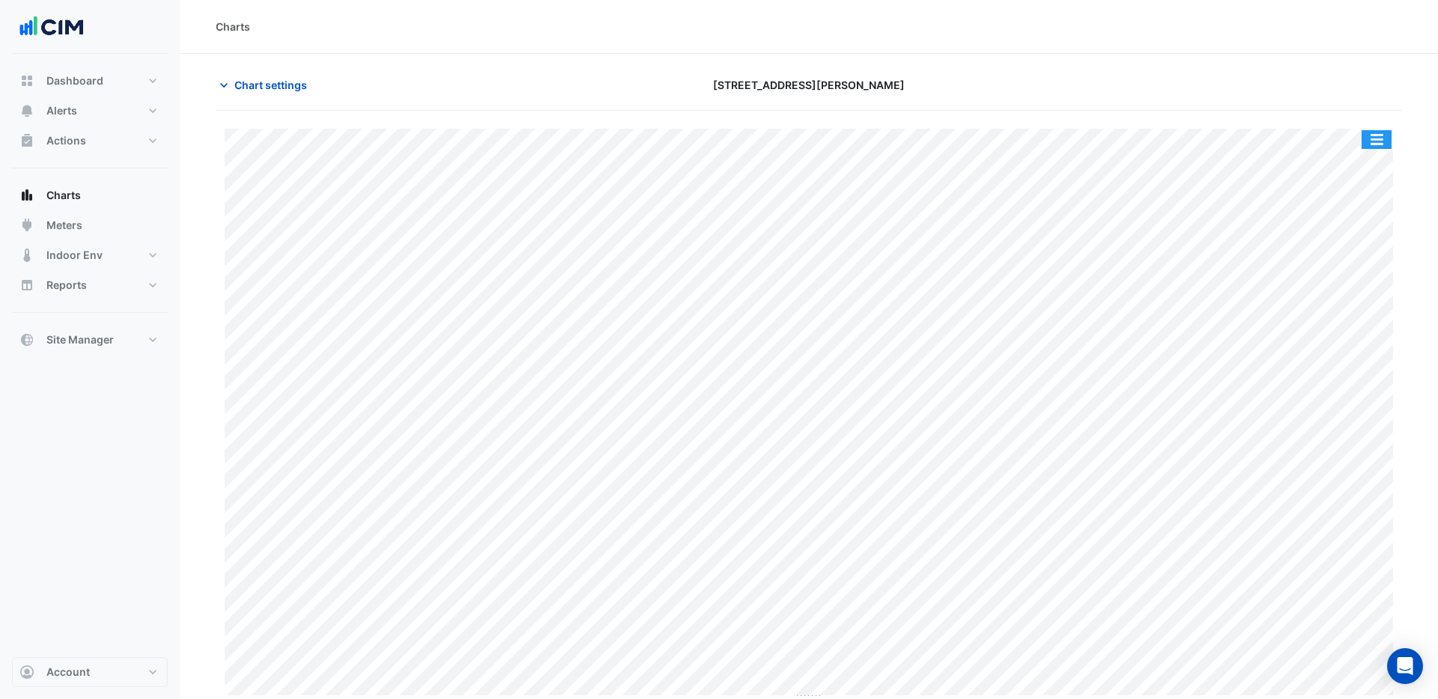
click at [1388, 145] on button "button" at bounding box center [1376, 139] width 30 height 19
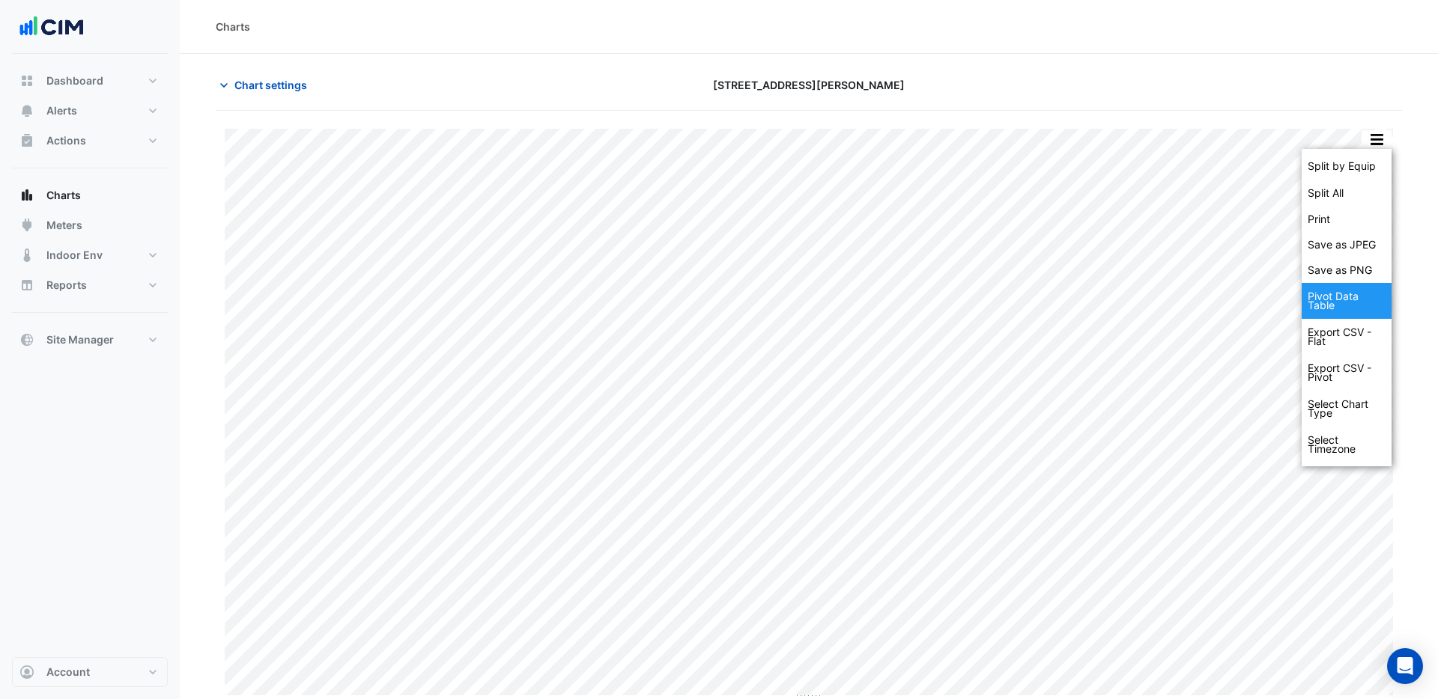
click at [1341, 297] on div "Pivot Data Table" at bounding box center [1346, 301] width 90 height 36
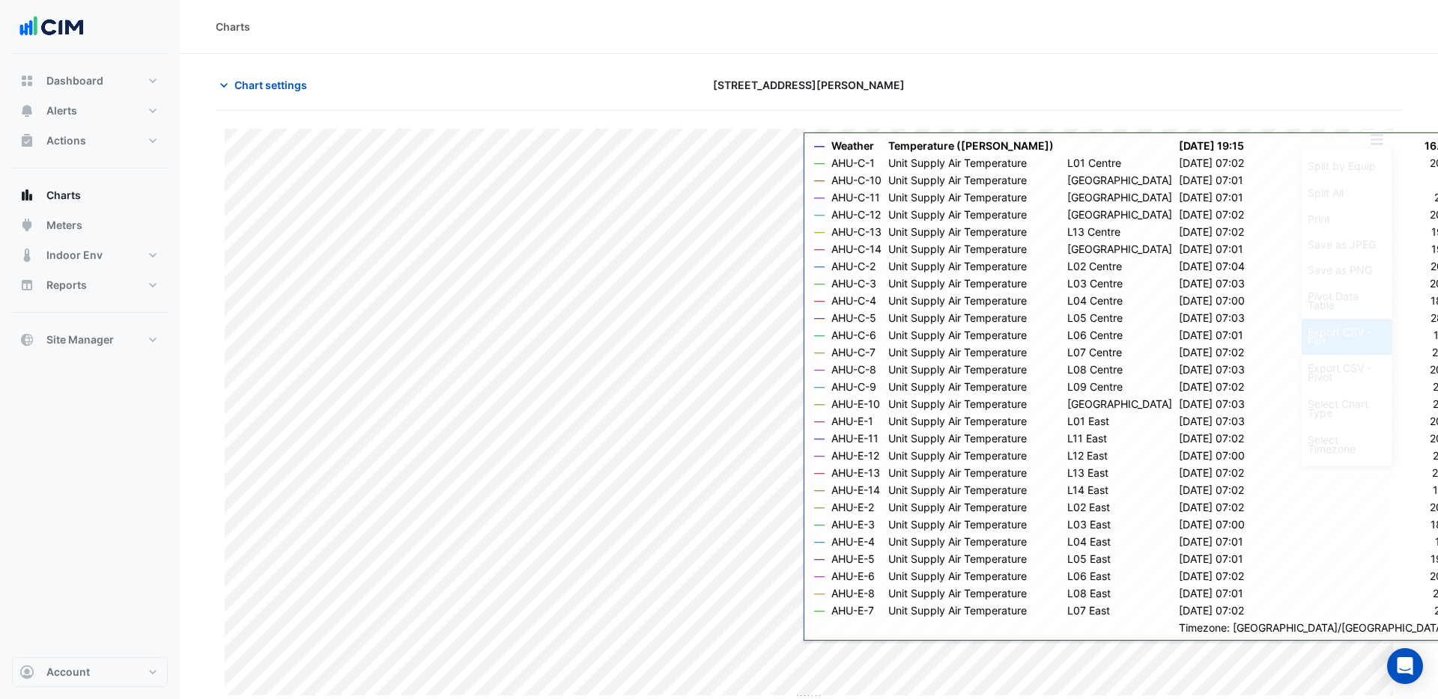
click at [1361, 335] on div "Export CSV - Flat" at bounding box center [1346, 337] width 90 height 36
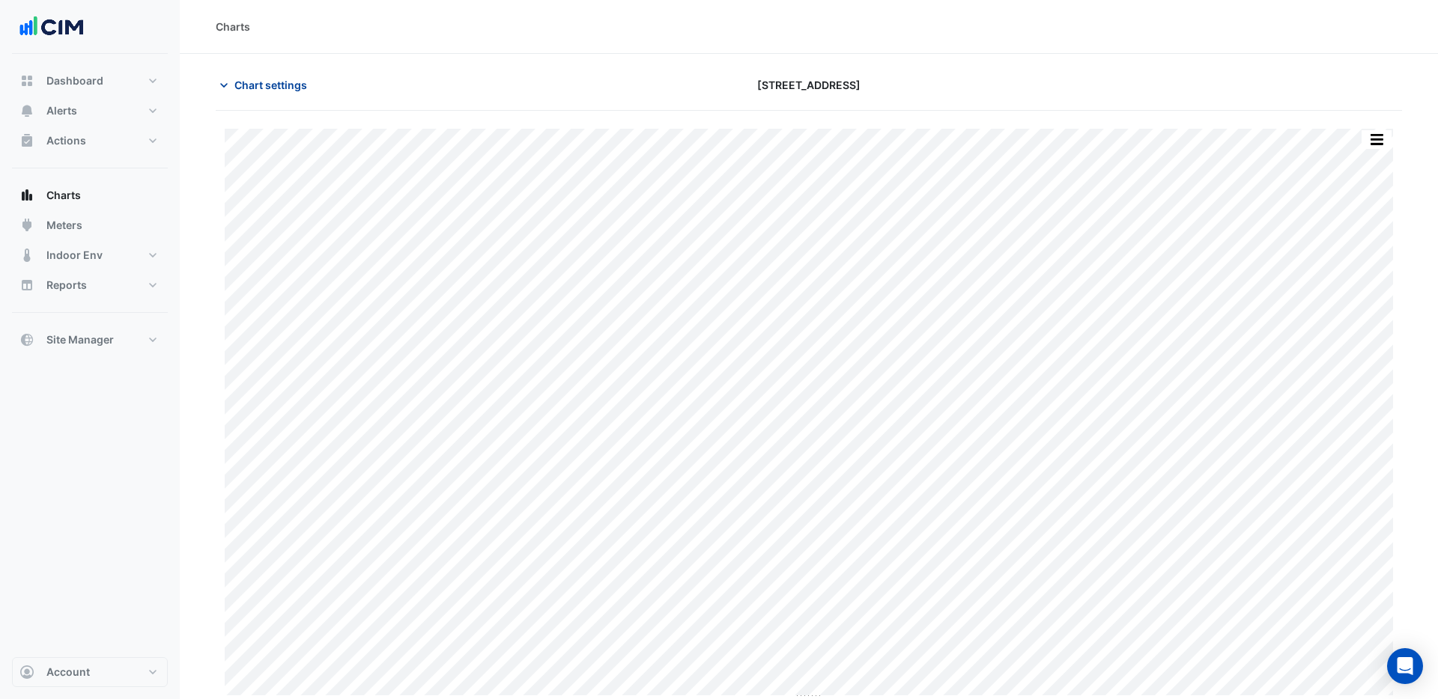
click at [277, 85] on span "Chart settings" at bounding box center [270, 85] width 73 height 16
